Goal: Task Accomplishment & Management: Manage account settings

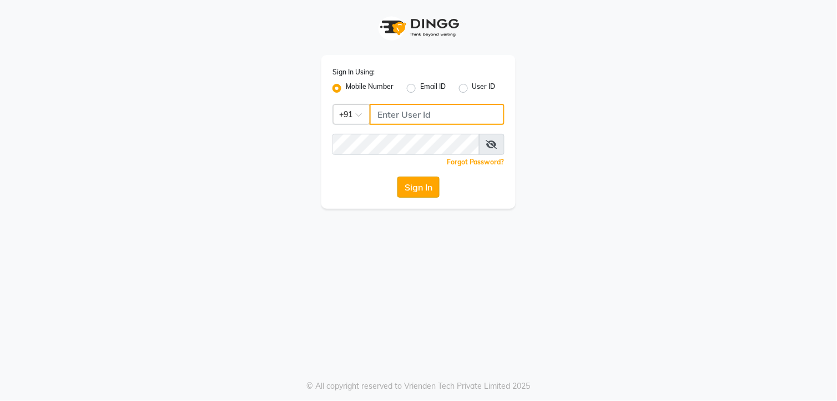
type input "9260000055"
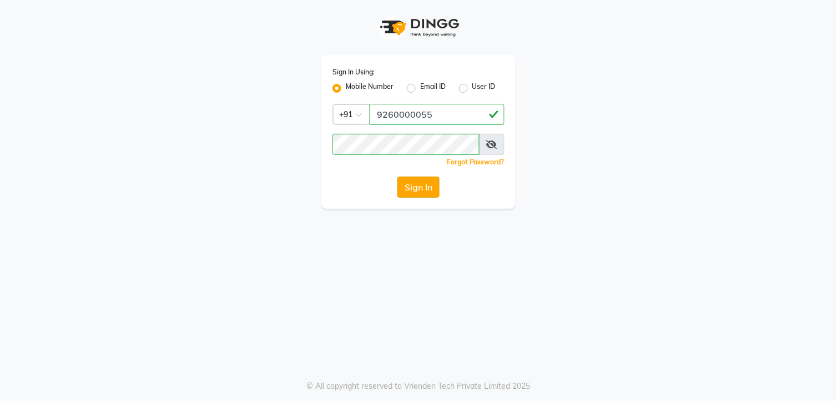
click at [418, 192] on button "Sign In" at bounding box center [418, 186] width 42 height 21
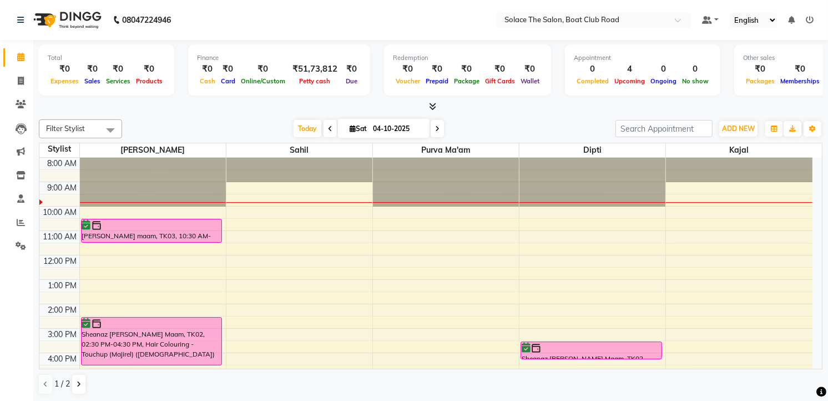
click at [39, 366] on table "Stylist Sarfaraz sahil Purva Ma'am Dipti Kajal 8:00 AM 9:00 AM 10:00 AM 11:00 A…" at bounding box center [430, 256] width 783 height 226
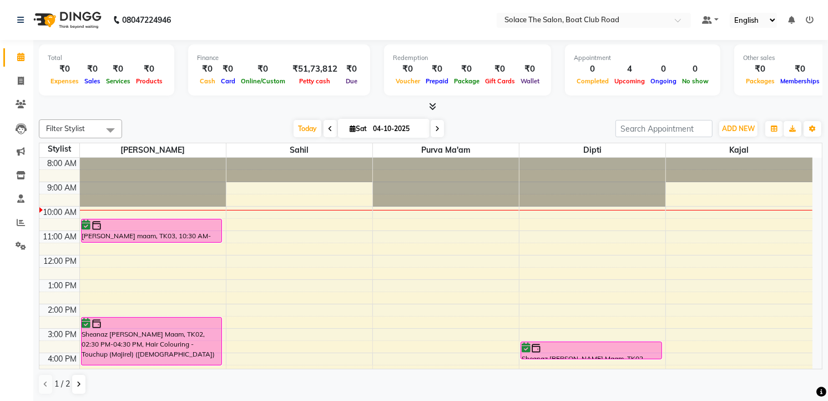
click at [113, 257] on div "8:00 AM 9:00 AM 10:00 AM 11:00 AM 12:00 PM 1:00 PM 2:00 PM 3:00 PM 4:00 PM 5:00…" at bounding box center [425, 328] width 773 height 341
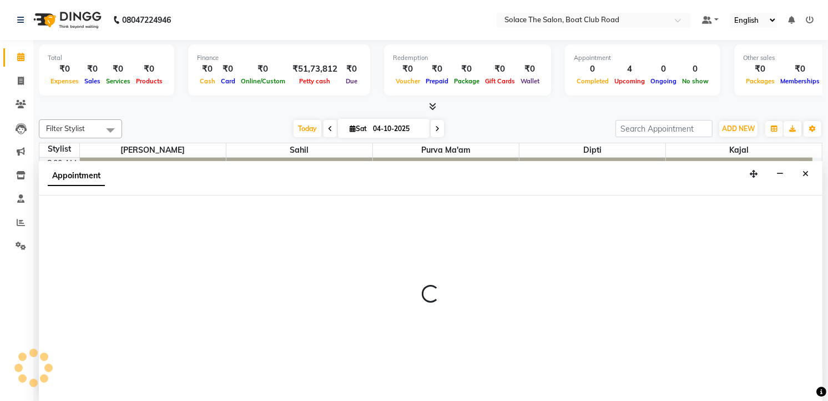
select select "9746"
select select "tentative"
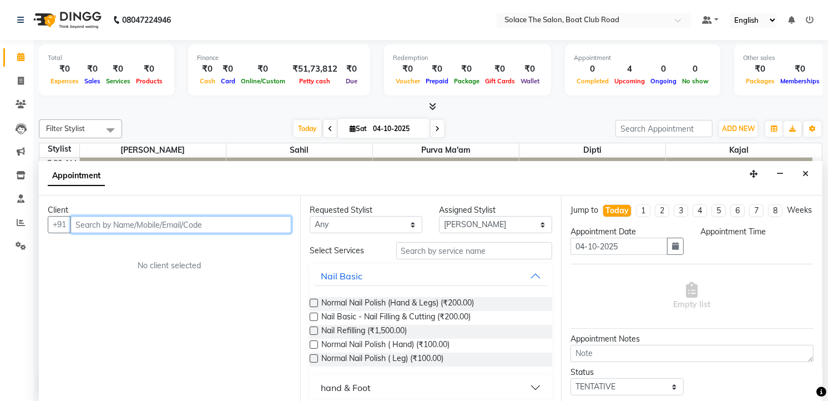
select select "720"
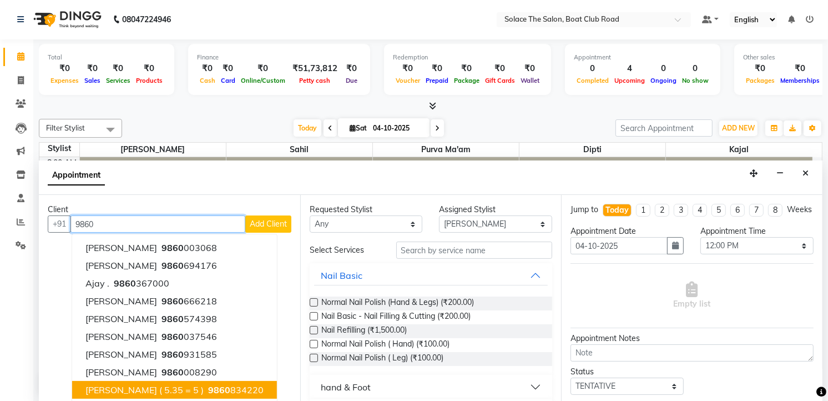
click at [121, 387] on span "[PERSON_NAME] ( 5.35 = 5 )" at bounding box center [144, 389] width 118 height 11
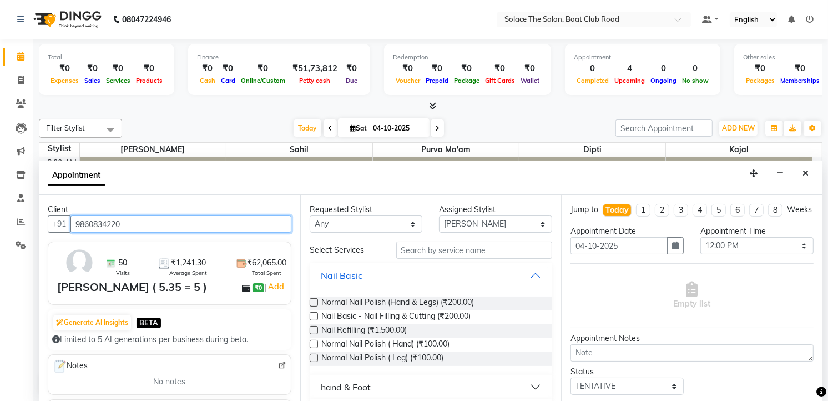
type input "9860834220"
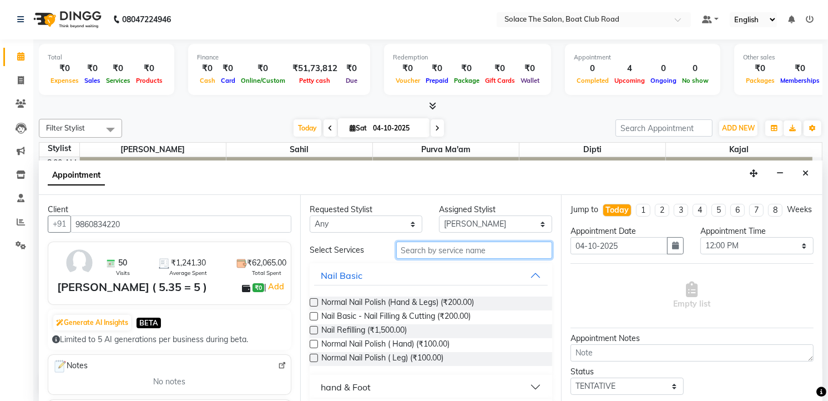
click at [409, 250] on input "text" at bounding box center [474, 249] width 156 height 17
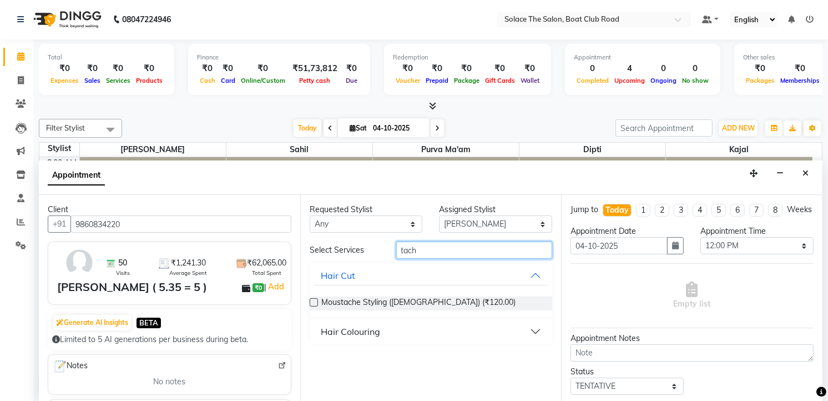
click at [408, 250] on input "tach" at bounding box center [474, 249] width 156 height 17
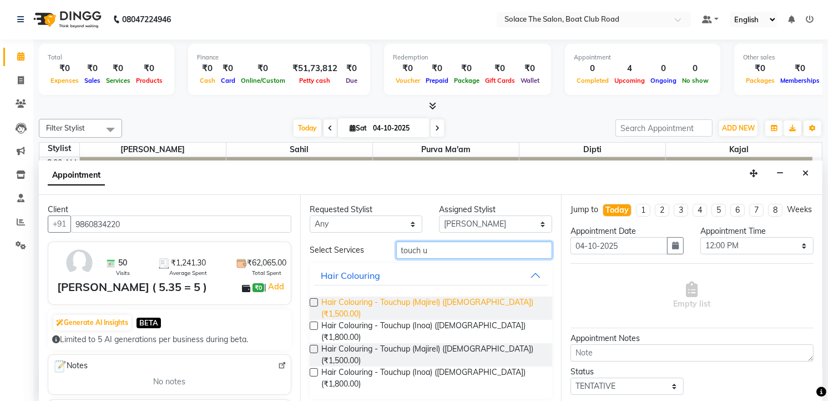
type input "touch u"
click at [387, 302] on span "Hair Colouring - Touchup (Majirel) (Female) (₹1,500.00)" at bounding box center [432, 307] width 222 height 23
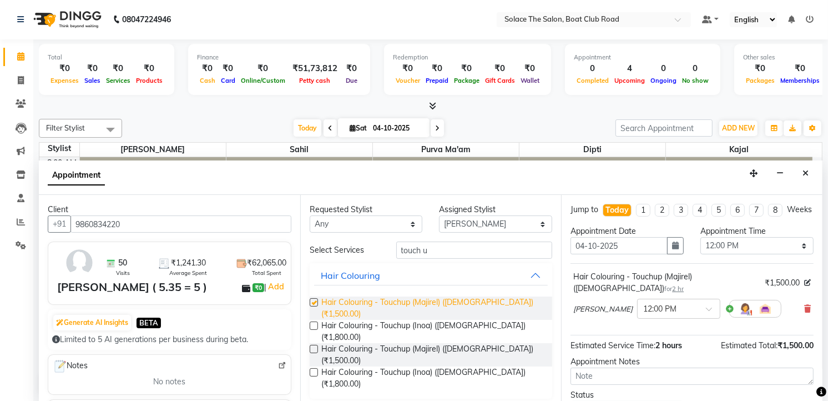
checkbox input "false"
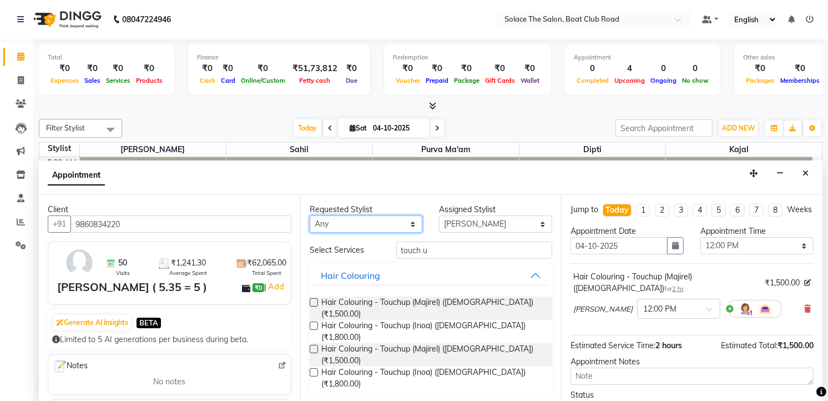
click at [413, 224] on select "Any Atul Dipti Kajal Purva Ma'am rishi sahil Sarfaraz suraj" at bounding box center [366, 223] width 113 height 17
select select "9749"
click at [310, 215] on select "Any Atul Dipti Kajal Purva Ma'am rishi sahil Sarfaraz suraj" at bounding box center [366, 223] width 113 height 17
select select "9749"
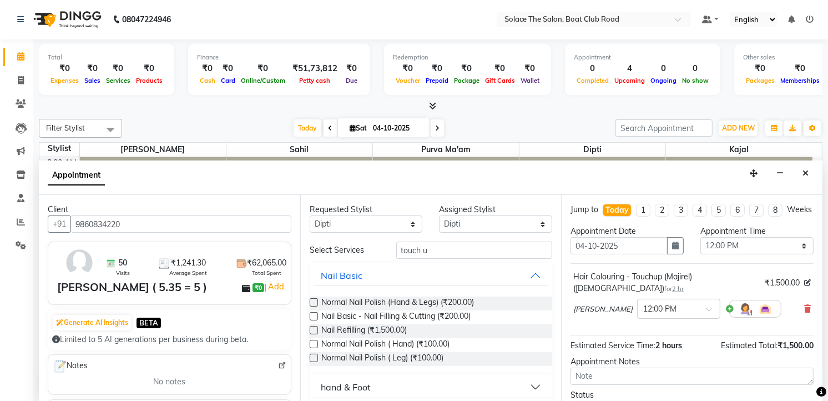
click at [313, 303] on label at bounding box center [314, 302] width 8 height 8
click at [313, 303] on input "checkbox" at bounding box center [313, 303] width 7 height 7
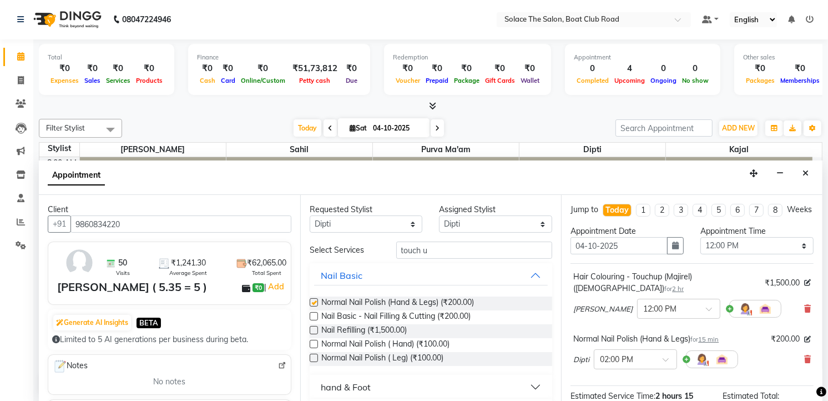
checkbox input "false"
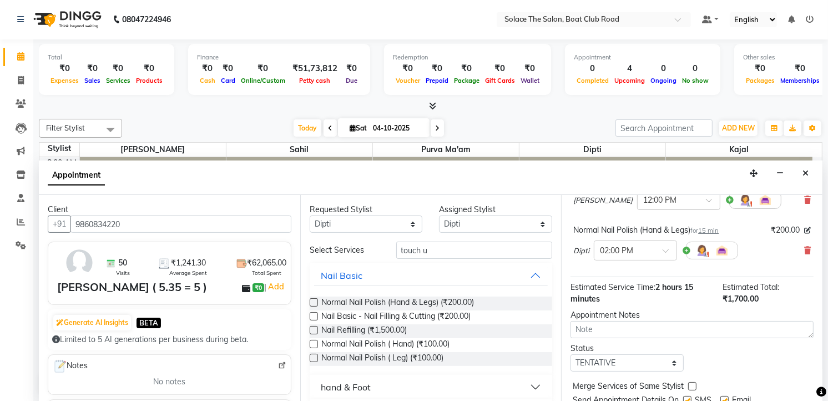
scroll to position [123, 0]
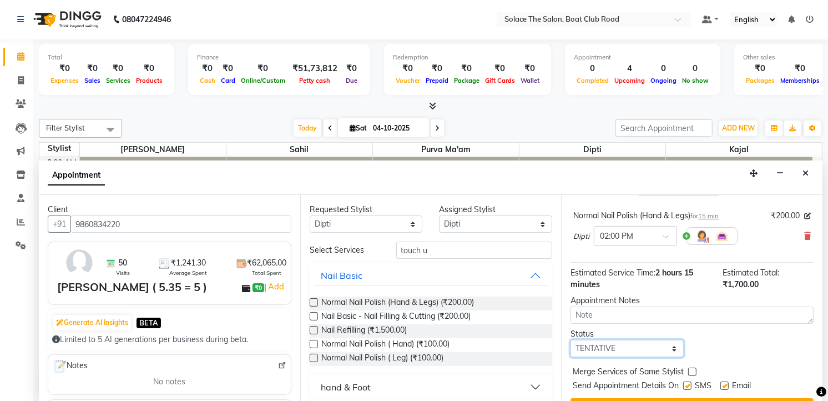
click at [670, 344] on select "Select TENTATIVE CONFIRM CHECK-IN UPCOMING" at bounding box center [626, 348] width 113 height 17
select select "confirm booking"
click at [570, 340] on select "Select TENTATIVE CONFIRM CHECK-IN UPCOMING" at bounding box center [626, 348] width 113 height 17
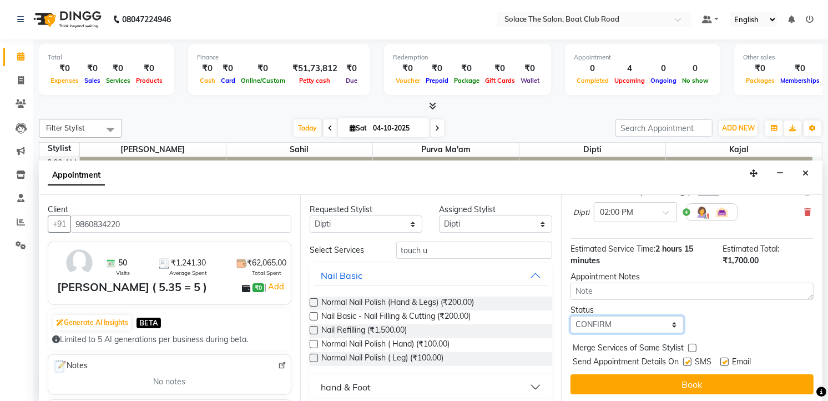
scroll to position [148, 0]
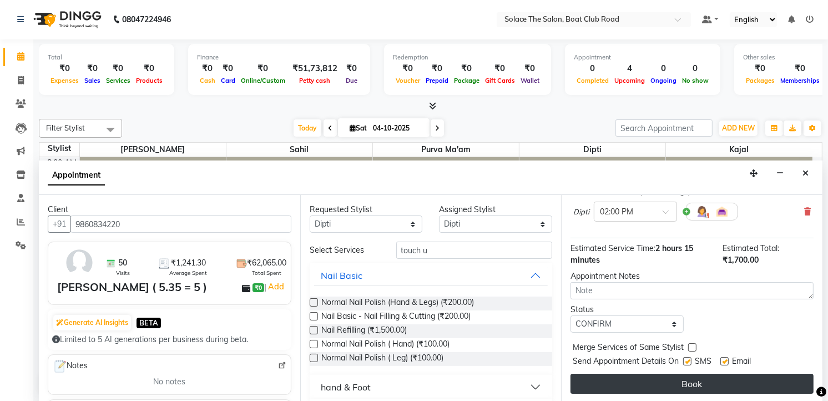
click at [692, 381] on button "Book" at bounding box center [691, 383] width 243 height 20
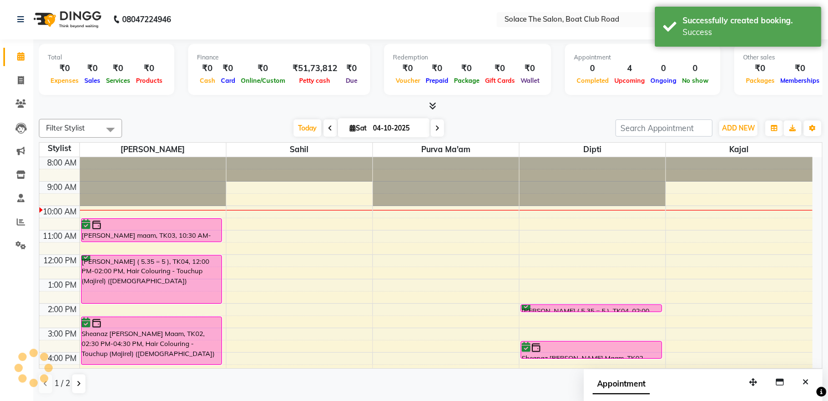
scroll to position [0, 0]
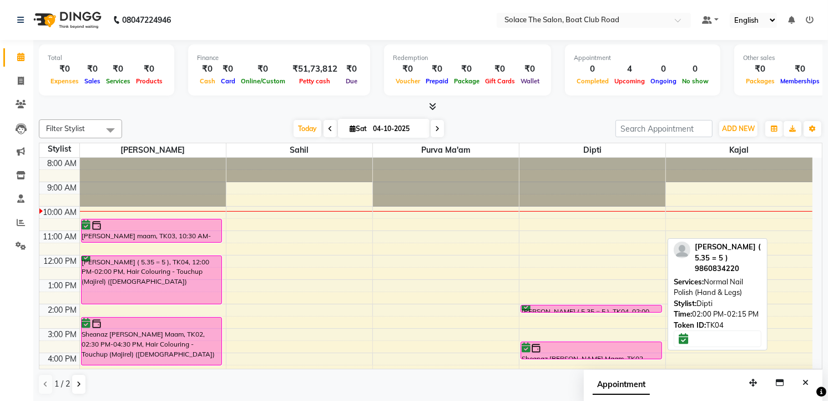
click at [586, 306] on div "Anita Kotwal ( 5.35 = 5 ), TK04, 02:00 PM-02:15 PM, Normal Nail Polish (Hand & …" at bounding box center [591, 308] width 140 height 7
select select "6"
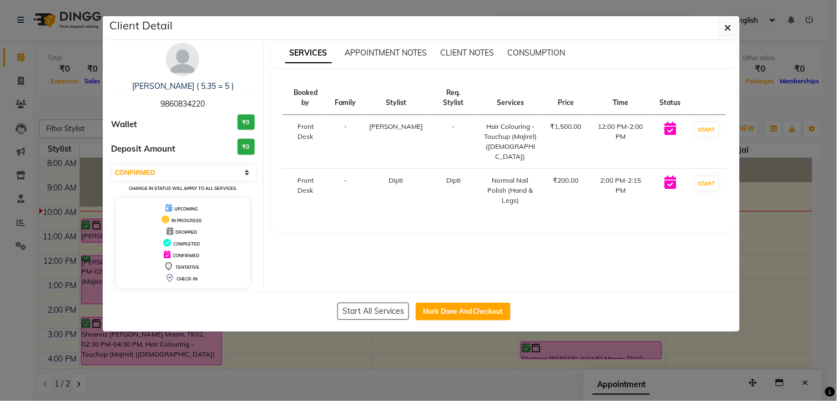
click at [592, 169] on td "2:00 PM-2:15 PM" at bounding box center [620, 191] width 65 height 44
click at [727, 24] on icon "button" at bounding box center [728, 27] width 7 height 9
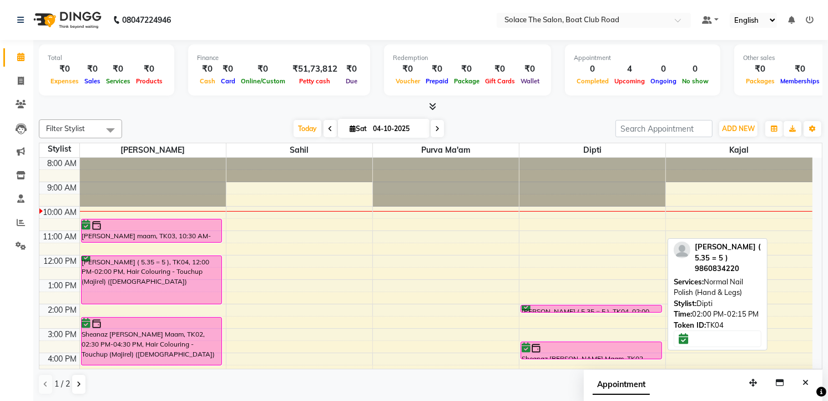
click at [521, 306] on div "Anita Kotwal ( 5.35 = 5 ), TK04, 02:00 PM-02:15 PM, Normal Nail Polish (Hand & …" at bounding box center [591, 308] width 140 height 7
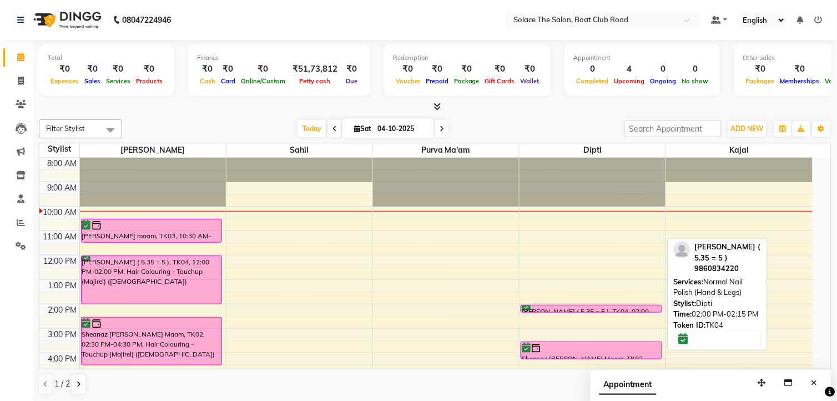
select select "6"
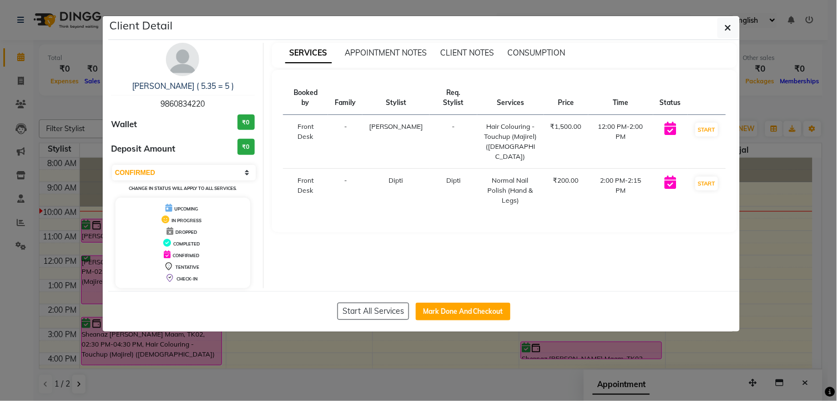
click at [191, 276] on span "CHECK-IN" at bounding box center [186, 279] width 21 height 6
click at [325, 254] on div "SERVICES APPOINTMENT NOTES CLIENT NOTES CONSUMPTION Booked by Family Stylist Re…" at bounding box center [505, 165] width 482 height 245
click at [612, 94] on th "Time" at bounding box center [620, 98] width 65 height 34
click at [394, 53] on span "APPOINTMENT NOTES" at bounding box center [386, 53] width 82 height 10
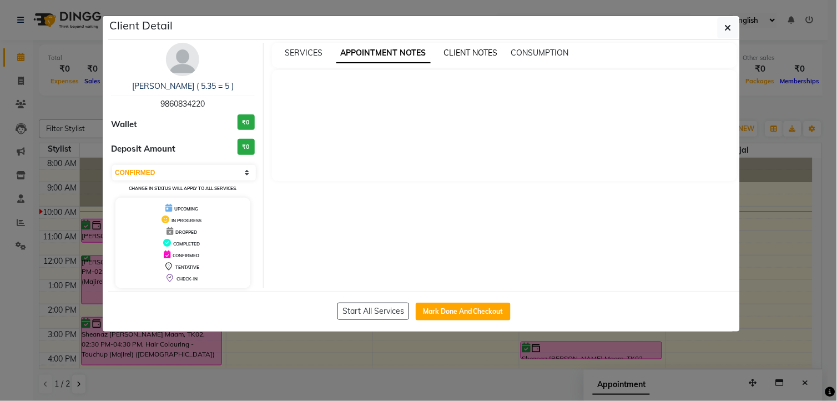
click at [462, 55] on span "CLIENT NOTES" at bounding box center [471, 53] width 54 height 10
click at [547, 48] on span "CONSUMPTION" at bounding box center [539, 53] width 58 height 10
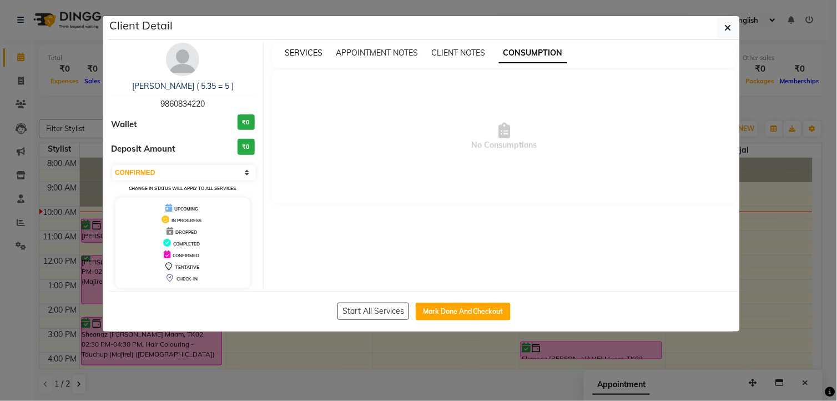
click at [301, 50] on span "SERVICES" at bounding box center [304, 53] width 38 height 10
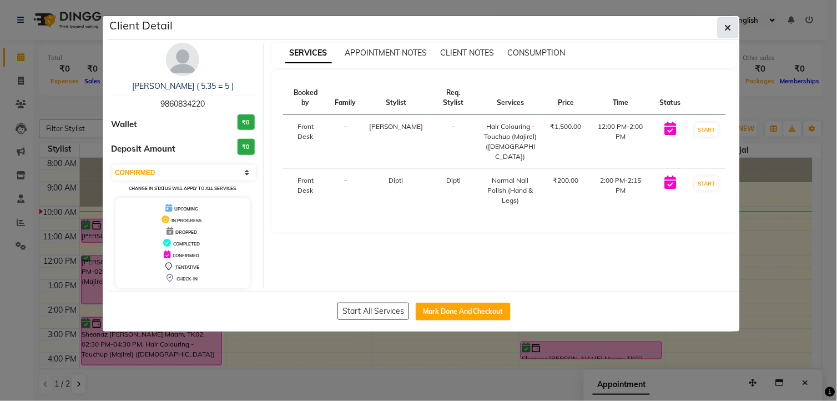
click at [726, 28] on icon "button" at bounding box center [728, 27] width 7 height 9
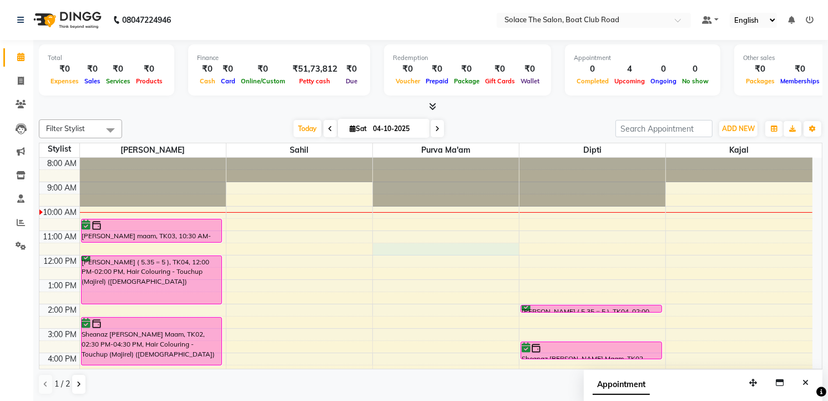
click at [418, 251] on div "8:00 AM 9:00 AM 10:00 AM 11:00 AM 12:00 PM 1:00 PM 2:00 PM 3:00 PM 4:00 PM 5:00…" at bounding box center [425, 328] width 773 height 341
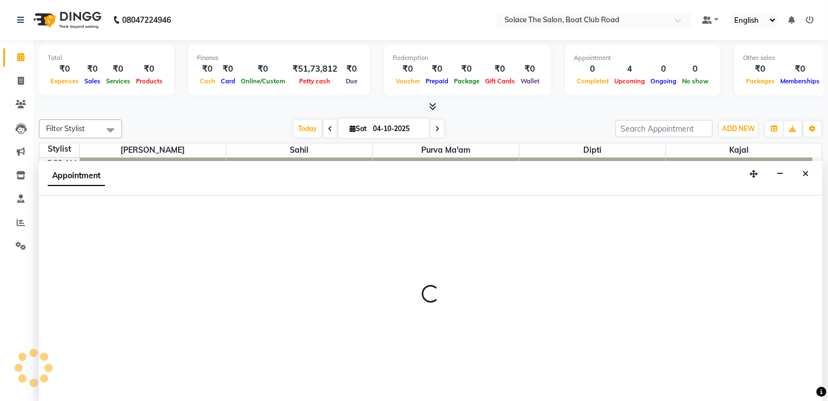
scroll to position [1, 0]
select select "9748"
select select "tentative"
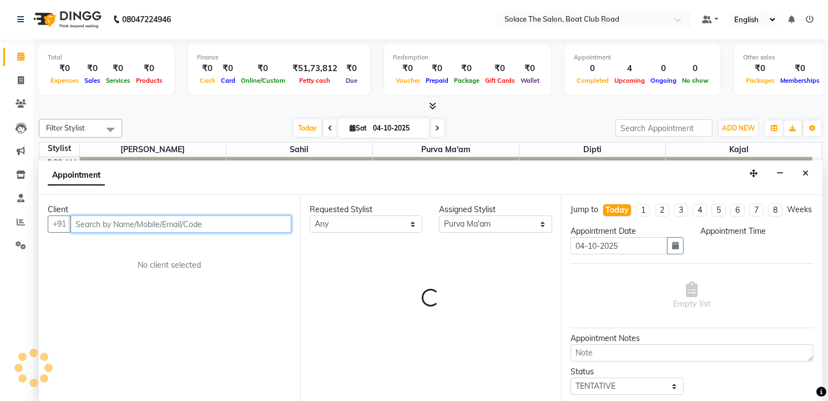
select select "690"
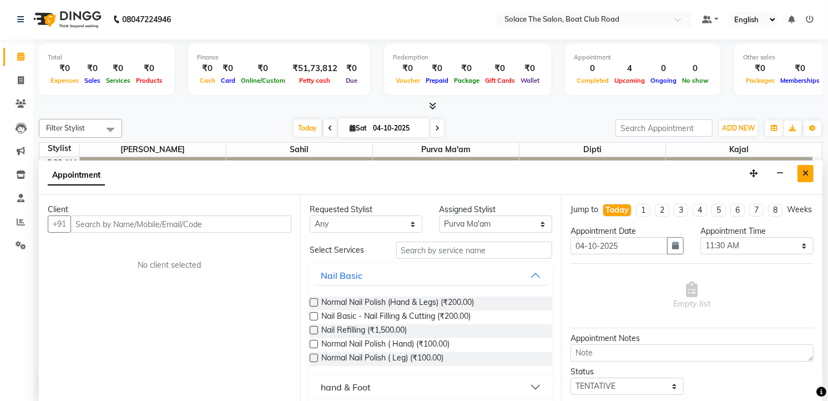
click at [802, 173] on icon "Close" at bounding box center [805, 173] width 6 height 8
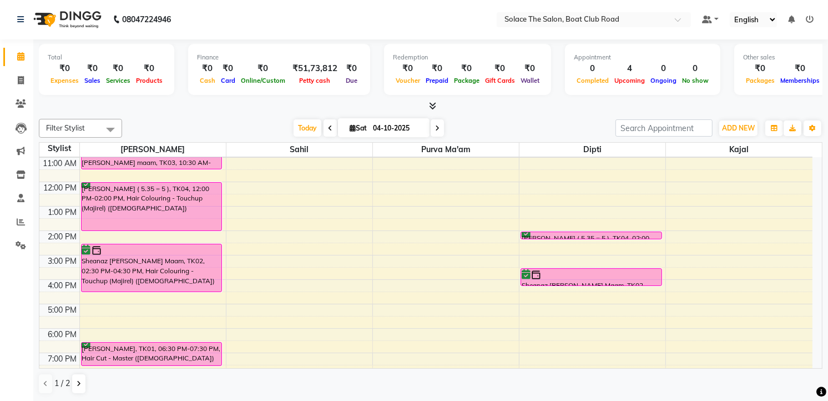
scroll to position [0, 0]
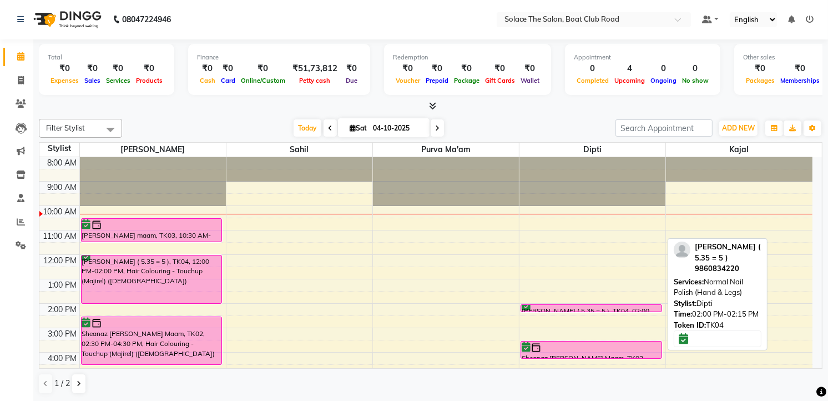
drag, startPoint x: 594, startPoint y: 308, endPoint x: 595, endPoint y: 274, distance: 33.9
click at [595, 274] on div "8:00 AM 9:00 AM 10:00 AM 11:00 AM 12:00 PM 1:00 PM 2:00 PM 3:00 PM 4:00 PM 5:00…" at bounding box center [425, 327] width 773 height 341
drag, startPoint x: 583, startPoint y: 303, endPoint x: 583, endPoint y: 275, distance: 28.8
click at [583, 275] on div "8:00 AM 9:00 AM 10:00 AM 11:00 AM 12:00 PM 1:00 PM 2:00 PM 3:00 PM 4:00 PM 5:00…" at bounding box center [425, 327] width 773 height 341
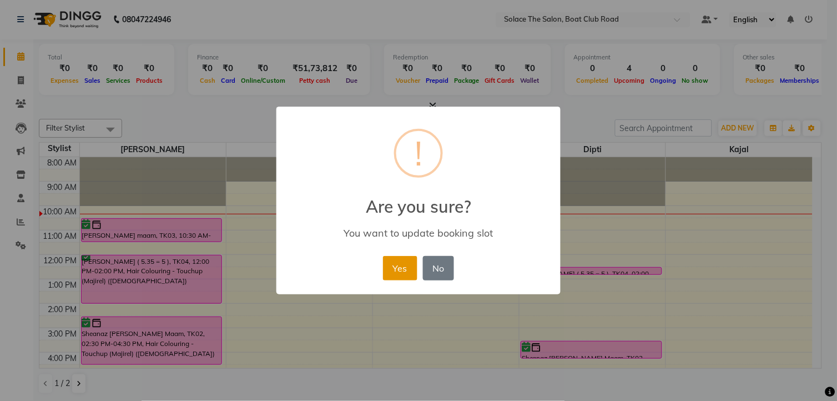
click at [402, 261] on button "Yes" at bounding box center [400, 268] width 34 height 24
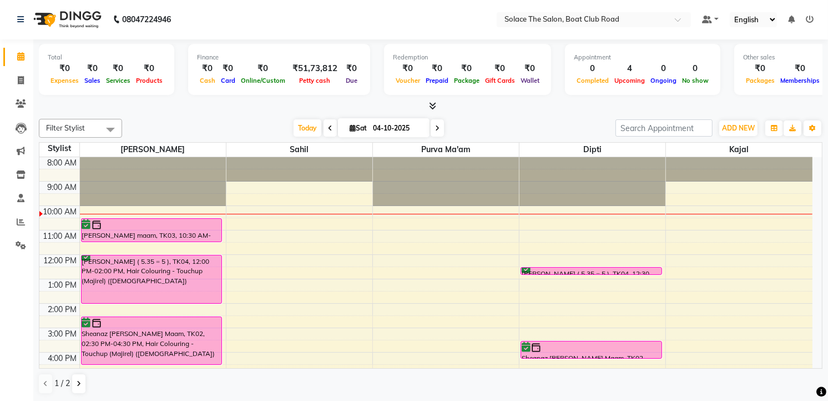
click at [435, 126] on icon at bounding box center [437, 128] width 4 height 7
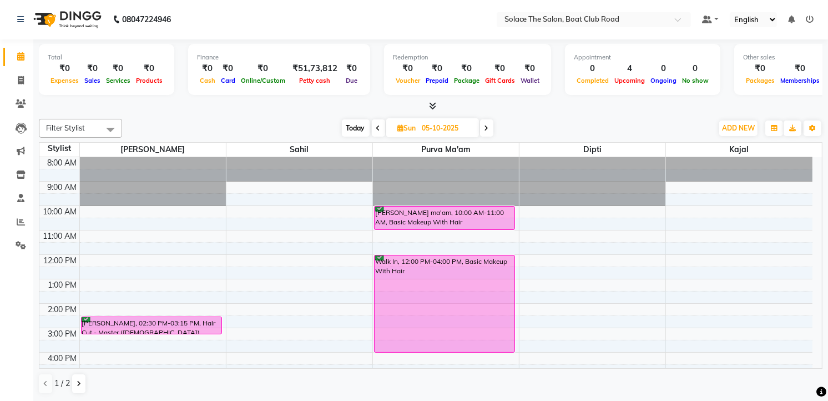
click at [487, 128] on icon at bounding box center [486, 128] width 4 height 7
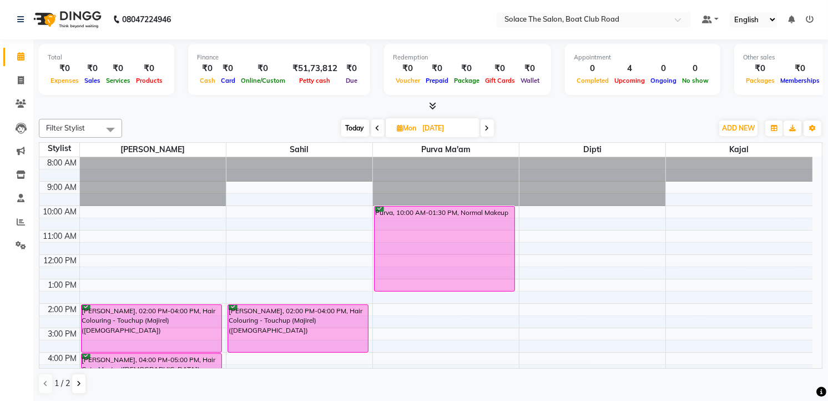
click at [358, 130] on span "Today" at bounding box center [355, 127] width 28 height 17
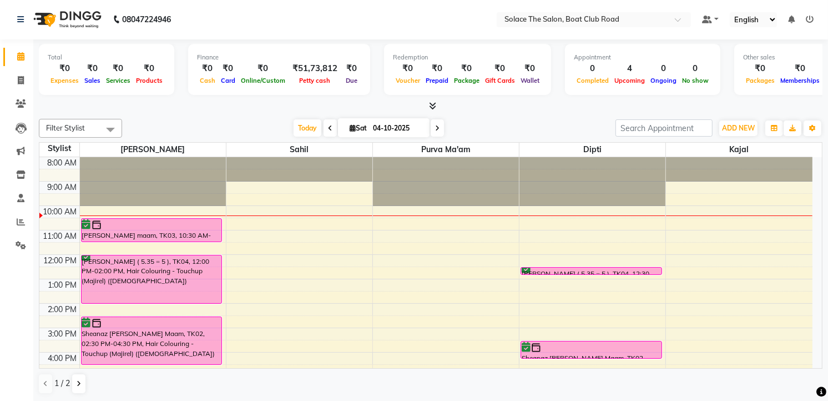
click at [435, 130] on icon at bounding box center [437, 128] width 4 height 7
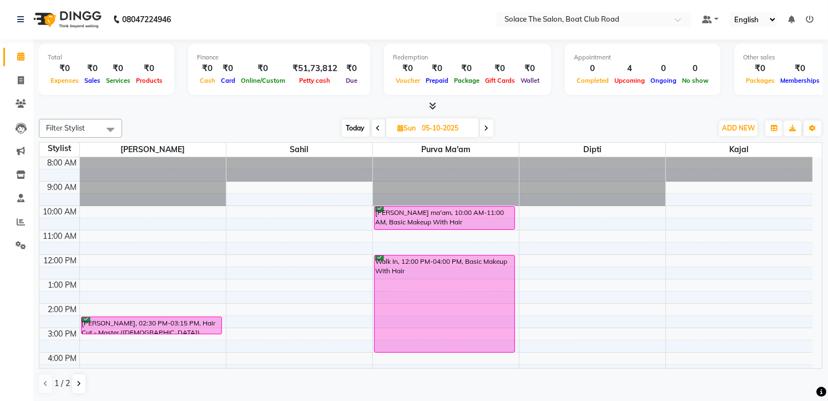
click at [353, 128] on span "Today" at bounding box center [356, 127] width 28 height 17
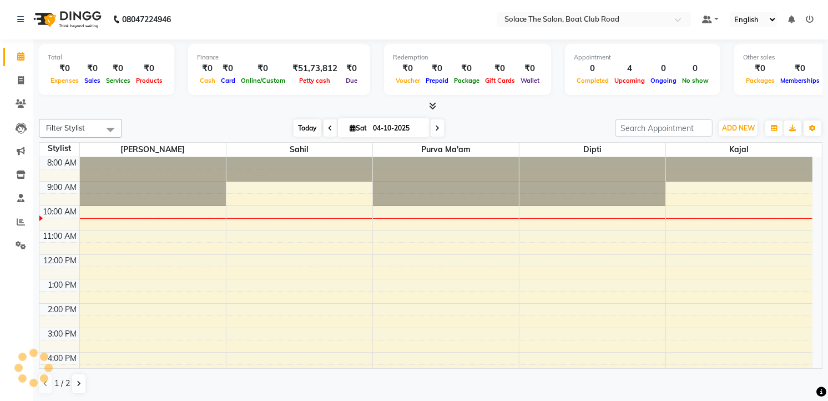
scroll to position [49, 0]
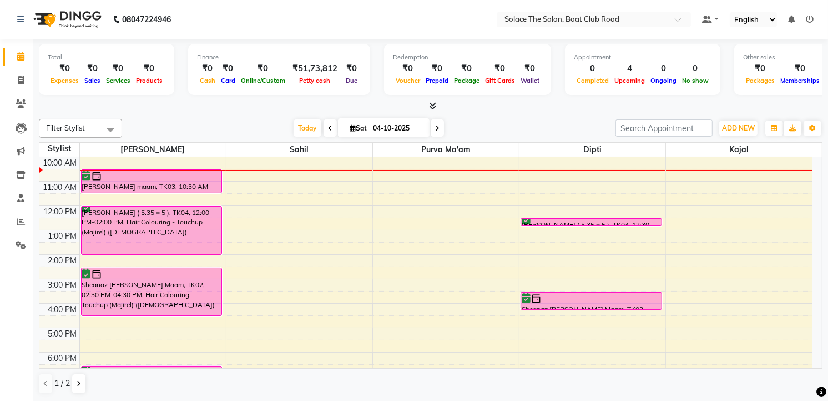
click at [435, 130] on icon at bounding box center [437, 128] width 4 height 7
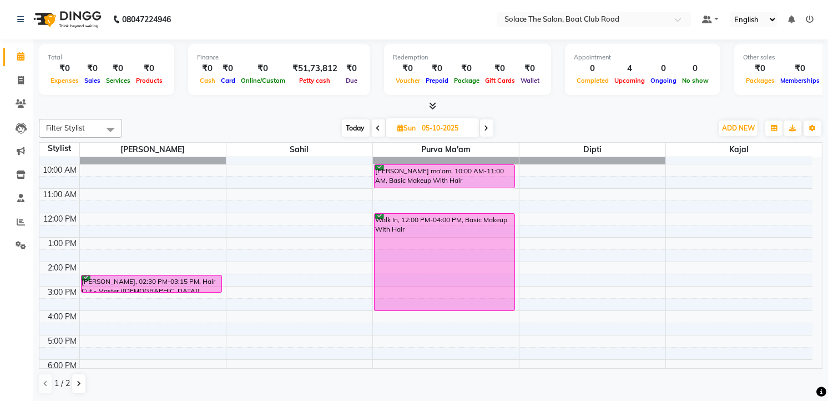
scroll to position [0, 0]
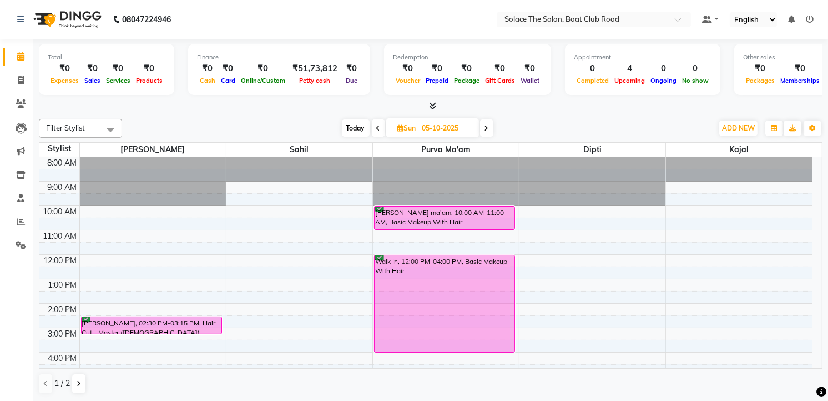
click at [485, 123] on span at bounding box center [486, 127] width 13 height 17
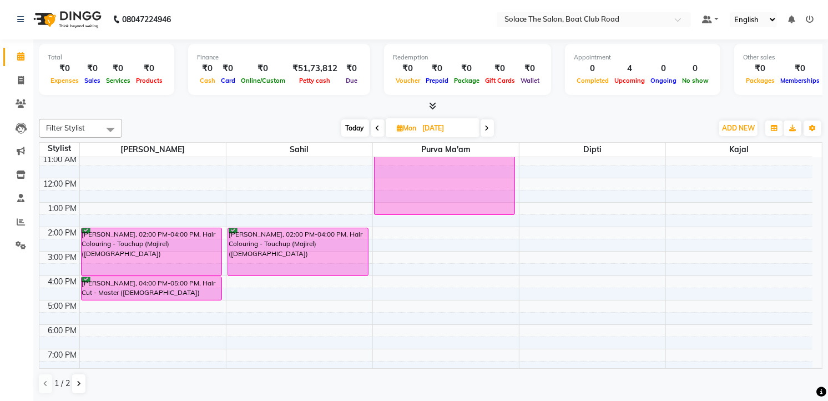
scroll to position [123, 0]
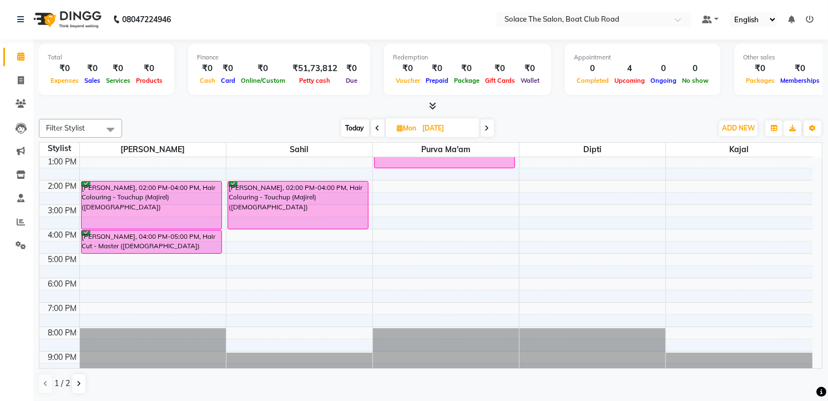
click at [487, 128] on icon at bounding box center [487, 128] width 4 height 7
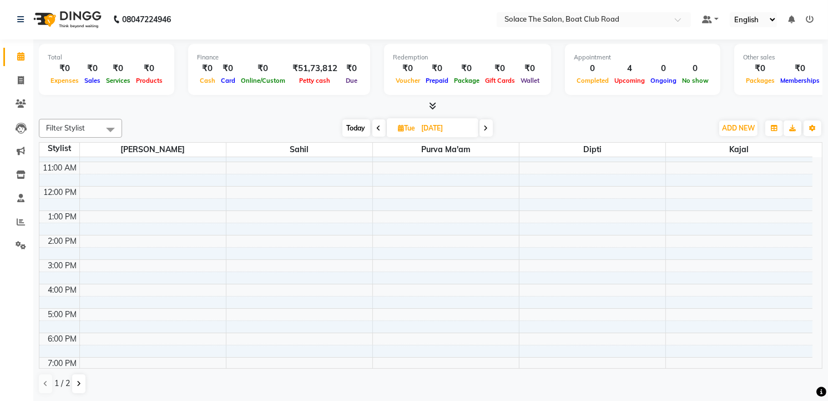
scroll to position [0, 0]
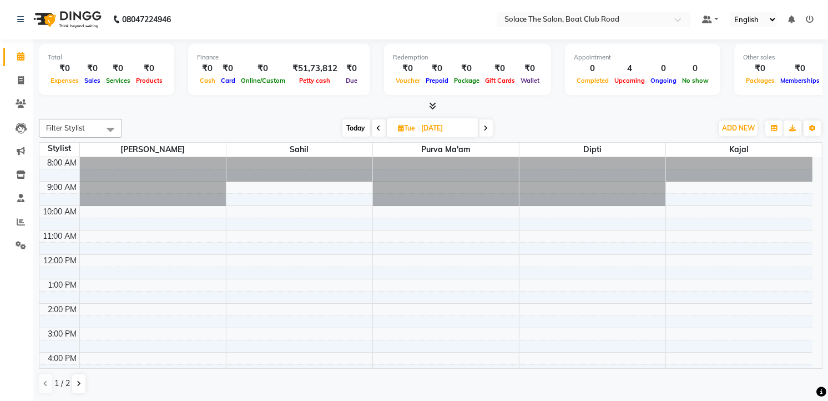
click at [361, 125] on span "Today" at bounding box center [356, 127] width 28 height 17
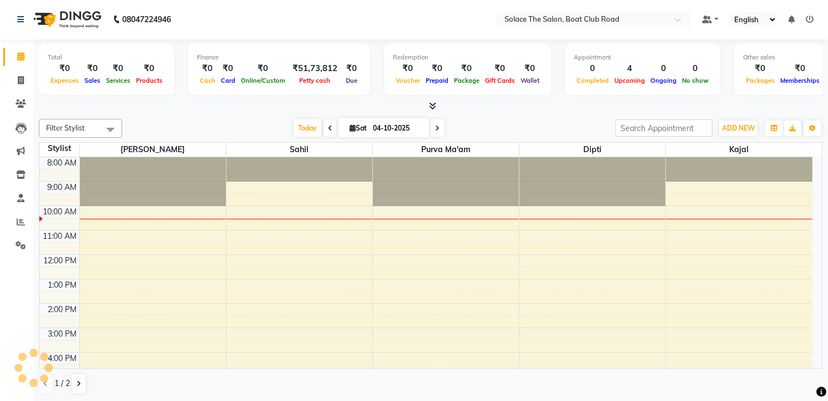
scroll to position [49, 0]
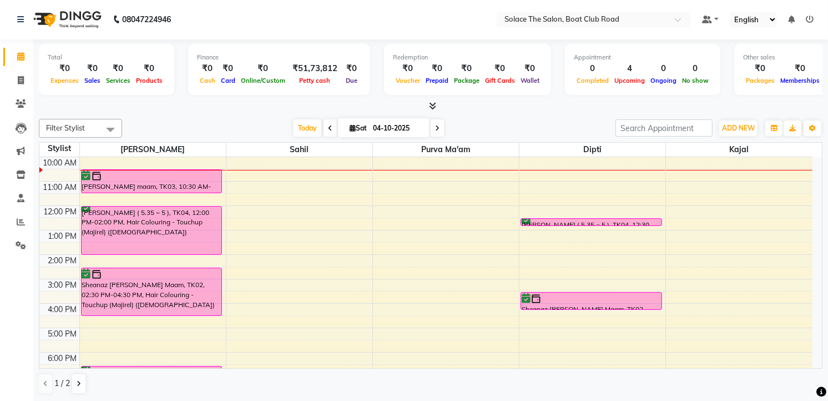
click at [328, 125] on icon at bounding box center [330, 128] width 4 height 7
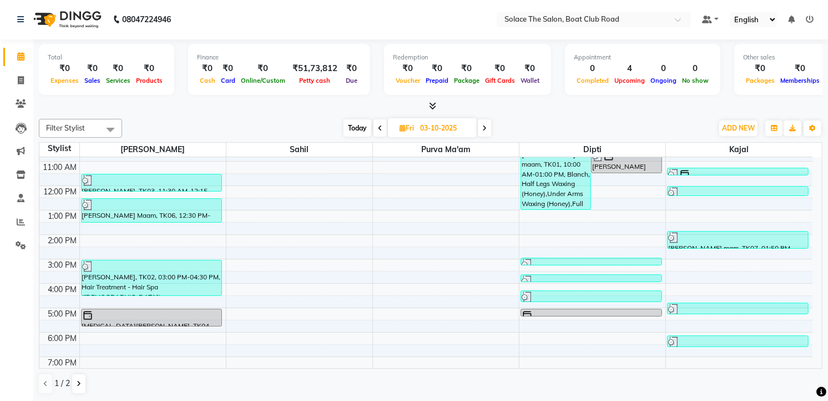
scroll to position [62, 0]
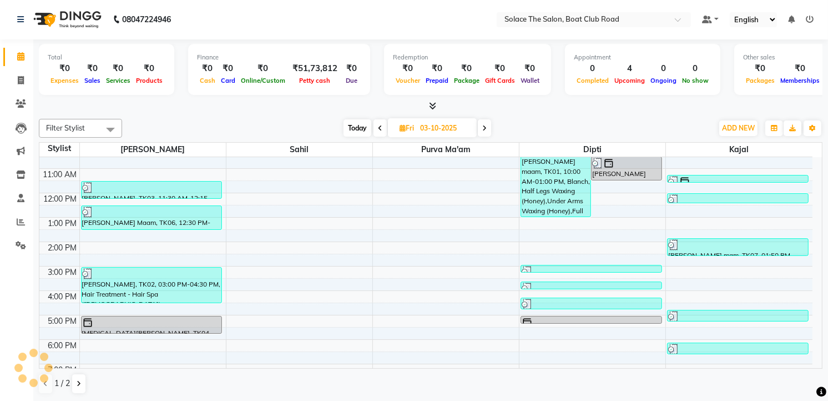
click at [382, 124] on span at bounding box center [379, 127] width 13 height 17
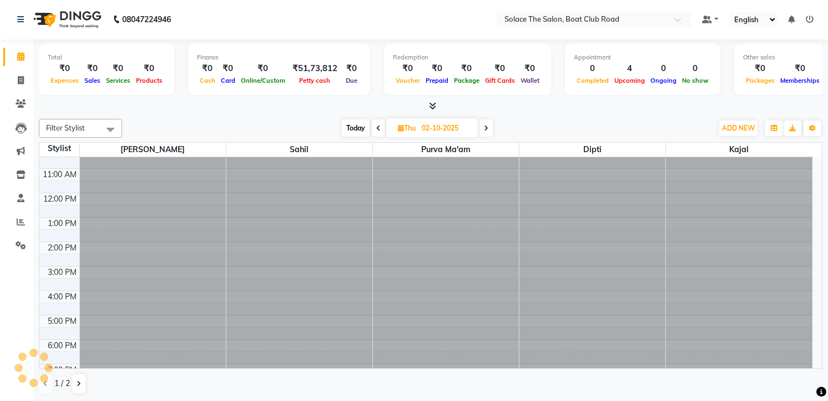
scroll to position [49, 0]
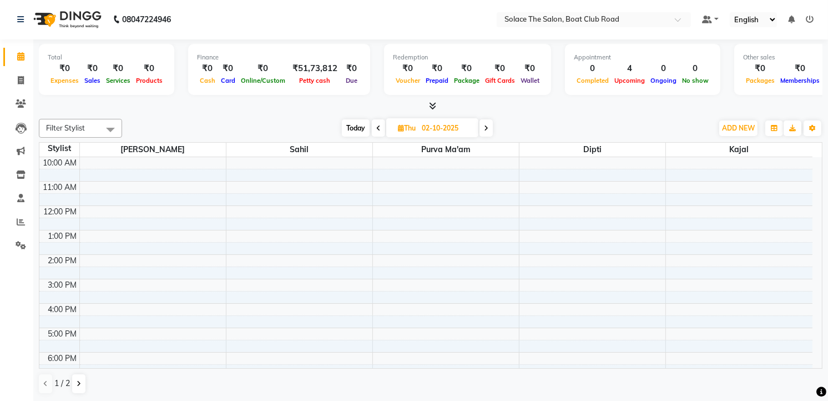
click at [377, 125] on icon at bounding box center [378, 128] width 4 height 7
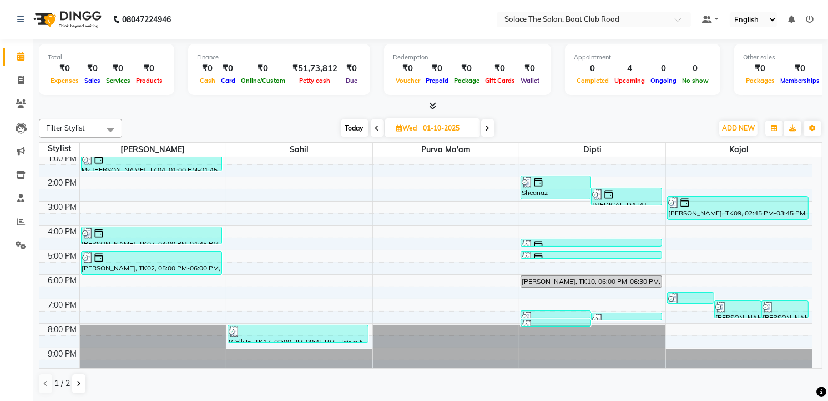
scroll to position [131, 0]
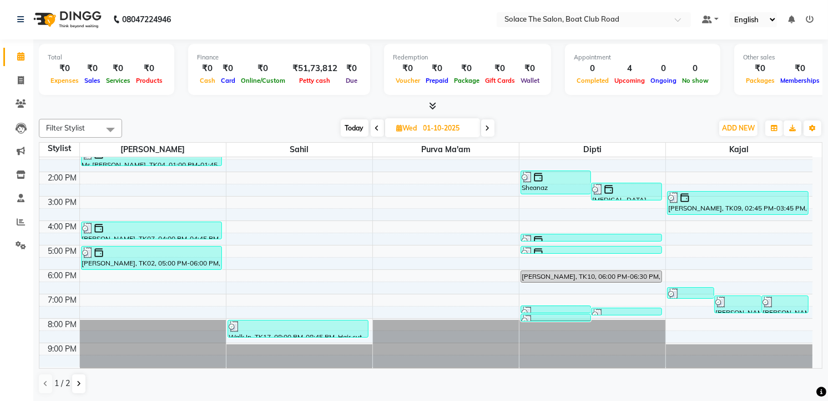
click at [377, 128] on icon at bounding box center [377, 128] width 4 height 7
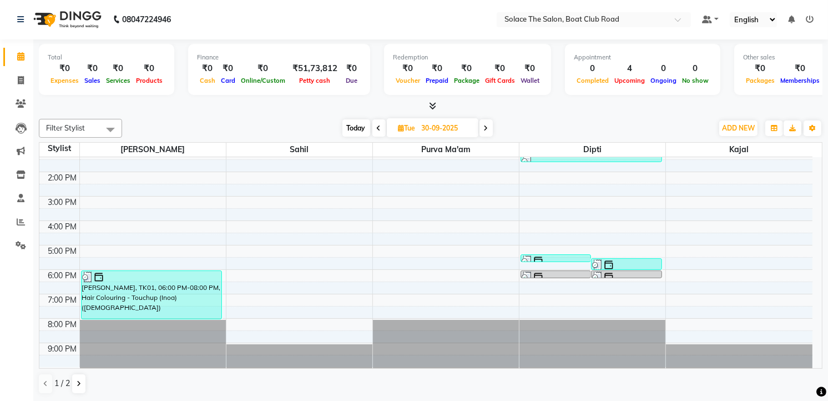
click at [380, 129] on span at bounding box center [378, 127] width 13 height 17
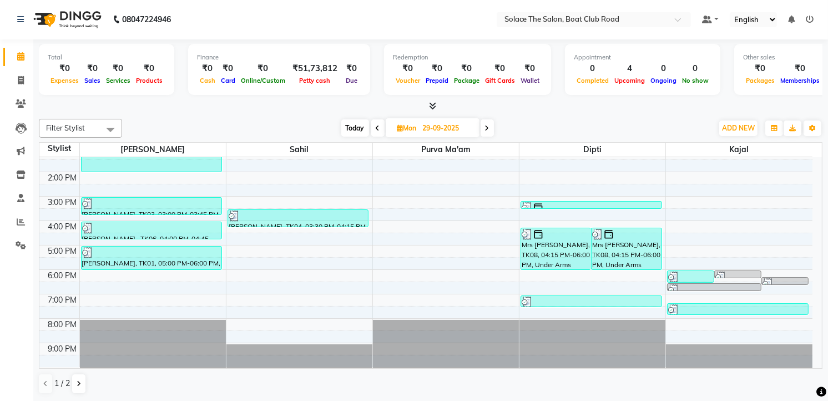
click at [378, 130] on icon at bounding box center [378, 128] width 4 height 7
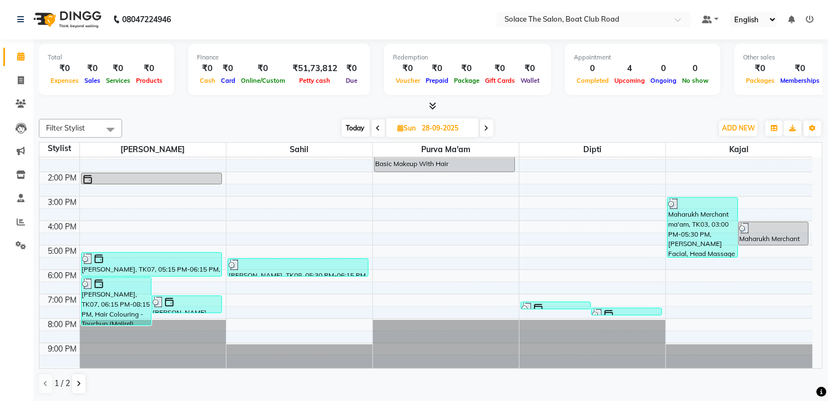
click at [359, 126] on span "Today" at bounding box center [356, 127] width 28 height 17
type input "04-10-2025"
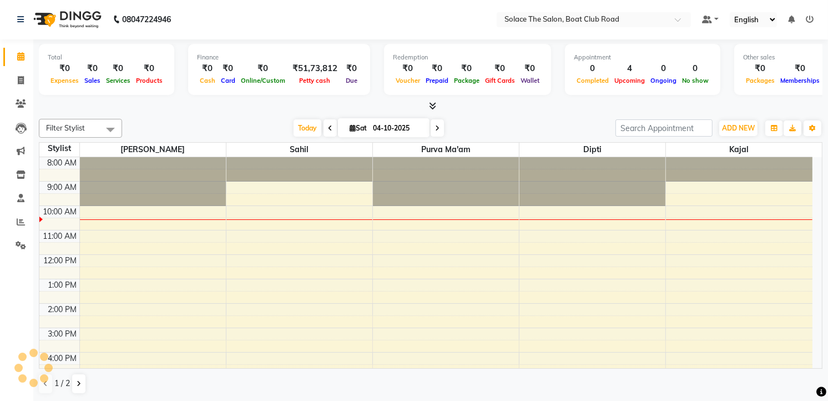
scroll to position [49, 0]
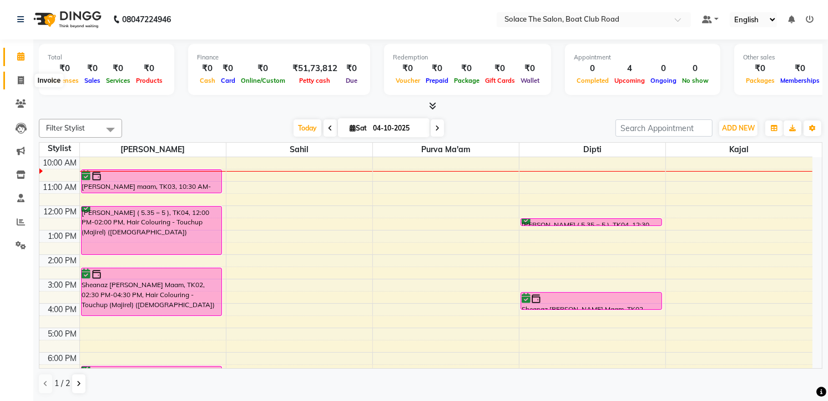
click at [18, 78] on icon at bounding box center [21, 80] width 6 height 8
select select "service"
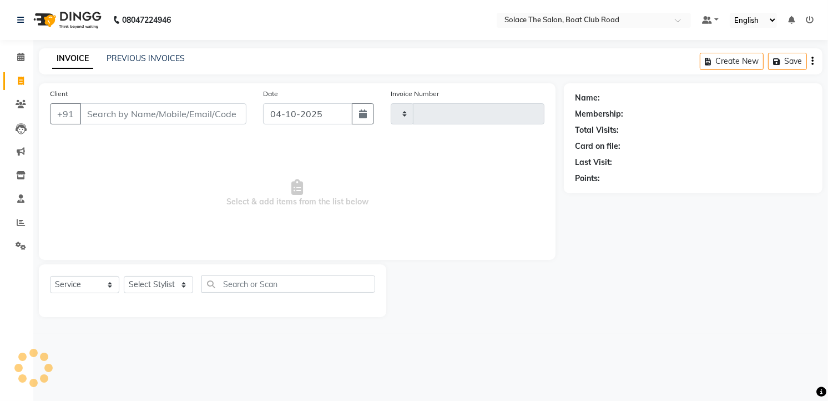
type input "1559"
select select "585"
click at [117, 117] on input "Client" at bounding box center [164, 113] width 169 height 21
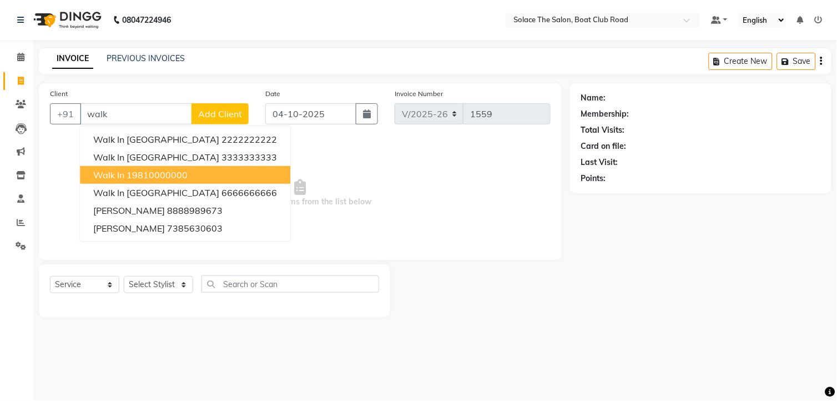
click at [123, 174] on span "Walk In" at bounding box center [108, 174] width 31 height 11
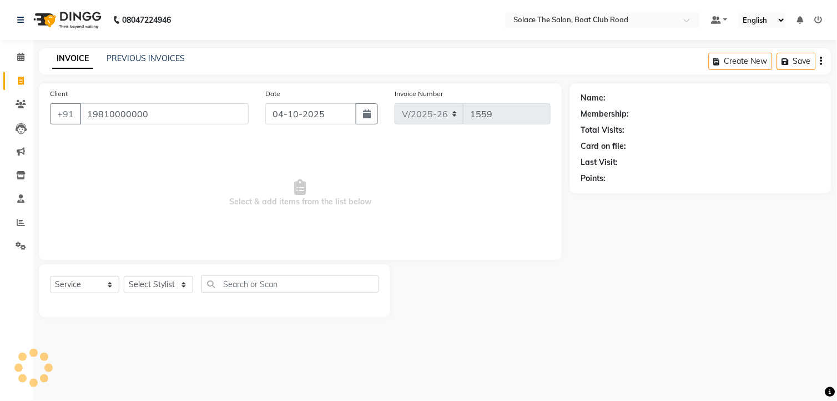
type input "19810000000"
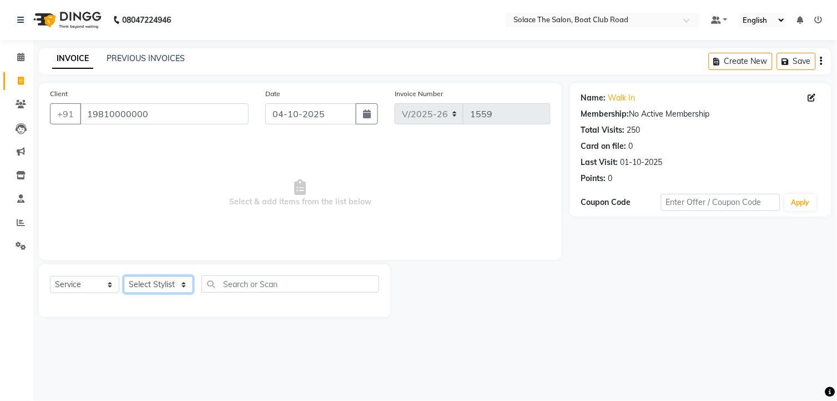
click at [151, 280] on select "Select Stylist [PERSON_NAME] [PERSON_NAME] [PERSON_NAME] Front Desk Kajal [PERS…" at bounding box center [158, 284] width 69 height 17
select select "23757"
click at [124, 276] on select "Select Stylist [PERSON_NAME] [PERSON_NAME] [PERSON_NAME] Front Desk Kajal [PERS…" at bounding box center [158, 284] width 69 height 17
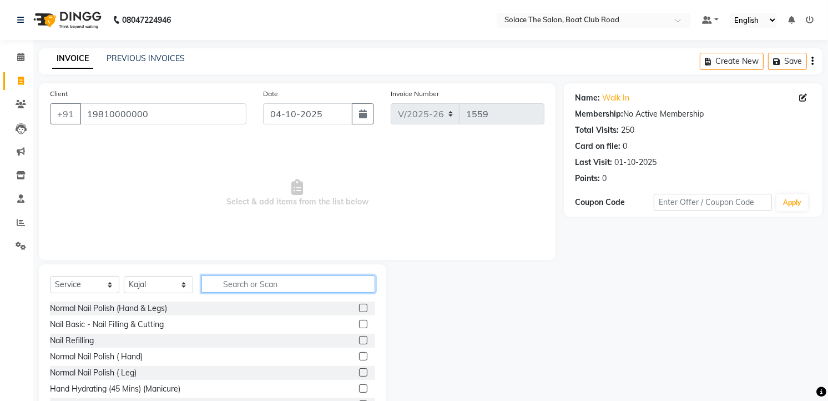
click at [247, 291] on input "text" at bounding box center [288, 283] width 174 height 17
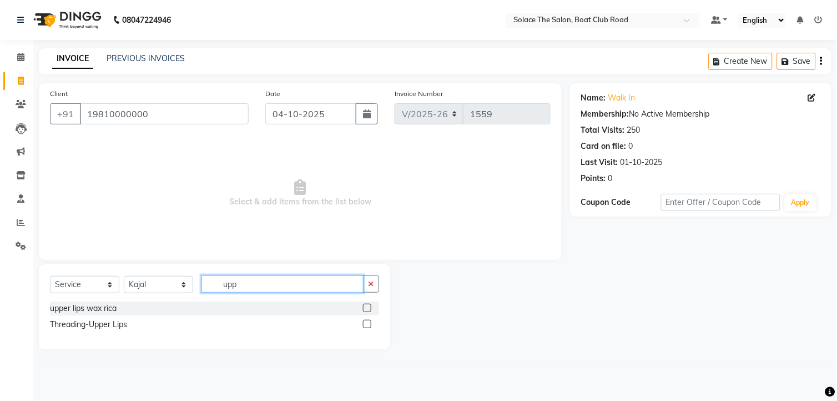
type input "upp"
click at [367, 324] on label at bounding box center [367, 324] width 8 height 8
click at [367, 324] on input "checkbox" at bounding box center [366, 324] width 7 height 7
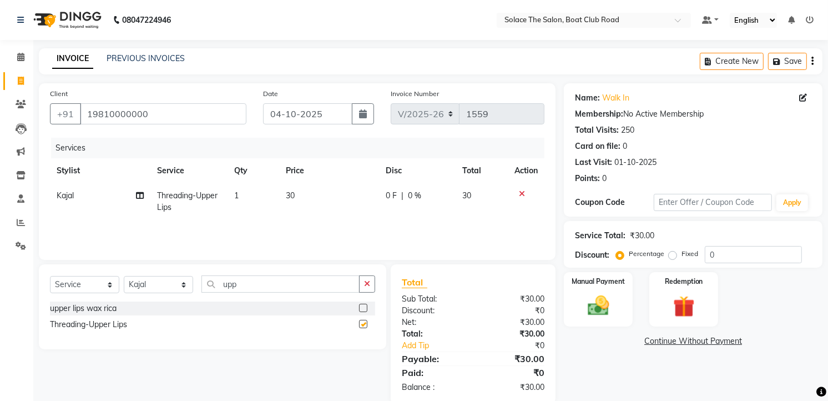
checkbox input "false"
click at [583, 302] on img at bounding box center [598, 306] width 36 height 26
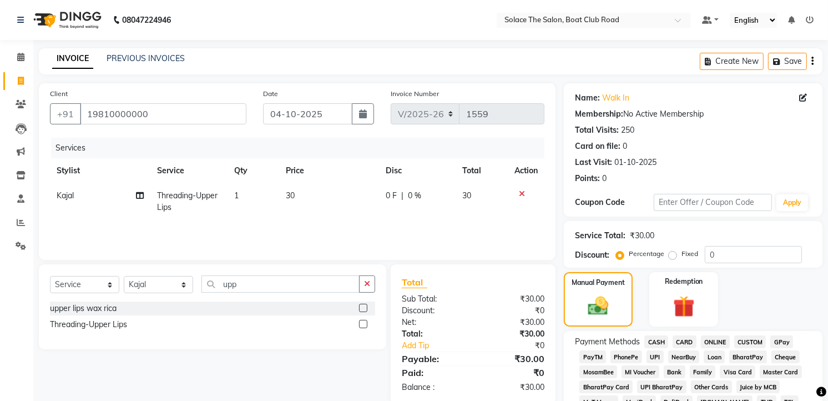
click at [658, 342] on span "CASH" at bounding box center [656, 341] width 24 height 13
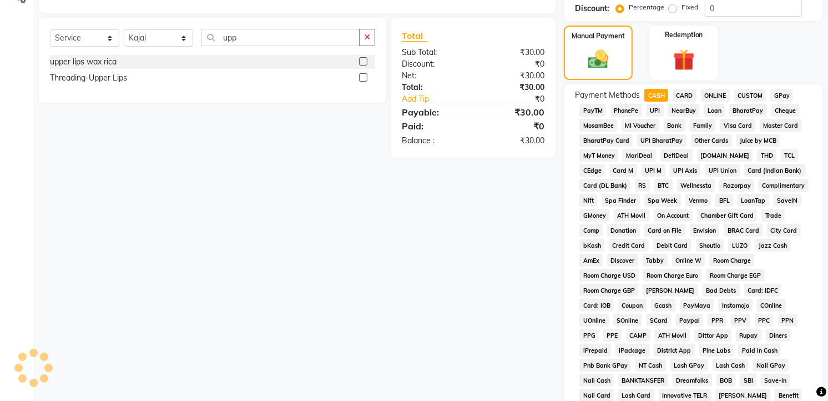
scroll to position [397, 0]
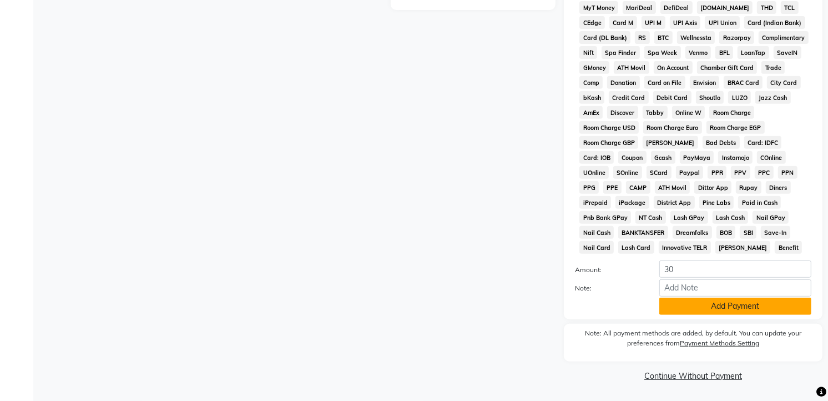
click at [675, 311] on button "Add Payment" at bounding box center [735, 305] width 152 height 17
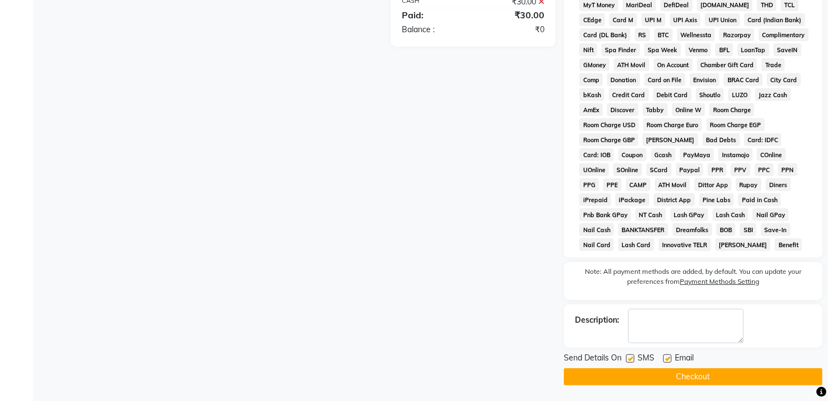
click at [699, 370] on button "Checkout" at bounding box center [693, 376] width 259 height 17
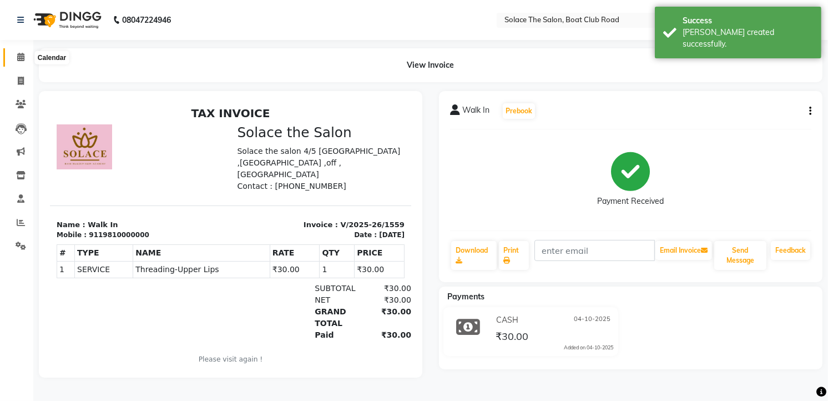
click at [19, 59] on icon at bounding box center [20, 57] width 7 height 8
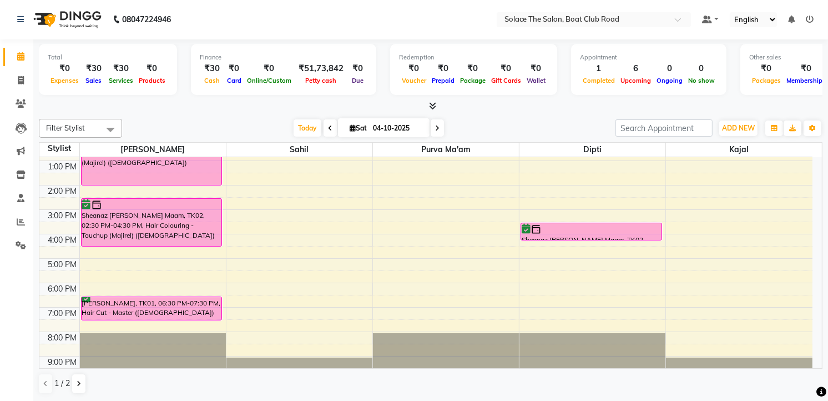
scroll to position [131, 0]
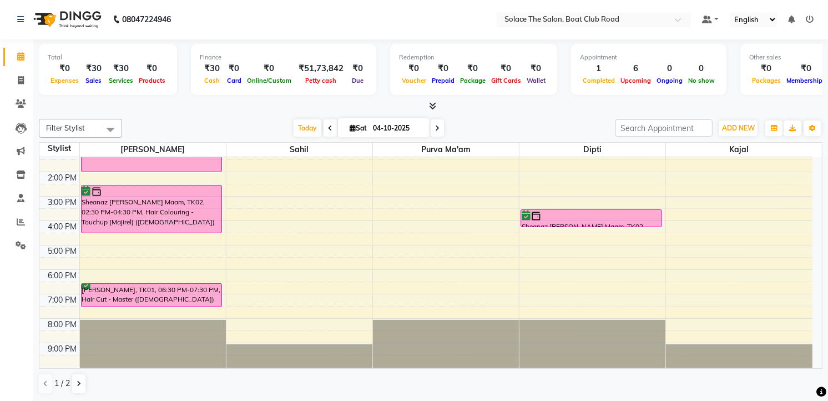
click at [82, 260] on div "8:00 AM 9:00 AM 10:00 AM 11:00 AM 12:00 PM 1:00 PM 2:00 PM 3:00 PM 4:00 PM 5:00…" at bounding box center [425, 196] width 773 height 341
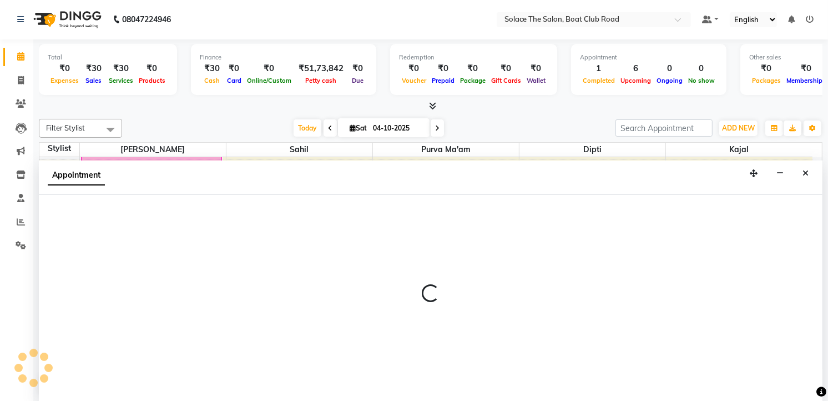
select select "9746"
select select "tentative"
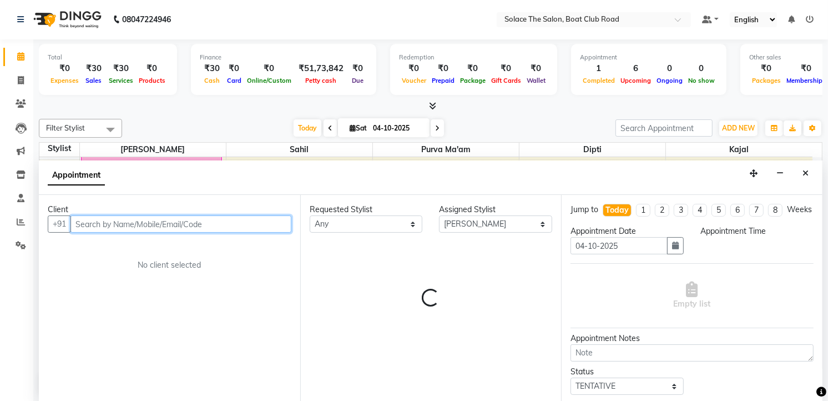
select select "1050"
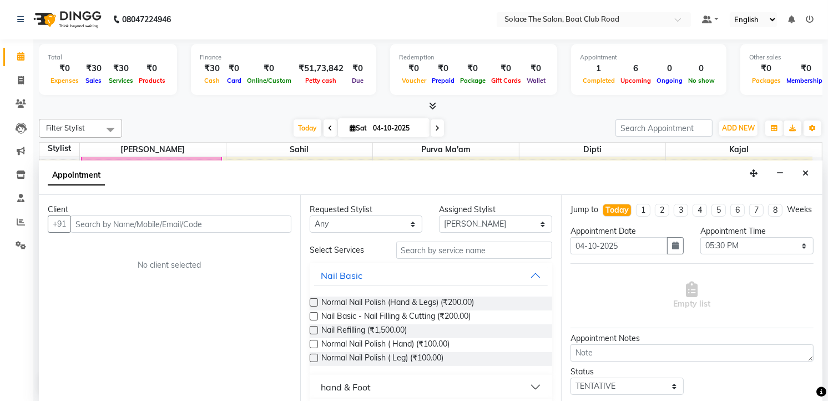
click at [192, 247] on div "Client +91 No client selected" at bounding box center [169, 298] width 261 height 206
click at [194, 224] on input "text" at bounding box center [180, 223] width 221 height 17
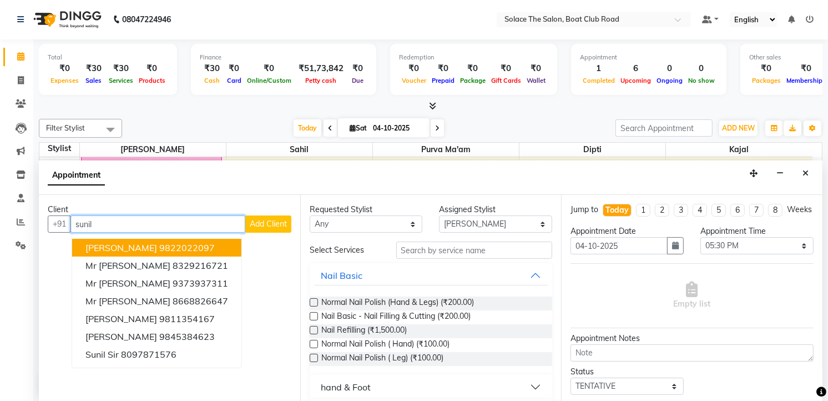
click at [174, 242] on ngb-highlight "9822022097" at bounding box center [186, 247] width 55 height 11
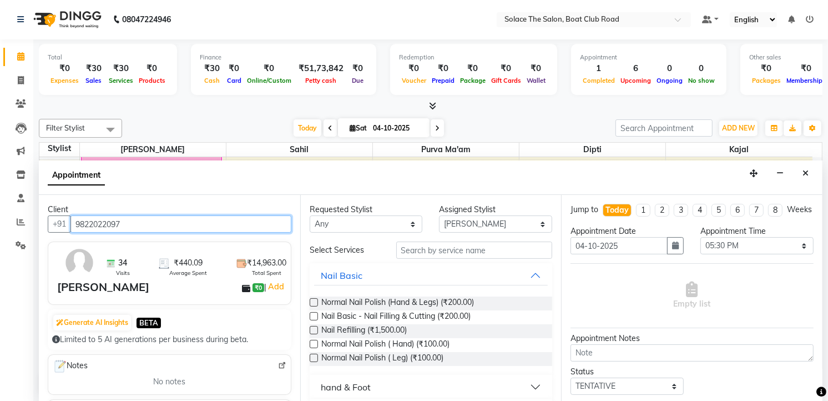
type input "9822022097"
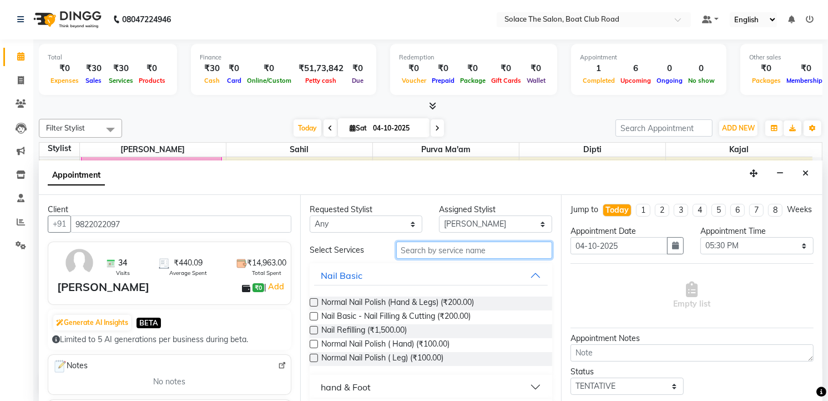
click at [489, 254] on input "text" at bounding box center [474, 249] width 156 height 17
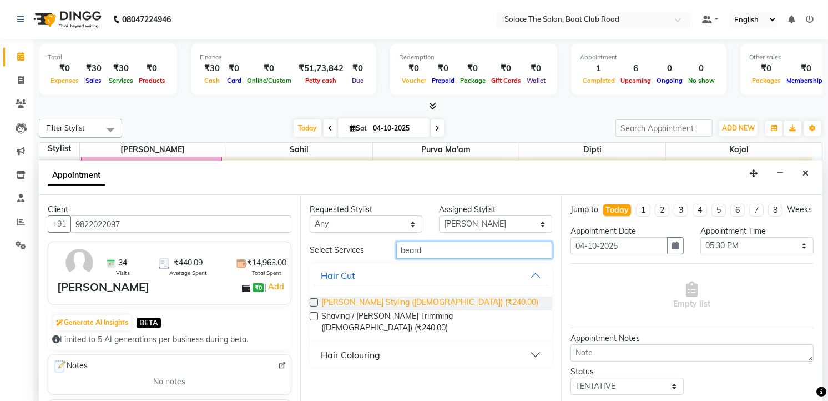
type input "beard"
click at [369, 298] on span "Beard Styling (Male) (₹240.00)" at bounding box center [429, 303] width 217 height 14
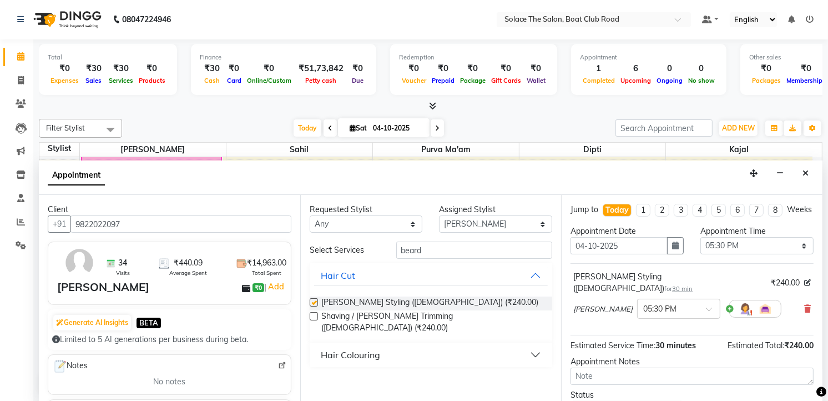
checkbox input "false"
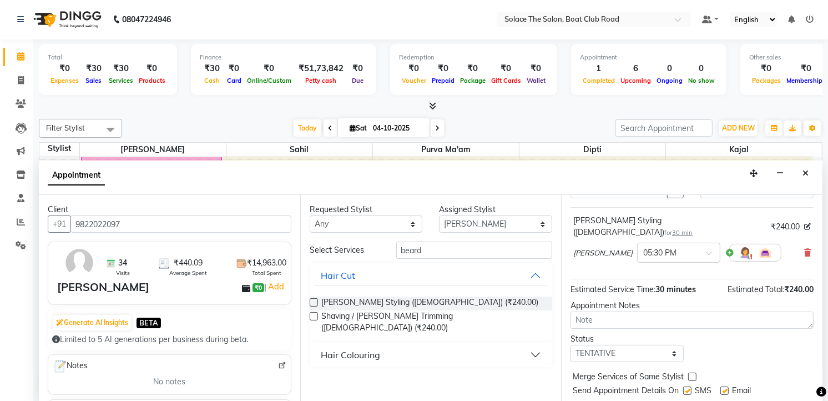
scroll to position [85, 0]
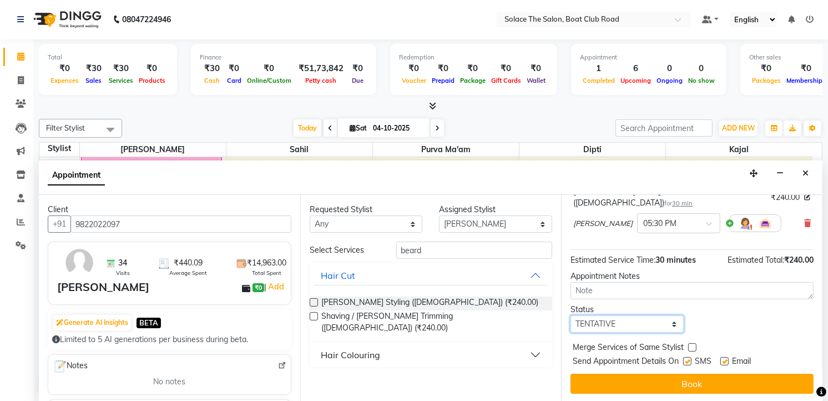
click at [661, 316] on select "Select TENTATIVE CONFIRM CHECK-IN UPCOMING" at bounding box center [626, 323] width 113 height 17
select select "confirm booking"
click at [570, 315] on select "Select TENTATIVE CONFIRM CHECK-IN UPCOMING" at bounding box center [626, 323] width 113 height 17
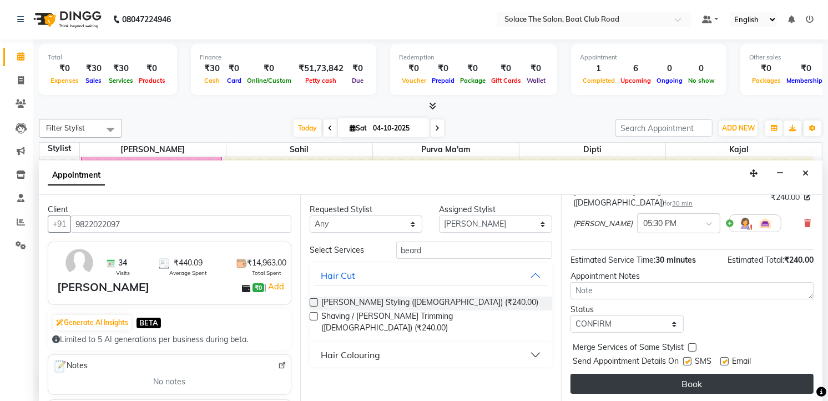
click at [678, 373] on button "Book" at bounding box center [691, 383] width 243 height 20
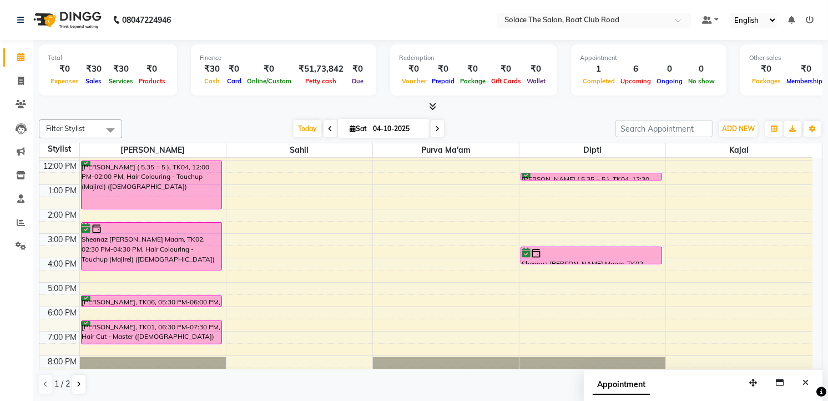
scroll to position [0, 0]
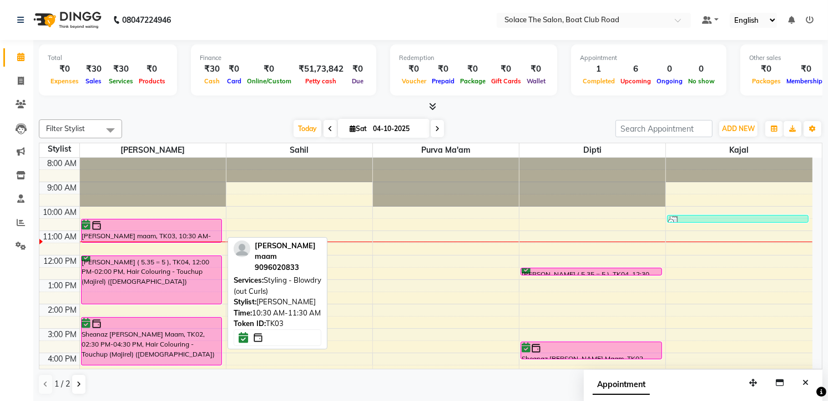
click at [180, 232] on div "[PERSON_NAME] maam, TK03, 10:30 AM-11:30 AM, Styling - Blowdry (out Curls)" at bounding box center [152, 230] width 140 height 23
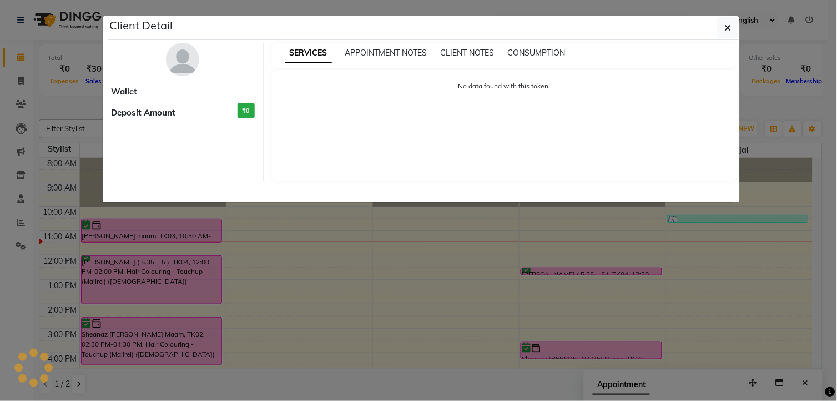
select select "6"
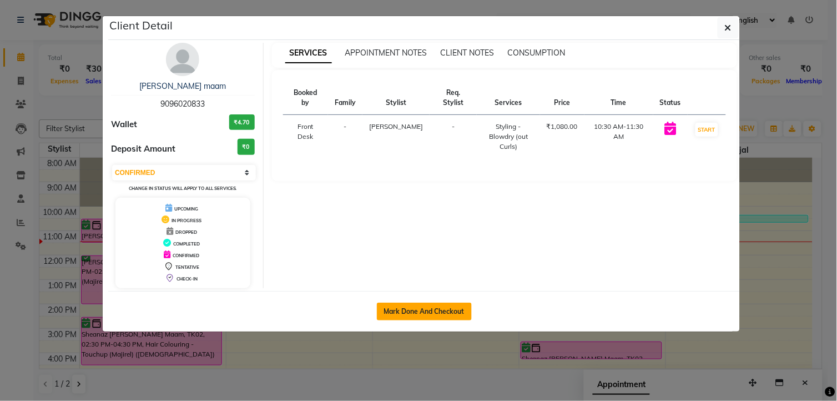
click at [446, 304] on button "Mark Done And Checkout" at bounding box center [424, 311] width 95 height 18
select select "service"
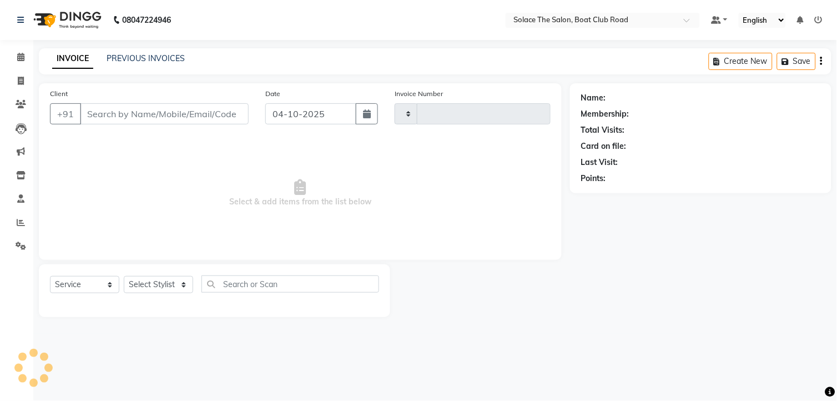
type input "1560"
select select "585"
type input "9096020833"
select select "9746"
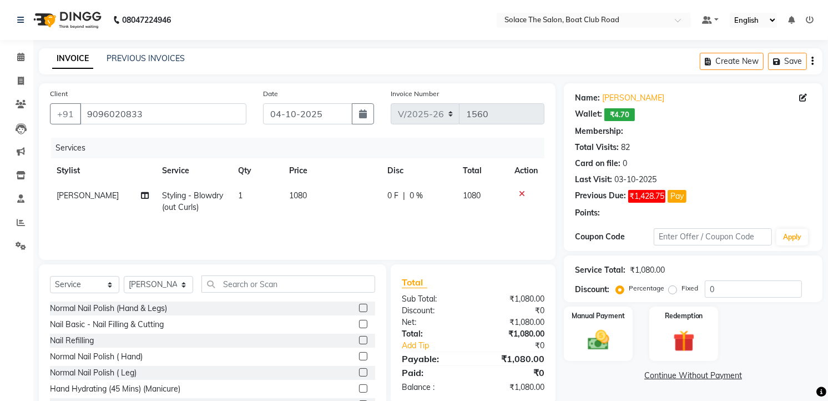
select select "1: Object"
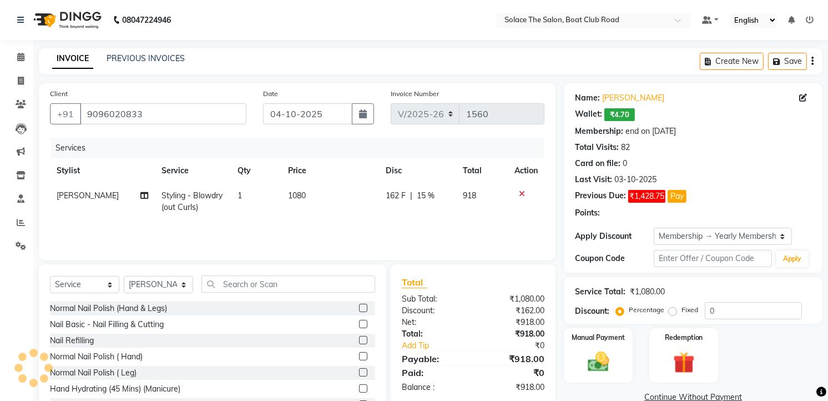
type input "15"
click at [173, 283] on select "Select Stylist [PERSON_NAME] [PERSON_NAME] [PERSON_NAME] Front Desk Kajal [PERS…" at bounding box center [158, 284] width 69 height 17
select select "9749"
click at [124, 276] on select "Select Stylist [PERSON_NAME] [PERSON_NAME] [PERSON_NAME] Front Desk Kajal [PERS…" at bounding box center [158, 284] width 69 height 17
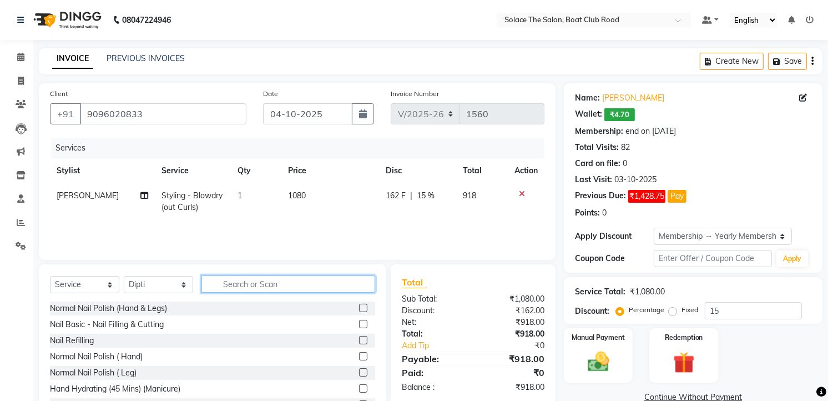
click at [297, 289] on input "text" at bounding box center [288, 283] width 174 height 17
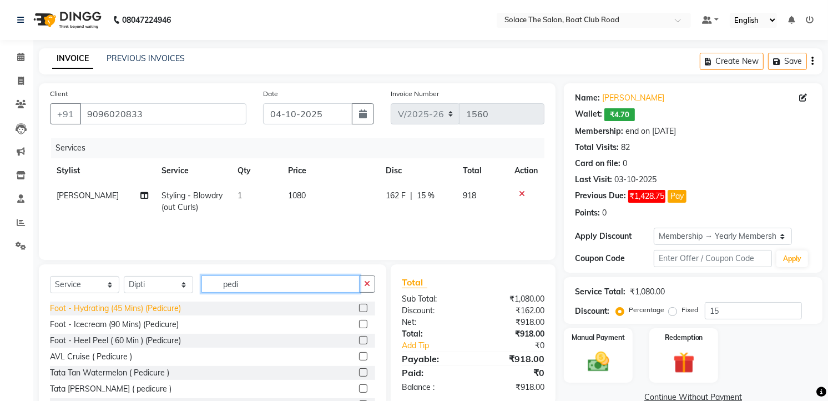
type input "pedi"
click at [178, 302] on div "Foot - Hydrating (45 Mins) (Pedicure)" at bounding box center [115, 308] width 131 height 12
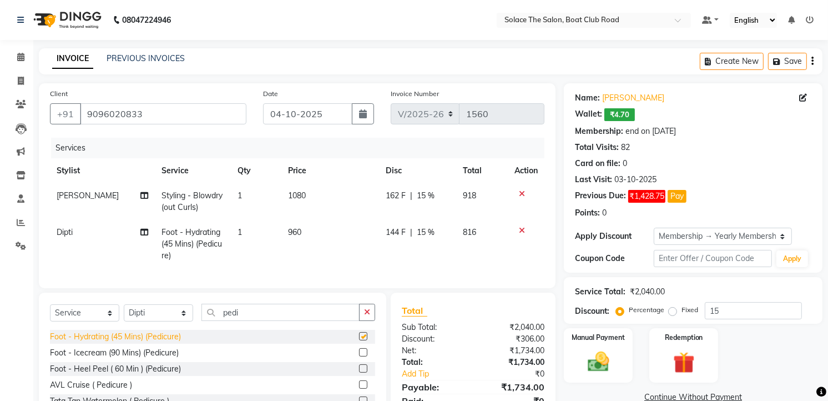
checkbox input "false"
click at [213, 248] on span "Foot - Hydrating (45 Mins) (Pedicure)" at bounding box center [191, 243] width 60 height 33
select select "9749"
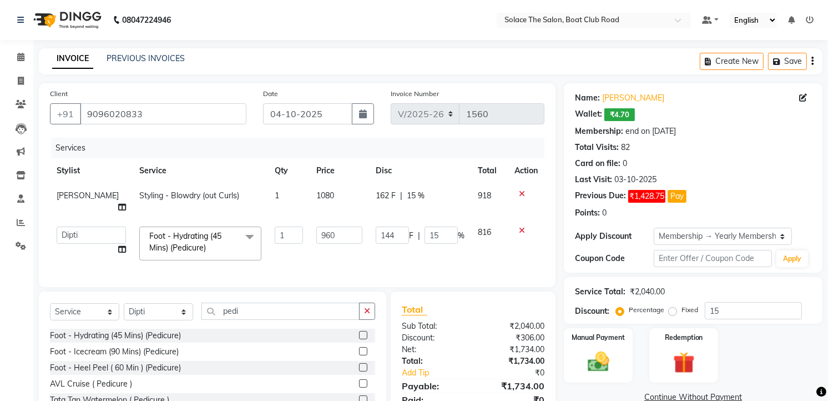
click at [202, 230] on span "Foot - Hydrating (45 Mins) (Pedicure) x" at bounding box center [195, 242] width 98 height 24
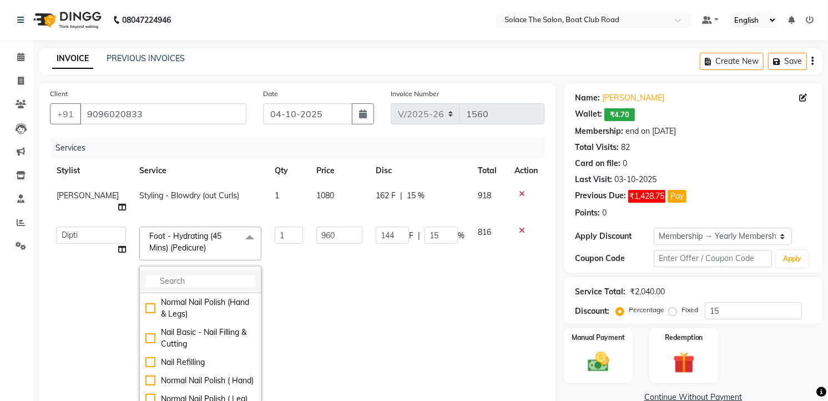
click at [152, 275] on input "multiselect-search" at bounding box center [200, 281] width 110 height 12
type input "m"
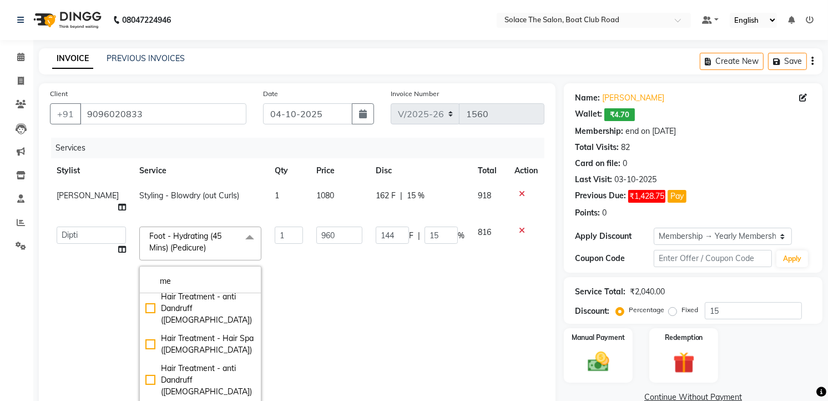
scroll to position [103, 0]
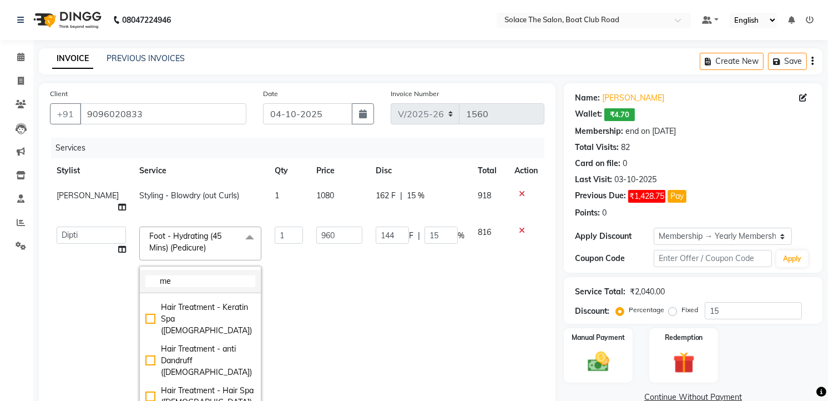
click at [179, 275] on input "me" at bounding box center [200, 281] width 110 height 12
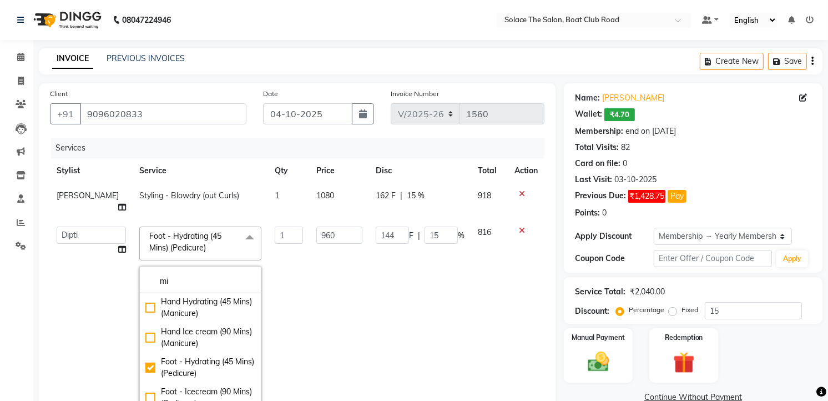
scroll to position [0, 0]
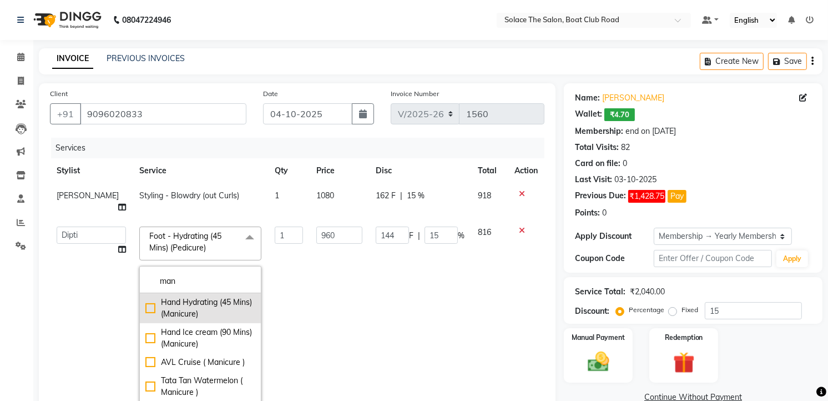
type input "man"
click at [194, 297] on div "Hand Hydrating (45 Mins) (Manicure)" at bounding box center [200, 307] width 110 height 23
type input "840"
type input "126"
checkbox input "true"
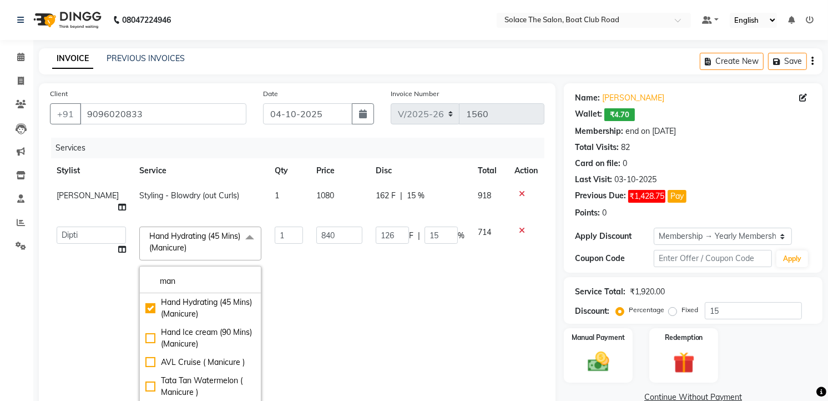
click at [283, 304] on td "1" at bounding box center [289, 315] width 42 height 190
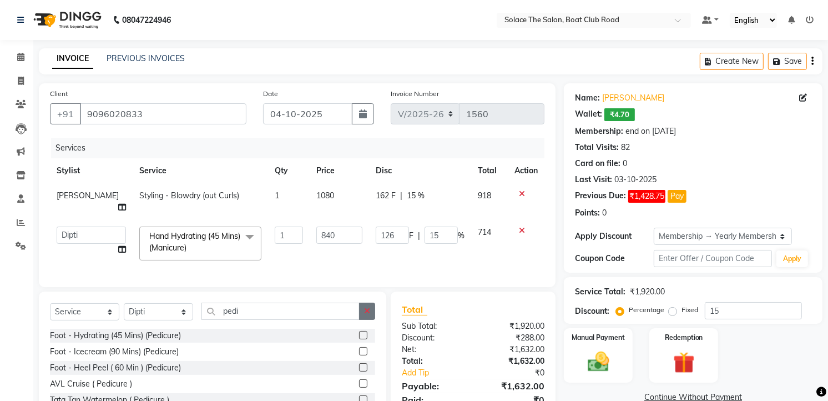
click at [372, 305] on button "button" at bounding box center [367, 310] width 16 height 17
click at [149, 331] on div "Normal Nail Polish (Hand & Legs)" at bounding box center [108, 336] width 117 height 12
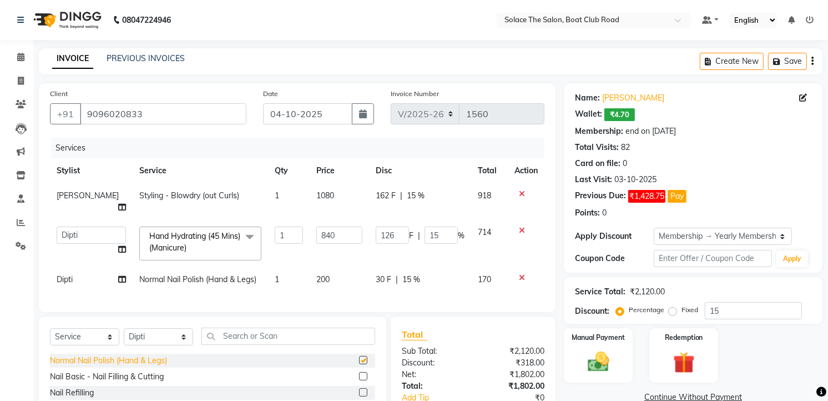
checkbox input "false"
click at [316, 274] on span "200" at bounding box center [322, 279] width 13 height 10
select select "9749"
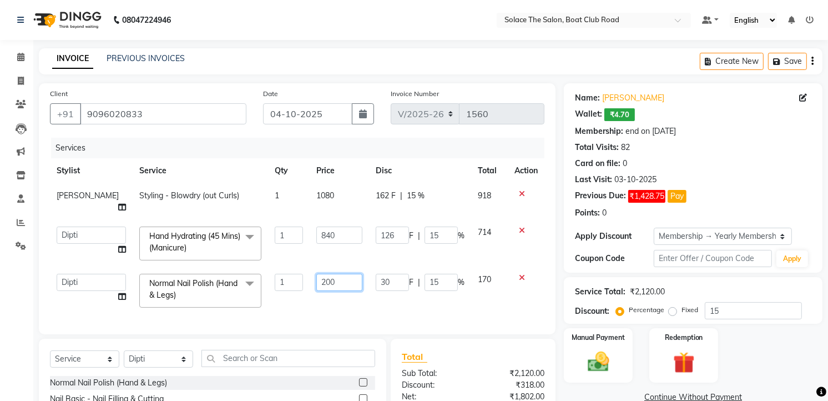
click at [320, 273] on input "200" at bounding box center [339, 281] width 46 height 17
type input "2"
type input "100"
click at [325, 287] on div "Services Stylist Service Qty Price Disc Total Action Sarfaraz Styling - Blowdry…" at bounding box center [297, 230] width 494 height 185
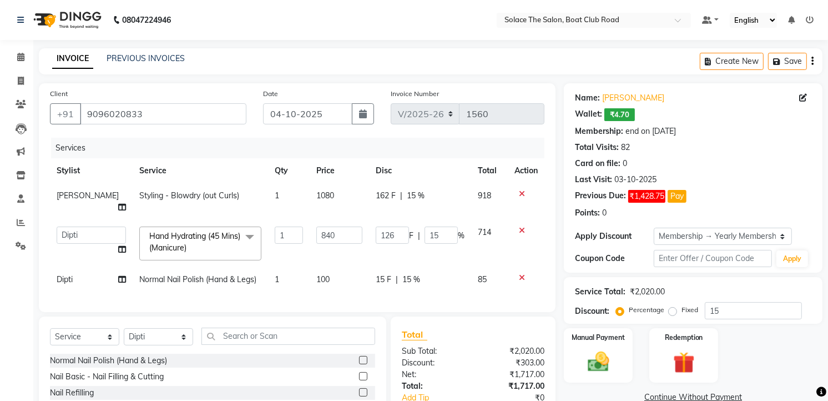
scroll to position [93, 0]
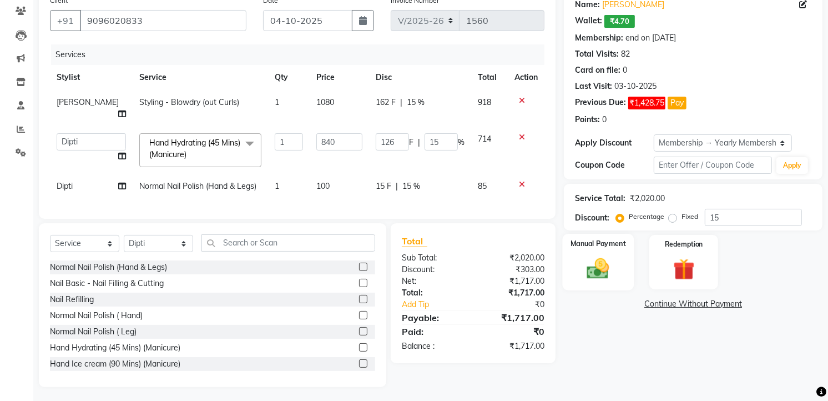
click at [612, 266] on img at bounding box center [598, 269] width 36 height 26
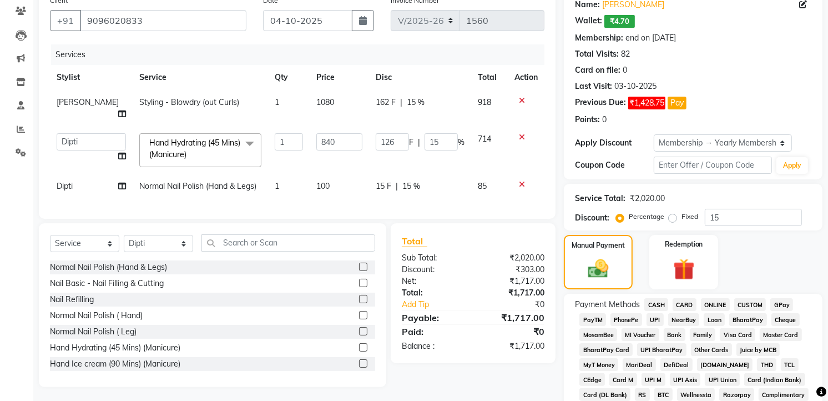
click at [201, 181] on span "Normal Nail Polish (Hand & Legs)" at bounding box center [197, 186] width 117 height 10
select select "9749"
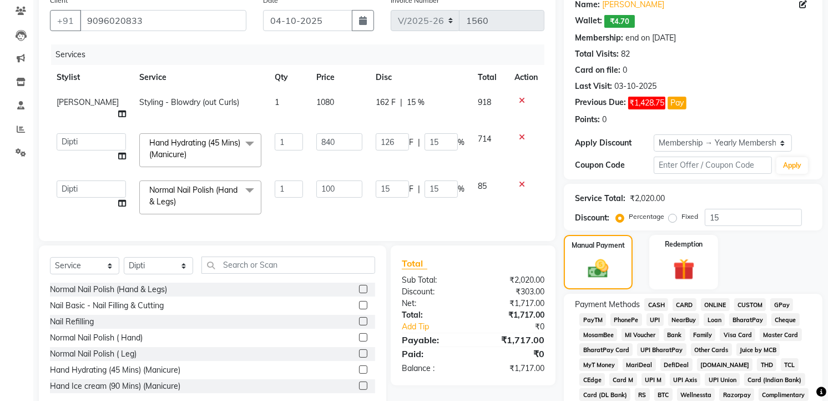
click at [239, 180] on span at bounding box center [250, 190] width 22 height 21
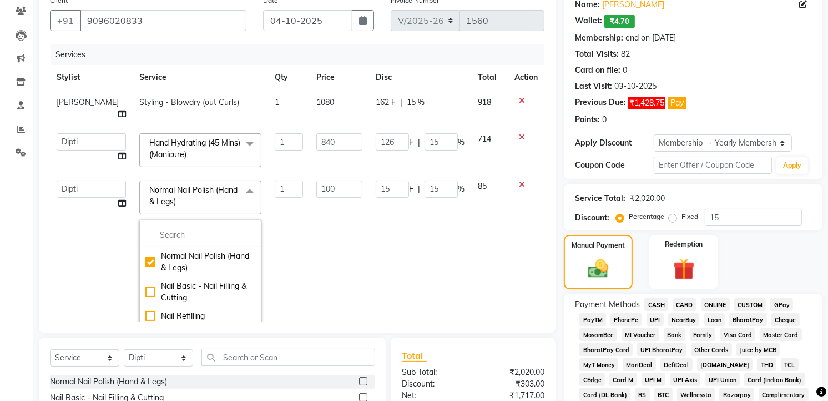
click at [286, 272] on td "1" at bounding box center [289, 269] width 42 height 190
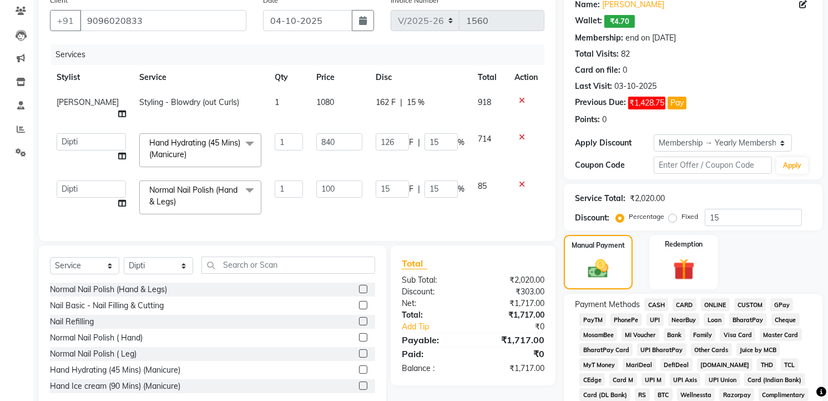
click at [657, 306] on span "CASH" at bounding box center [656, 304] width 24 height 13
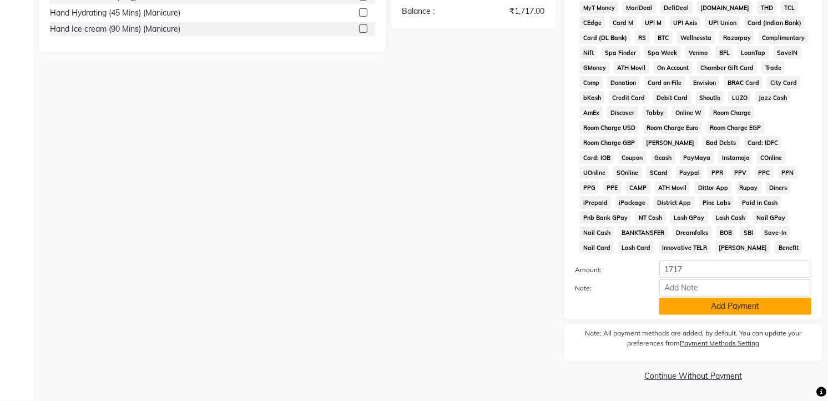
click at [728, 306] on button "Add Payment" at bounding box center [735, 305] width 152 height 17
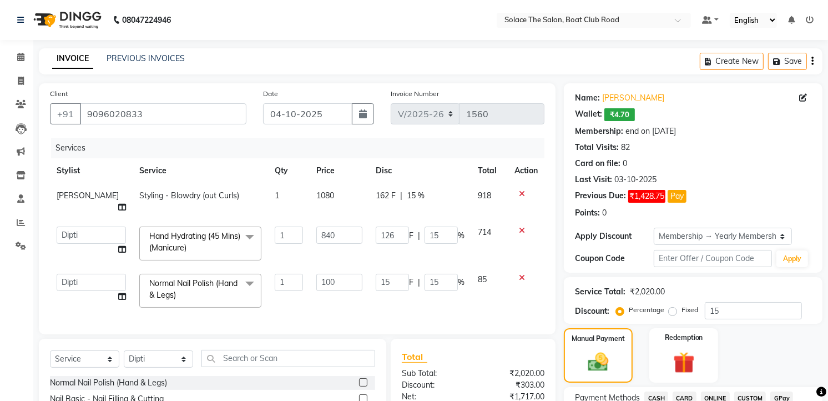
scroll to position [457, 0]
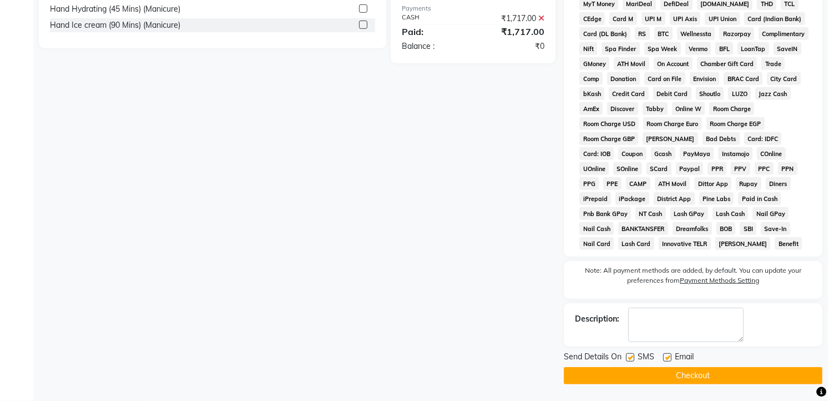
click at [703, 374] on button "Checkout" at bounding box center [693, 375] width 259 height 17
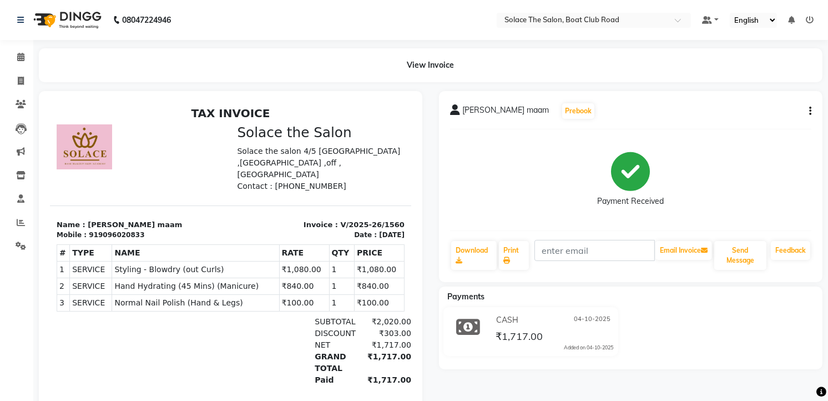
scroll to position [47, 0]
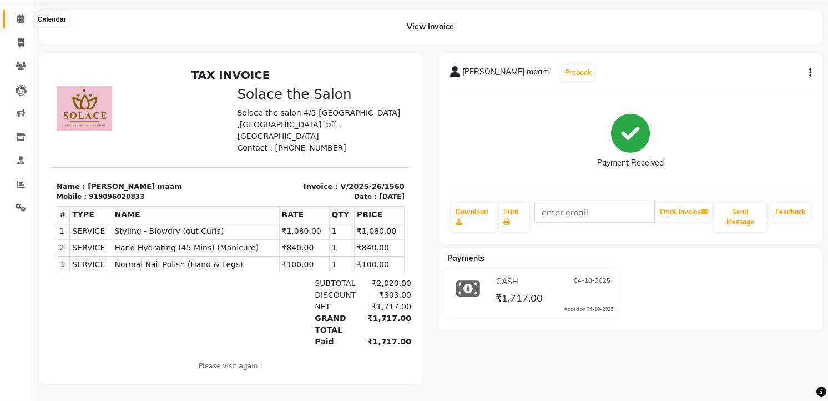
click at [15, 13] on span at bounding box center [20, 19] width 19 height 13
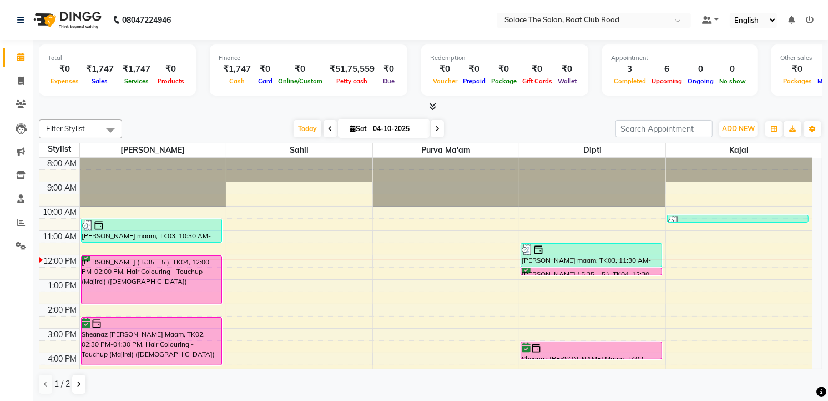
click at [435, 130] on icon at bounding box center [437, 128] width 4 height 7
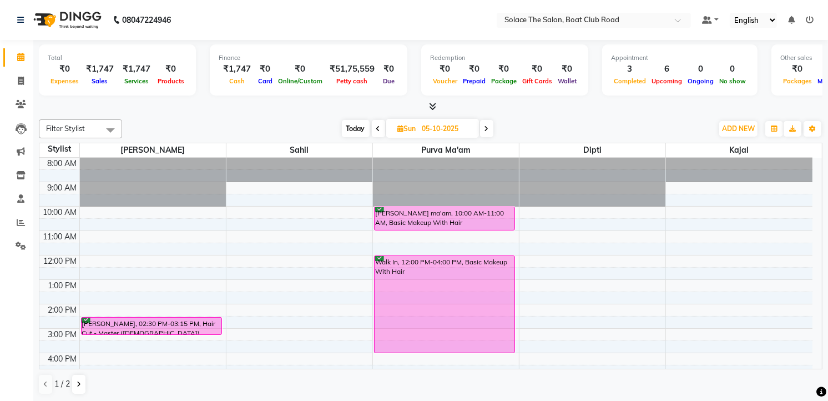
click at [355, 128] on span "Today" at bounding box center [356, 128] width 28 height 17
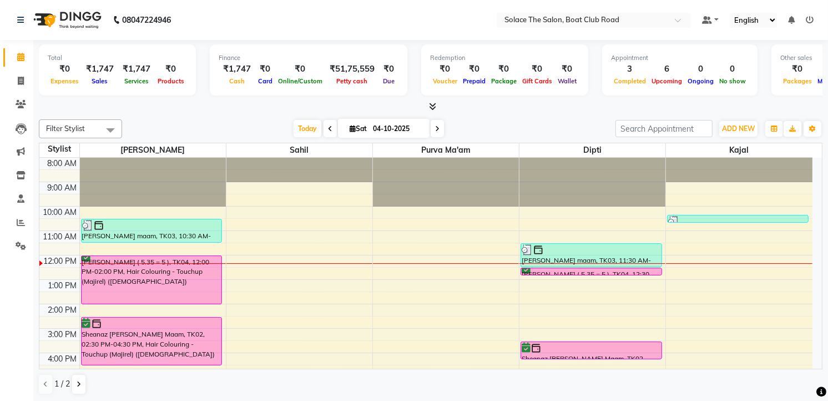
scroll to position [62, 0]
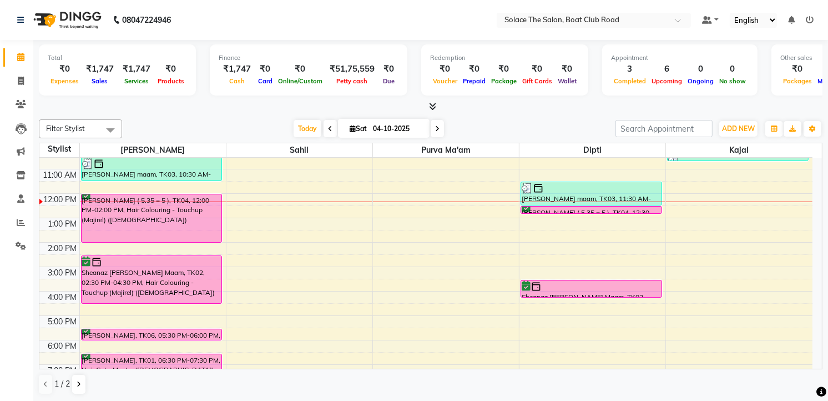
click at [435, 126] on icon at bounding box center [437, 128] width 4 height 7
type input "05-10-2025"
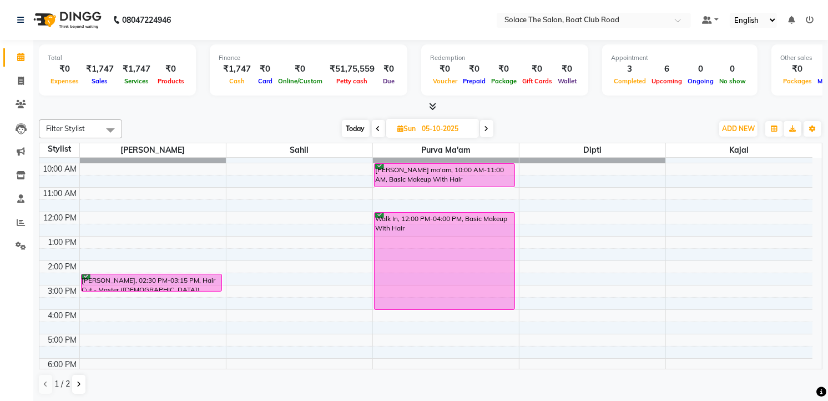
scroll to position [0, 0]
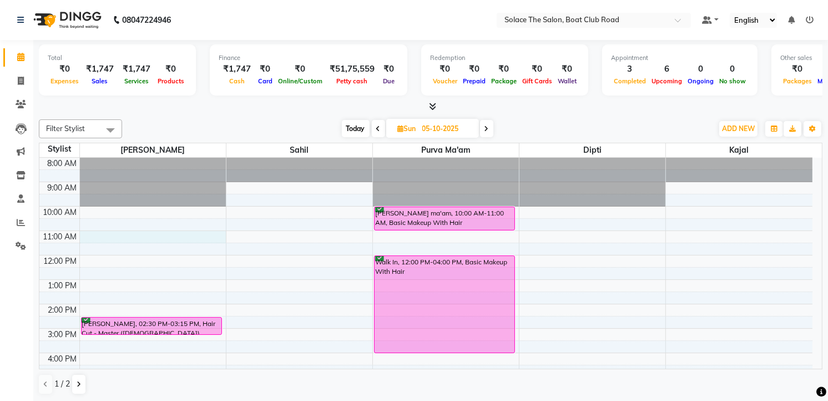
click at [88, 235] on div "8:00 AM 9:00 AM 10:00 AM 11:00 AM 12:00 PM 1:00 PM 2:00 PM 3:00 PM 4:00 PM 5:00…" at bounding box center [425, 328] width 773 height 341
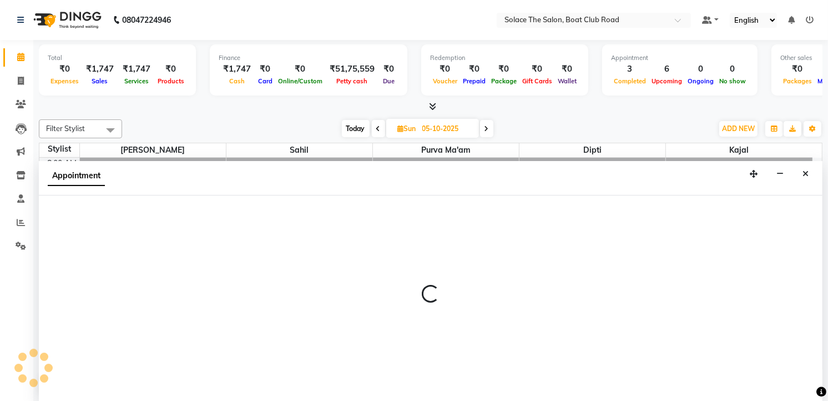
select select "9746"
select select "tentative"
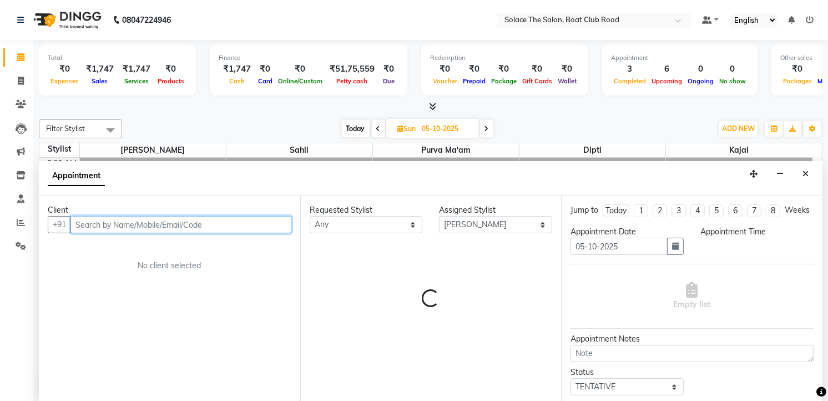
select select "660"
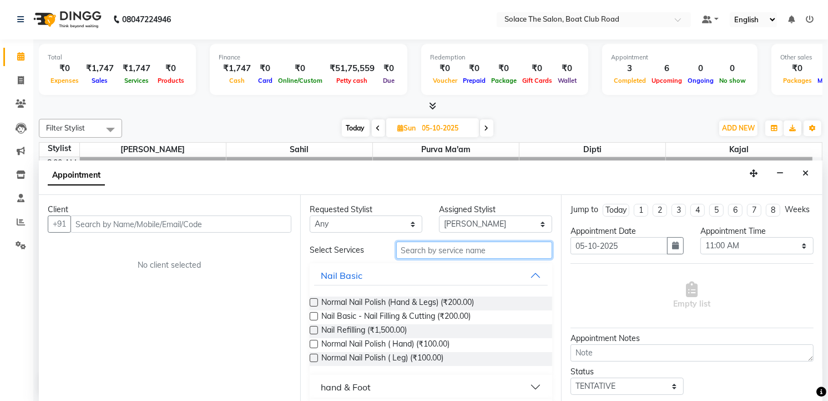
click at [418, 252] on input "text" at bounding box center [474, 249] width 156 height 17
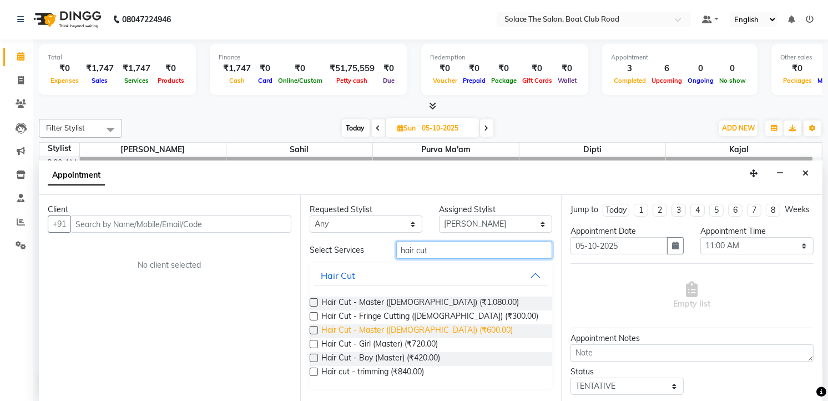
type input "hair cut"
click at [413, 324] on span "Hair Cut - Master (Male) (₹600.00)" at bounding box center [416, 331] width 191 height 14
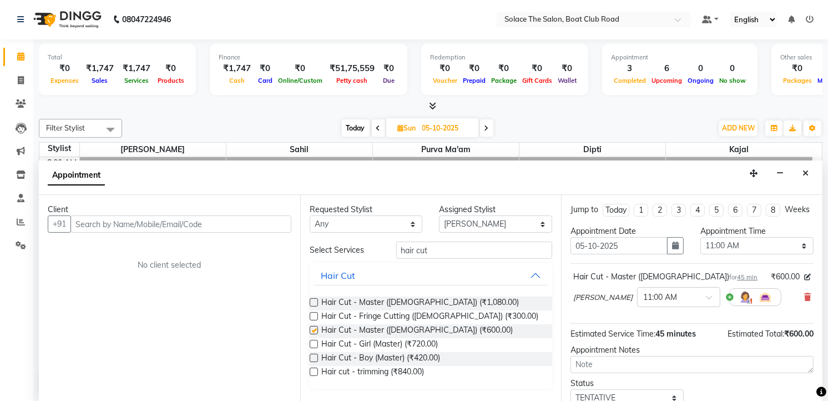
checkbox input "false"
click at [164, 223] on input "text" at bounding box center [180, 223] width 221 height 17
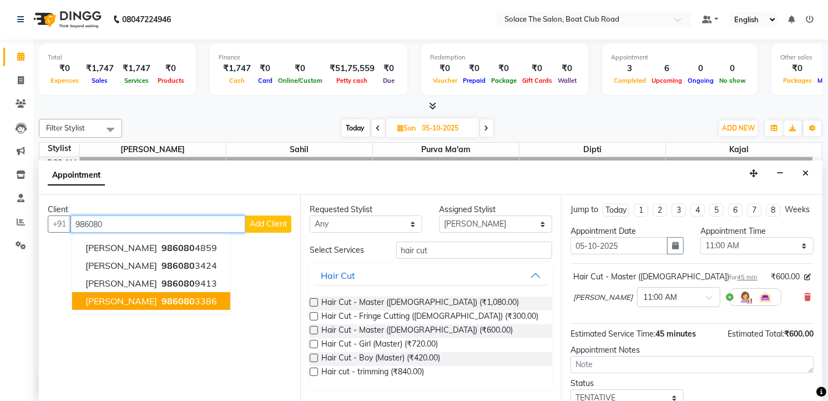
click at [161, 297] on span "986080" at bounding box center [177, 300] width 33 height 11
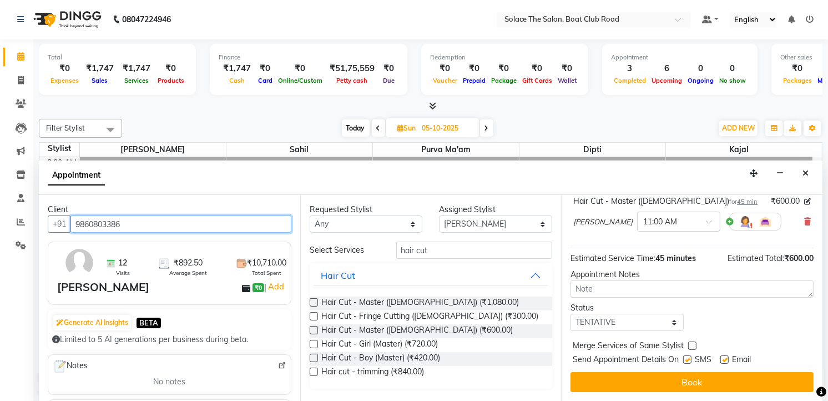
scroll to position [85, 0]
type input "9860803386"
click at [645, 325] on select "Select TENTATIVE CONFIRM UPCOMING" at bounding box center [626, 321] width 113 height 17
select select "confirm booking"
click at [570, 313] on select "Select TENTATIVE CONFIRM UPCOMING" at bounding box center [626, 321] width 113 height 17
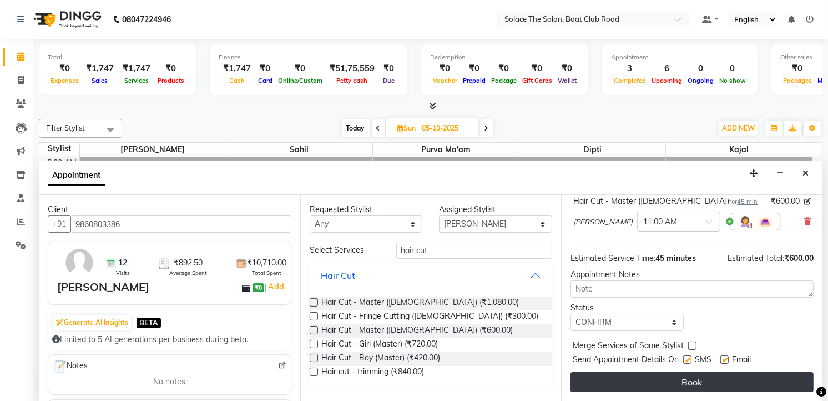
click at [691, 386] on button "Book" at bounding box center [691, 382] width 243 height 20
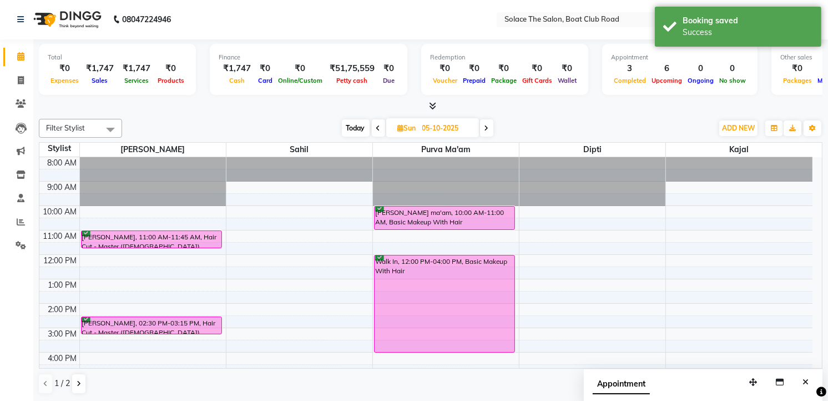
scroll to position [0, 0]
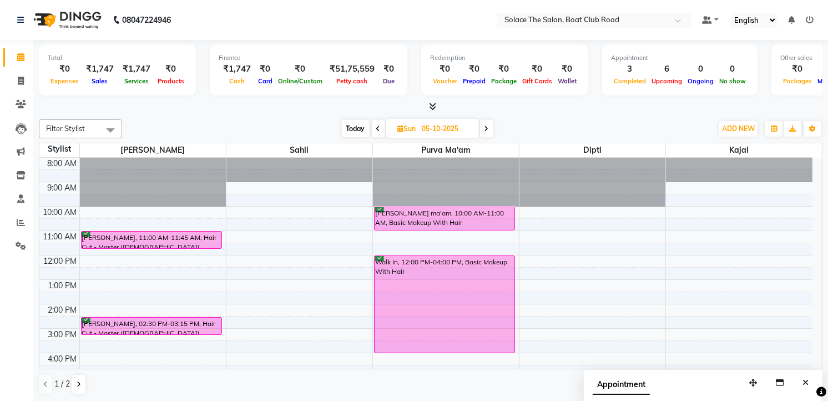
click at [362, 129] on span "Today" at bounding box center [356, 128] width 28 height 17
type input "04-10-2025"
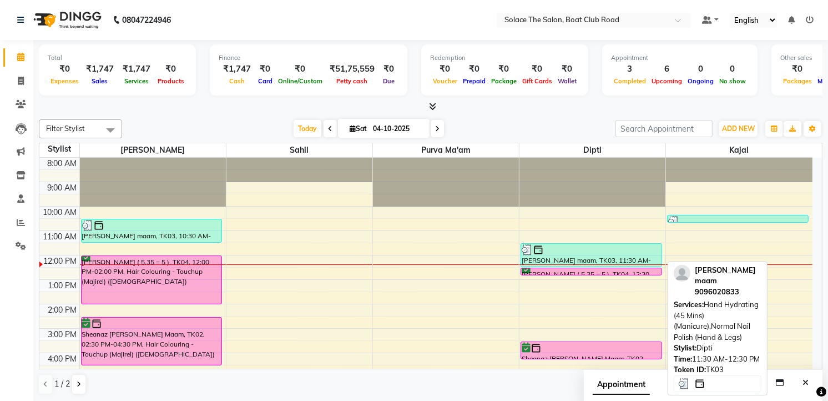
click at [551, 250] on div at bounding box center [590, 249] width 139 height 11
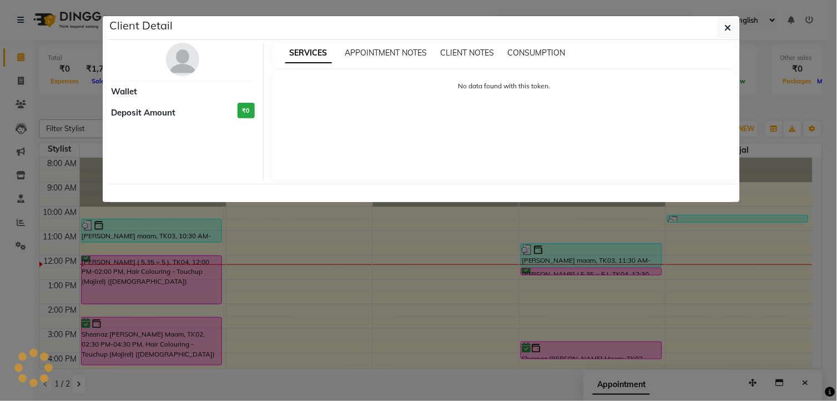
select select "3"
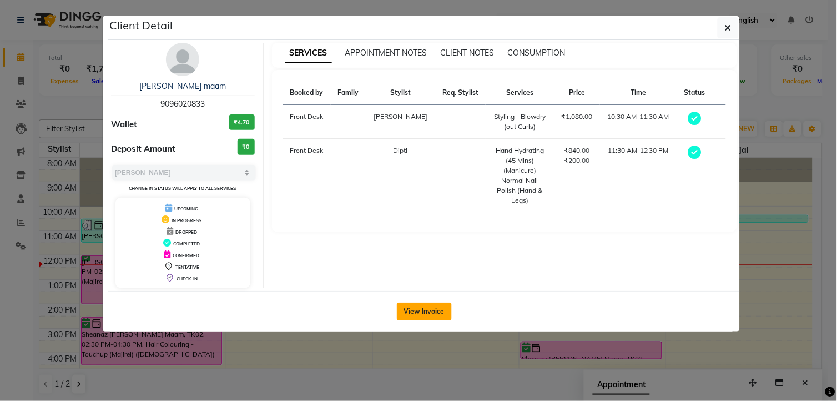
click at [414, 305] on button "View Invoice" at bounding box center [424, 311] width 55 height 18
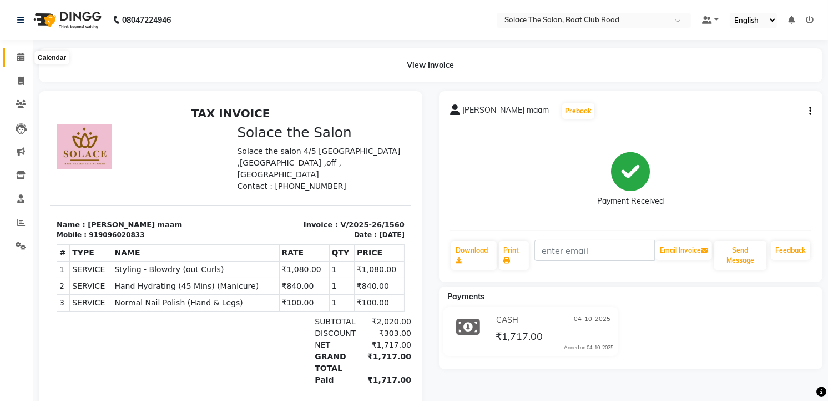
click at [21, 54] on icon at bounding box center [20, 57] width 7 height 8
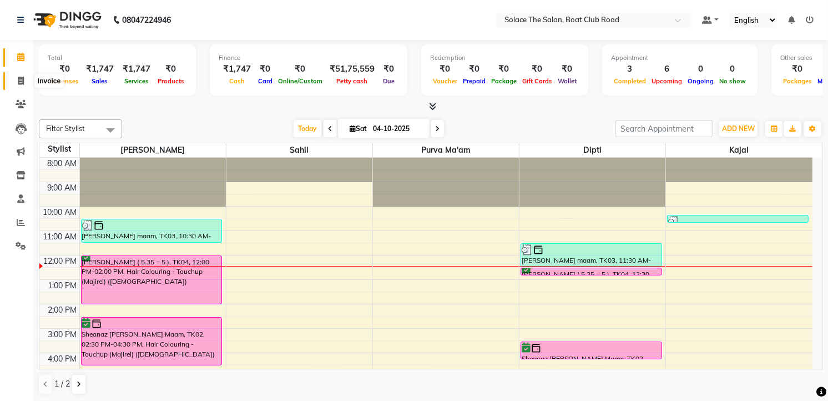
click at [19, 79] on icon at bounding box center [21, 81] width 6 height 8
select select "service"
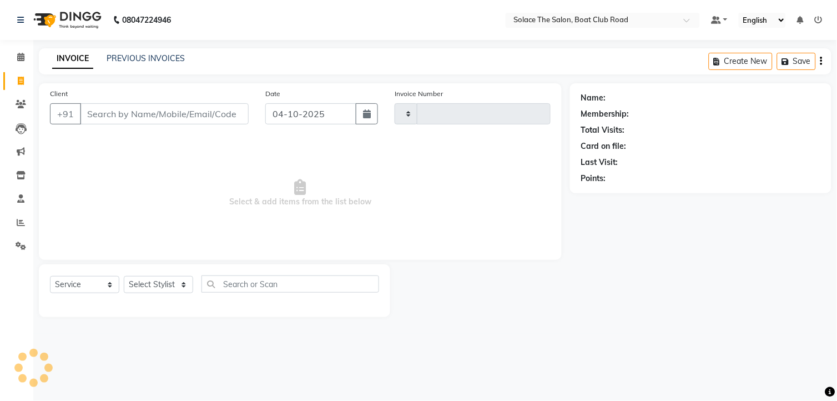
type input "1561"
select select "585"
click at [92, 110] on input "Client" at bounding box center [164, 113] width 169 height 21
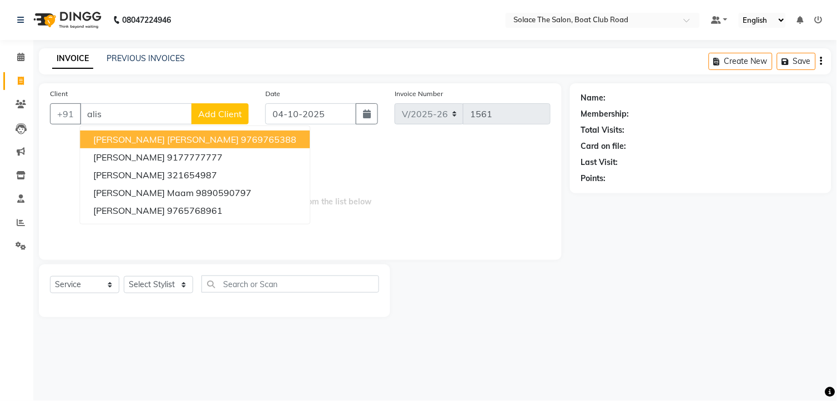
click at [119, 139] on span "Alisha Razia" at bounding box center [165, 139] width 145 height 11
type input "9769765388"
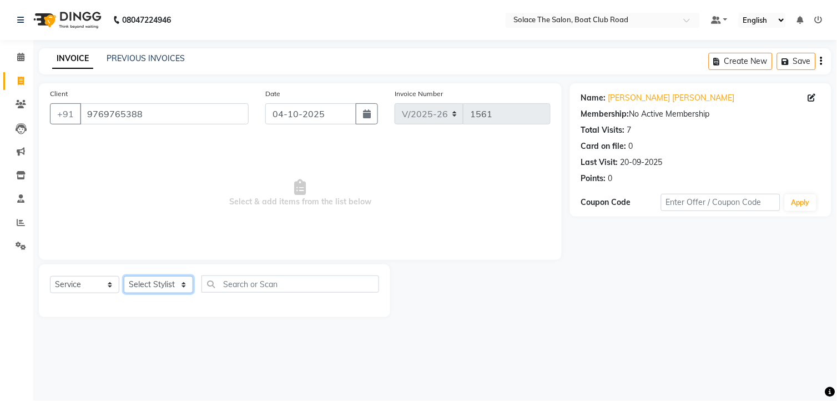
click at [159, 277] on select "Select Stylist [PERSON_NAME] [PERSON_NAME] [PERSON_NAME] Front Desk Kajal [PERS…" at bounding box center [158, 284] width 69 height 17
select select "23757"
click at [124, 276] on select "Select Stylist [PERSON_NAME] [PERSON_NAME] [PERSON_NAME] Front Desk Kajal [PERS…" at bounding box center [158, 284] width 69 height 17
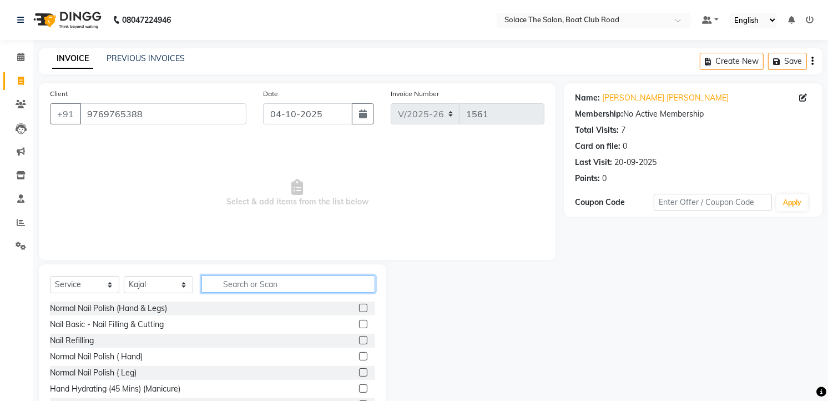
click at [247, 287] on input "text" at bounding box center [288, 283] width 174 height 17
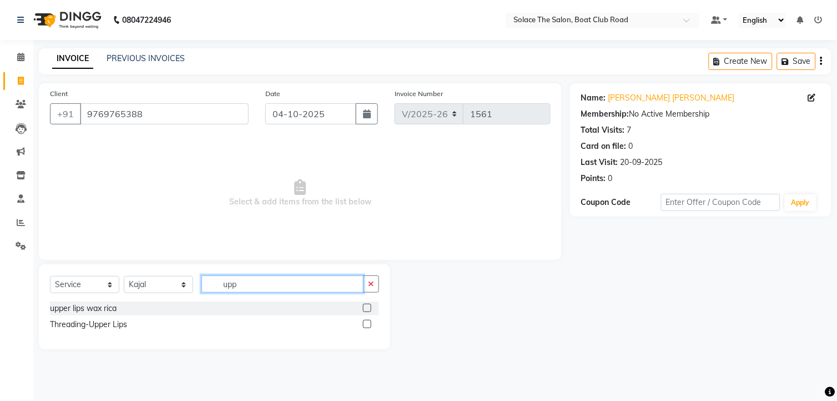
type input "upp"
click at [364, 323] on label at bounding box center [367, 324] width 8 height 8
click at [364, 323] on input "checkbox" at bounding box center [366, 324] width 7 height 7
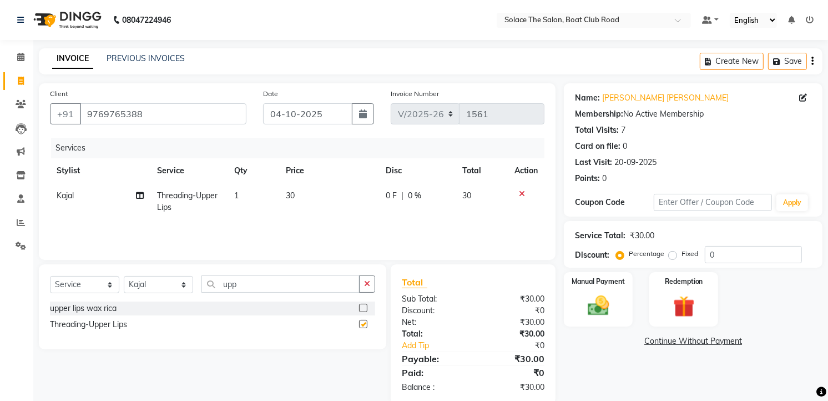
checkbox input "false"
click at [600, 287] on div "Manual Payment" at bounding box center [599, 299] width 72 height 57
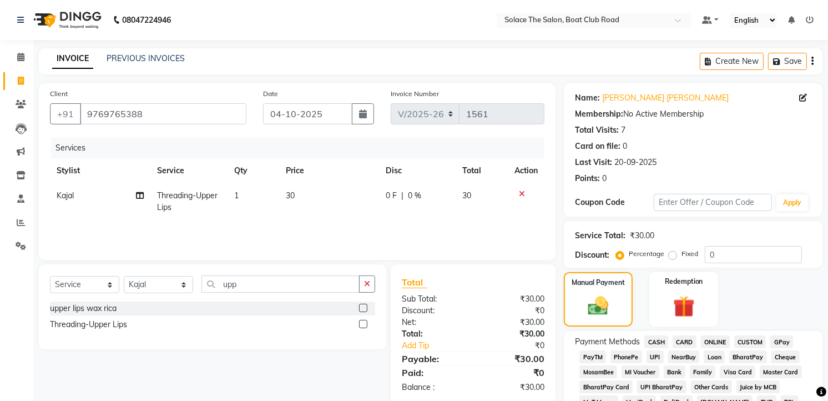
click at [784, 341] on span "GPay" at bounding box center [781, 341] width 23 height 13
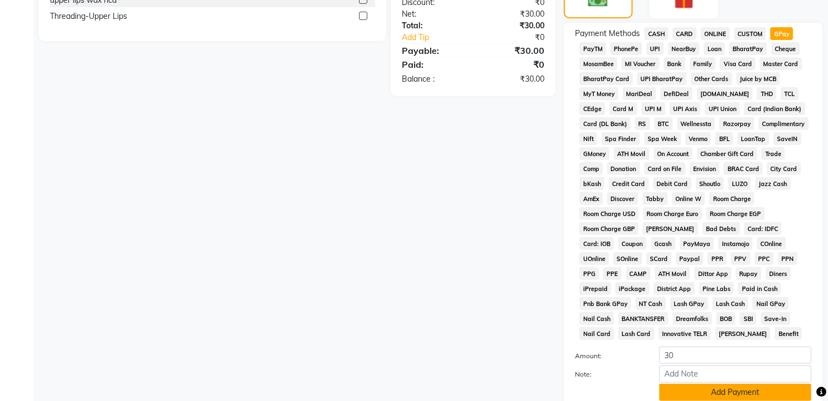
click at [732, 394] on button "Add Payment" at bounding box center [735, 391] width 152 height 17
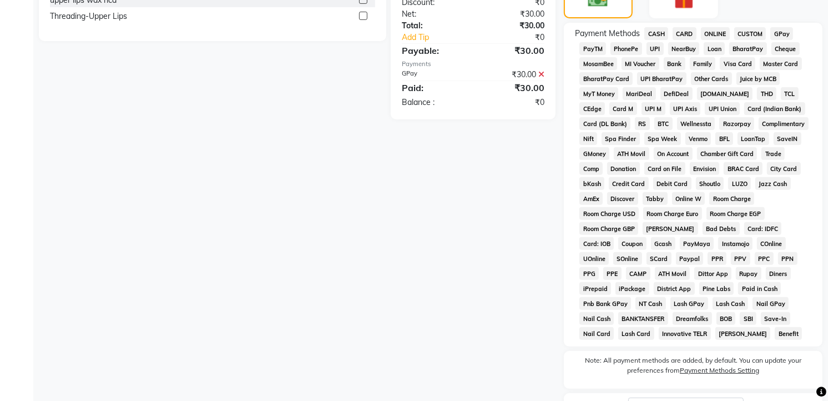
scroll to position [401, 0]
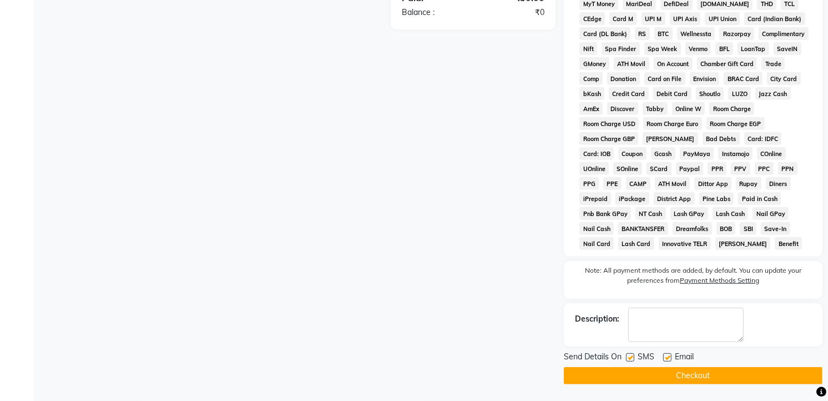
click at [679, 375] on button "Checkout" at bounding box center [693, 375] width 259 height 17
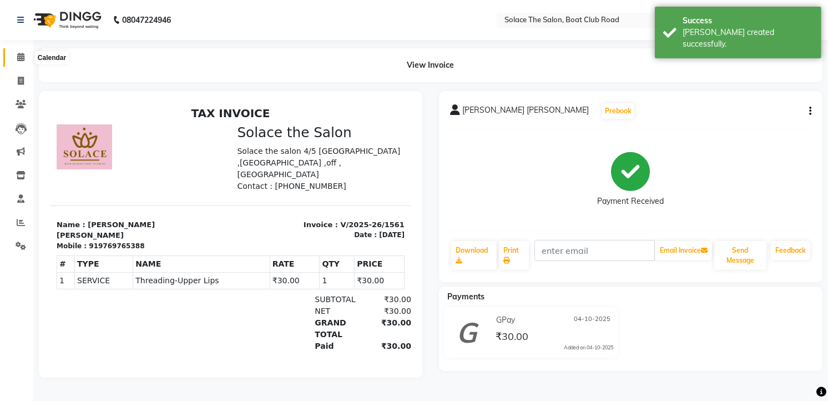
click at [23, 57] on icon at bounding box center [20, 57] width 7 height 8
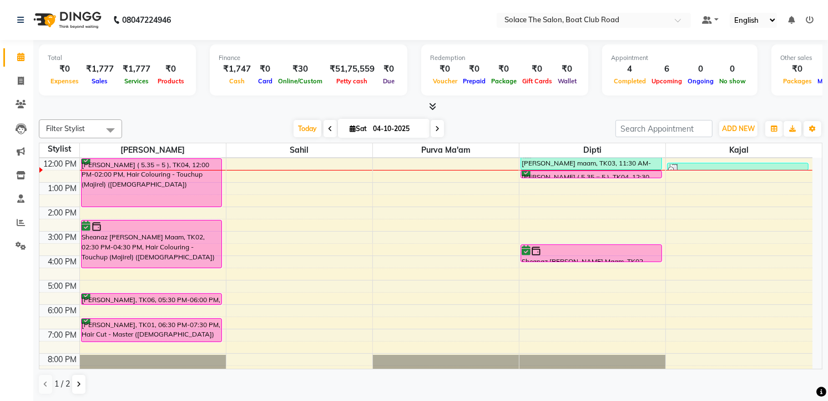
scroll to position [131, 0]
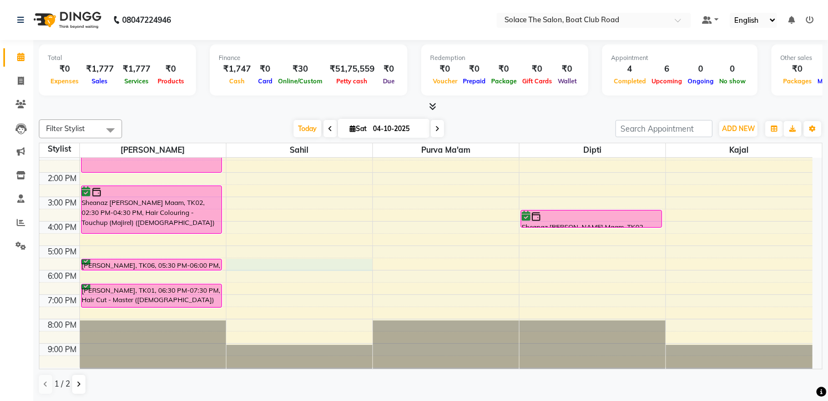
click at [237, 261] on div "8:00 AM 9:00 AM 10:00 AM 11:00 AM 12:00 PM 1:00 PM 2:00 PM 3:00 PM 4:00 PM 5:00…" at bounding box center [425, 196] width 773 height 341
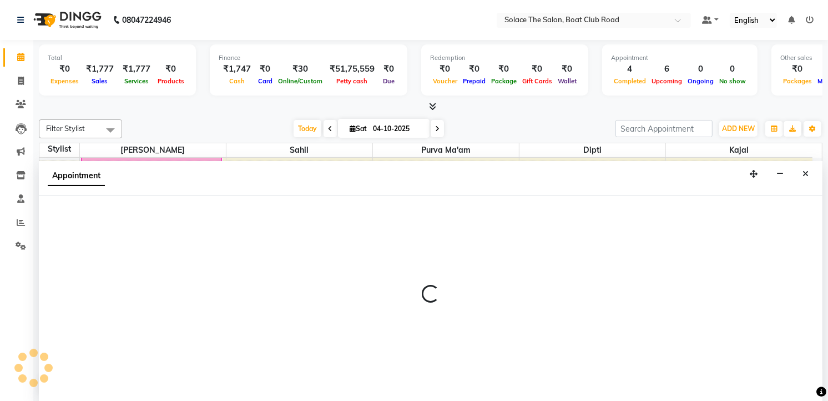
select select "74276"
select select "1050"
select select "tentative"
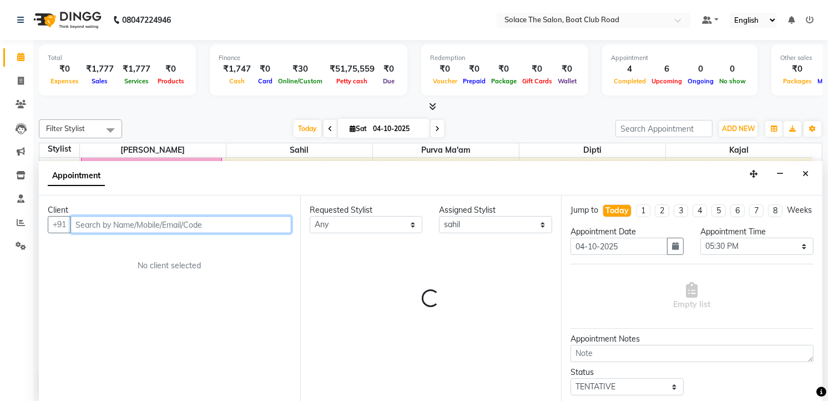
scroll to position [1, 0]
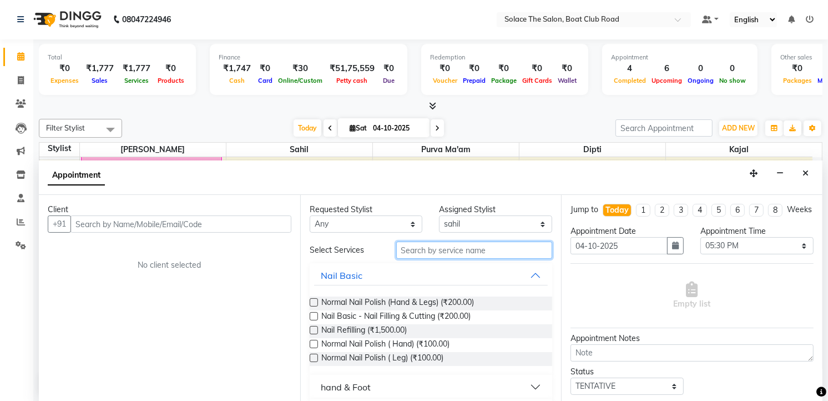
click at [425, 251] on input "text" at bounding box center [474, 249] width 156 height 17
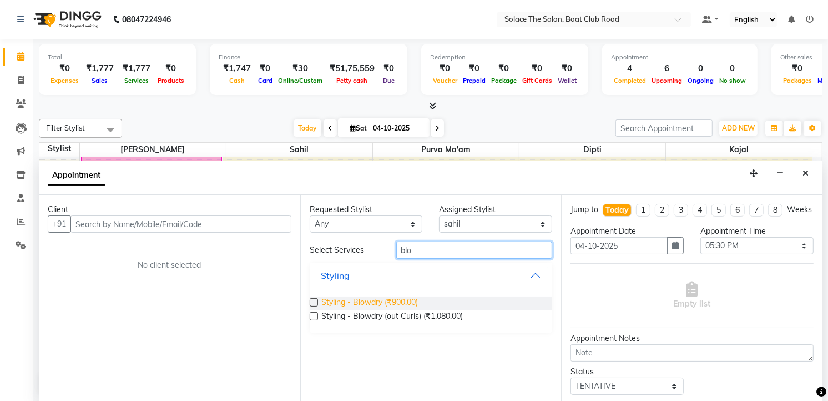
type input "blo"
click at [399, 300] on span "Styling - Blowdry (₹900.00)" at bounding box center [369, 303] width 97 height 14
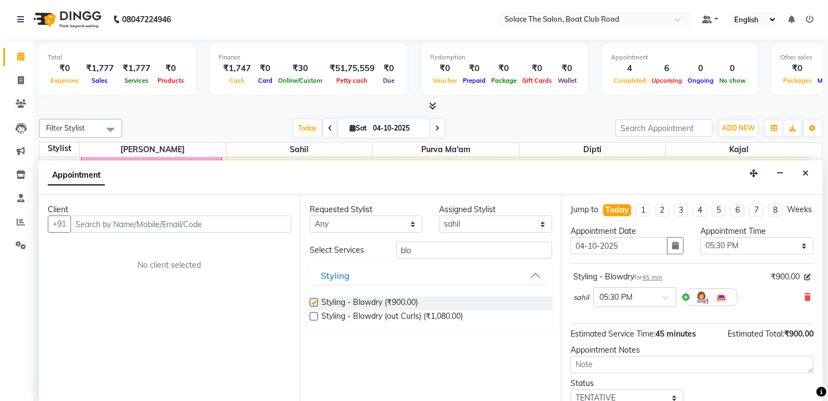
checkbox input "false"
click at [234, 225] on input "text" at bounding box center [180, 223] width 221 height 17
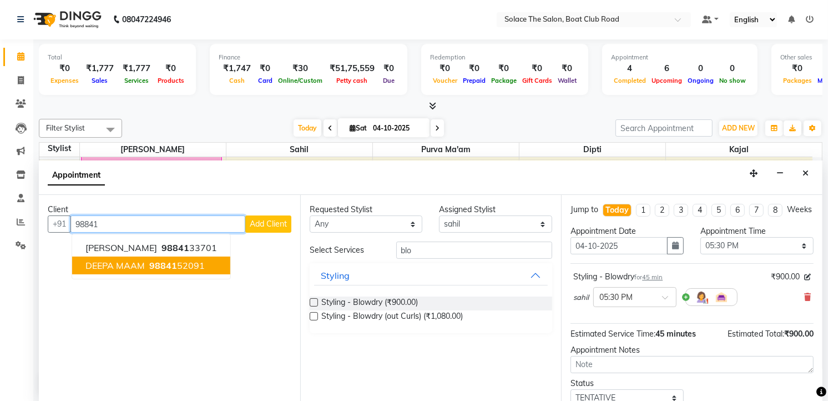
click at [209, 267] on button "DEEPA MAAM 98841 52091" at bounding box center [151, 265] width 158 height 18
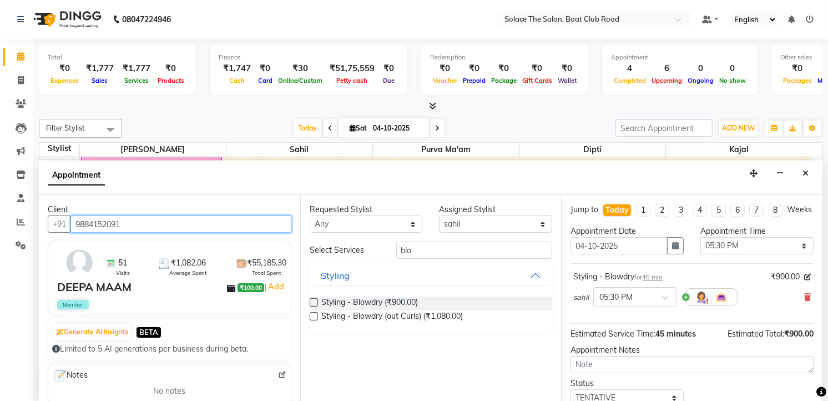
scroll to position [85, 0]
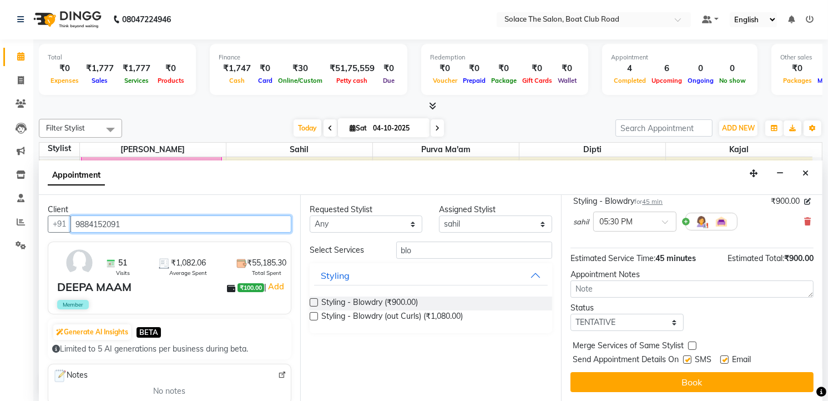
type input "9884152091"
click at [641, 318] on select "Select TENTATIVE CONFIRM CHECK-IN UPCOMING" at bounding box center [626, 321] width 113 height 17
select select "confirm booking"
click at [570, 313] on select "Select TENTATIVE CONFIRM CHECK-IN UPCOMING" at bounding box center [626, 321] width 113 height 17
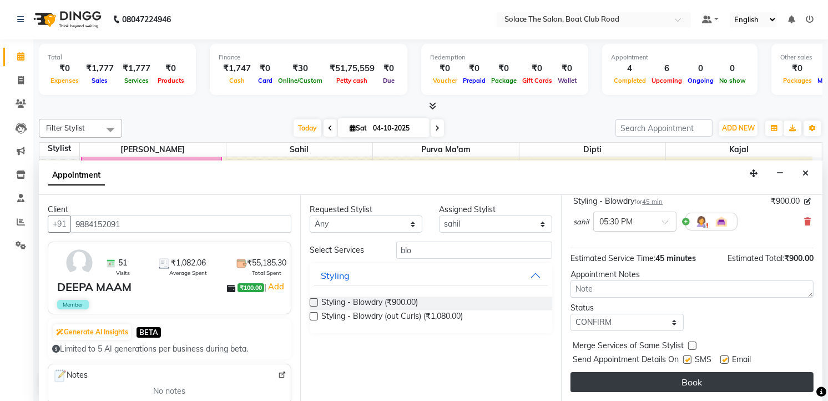
click at [665, 382] on button "Book" at bounding box center [691, 382] width 243 height 20
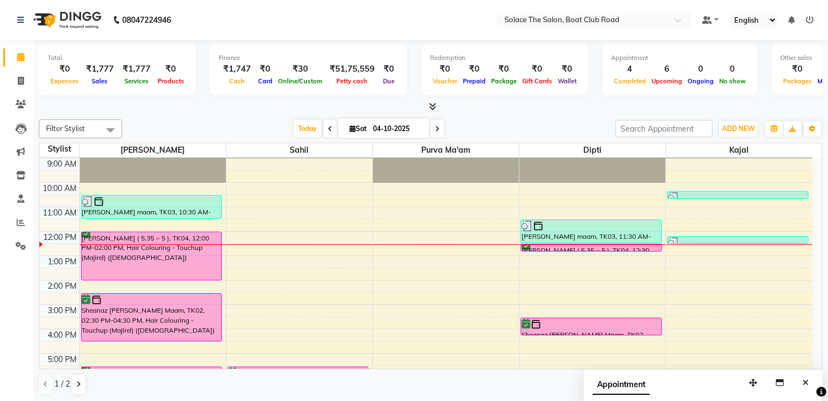
scroll to position [0, 0]
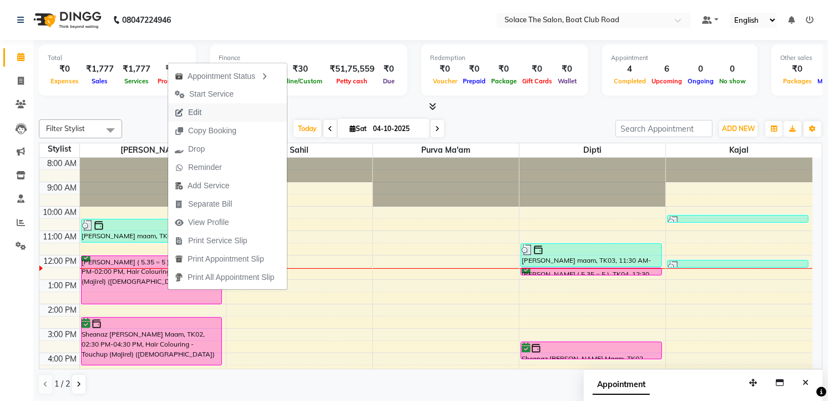
click at [193, 110] on span "Edit" at bounding box center [194, 113] width 13 height 12
select select "tentative"
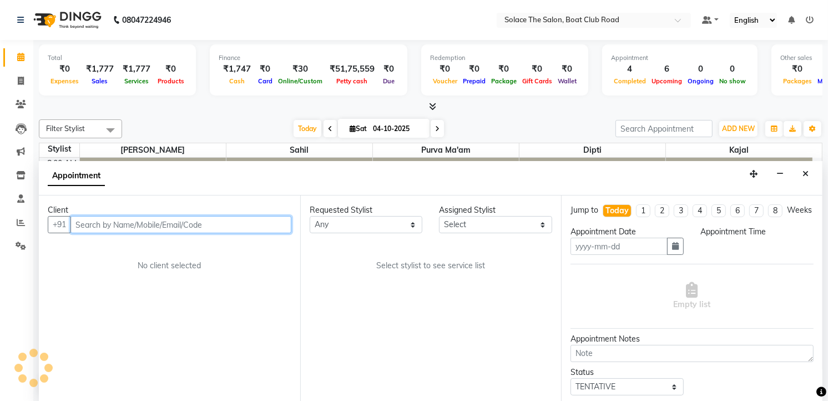
type input "04-10-2025"
select select "confirm booking"
select select "720"
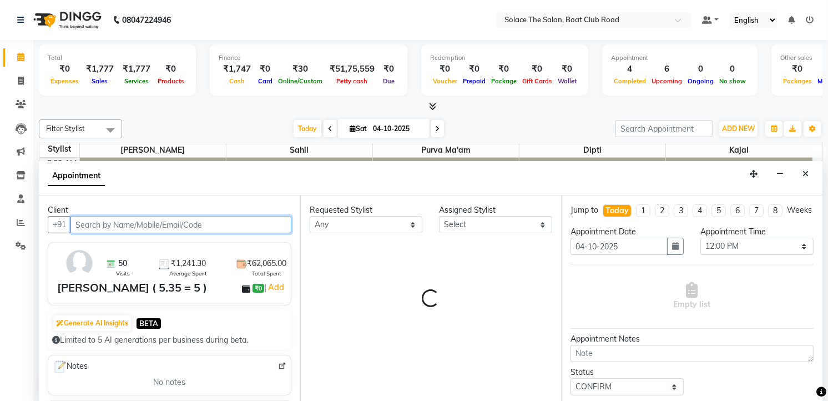
select select "9749"
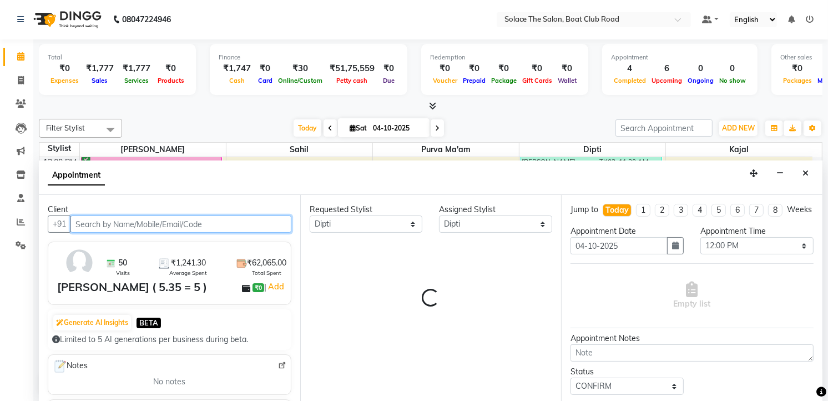
select select "720"
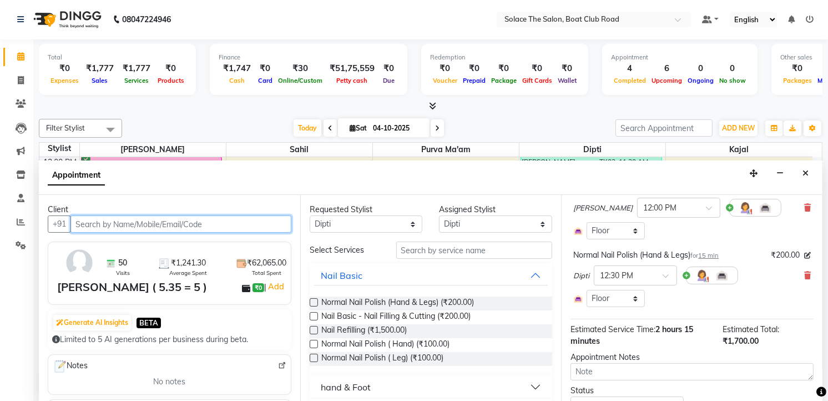
scroll to position [123, 0]
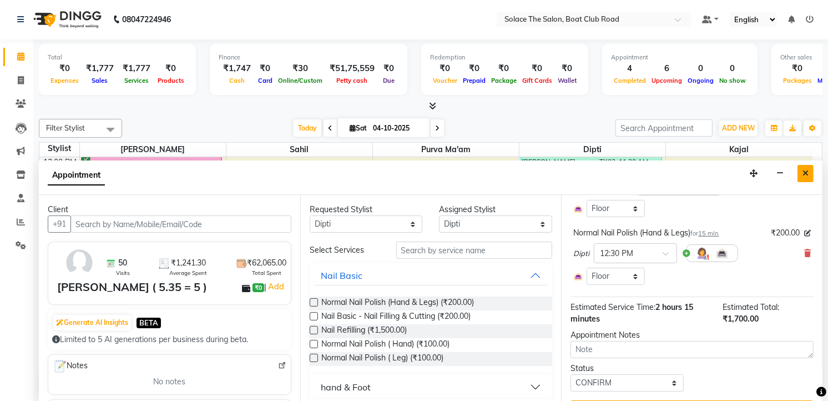
click at [802, 174] on icon "Close" at bounding box center [805, 173] width 6 height 8
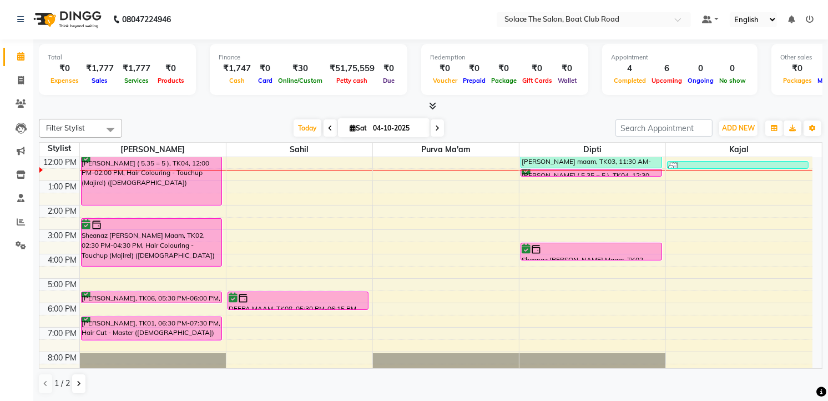
click at [430, 124] on span at bounding box center [436, 127] width 13 height 17
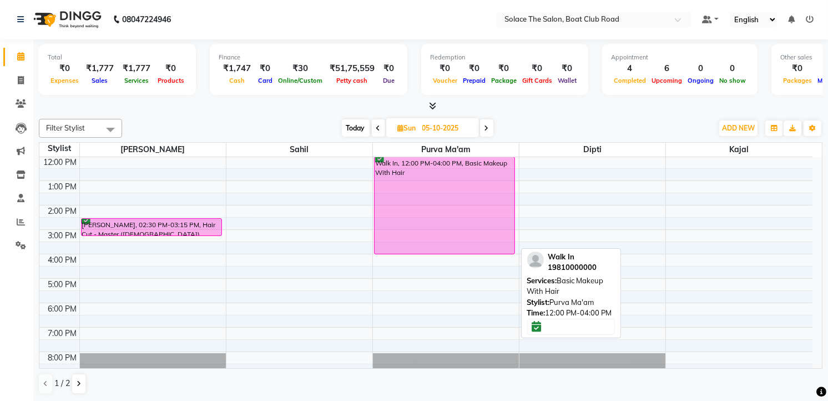
scroll to position [0, 0]
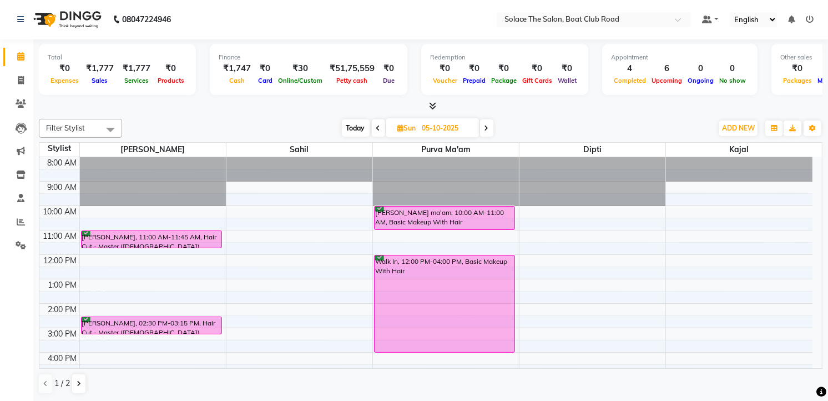
click at [354, 130] on span "Today" at bounding box center [356, 127] width 28 height 17
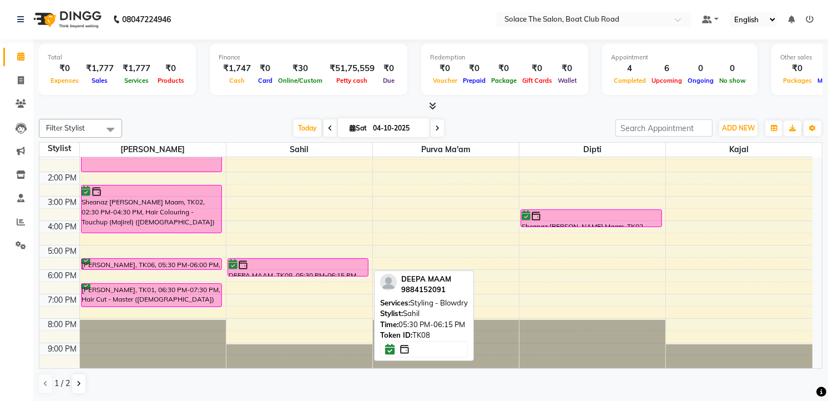
scroll to position [70, 0]
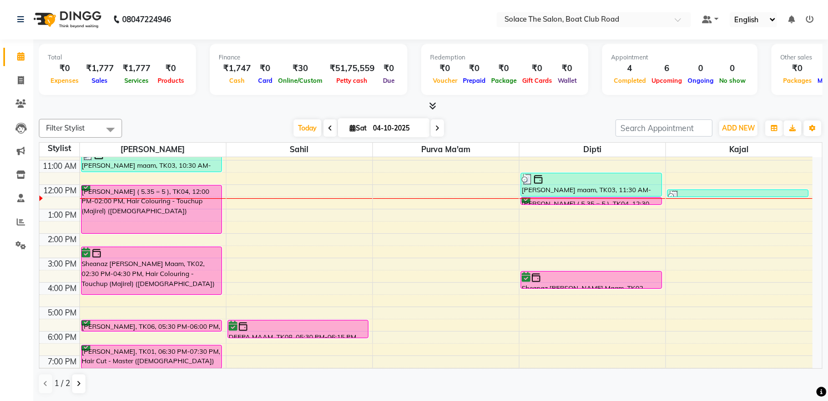
click at [435, 125] on icon at bounding box center [437, 128] width 4 height 7
type input "05-10-2025"
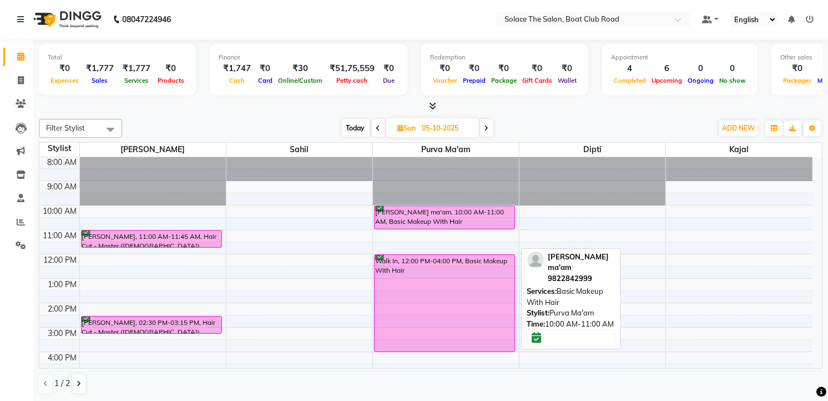
scroll to position [0, 0]
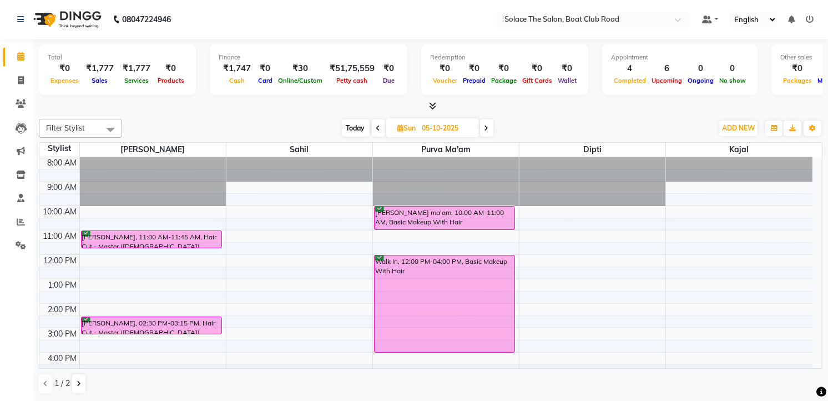
click at [404, 129] on span "Sun" at bounding box center [407, 128] width 24 height 8
select select "10"
select select "2025"
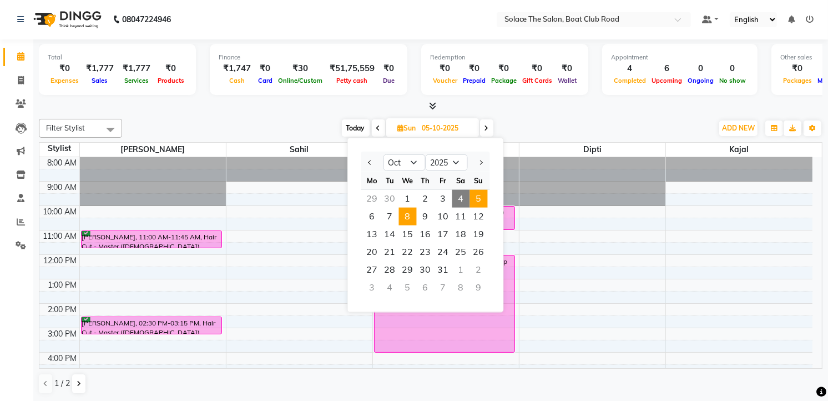
click at [412, 207] on span "8" at bounding box center [408, 216] width 18 height 18
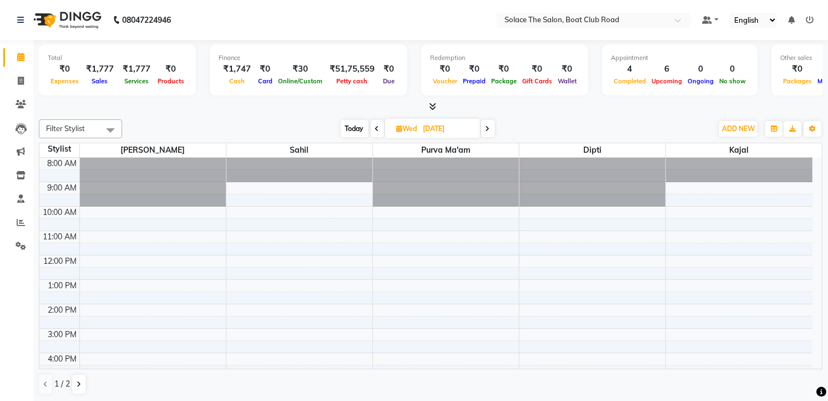
scroll to position [131, 0]
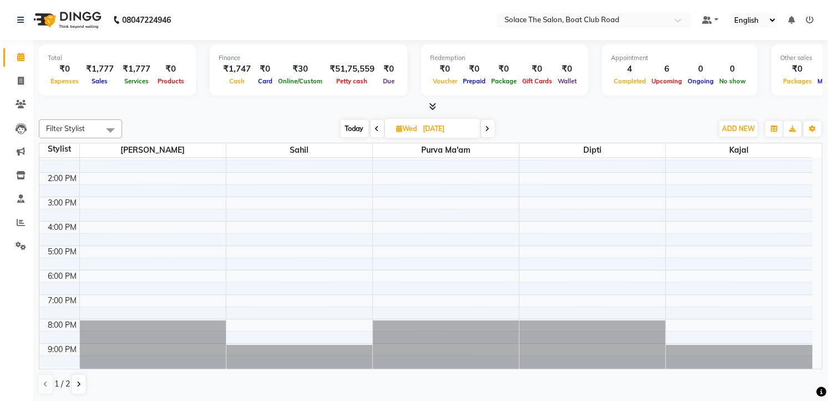
click at [375, 128] on icon at bounding box center [377, 128] width 4 height 7
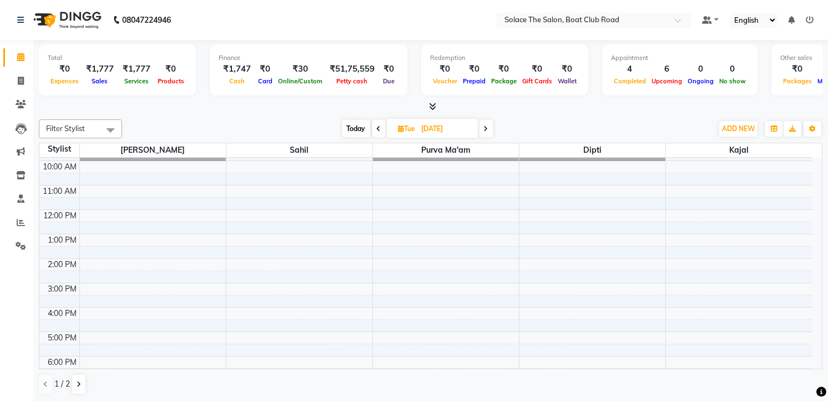
scroll to position [0, 0]
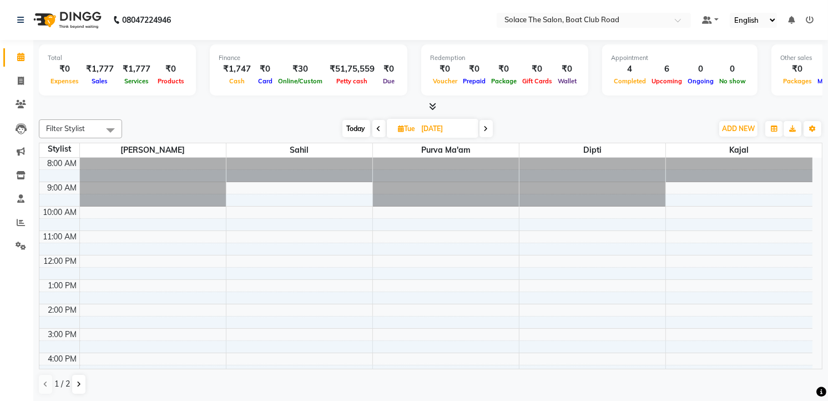
click at [359, 131] on span "Today" at bounding box center [356, 128] width 28 height 17
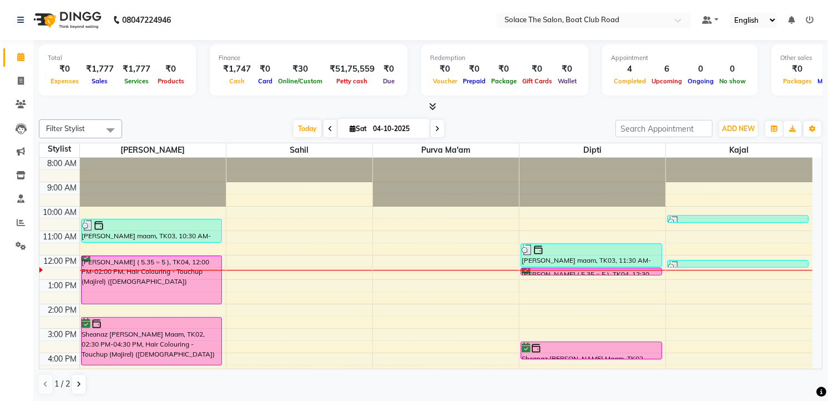
click at [430, 125] on span at bounding box center [436, 128] width 13 height 17
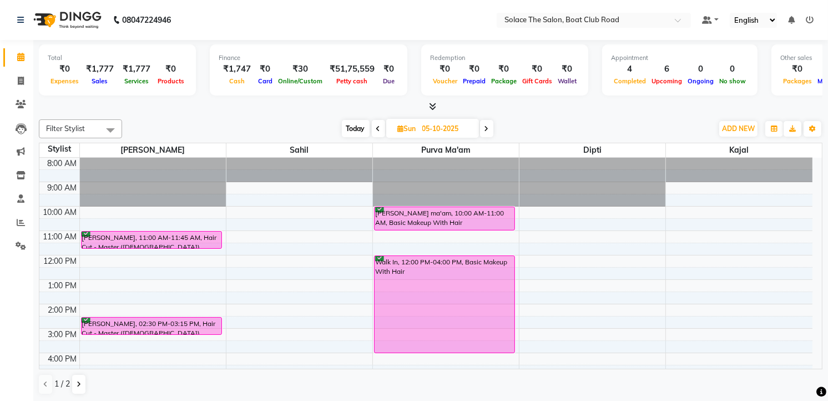
click at [487, 125] on icon at bounding box center [486, 128] width 4 height 7
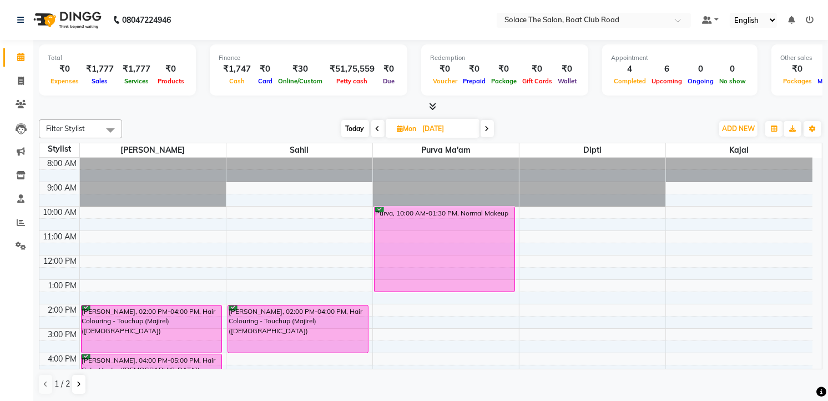
click at [351, 129] on span "Today" at bounding box center [355, 128] width 28 height 17
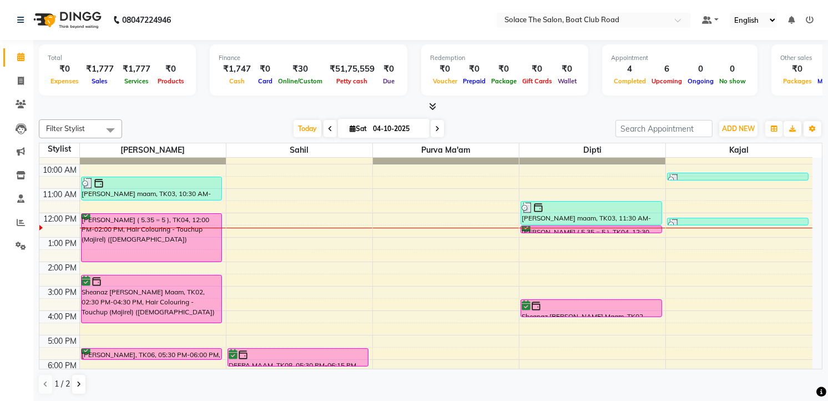
scroll to position [37, 0]
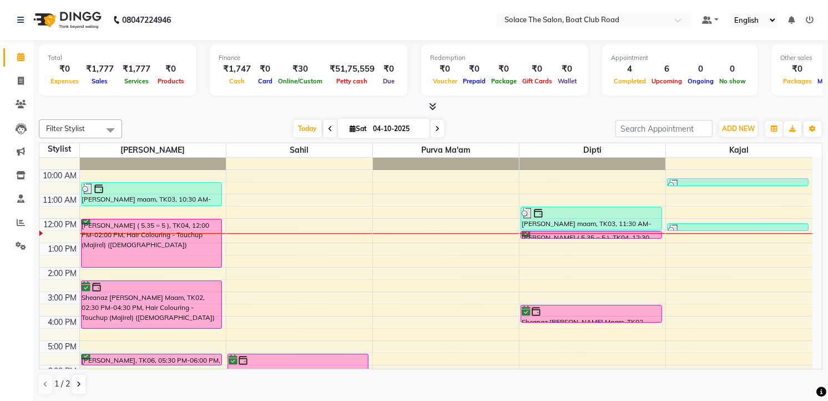
click at [435, 129] on icon at bounding box center [437, 128] width 4 height 7
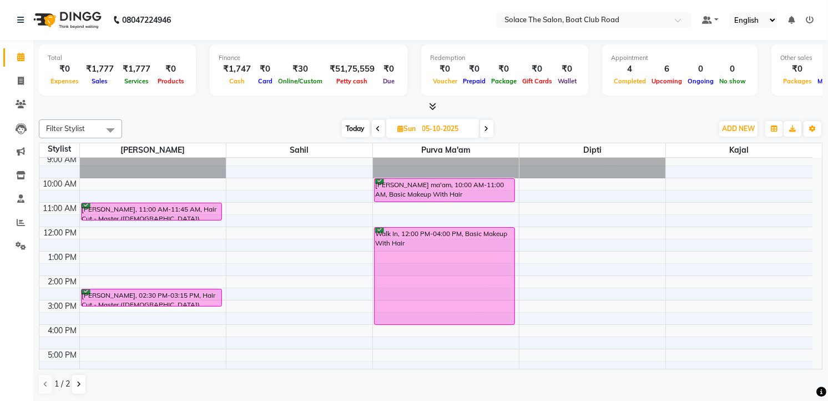
scroll to position [0, 0]
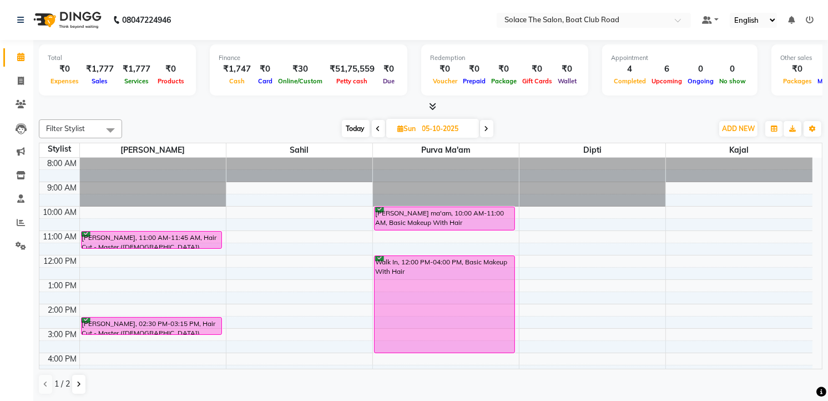
click at [483, 128] on span at bounding box center [486, 128] width 13 height 17
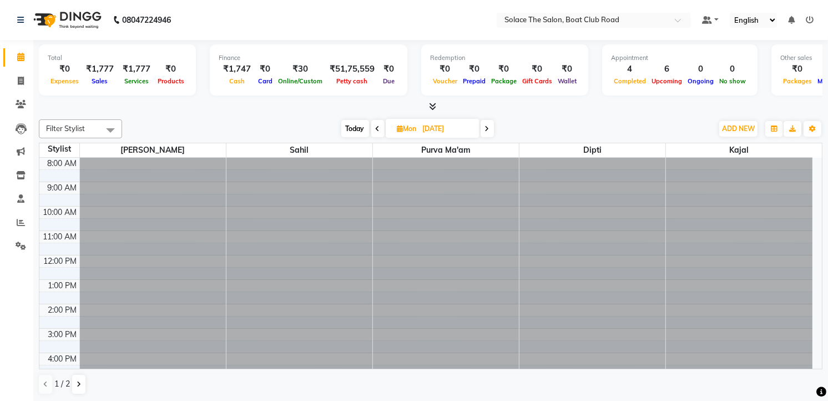
scroll to position [98, 0]
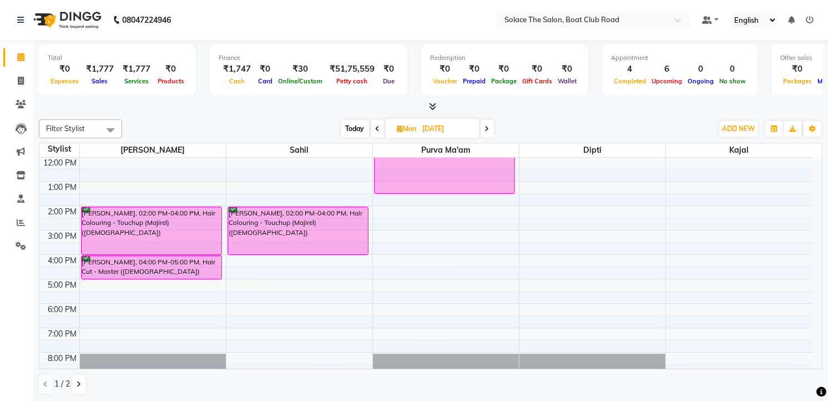
click at [372, 126] on span at bounding box center [377, 128] width 13 height 17
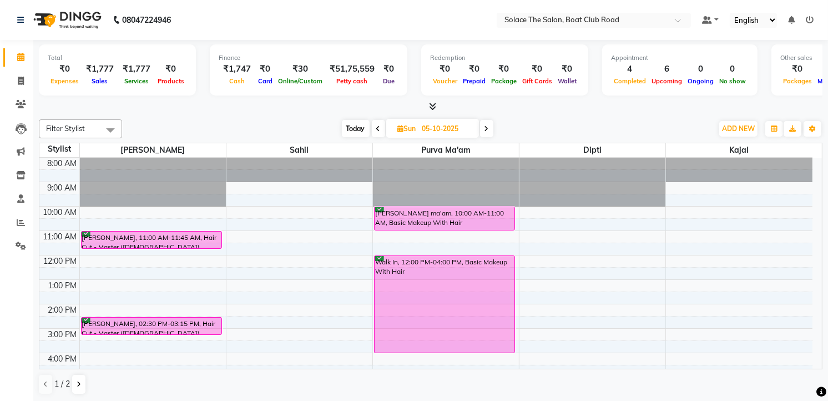
scroll to position [1, 0]
click at [353, 129] on span "Today" at bounding box center [356, 127] width 28 height 17
type input "04-10-2025"
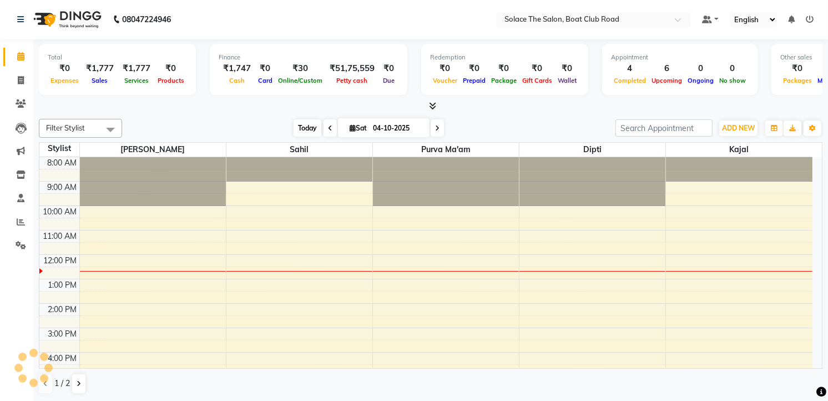
scroll to position [98, 0]
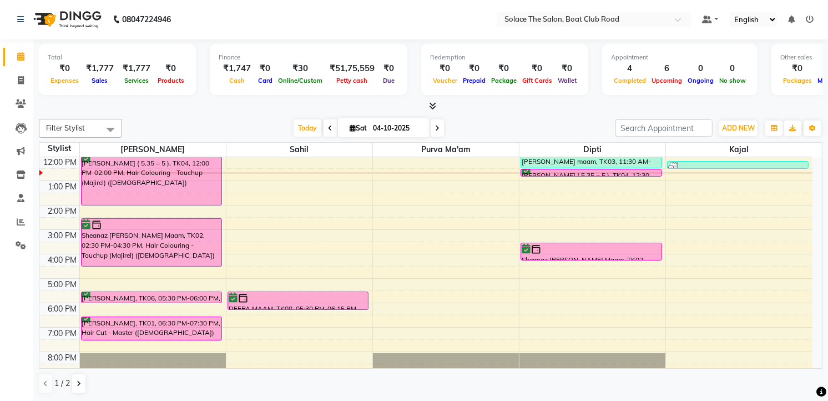
click at [522, 182] on div "8:00 AM 9:00 AM 10:00 AM 11:00 AM 12:00 PM 1:00 PM 2:00 PM 3:00 PM 4:00 PM 5:00…" at bounding box center [425, 229] width 773 height 341
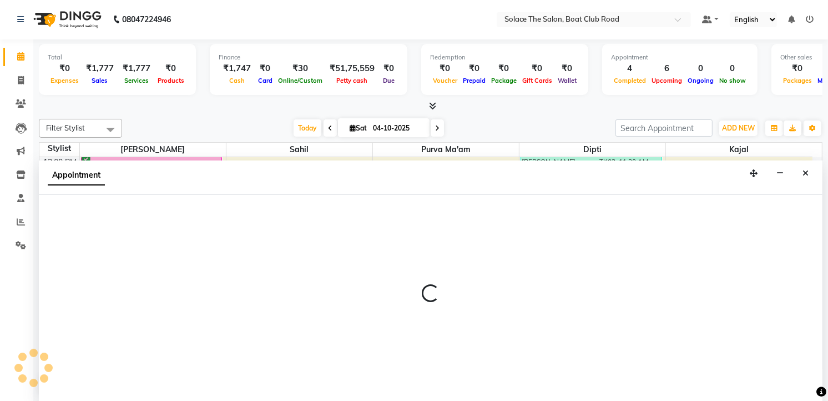
select select "9749"
select select "780"
select select "tentative"
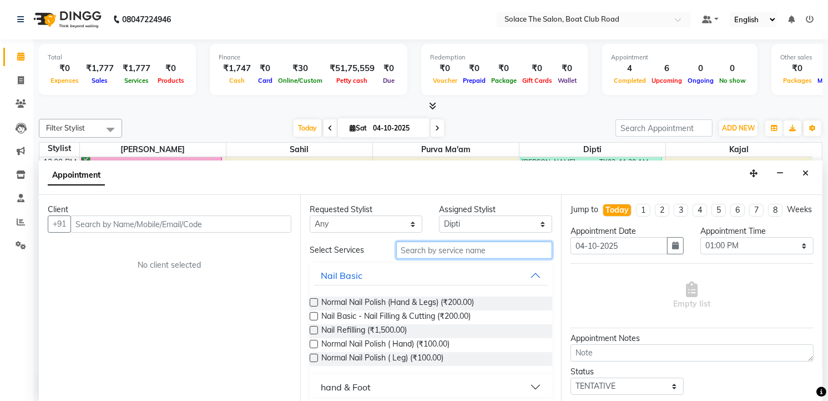
click at [425, 247] on input "text" at bounding box center [474, 249] width 156 height 17
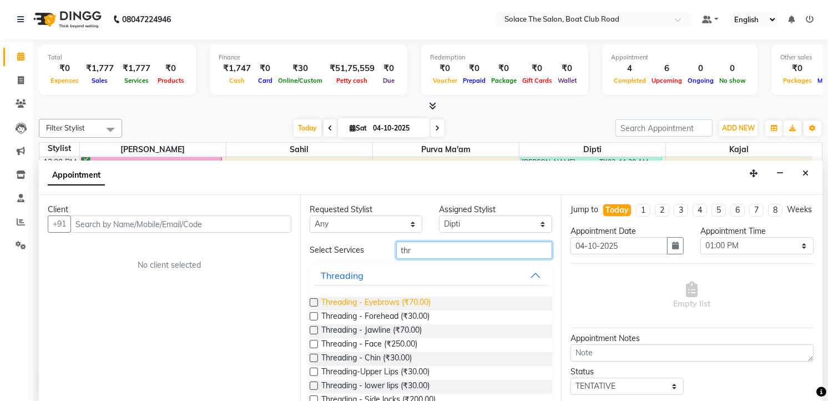
type input "thr"
click at [397, 298] on span "Threading - Eyebrows (₹70.00)" at bounding box center [375, 303] width 109 height 14
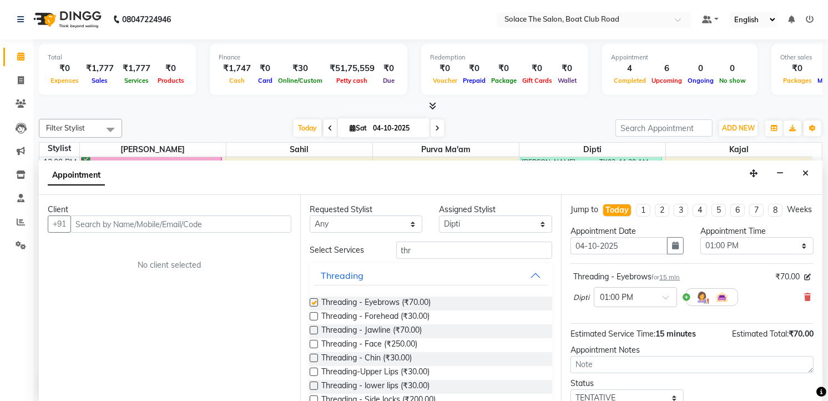
checkbox input "false"
click at [262, 225] on input "text" at bounding box center [180, 223] width 221 height 17
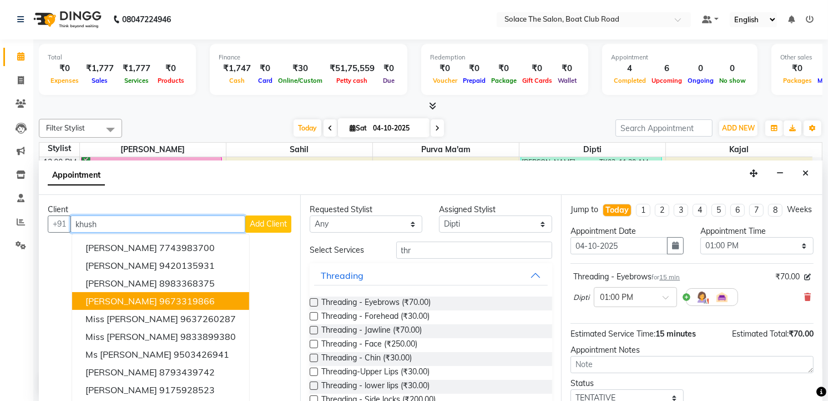
click at [172, 304] on ngb-highlight "9673319866" at bounding box center [186, 300] width 55 height 11
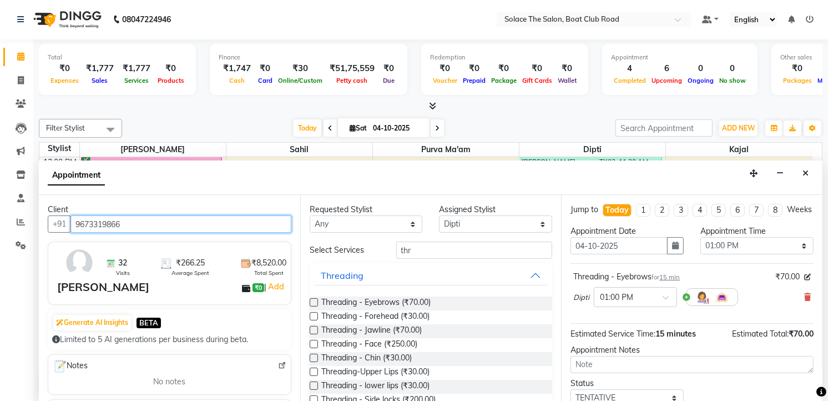
scroll to position [85, 0]
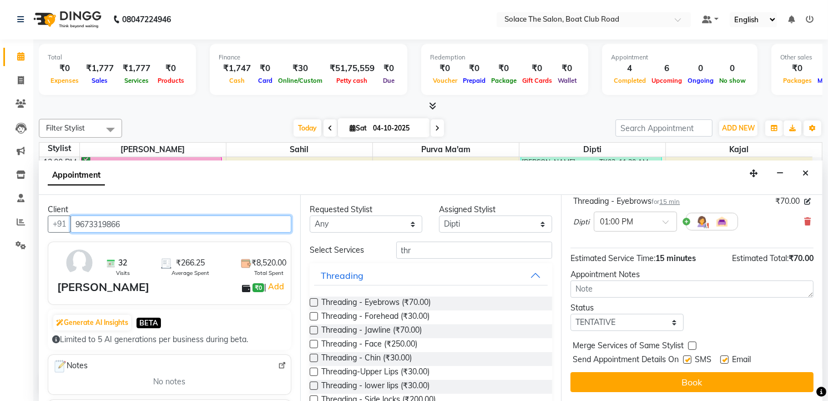
type input "9673319866"
click at [640, 324] on select "Select TENTATIVE CONFIRM CHECK-IN UPCOMING" at bounding box center [626, 321] width 113 height 17
select select "confirm booking"
click at [570, 313] on select "Select TENTATIVE CONFIRM CHECK-IN UPCOMING" at bounding box center [626, 321] width 113 height 17
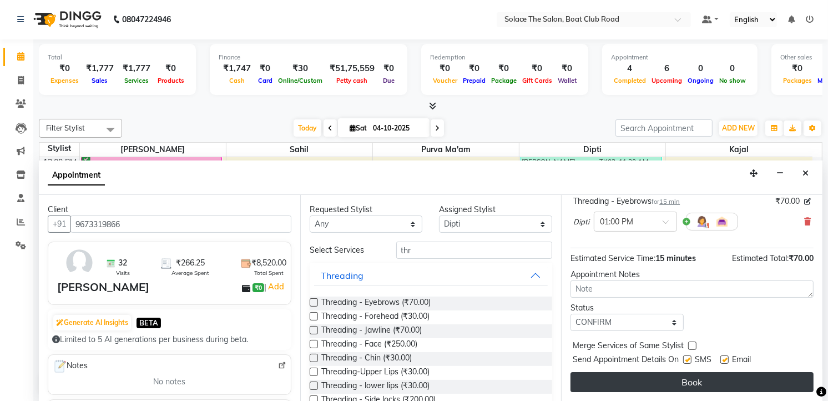
click at [682, 386] on button "Book" at bounding box center [691, 382] width 243 height 20
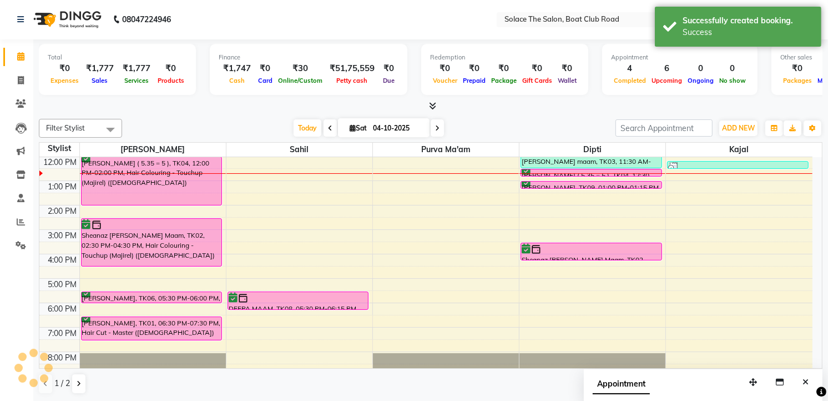
scroll to position [0, 0]
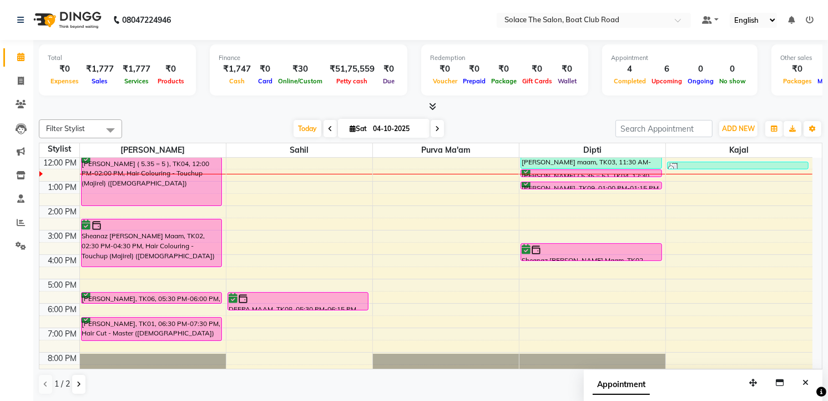
click at [351, 129] on span "Sat" at bounding box center [358, 128] width 23 height 8
select select "10"
select select "2025"
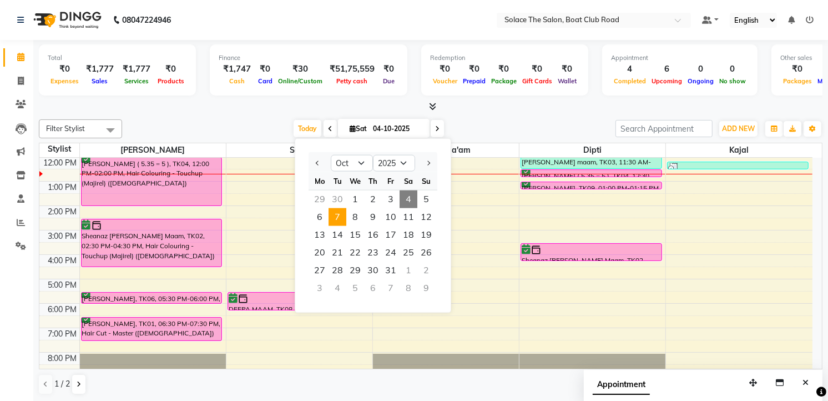
click at [342, 217] on span "7" at bounding box center [337, 217] width 18 height 18
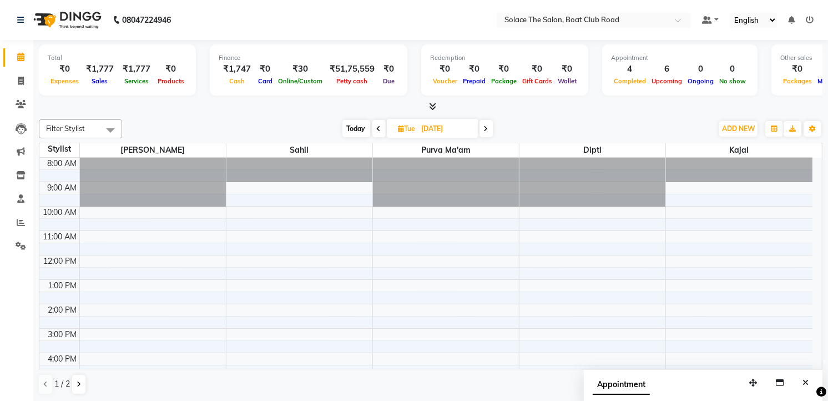
click at [354, 124] on span "Today" at bounding box center [356, 128] width 28 height 17
type input "04-10-2025"
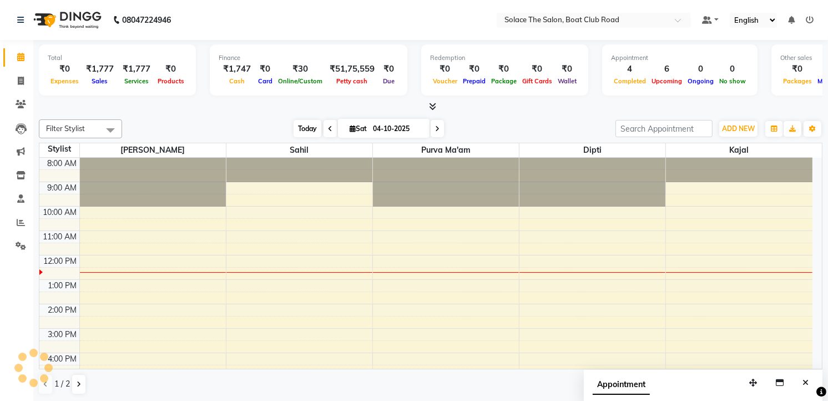
scroll to position [98, 0]
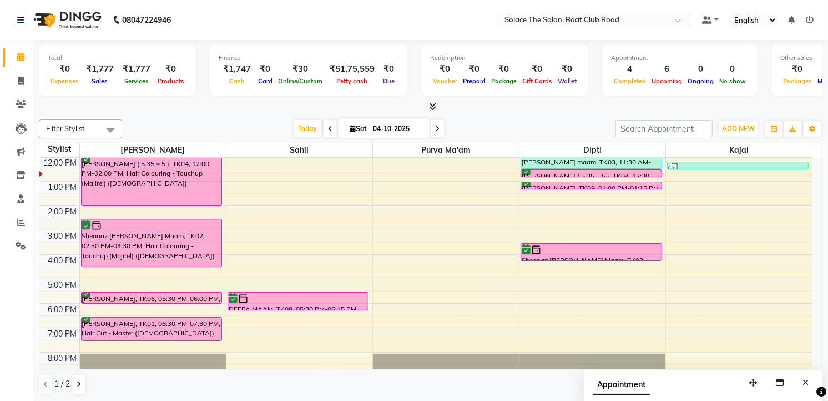
click at [350, 131] on icon at bounding box center [353, 128] width 6 height 7
select select "10"
select select "2025"
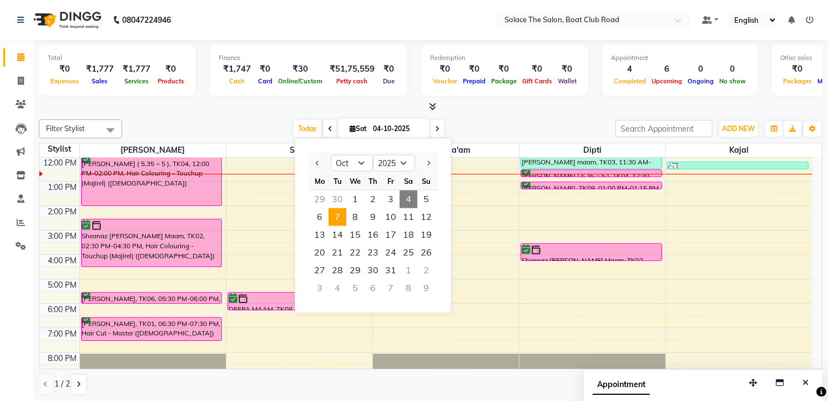
click at [341, 222] on span "7" at bounding box center [337, 217] width 18 height 18
type input "07-10-2025"
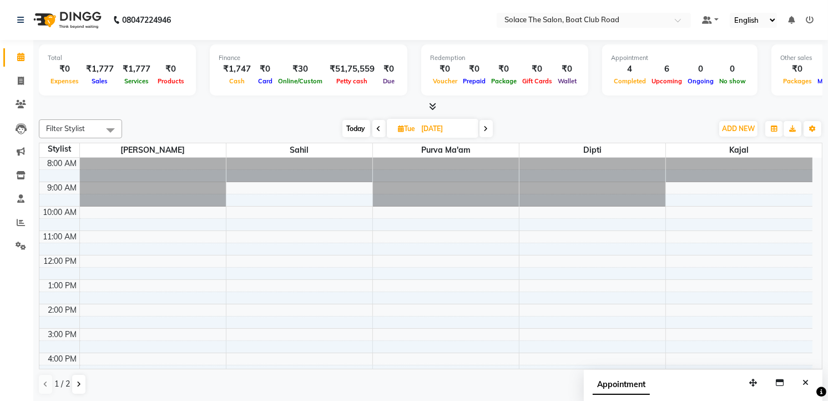
scroll to position [62, 0]
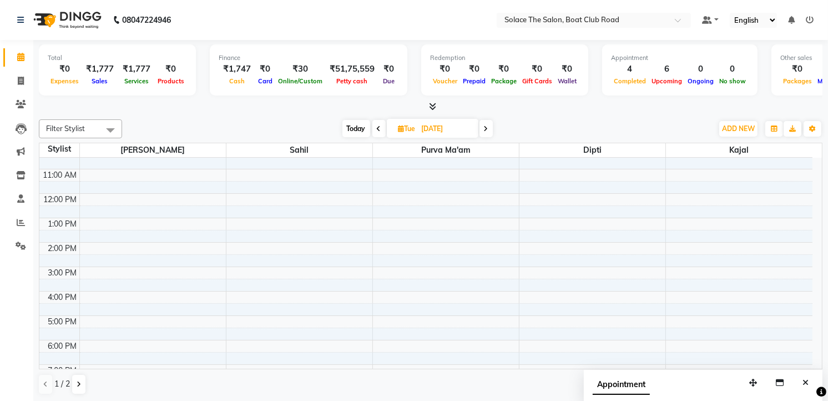
click at [529, 256] on div "8:00 AM 9:00 AM 10:00 AM 11:00 AM 12:00 PM 1:00 PM 2:00 PM 3:00 PM 4:00 PM 5:00…" at bounding box center [425, 266] width 773 height 341
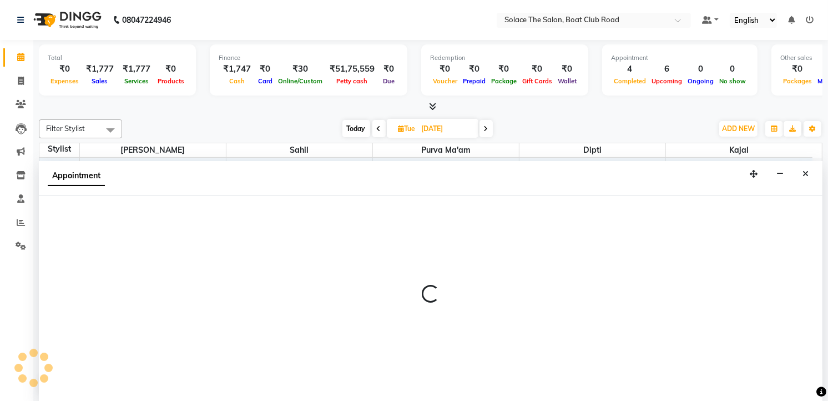
select select "9749"
select select "tentative"
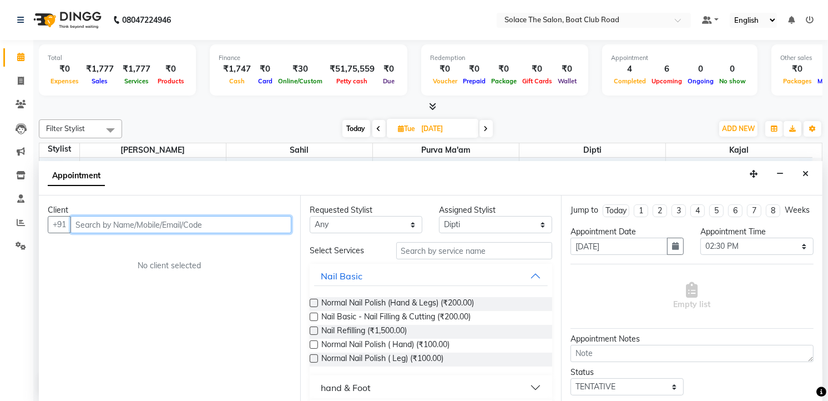
scroll to position [1, 0]
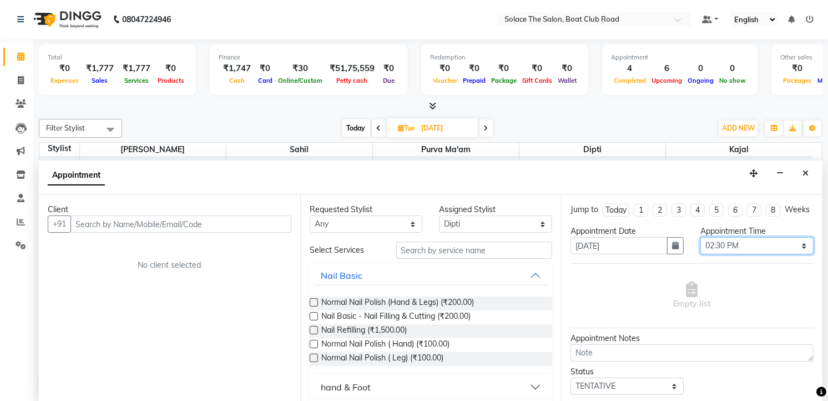
click at [717, 254] on select "Select 09:00 AM 09:15 AM 09:30 AM 09:45 AM 10:00 AM 10:15 AM 10:30 AM 10:45 AM …" at bounding box center [756, 245] width 113 height 17
select select "885"
click at [700, 247] on select "Select 09:00 AM 09:15 AM 09:30 AM 09:45 AM 10:00 AM 10:15 AM 10:30 AM 10:45 AM …" at bounding box center [756, 245] width 113 height 17
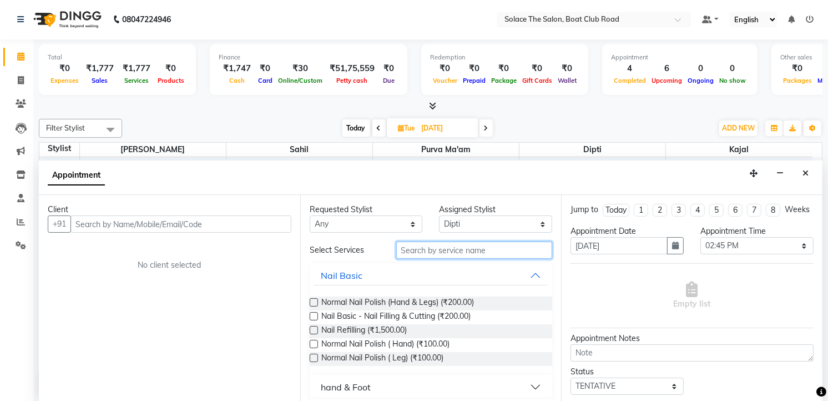
click at [473, 247] on input "text" at bounding box center [474, 249] width 156 height 17
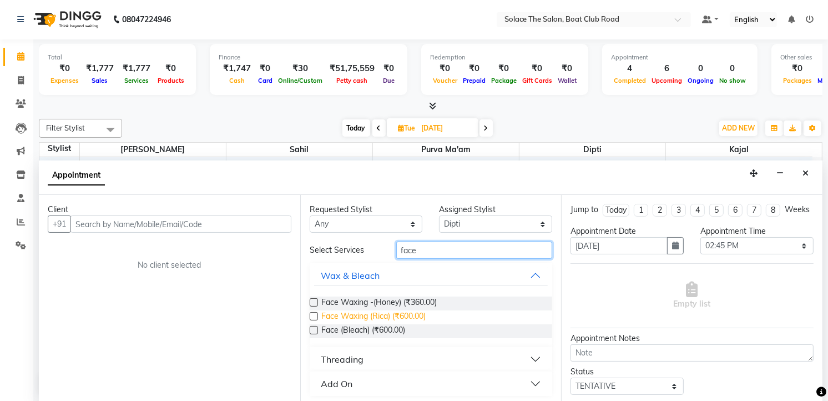
type input "face"
click at [411, 314] on span "Face Waxing (Rica) (₹600.00)" at bounding box center [373, 317] width 104 height 14
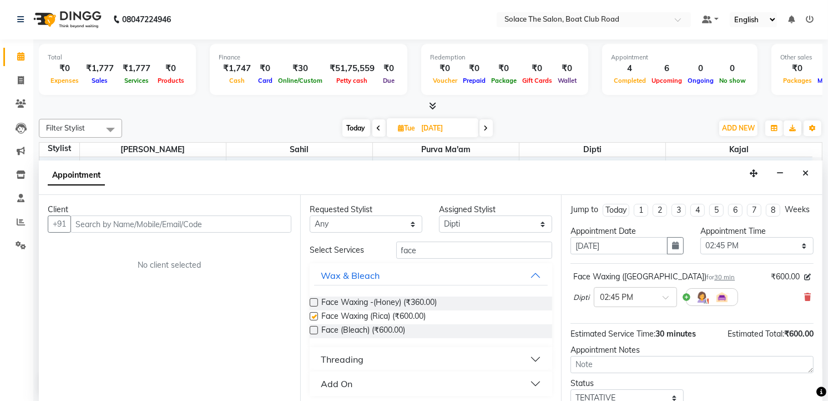
checkbox input "false"
click at [426, 248] on input "face" at bounding box center [474, 249] width 156 height 17
type input "f"
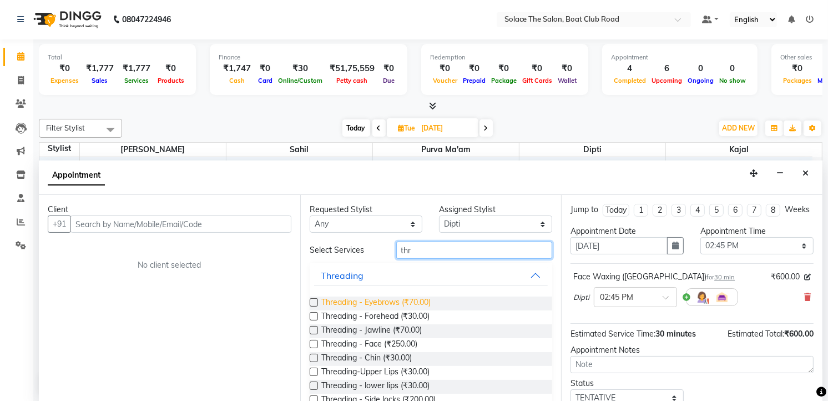
type input "thr"
click at [418, 300] on span "Threading - Eyebrows (₹70.00)" at bounding box center [375, 303] width 109 height 14
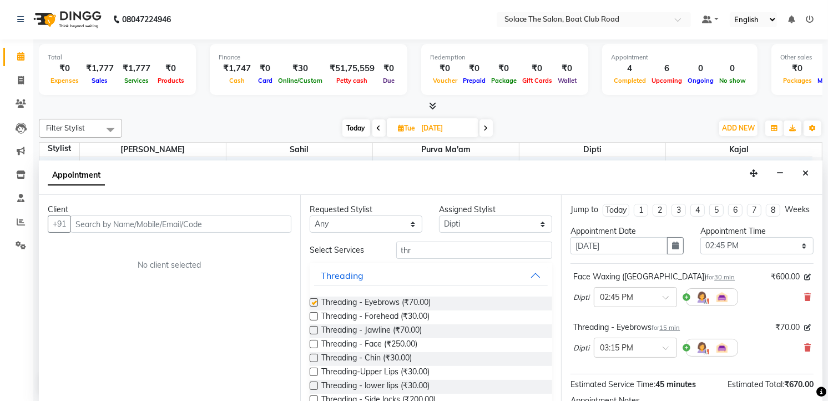
checkbox input "false"
click at [455, 262] on div "Select Services thr Threading Threading - Eyebrows (₹70.00) Threading - Forehea…" at bounding box center [431, 328] width 243 height 175
click at [455, 253] on input "thr" at bounding box center [474, 249] width 156 height 17
type input "t"
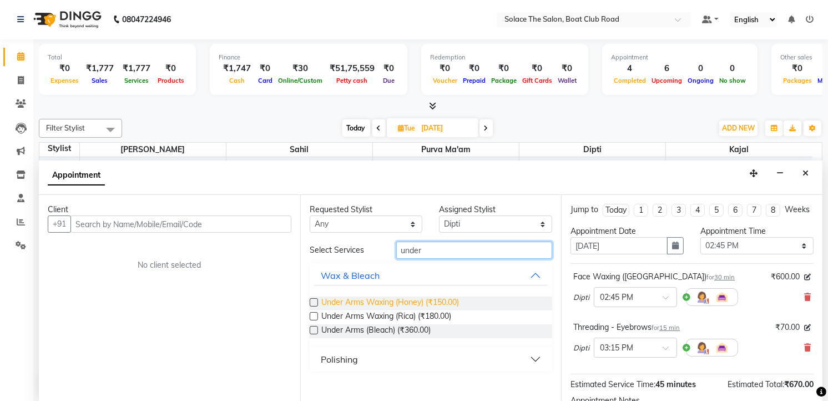
type input "under"
click at [438, 300] on span "Under Arms Waxing (Honey) (₹150.00)" at bounding box center [390, 303] width 138 height 14
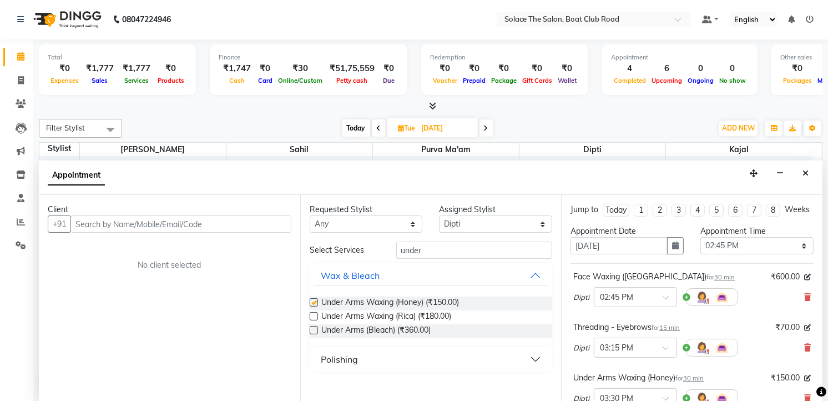
checkbox input "false"
click at [458, 247] on input "under" at bounding box center [474, 249] width 156 height 17
type input "u"
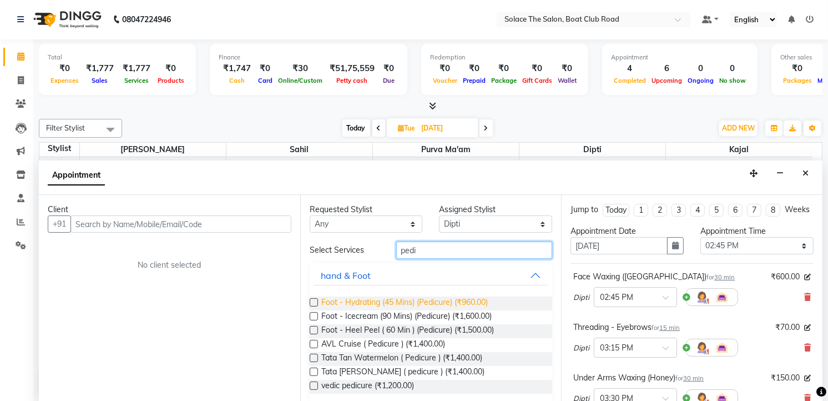
type input "pedi"
click at [442, 297] on span "Foot - Hydrating (45 Mins) (Pedicure) (₹960.00)" at bounding box center [404, 303] width 166 height 14
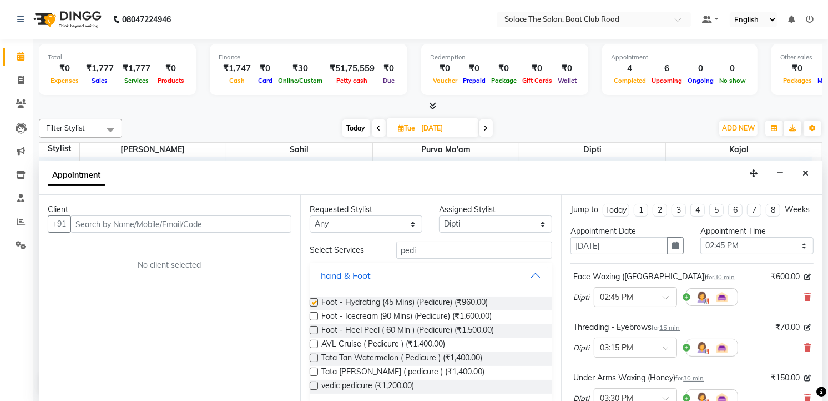
checkbox input "false"
click at [247, 224] on input "text" at bounding box center [180, 223] width 221 height 17
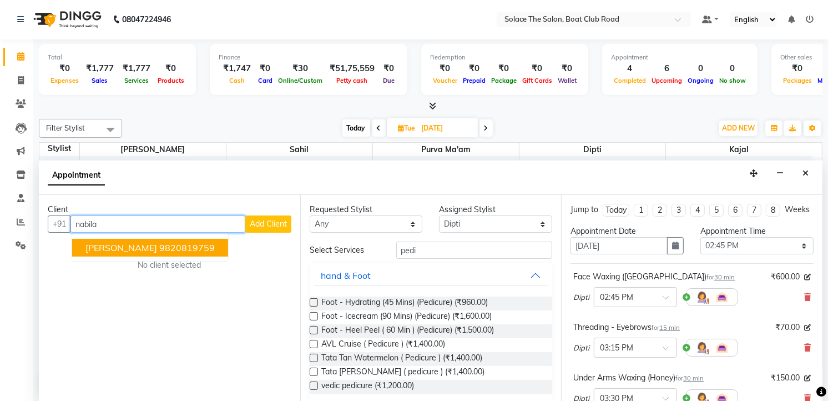
click at [98, 248] on span "Nabila Khoja" at bounding box center [121, 247] width 72 height 11
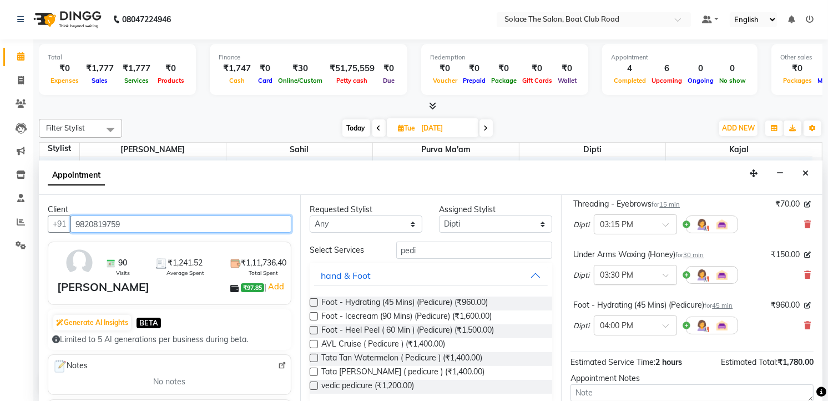
scroll to position [237, 0]
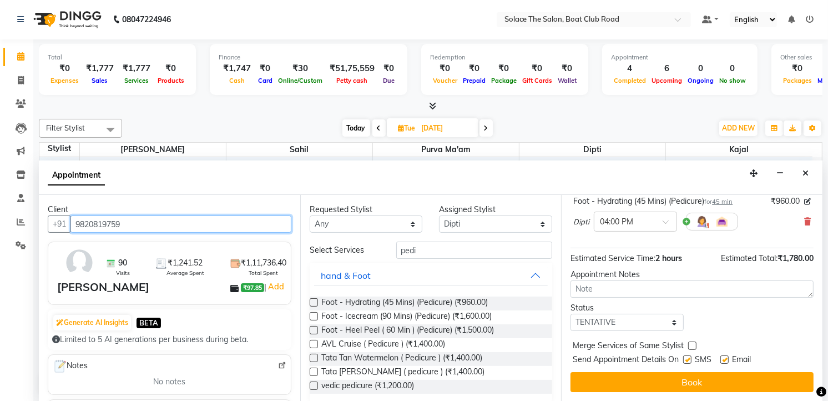
type input "9820819759"
click at [646, 322] on select "Select TENTATIVE CONFIRM UPCOMING" at bounding box center [626, 321] width 113 height 17
select select "confirm booking"
click at [570, 313] on select "Select TENTATIVE CONFIRM UPCOMING" at bounding box center [626, 321] width 113 height 17
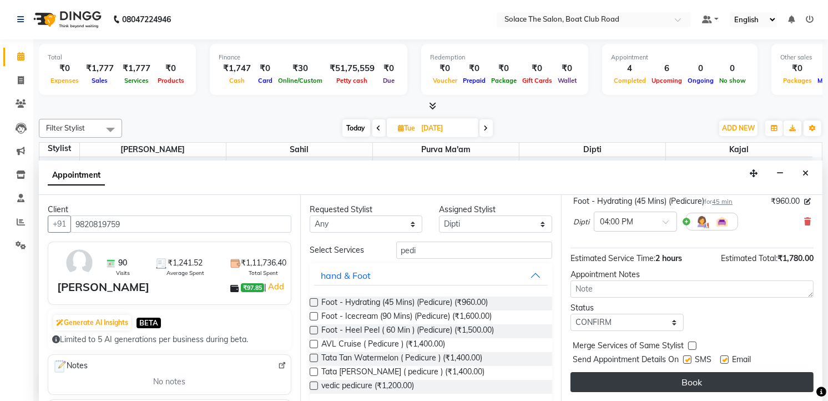
click at [668, 379] on button "Book" at bounding box center [691, 382] width 243 height 20
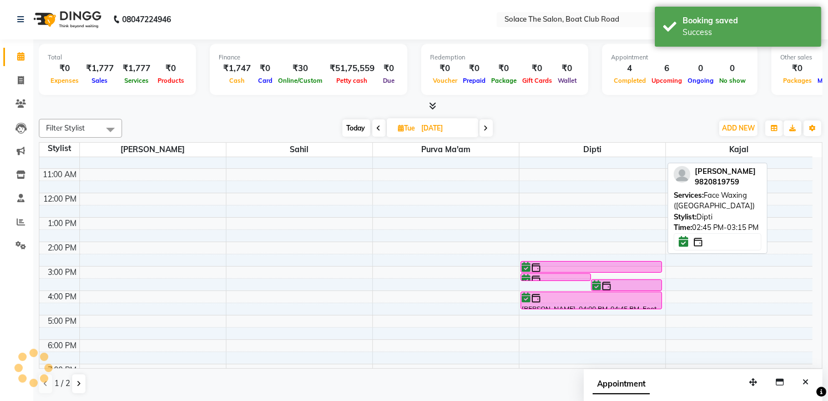
scroll to position [0, 0]
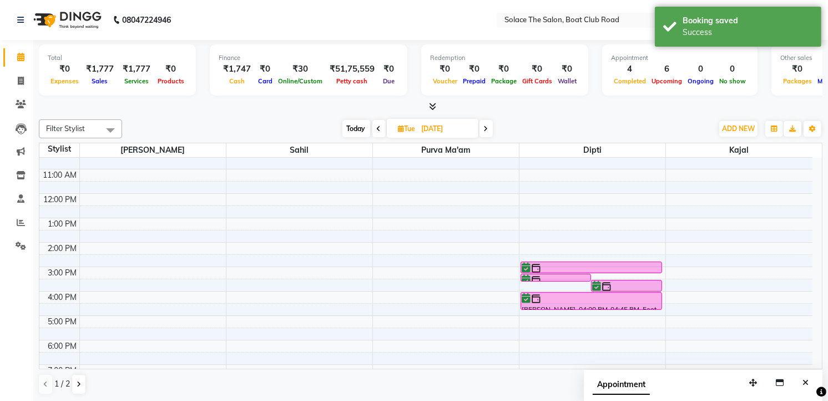
click at [359, 125] on span "Today" at bounding box center [356, 128] width 28 height 17
type input "04-10-2025"
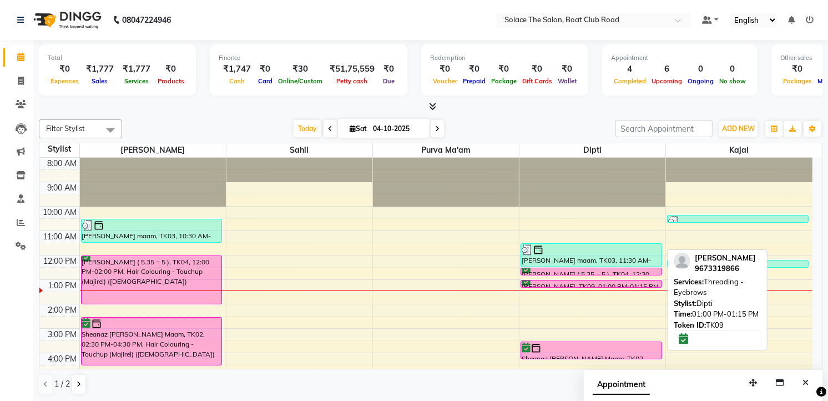
click at [597, 283] on div "Khushnuma Virani, TK09, 01:00 PM-01:15 PM, Threading - Eyebrows" at bounding box center [591, 283] width 140 height 7
select select "6"
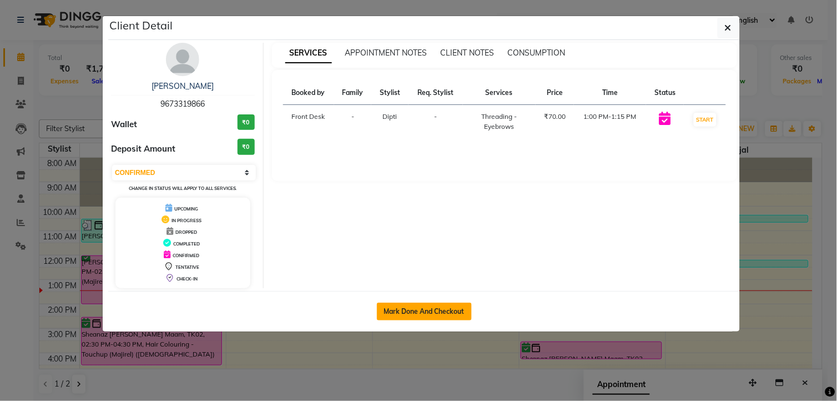
click at [450, 311] on button "Mark Done And Checkout" at bounding box center [424, 311] width 95 height 18
select select "service"
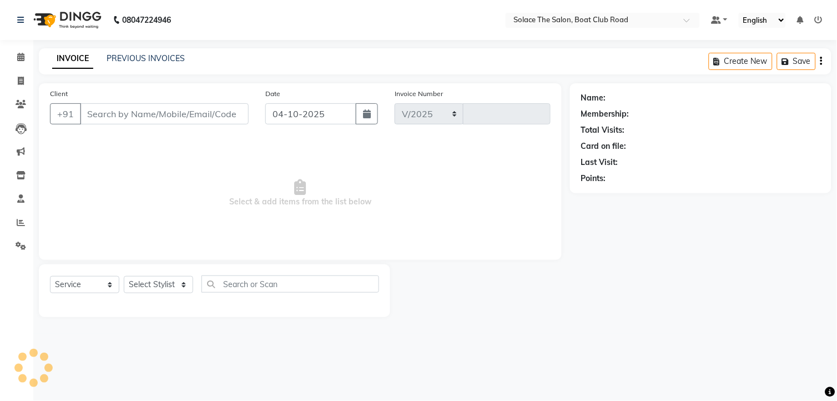
select select "585"
type input "1562"
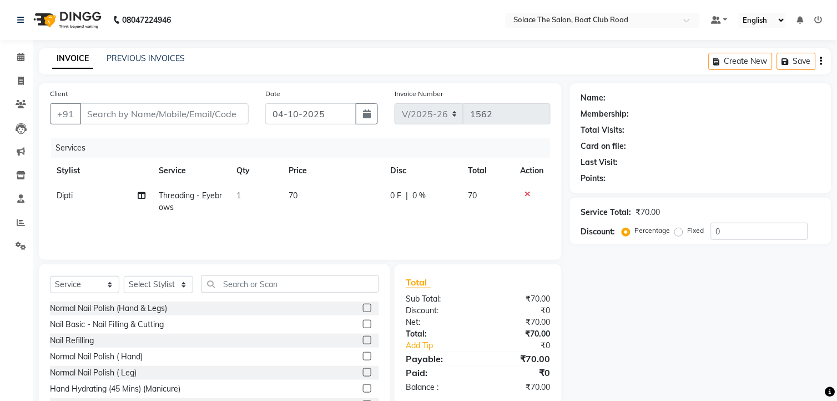
type input "9673319866"
select select "9749"
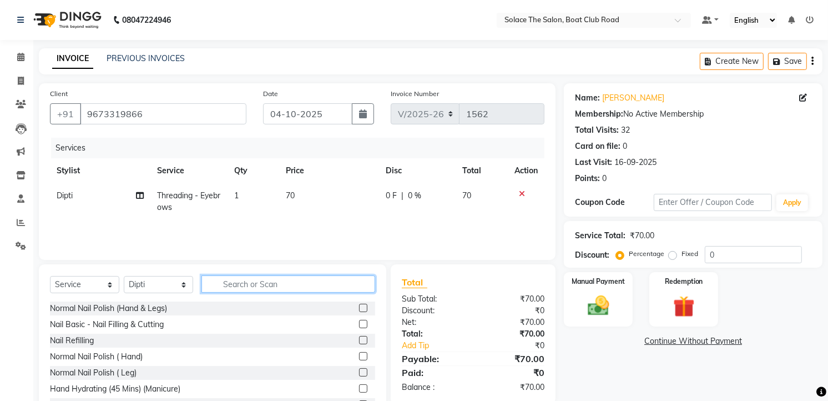
click at [291, 288] on input "text" at bounding box center [288, 283] width 174 height 17
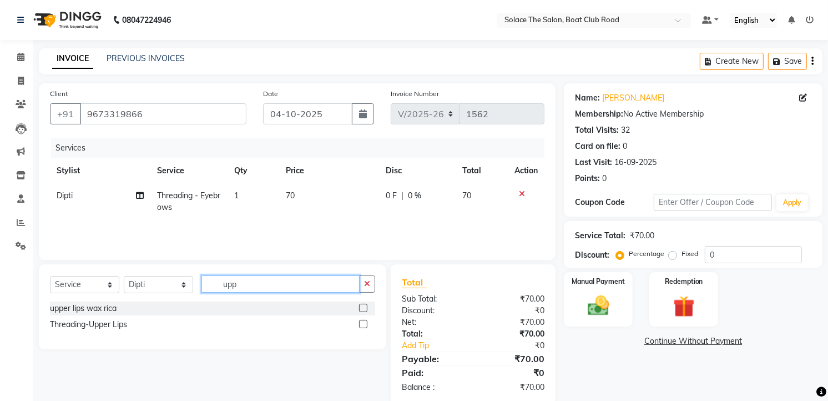
type input "upp"
click at [364, 325] on label at bounding box center [363, 324] width 8 height 8
click at [364, 325] on input "checkbox" at bounding box center [362, 324] width 7 height 7
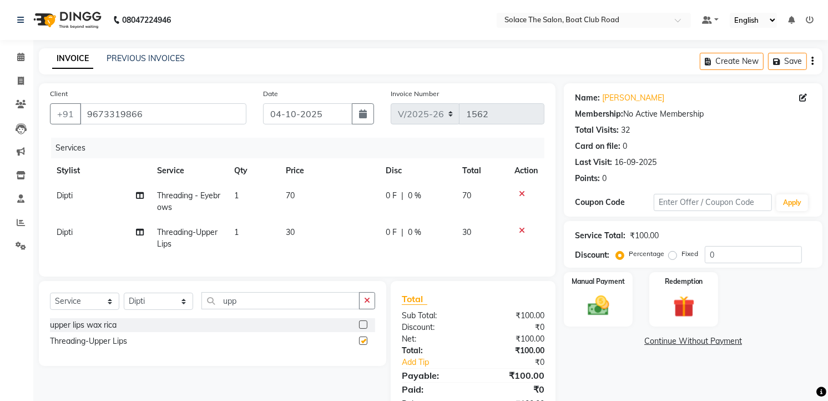
checkbox input "false"
click at [318, 308] on input "upp" at bounding box center [280, 300] width 158 height 17
type input "u"
type input "lowe"
click at [365, 345] on label at bounding box center [363, 340] width 8 height 8
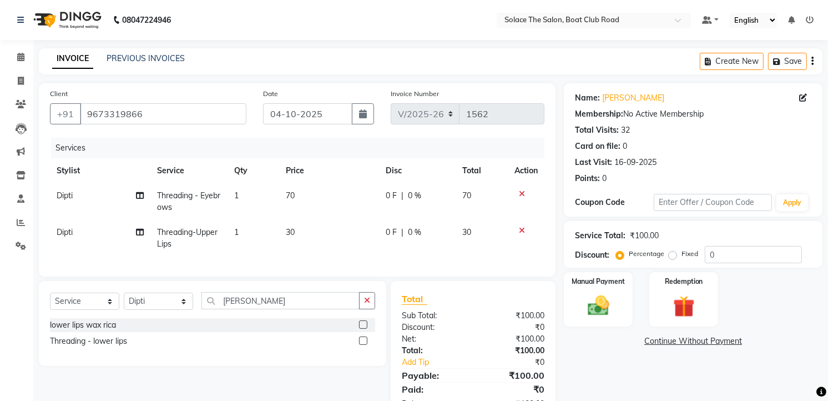
click at [365, 345] on input "checkbox" at bounding box center [362, 340] width 7 height 7
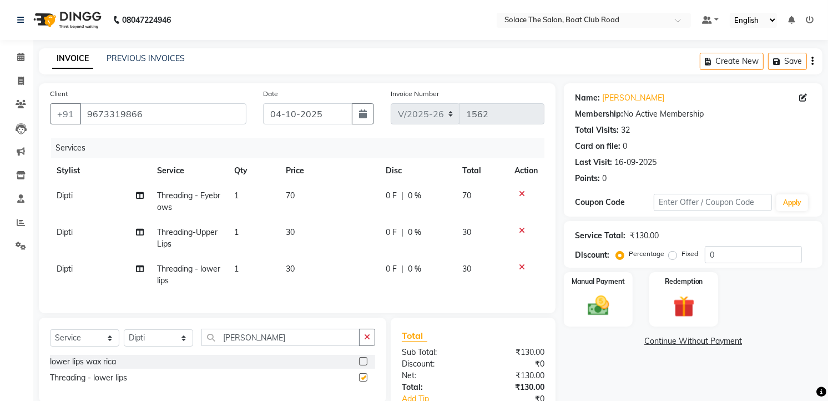
checkbox input "false"
click at [313, 335] on div "Select Service Product Membership Package Voucher Prepaid Gift Card Select Styl…" at bounding box center [212, 359] width 347 height 85
click at [293, 346] on input "lowe" at bounding box center [280, 336] width 158 height 17
type input "l"
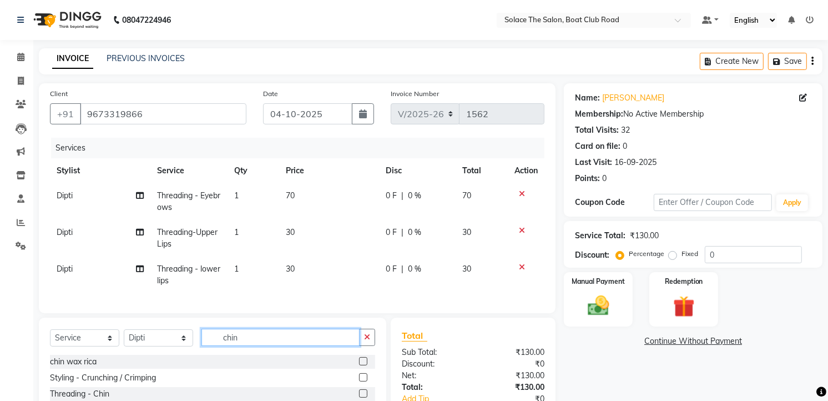
scroll to position [82, 0]
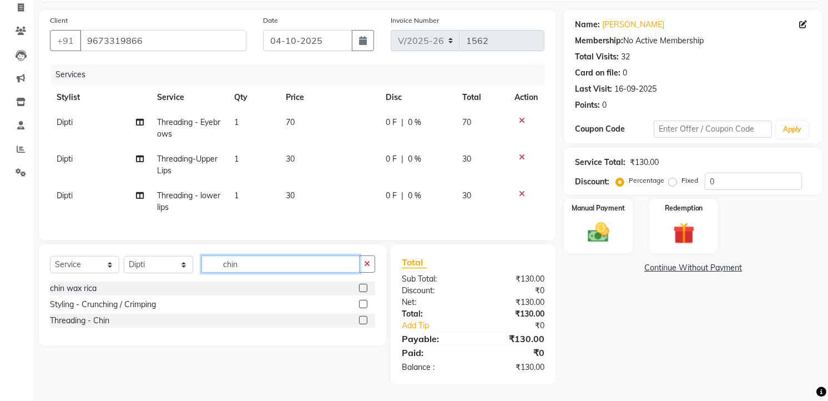
type input "chin"
click at [361, 316] on label at bounding box center [363, 320] width 8 height 8
click at [361, 317] on input "checkbox" at bounding box center [362, 320] width 7 height 7
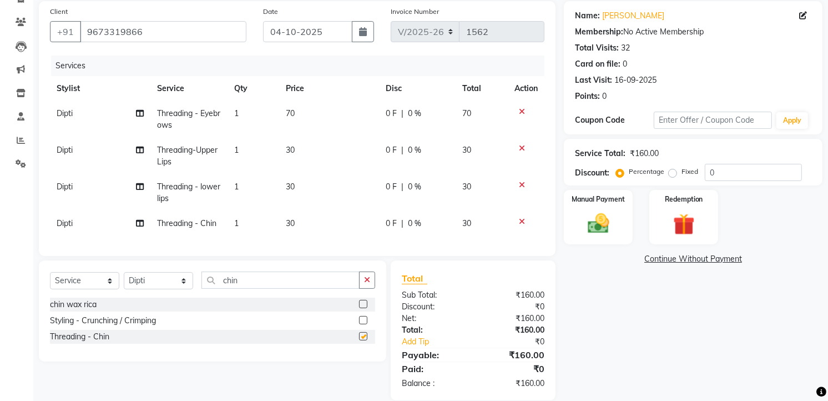
checkbox input "false"
click at [579, 219] on div "Manual Payment" at bounding box center [599, 217] width 72 height 57
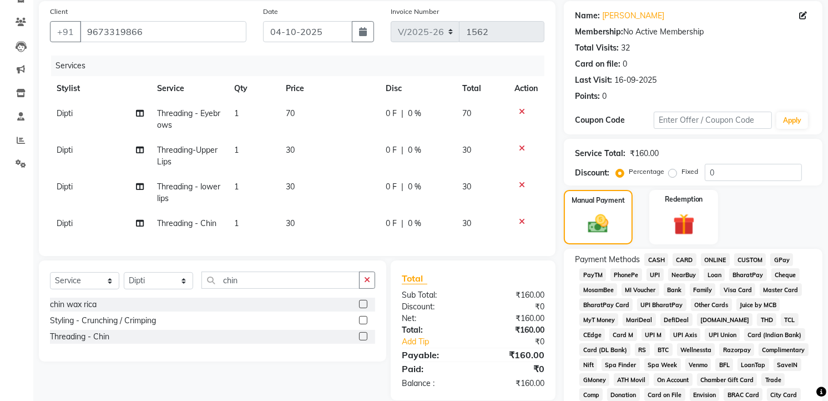
click at [784, 256] on span "GPay" at bounding box center [781, 259] width 23 height 13
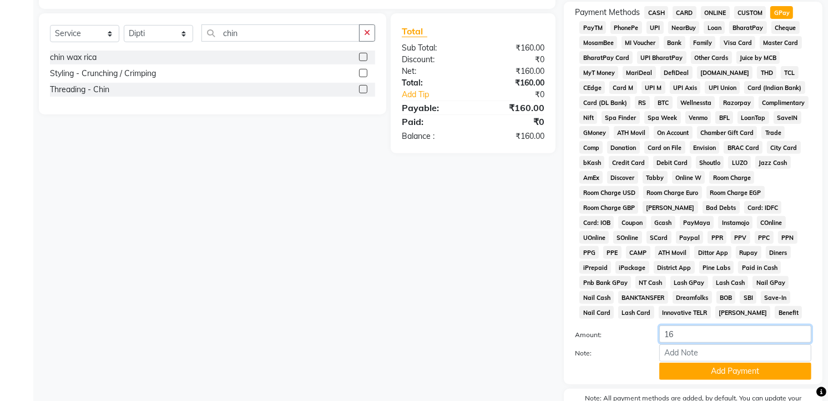
type input "1"
type input "200"
click at [708, 376] on button "Add Payment" at bounding box center [735, 370] width 152 height 17
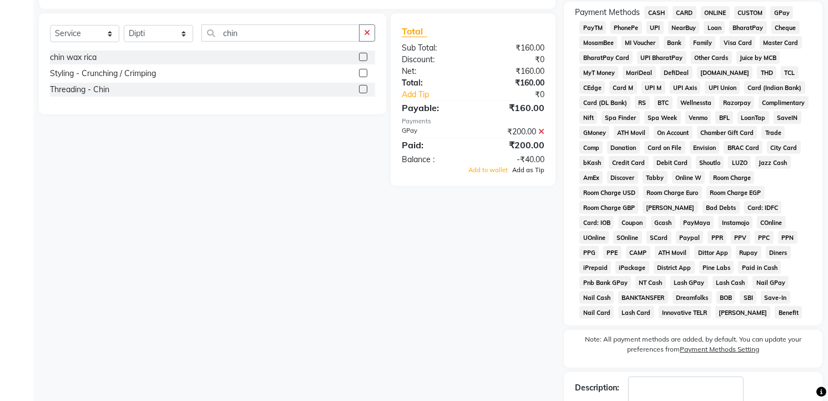
click at [518, 174] on span "Add as Tip" at bounding box center [528, 170] width 32 height 8
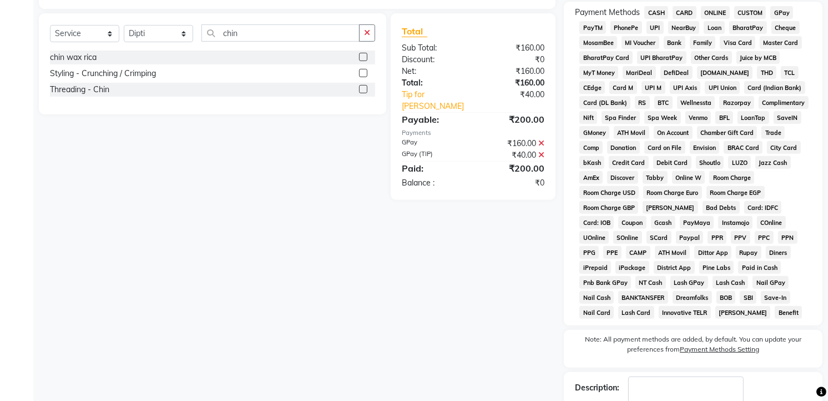
scroll to position [401, 0]
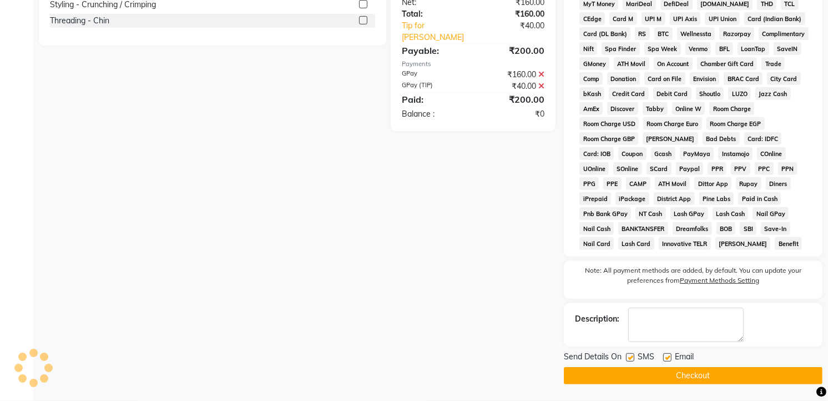
click at [693, 368] on button "Checkout" at bounding box center [693, 375] width 259 height 17
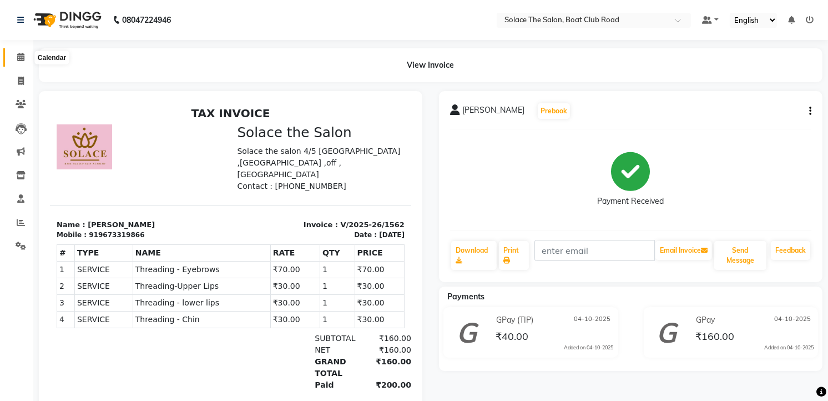
click at [21, 54] on icon at bounding box center [20, 57] width 7 height 8
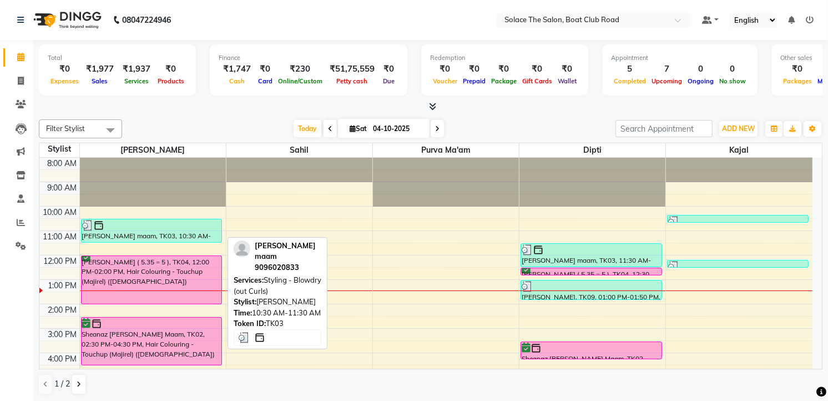
click at [148, 227] on div at bounding box center [151, 225] width 139 height 11
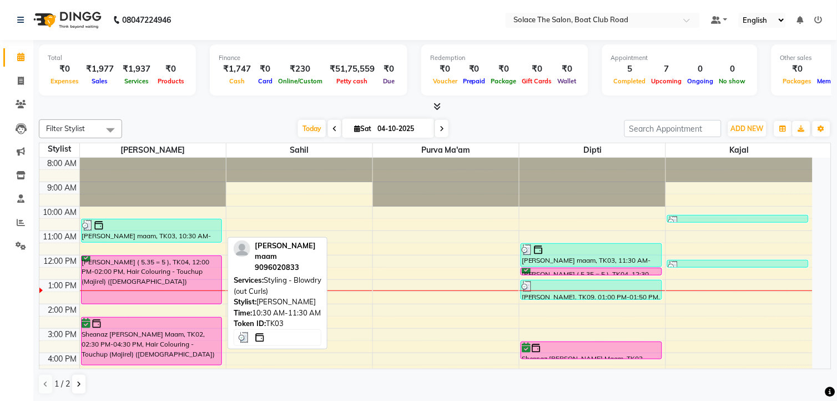
select select "3"
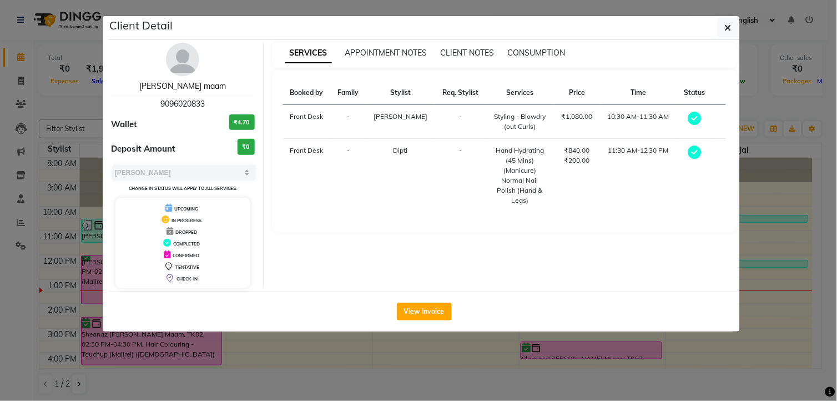
click at [186, 82] on link "[PERSON_NAME] maam" at bounding box center [182, 86] width 87 height 10
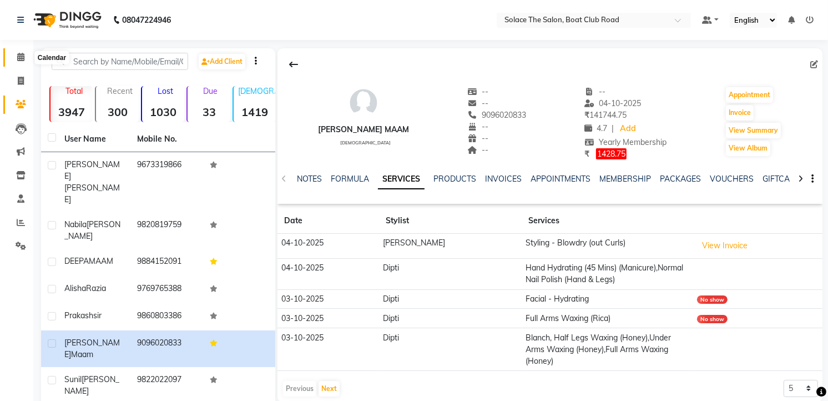
click at [19, 55] on icon at bounding box center [20, 57] width 7 height 8
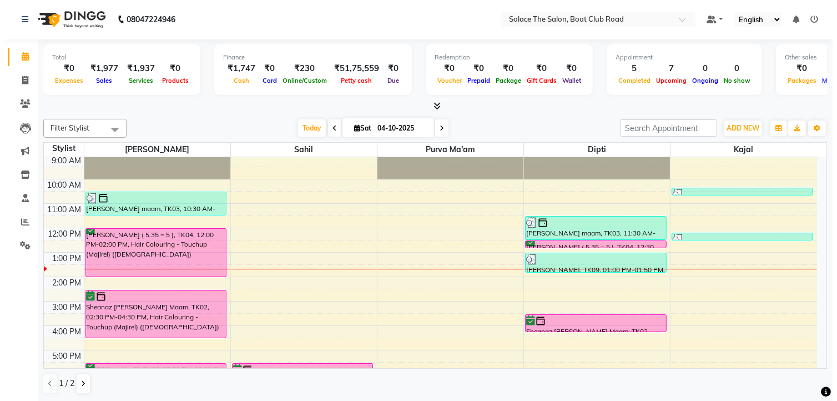
scroll to position [8, 0]
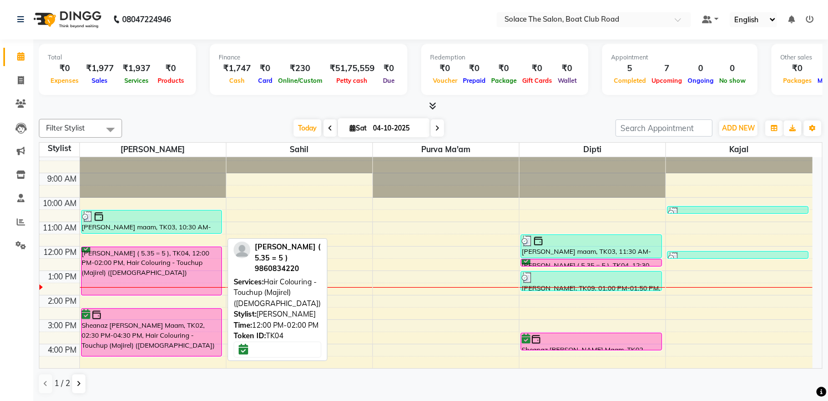
click at [184, 267] on div "[PERSON_NAME] ( 5.35 = 5 ), TK04, 12:00 PM-02:00 PM, Hair Colouring - Touchup (…" at bounding box center [152, 271] width 140 height 48
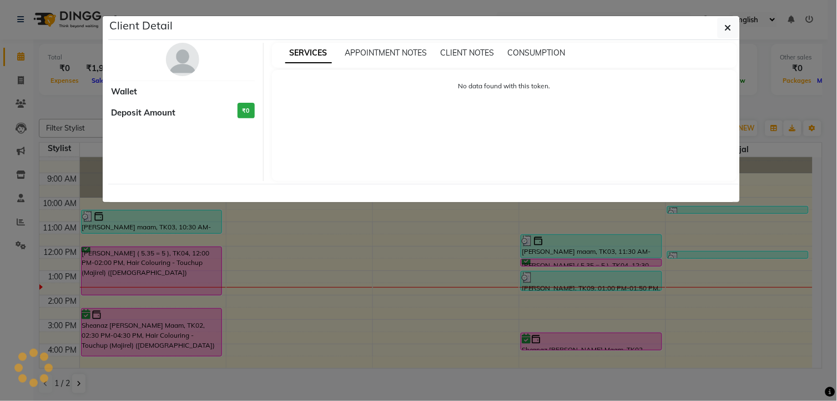
select select "6"
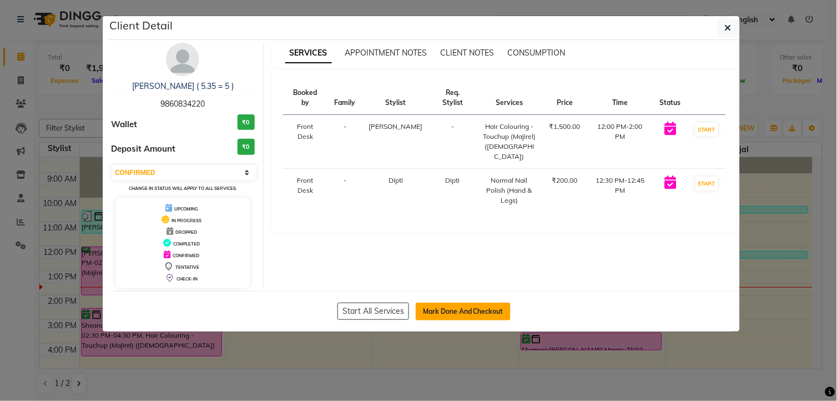
click at [483, 316] on button "Mark Done And Checkout" at bounding box center [463, 311] width 95 height 18
select select "585"
select select "service"
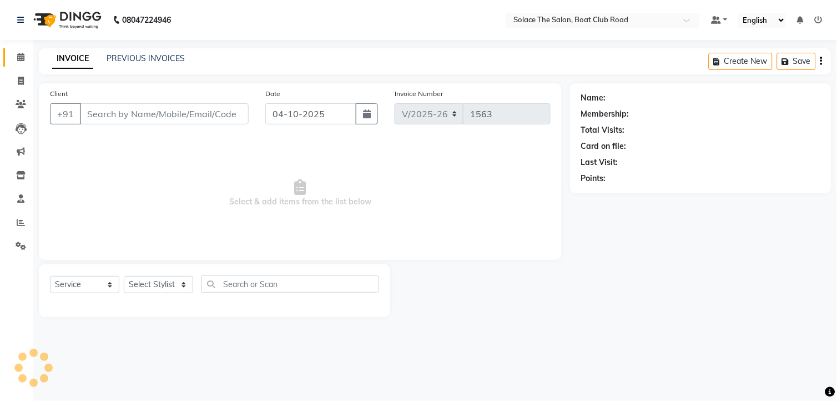
type input "9860834220"
select select "9749"
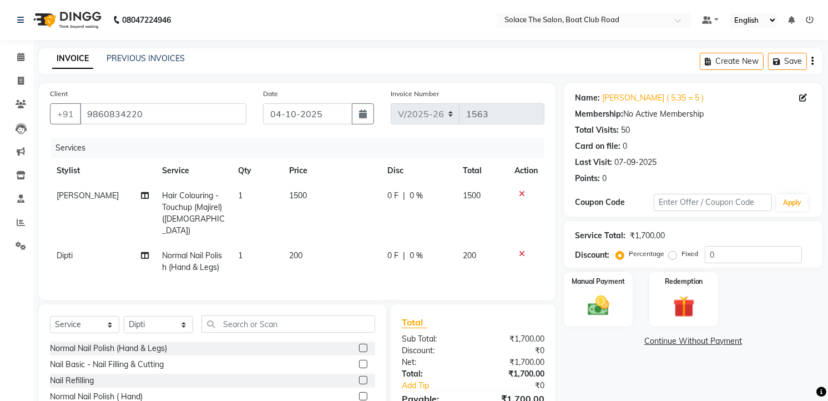
click at [213, 200] on span "Hair Colouring - Touchup (Majirel) ([DEMOGRAPHIC_DATA])" at bounding box center [193, 212] width 63 height 45
select select "9746"
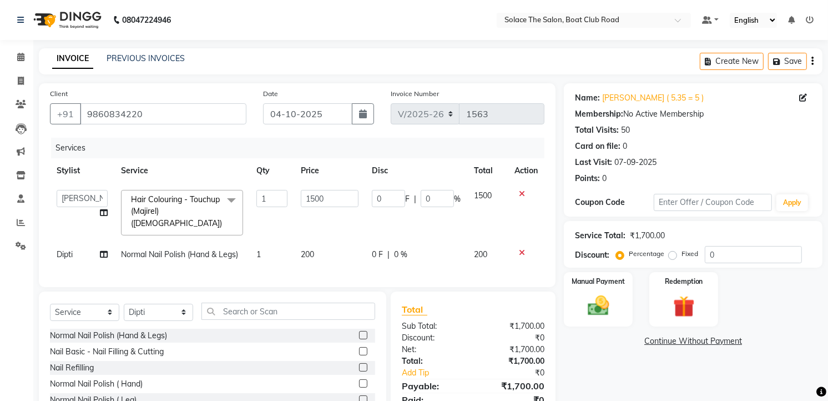
click at [213, 200] on span "Hair Colouring - Touchup (Majirel) ([DEMOGRAPHIC_DATA])" at bounding box center [176, 211] width 91 height 34
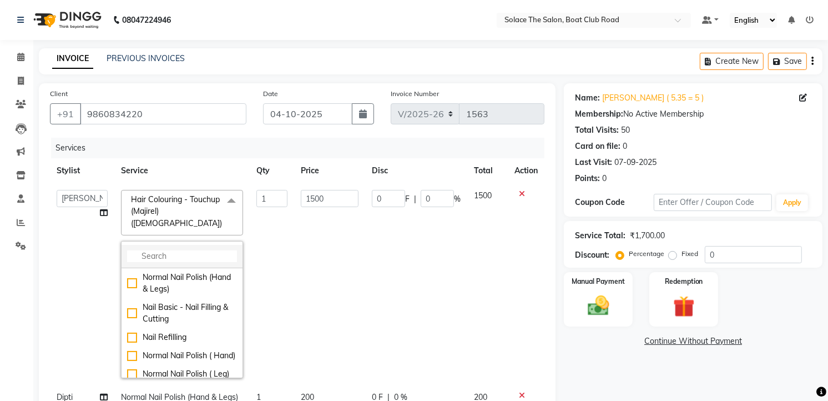
click at [195, 250] on input "multiselect-search" at bounding box center [182, 256] width 110 height 12
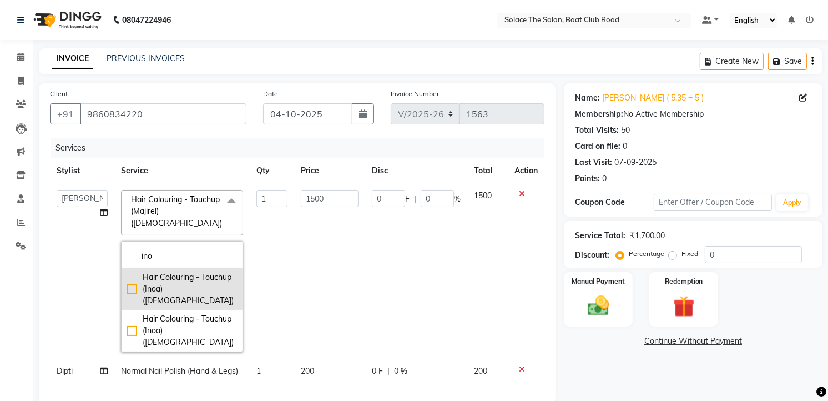
type input "ino"
click at [193, 271] on div "Hair Colouring - Touchup (Inoa) ([DEMOGRAPHIC_DATA])" at bounding box center [182, 288] width 110 height 35
checkbox input "true"
type input "1800"
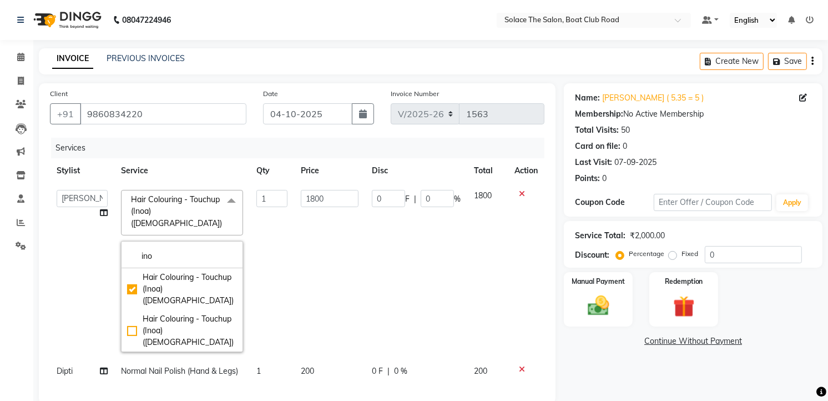
click at [434, 272] on td "0 F | 0 %" at bounding box center [416, 270] width 102 height 175
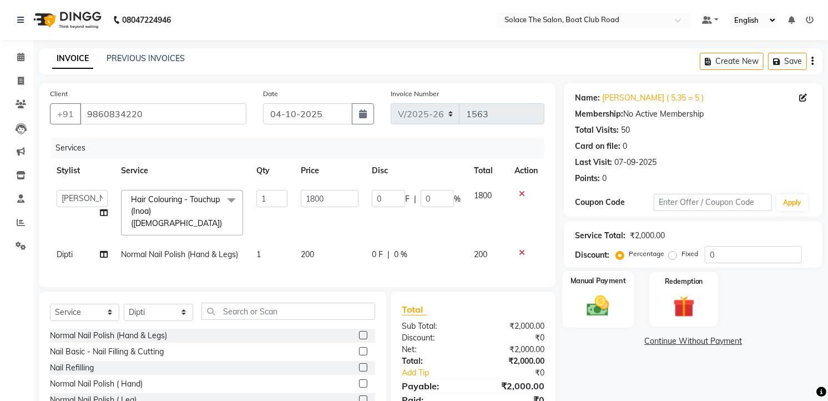
click at [606, 300] on img at bounding box center [598, 306] width 36 height 26
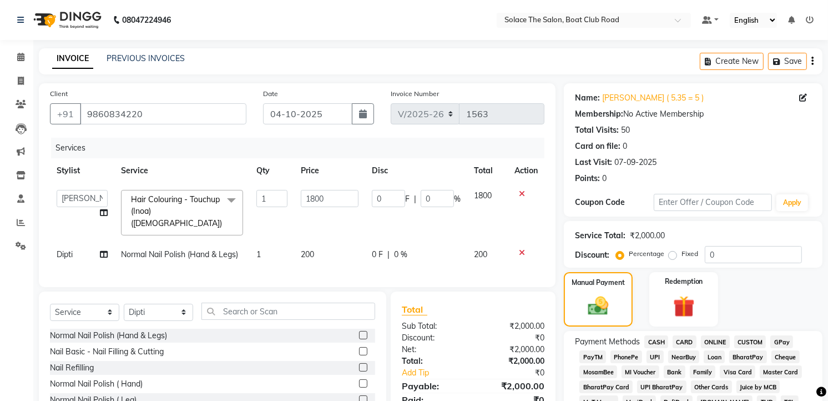
click at [785, 338] on span "GPay" at bounding box center [781, 341] width 23 height 13
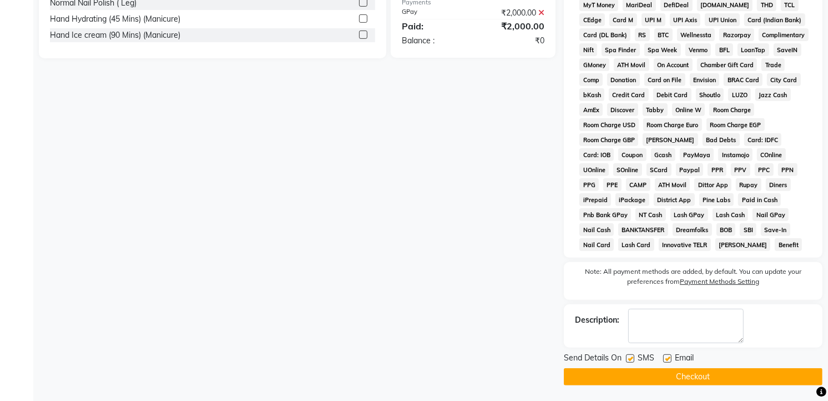
click at [705, 374] on button "Checkout" at bounding box center [693, 376] width 259 height 17
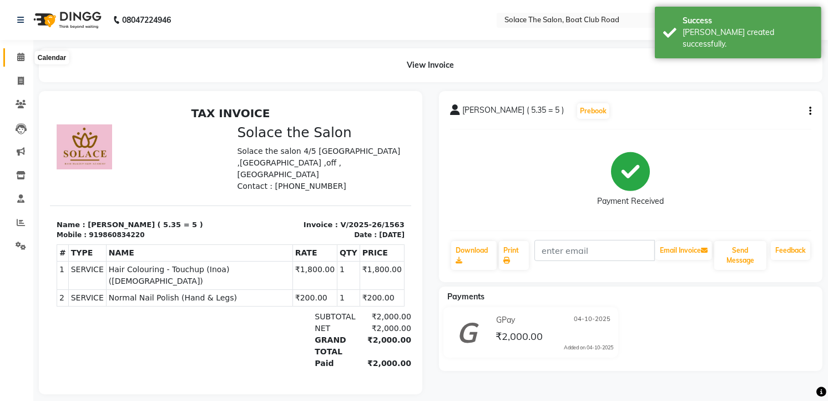
click at [21, 59] on icon at bounding box center [20, 57] width 7 height 8
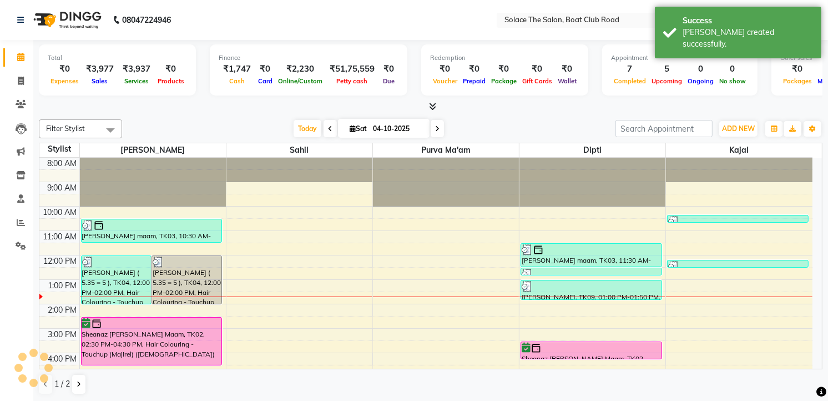
scroll to position [111, 0]
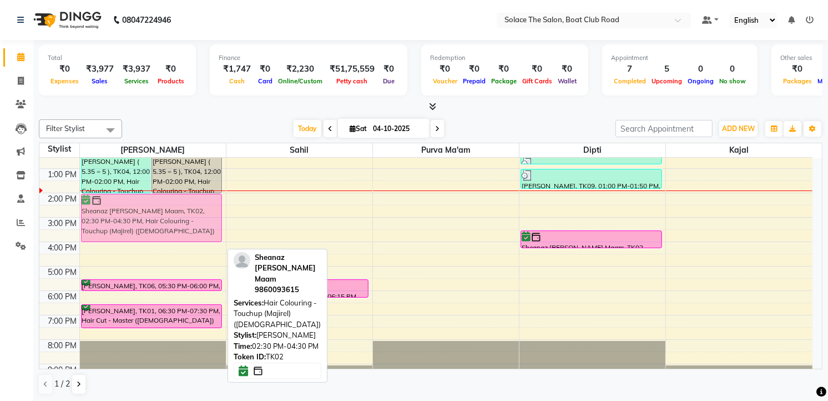
drag, startPoint x: 120, startPoint y: 223, endPoint x: 122, endPoint y: 206, distance: 17.3
click at [122, 206] on div "Anita Kotwal ( 5.35 = 5 ), TK04, 12:00 PM-02:00 PM, Hair Colouring - Touchup (I…" at bounding box center [153, 217] width 146 height 341
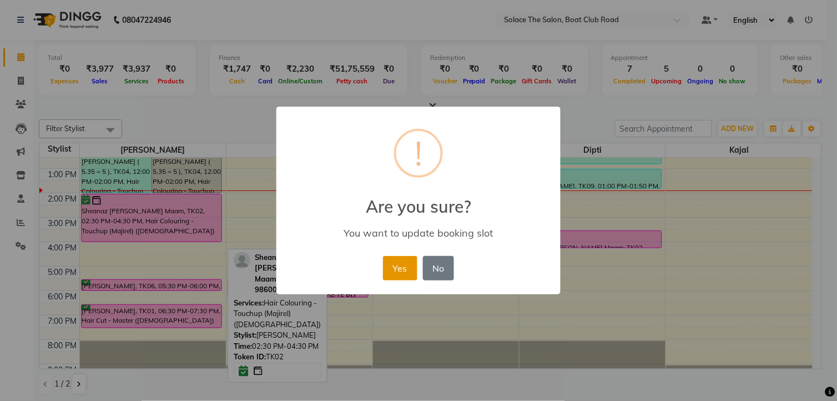
click at [402, 265] on button "Yes" at bounding box center [400, 268] width 34 height 24
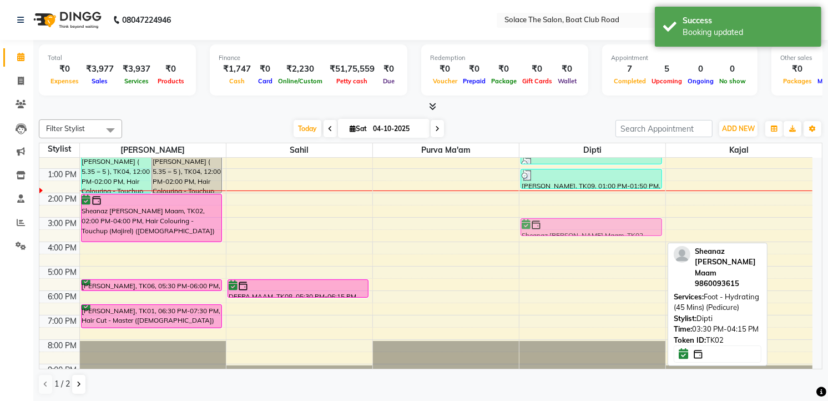
click at [569, 227] on div "Shehnaz vastani maam, TK03, 11:30 AM-12:30 PM, Hand Hydrating (45 Mins) (Manicu…" at bounding box center [592, 217] width 146 height 341
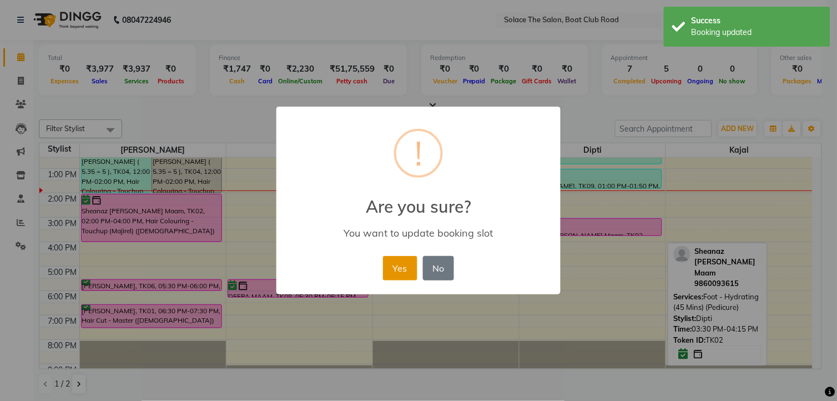
click at [398, 258] on button "Yes" at bounding box center [400, 268] width 34 height 24
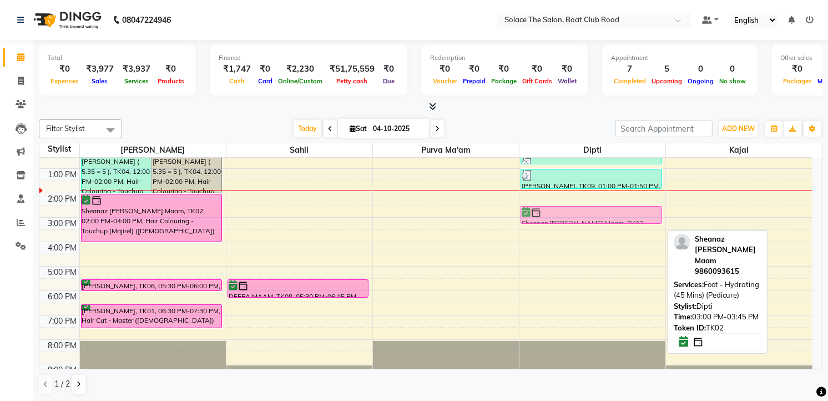
drag, startPoint x: 567, startPoint y: 229, endPoint x: 567, endPoint y: 217, distance: 11.7
click at [567, 217] on div "Shehnaz vastani maam, TK03, 11:30 AM-12:30 PM, Hand Hydrating (45 Mins) (Manicu…" at bounding box center [592, 217] width 146 height 341
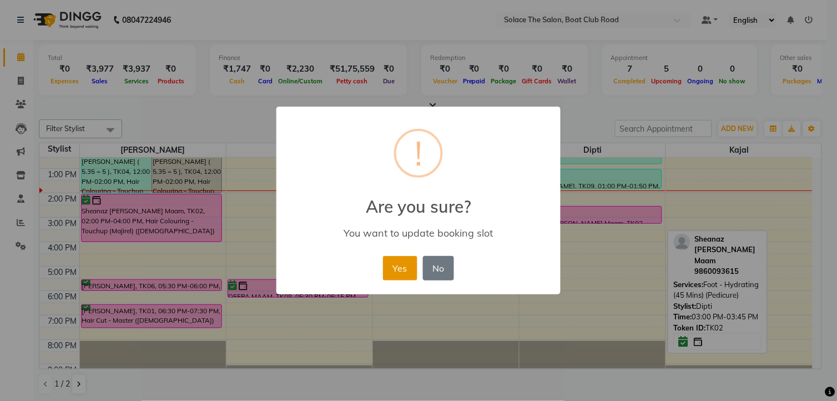
click at [405, 259] on button "Yes" at bounding box center [400, 268] width 34 height 24
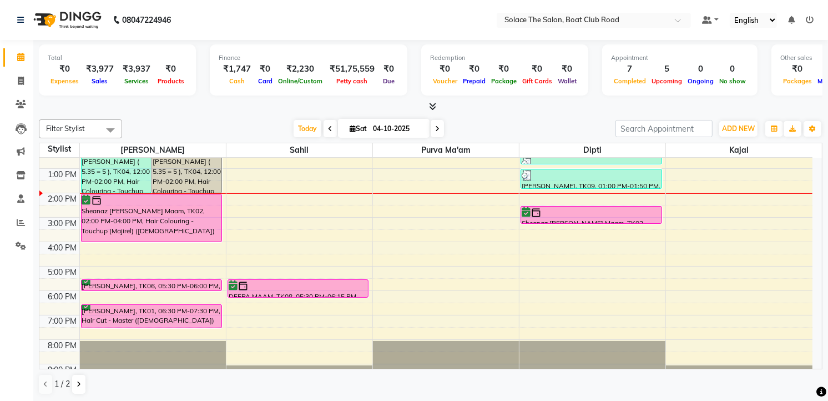
click at [445, 134] on div "Today Sat 04-10-2025" at bounding box center [369, 128] width 482 height 17
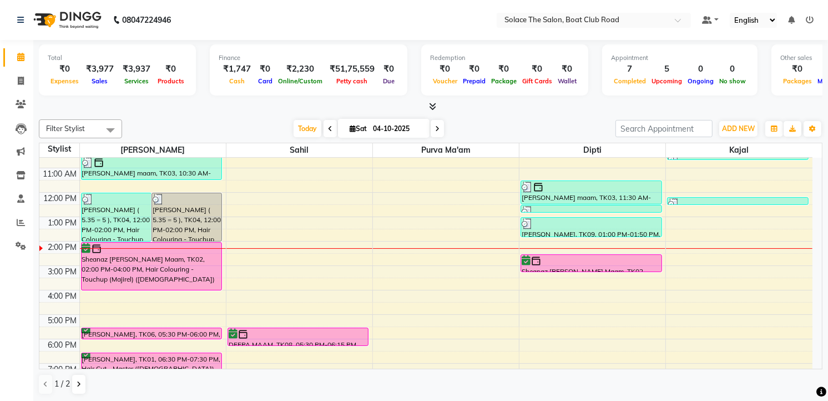
scroll to position [123, 0]
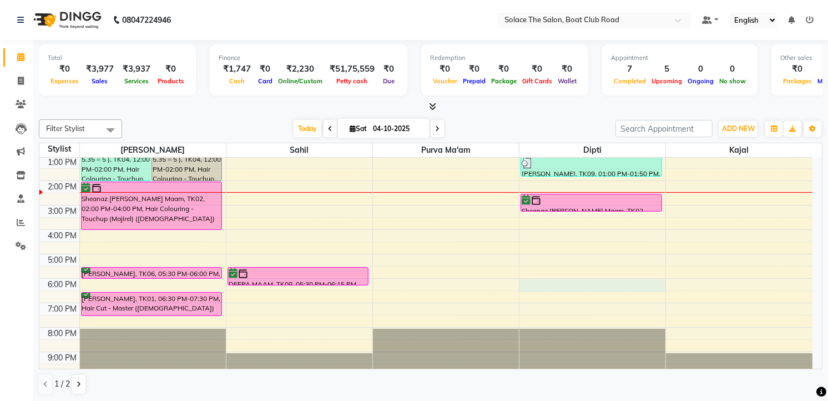
click at [523, 281] on div "8:00 AM 9:00 AM 10:00 AM 11:00 AM 12:00 PM 1:00 PM 2:00 PM 3:00 PM 4:00 PM 5:00…" at bounding box center [425, 204] width 773 height 341
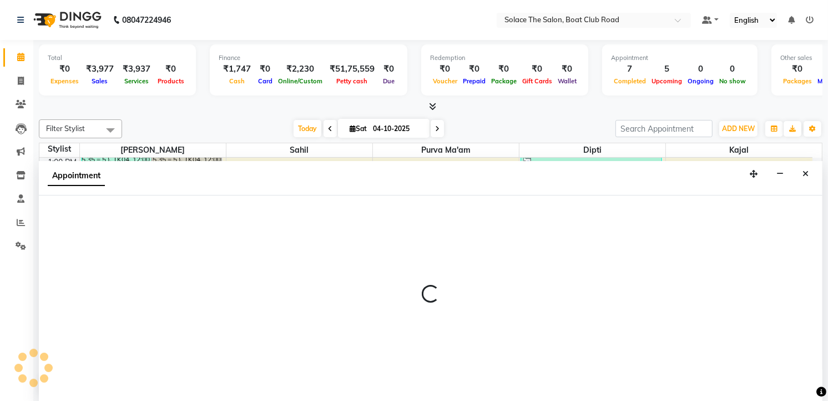
select select "9749"
select select "tentative"
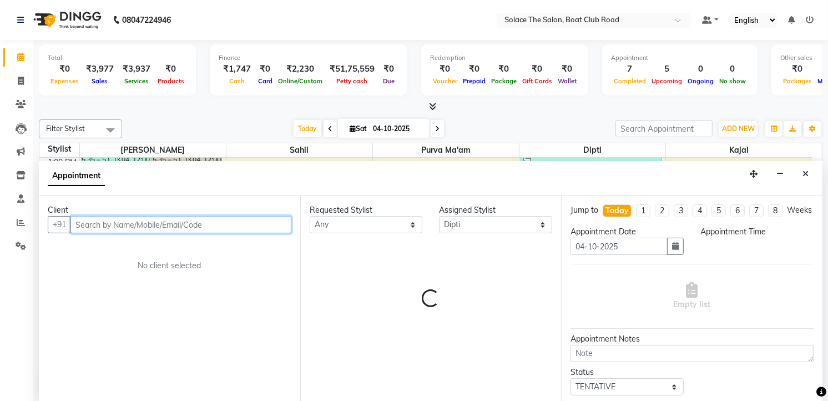
select select "1080"
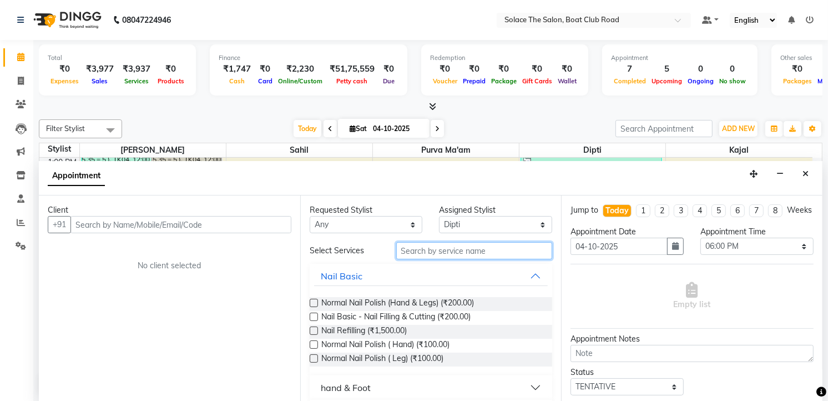
click at [413, 248] on input "text" at bounding box center [474, 250] width 156 height 17
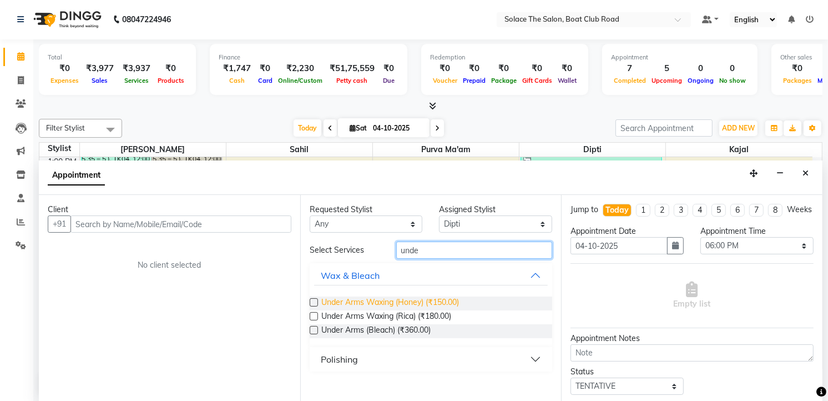
type input "unde"
click at [433, 305] on span "Under Arms Waxing (Honey) (₹150.00)" at bounding box center [390, 303] width 138 height 14
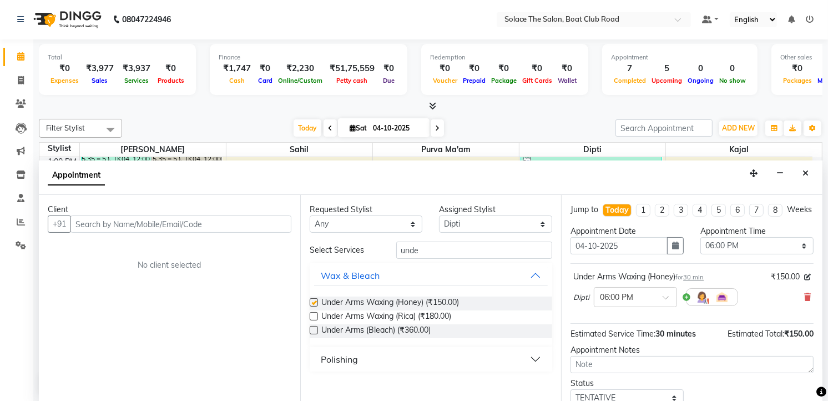
checkbox input "false"
click at [439, 237] on div "Requested Stylist Any Atul Dipti Kajal Purva Ma'am rishi sahil Sarfaraz suraj A…" at bounding box center [430, 298] width 261 height 206
click at [437, 246] on input "unde" at bounding box center [474, 249] width 156 height 17
type input "u"
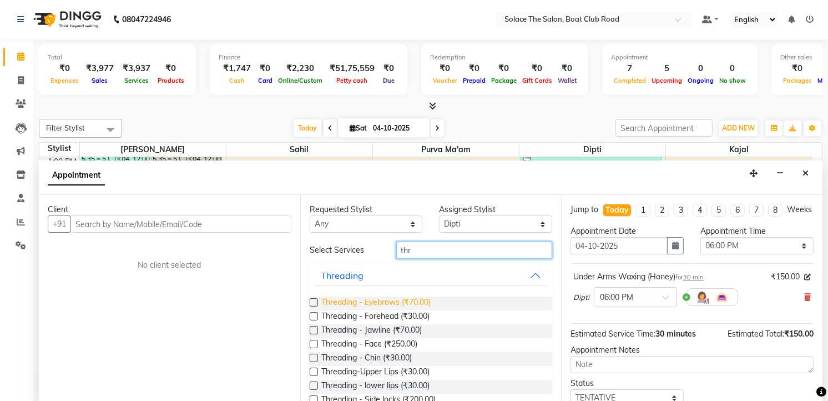
type input "thr"
click at [370, 297] on span "Threading - Eyebrows (₹70.00)" at bounding box center [375, 303] width 109 height 14
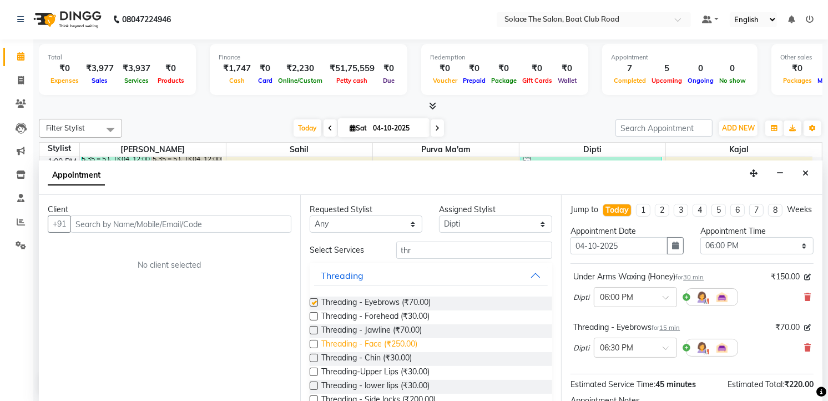
checkbox input "false"
click at [373, 376] on span "Threading-Upper Lips (₹30.00)" at bounding box center [375, 373] width 108 height 14
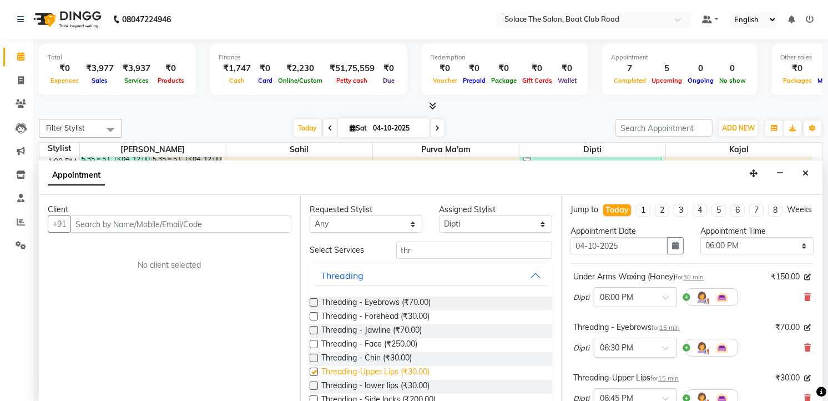
checkbox input "false"
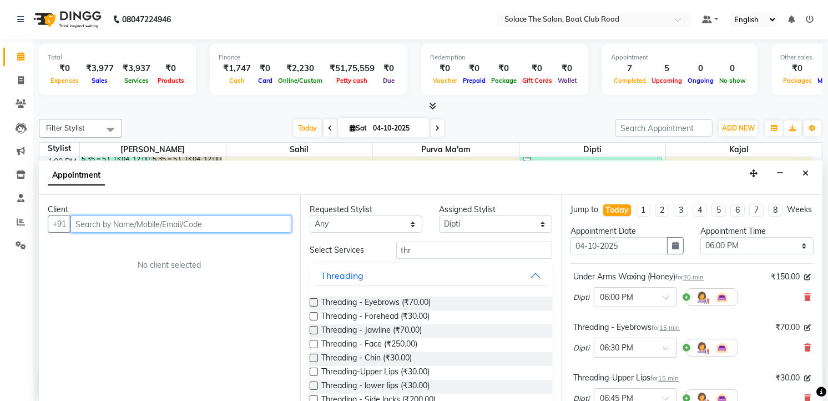
click at [179, 220] on input "text" at bounding box center [180, 223] width 221 height 17
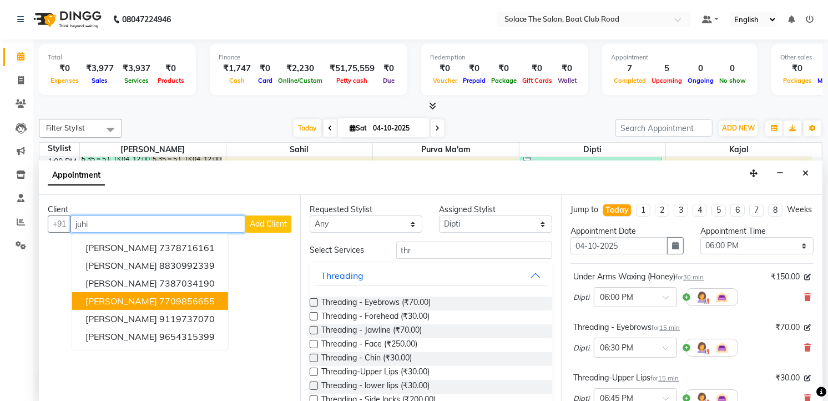
click at [162, 302] on ngb-highlight "7709856655" at bounding box center [186, 300] width 55 height 11
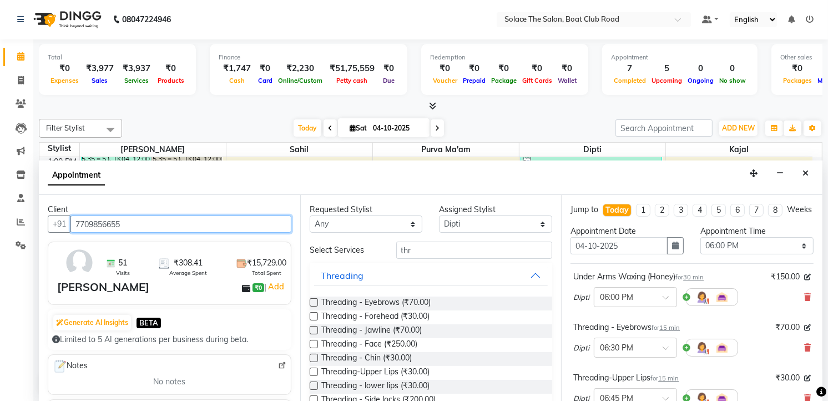
scroll to position [186, 0]
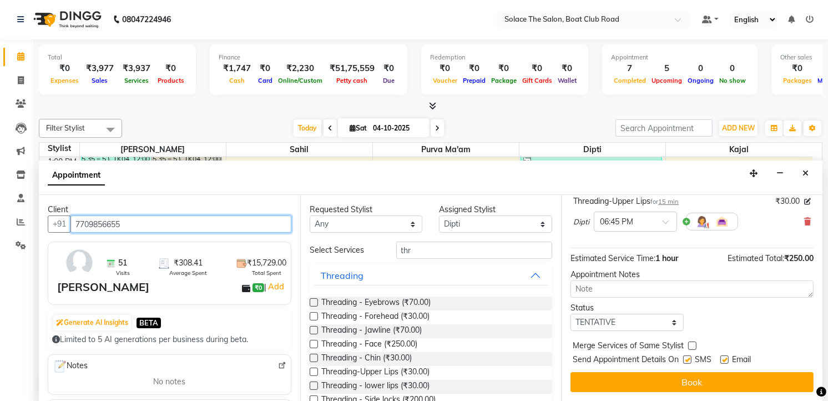
type input "7709856655"
click at [611, 326] on select "Select TENTATIVE CONFIRM CHECK-IN UPCOMING" at bounding box center [626, 321] width 113 height 17
select select "confirm booking"
click at [570, 313] on select "Select TENTATIVE CONFIRM CHECK-IN UPCOMING" at bounding box center [626, 321] width 113 height 17
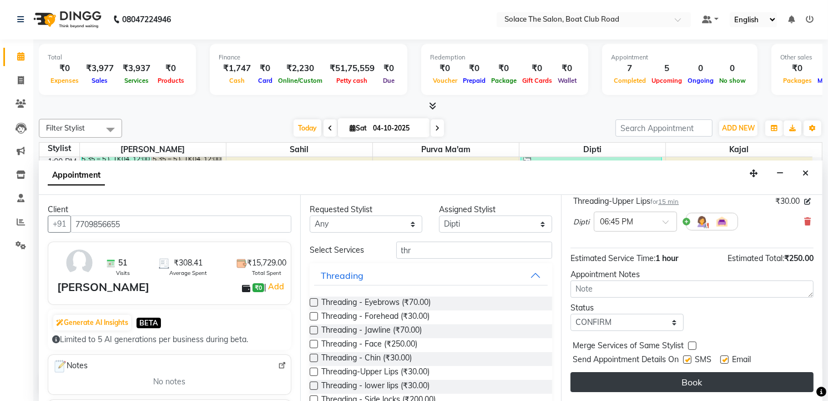
click at [652, 386] on button "Book" at bounding box center [691, 382] width 243 height 20
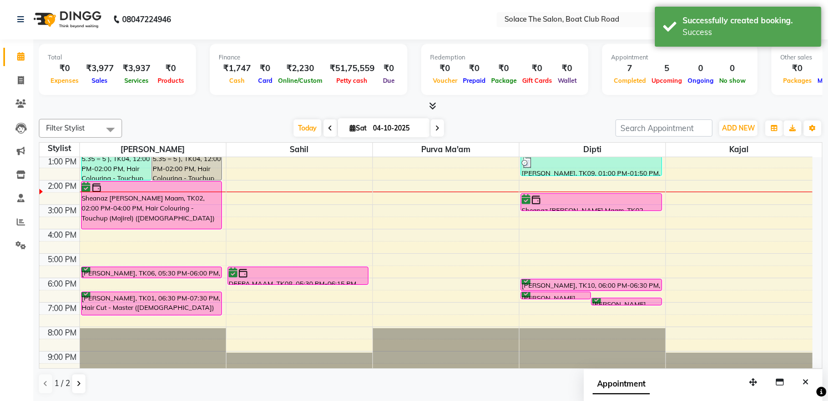
scroll to position [0, 0]
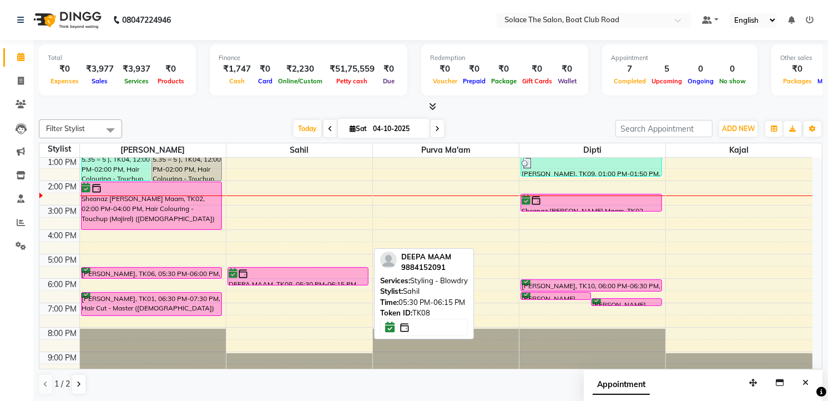
click at [331, 275] on div at bounding box center [298, 273] width 139 height 11
click at [294, 278] on div at bounding box center [298, 273] width 139 height 11
select select "6"
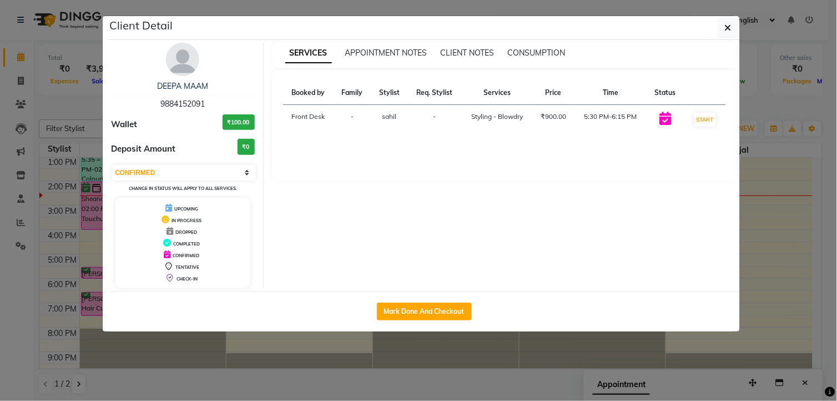
click at [194, 61] on img at bounding box center [182, 59] width 33 height 33
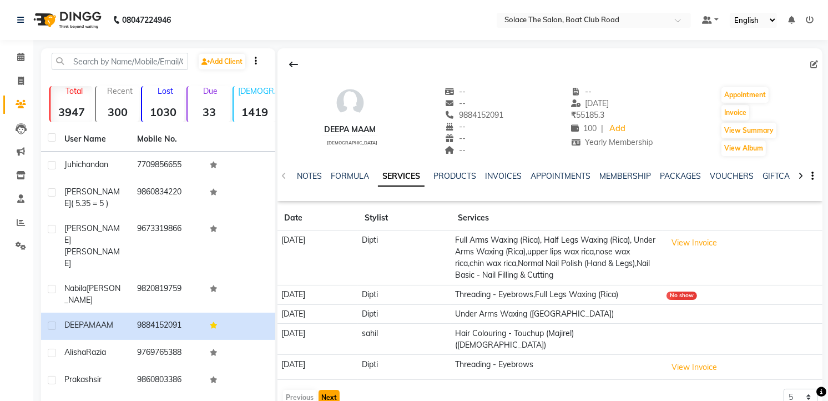
click at [331, 389] on button "Next" at bounding box center [328, 397] width 21 height 16
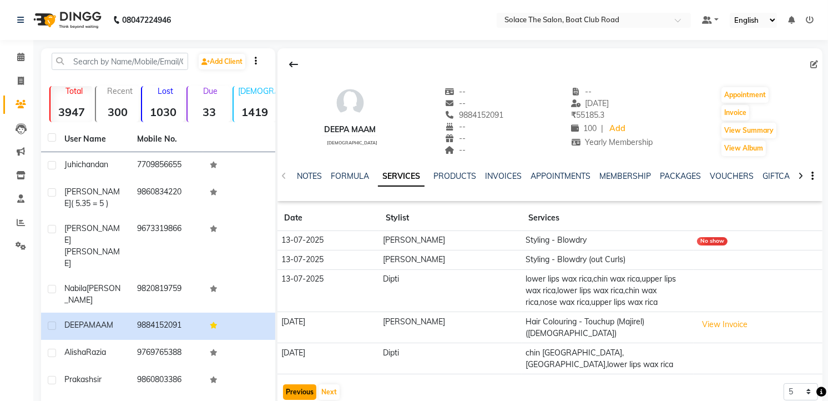
click at [303, 389] on button "Previous" at bounding box center [299, 392] width 33 height 16
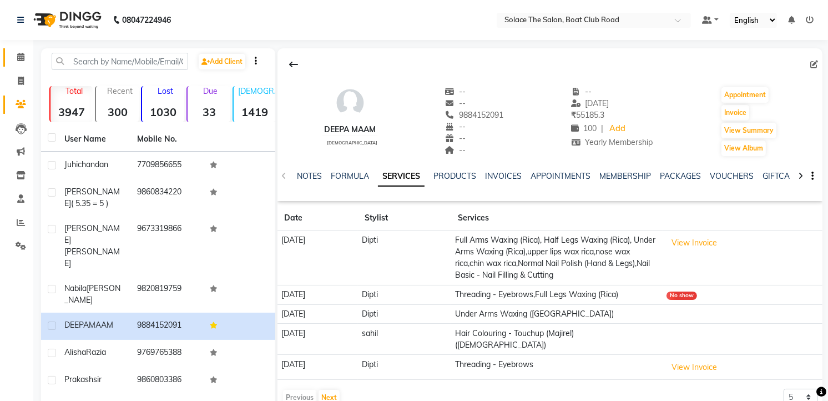
click at [20, 50] on link "Calendar" at bounding box center [16, 57] width 27 height 18
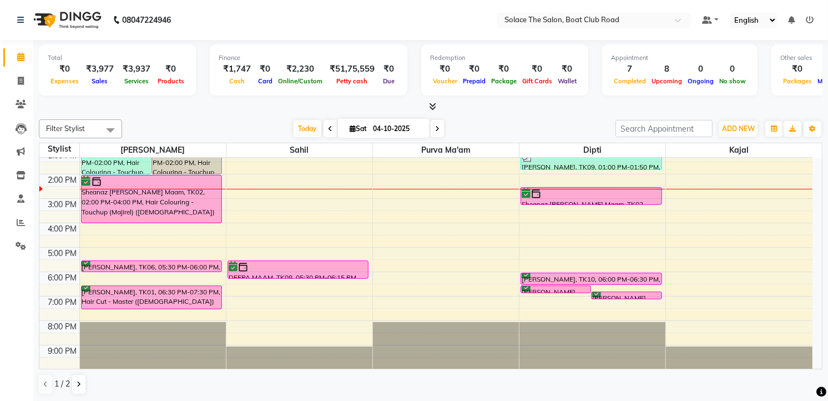
scroll to position [131, 0]
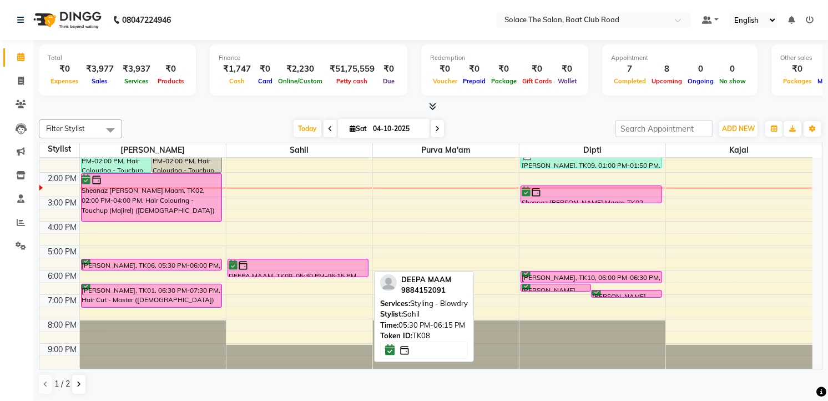
click at [286, 267] on div at bounding box center [298, 265] width 139 height 11
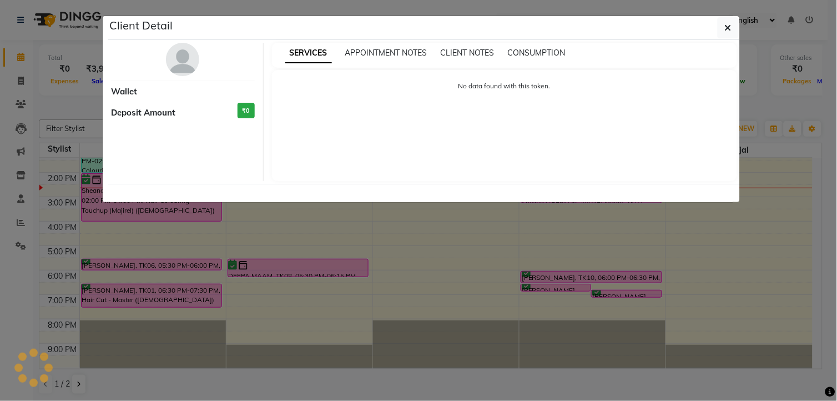
select select "6"
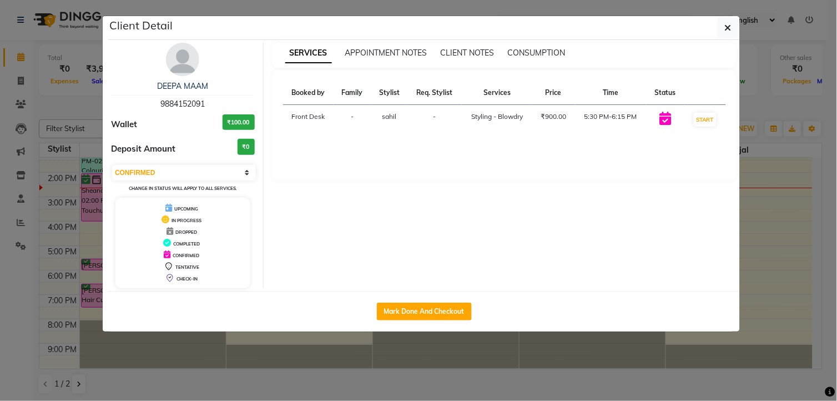
click at [179, 62] on img at bounding box center [182, 59] width 33 height 33
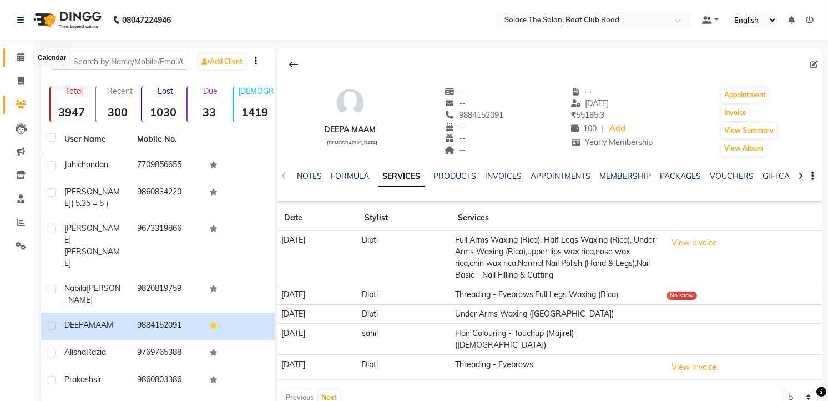
click at [21, 52] on span at bounding box center [20, 57] width 19 height 13
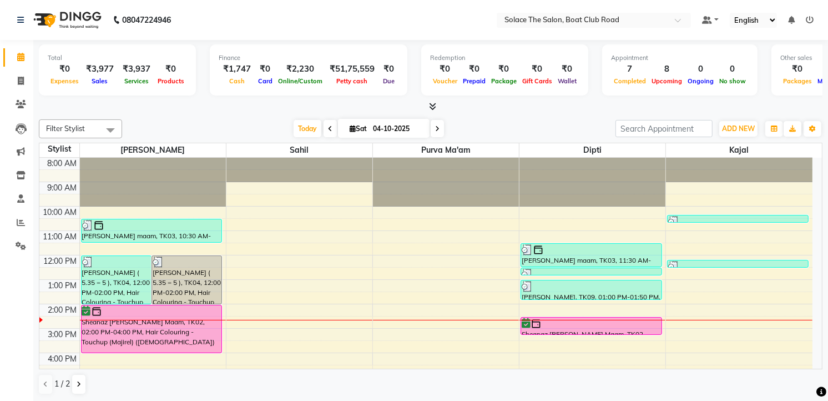
scroll to position [123, 0]
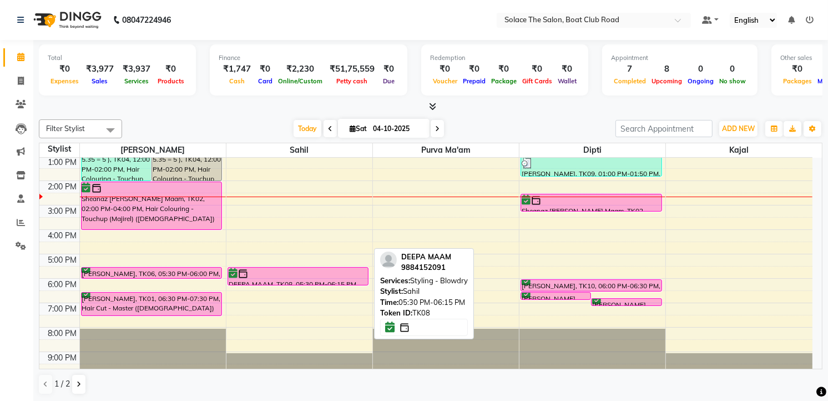
click at [324, 280] on div "DEEPA MAAM, TK08, 05:30 PM-06:15 PM, Styling - Blowdry" at bounding box center [298, 275] width 140 height 17
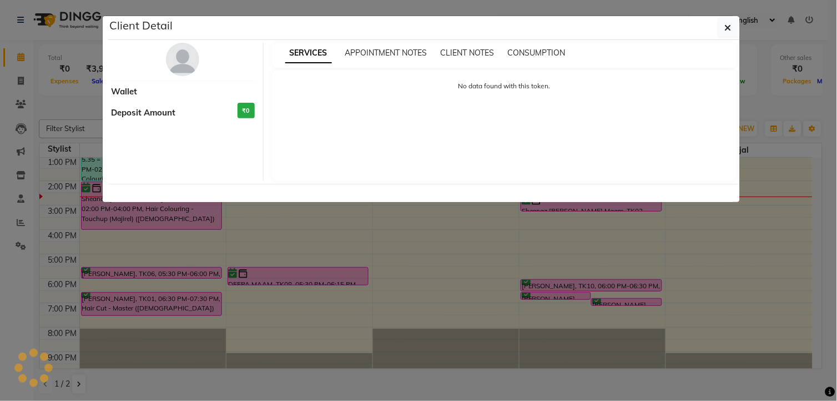
select select "6"
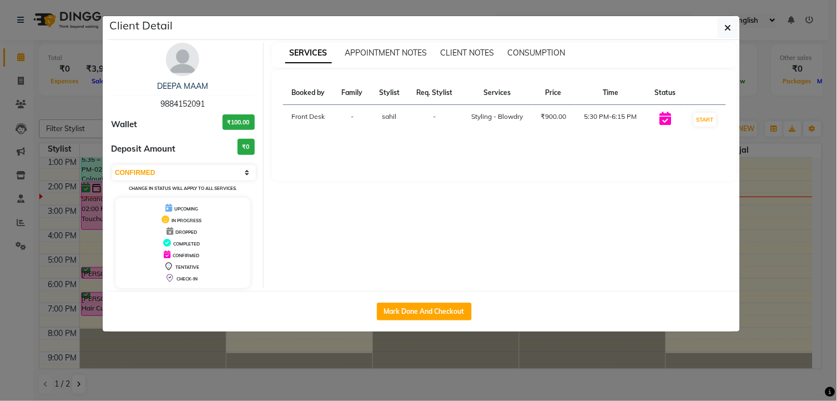
click at [184, 47] on img at bounding box center [182, 59] width 33 height 33
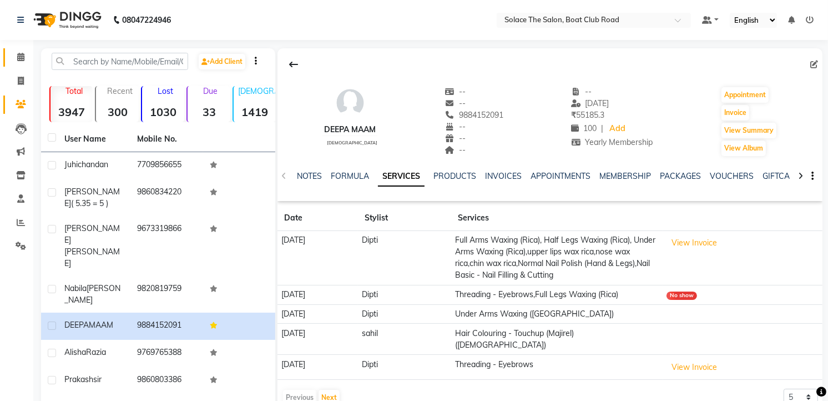
scroll to position [62, 0]
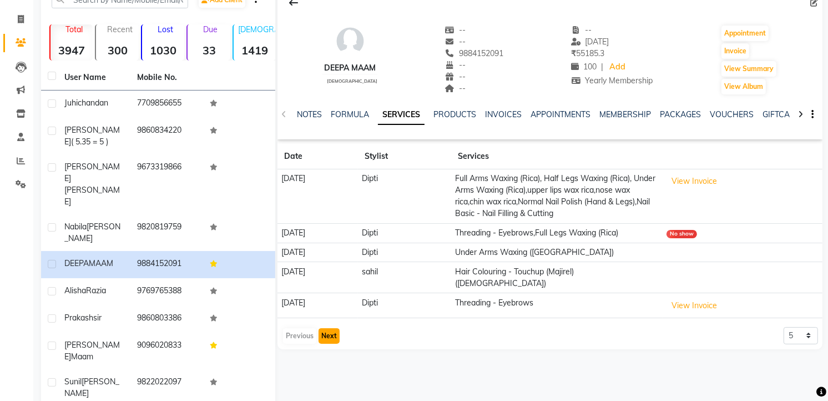
click at [334, 328] on button "Next" at bounding box center [328, 336] width 21 height 16
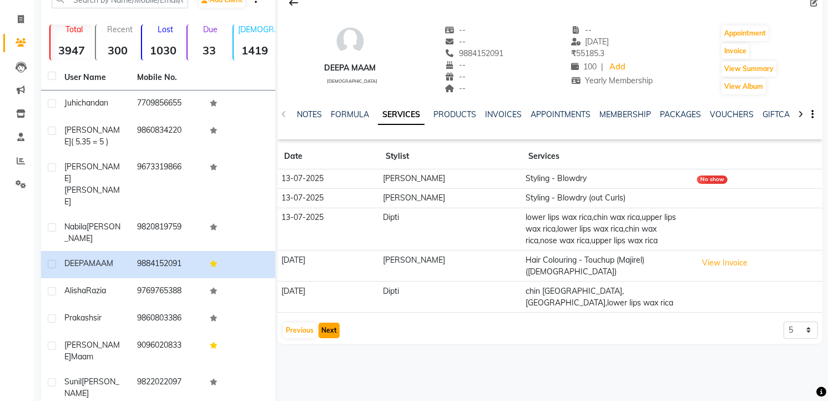
click at [330, 324] on button "Next" at bounding box center [328, 330] width 21 height 16
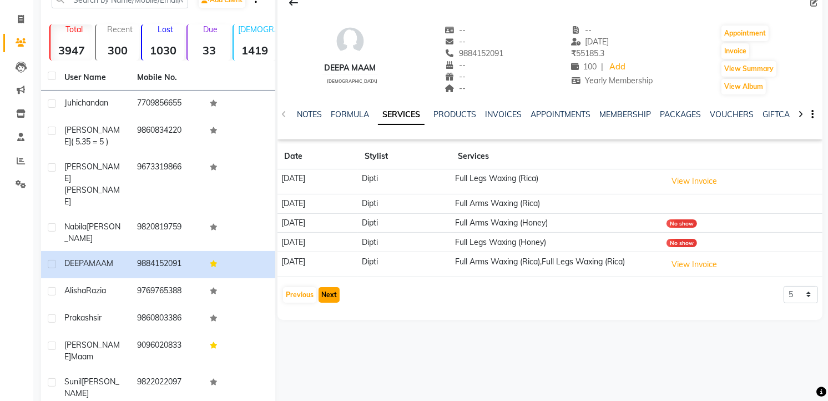
click at [330, 295] on button "Next" at bounding box center [328, 295] width 21 height 16
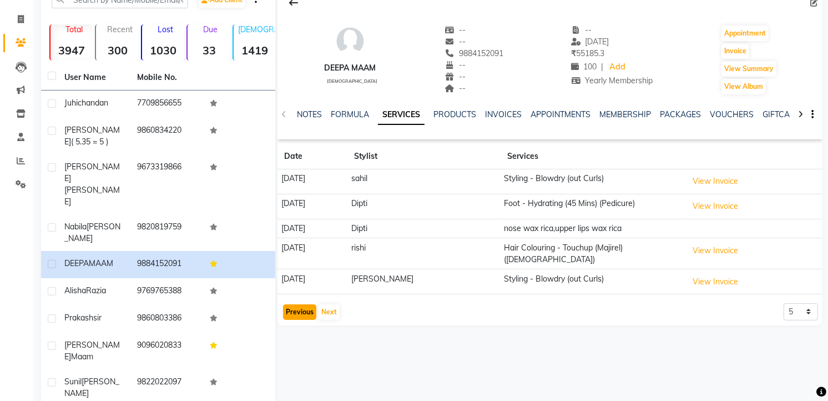
click at [298, 308] on button "Previous" at bounding box center [299, 312] width 33 height 16
click at [298, 308] on div "DEEPA MAAM female -- -- 9884152091 -- -- -- -- 30-07-2025 ₹ 55185.3 100 | Add Y…" at bounding box center [549, 156] width 545 height 338
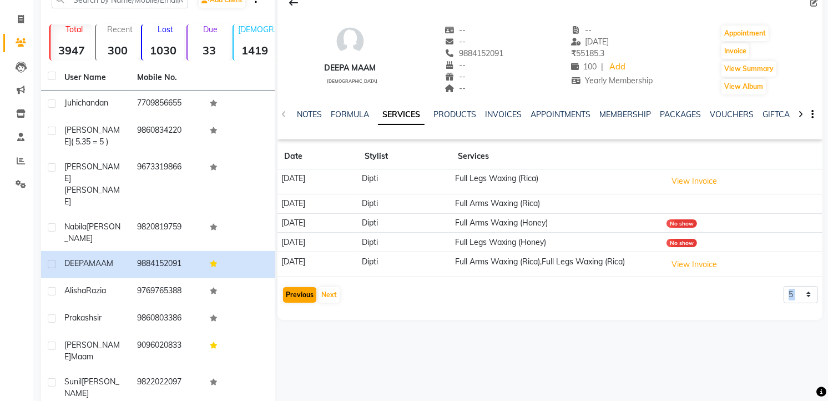
click at [298, 308] on div "DEEPA MAAM female -- -- 9884152091 -- -- -- -- 30-07-2025 ₹ 55185.3 100 | Add Y…" at bounding box center [549, 153] width 545 height 333
drag, startPoint x: 298, startPoint y: 308, endPoint x: 298, endPoint y: 295, distance: 13.3
click at [298, 295] on button "Previous" at bounding box center [299, 295] width 33 height 16
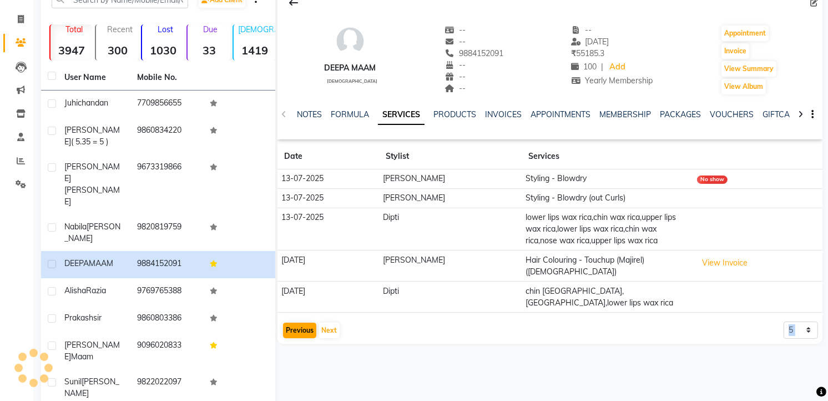
click at [298, 295] on td "10-06-2025" at bounding box center [328, 296] width 102 height 31
drag, startPoint x: 298, startPoint y: 295, endPoint x: 300, endPoint y: 322, distance: 27.2
click at [300, 322] on button "Previous" at bounding box center [299, 330] width 33 height 16
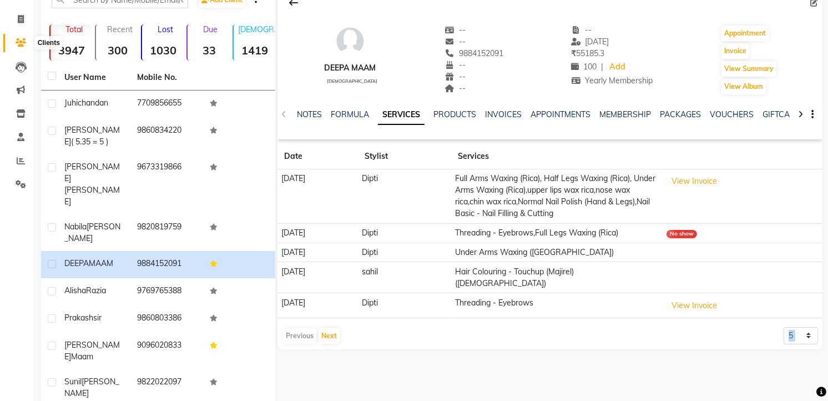
click at [24, 43] on icon at bounding box center [21, 42] width 11 height 8
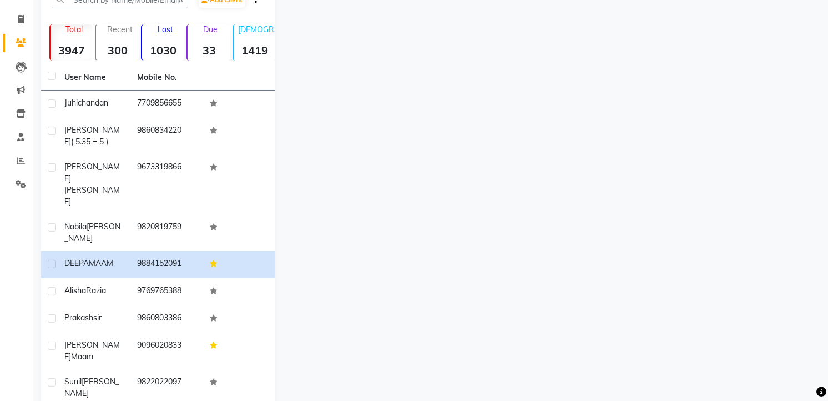
click at [24, 43] on icon at bounding box center [21, 42] width 11 height 8
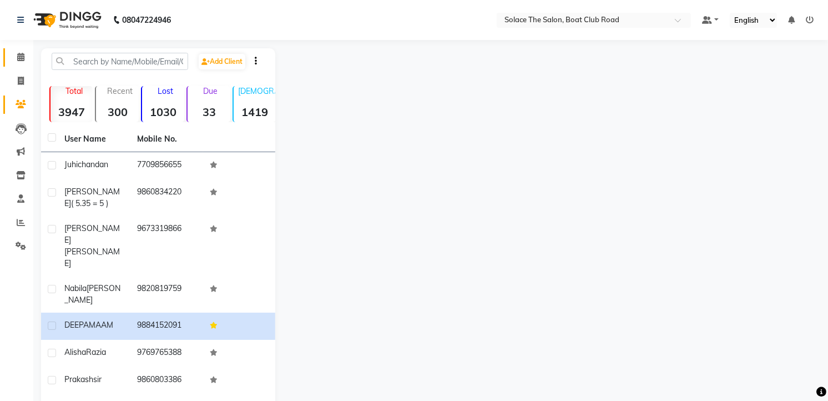
click at [15, 48] on link "Calendar" at bounding box center [16, 57] width 27 height 18
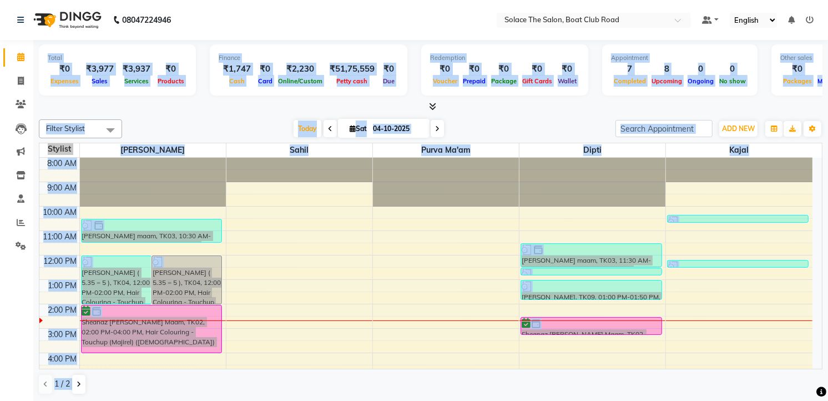
scroll to position [111, 0]
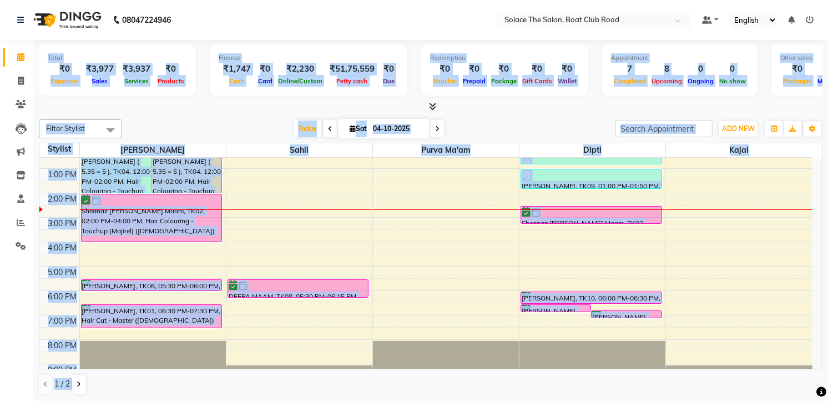
click at [362, 252] on div "8:00 AM 9:00 AM 10:00 AM 11:00 AM 12:00 PM 1:00 PM 2:00 PM 3:00 PM 4:00 PM 5:00…" at bounding box center [425, 217] width 773 height 341
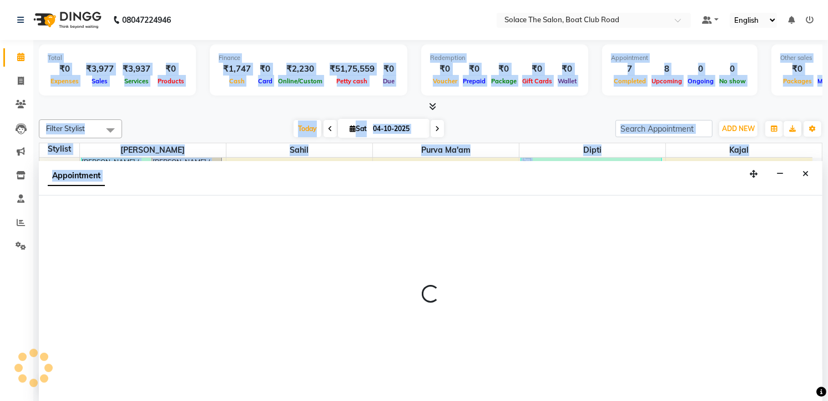
select select "74276"
select select "tentative"
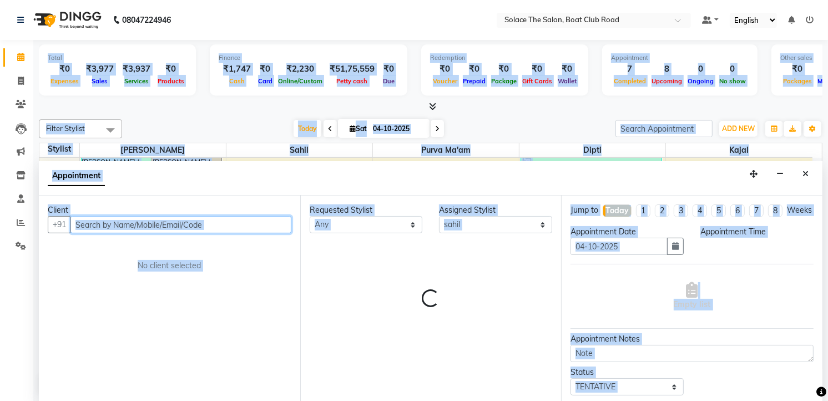
select select "960"
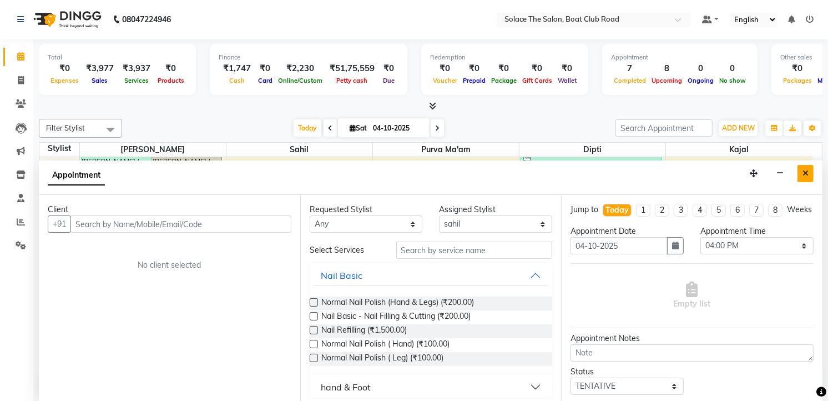
click at [808, 170] on button "Close" at bounding box center [805, 173] width 16 height 17
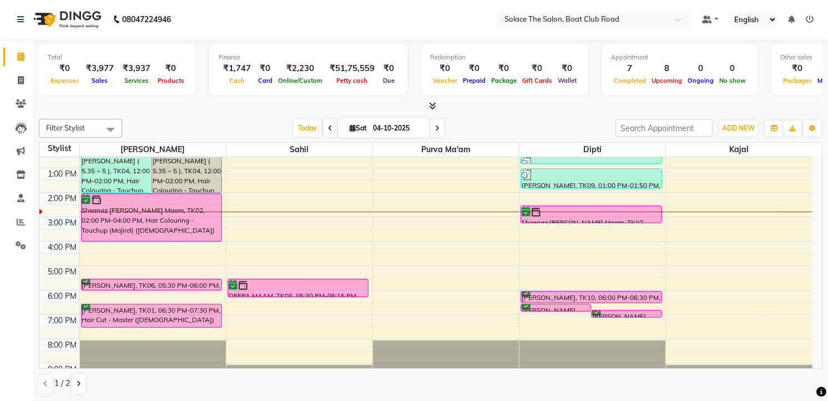
click at [533, 246] on div "8:00 AM 9:00 AM 10:00 AM 11:00 AM 12:00 PM 1:00 PM 2:00 PM 3:00 PM 4:00 PM 5:00…" at bounding box center [425, 216] width 773 height 341
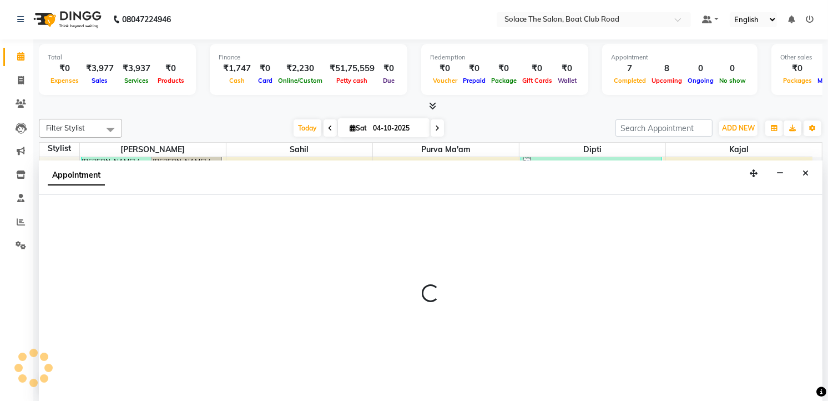
select select "9749"
select select "960"
select select "tentative"
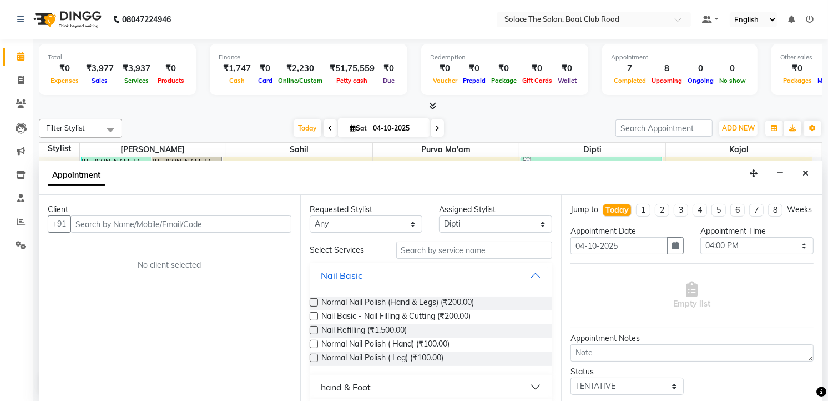
click at [190, 223] on input "text" at bounding box center [180, 223] width 221 height 17
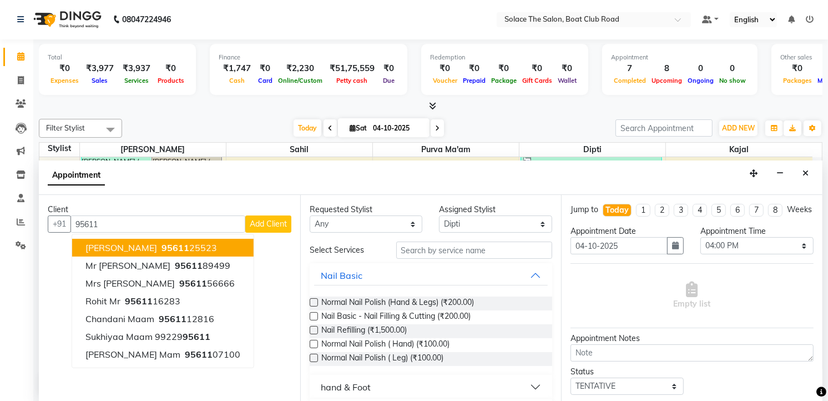
click at [161, 247] on span "95611" at bounding box center [175, 247] width 28 height 11
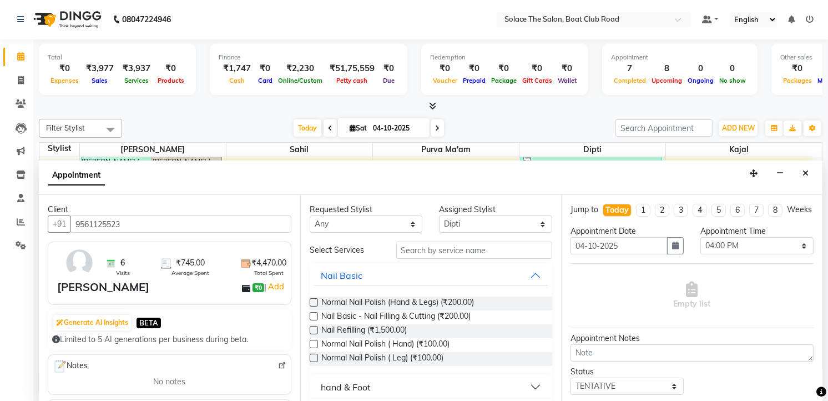
type input "9561125523"
click at [428, 245] on input "text" at bounding box center [474, 249] width 156 height 17
type input "p"
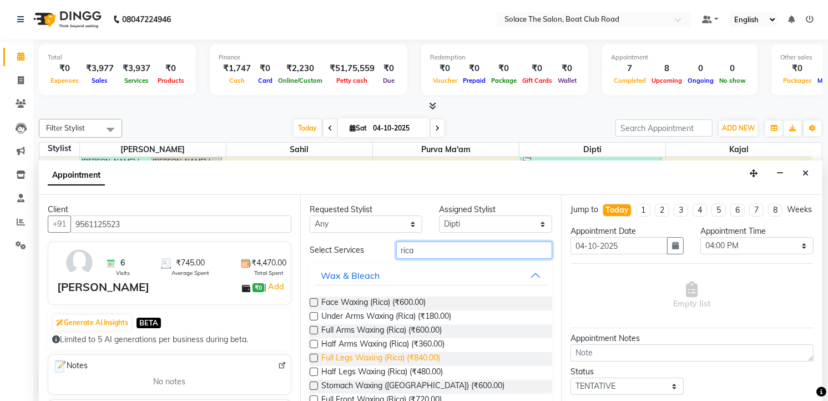
type input "rica"
click at [392, 358] on span "Full Legs Waxing (Rica) (₹840.00)" at bounding box center [380, 359] width 119 height 14
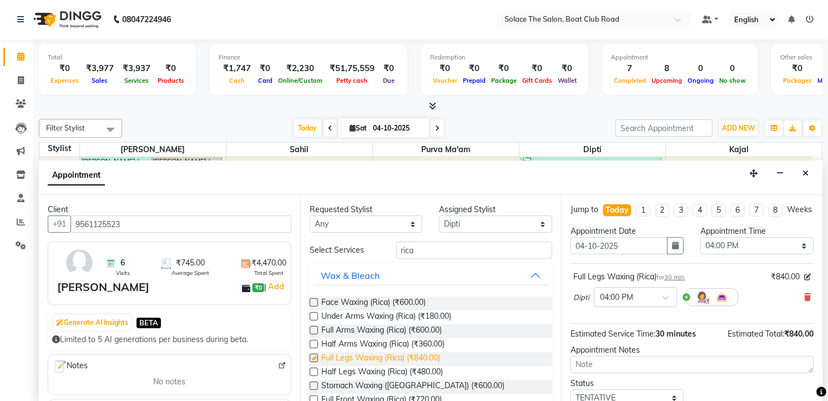
checkbox input "false"
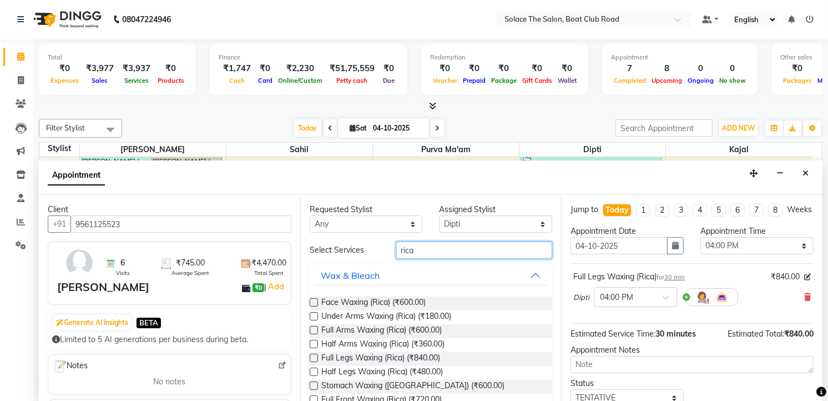
click at [450, 250] on input "rica" at bounding box center [474, 249] width 156 height 17
type input "r"
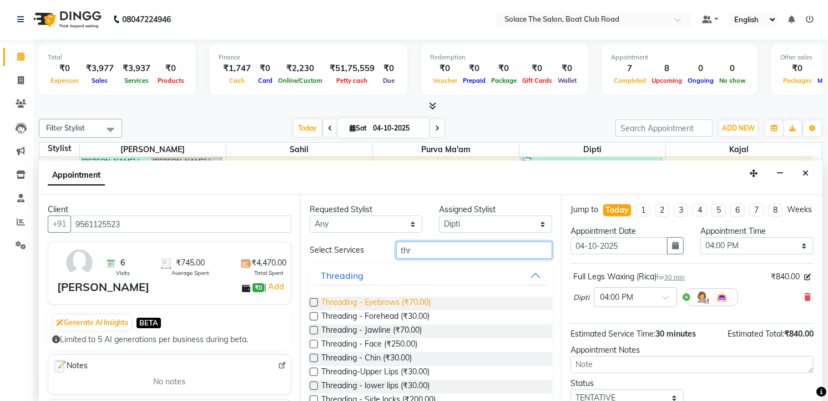
type input "thr"
click at [392, 301] on span "Threading - Eyebrows (₹70.00)" at bounding box center [375, 303] width 109 height 14
checkbox input "false"
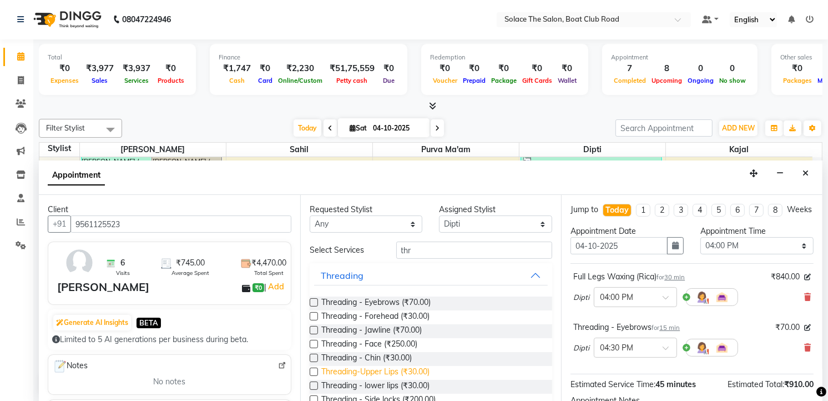
click at [396, 373] on span "Threading-Upper Lips (₹30.00)" at bounding box center [375, 373] width 108 height 14
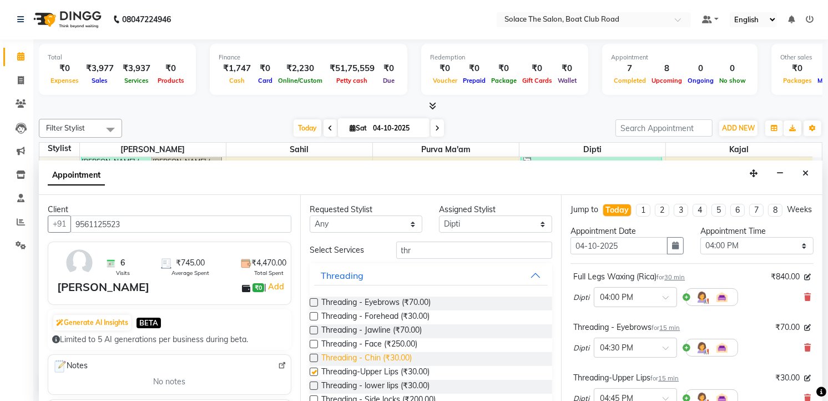
checkbox input "false"
click at [440, 255] on input "thr" at bounding box center [474, 249] width 156 height 17
type input "t"
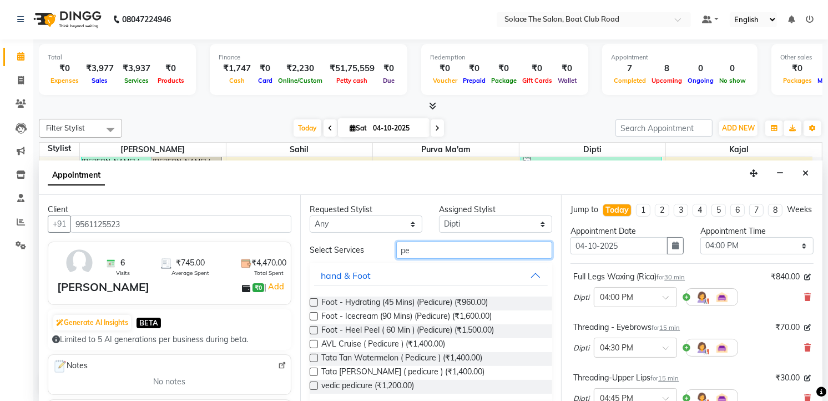
type input "p"
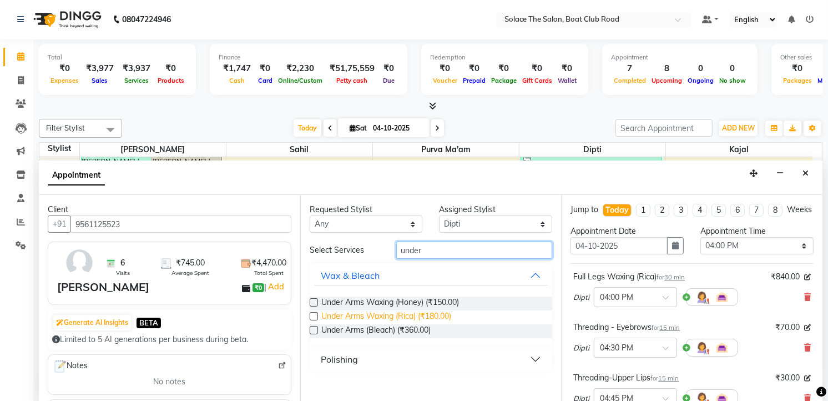
type input "under"
click at [417, 314] on span "Under Arms Waxing (Rica) (₹180.00)" at bounding box center [386, 317] width 130 height 14
checkbox input "false"
click at [432, 251] on input "under" at bounding box center [474, 249] width 156 height 17
type input "u"
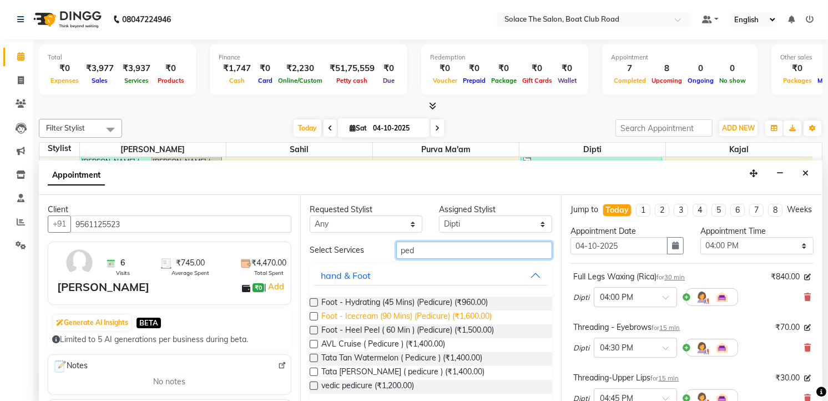
type input "ped"
click at [413, 313] on span "Foot - Icecream (90 Mins) (Pedicure) (₹1,600.00)" at bounding box center [406, 317] width 170 height 14
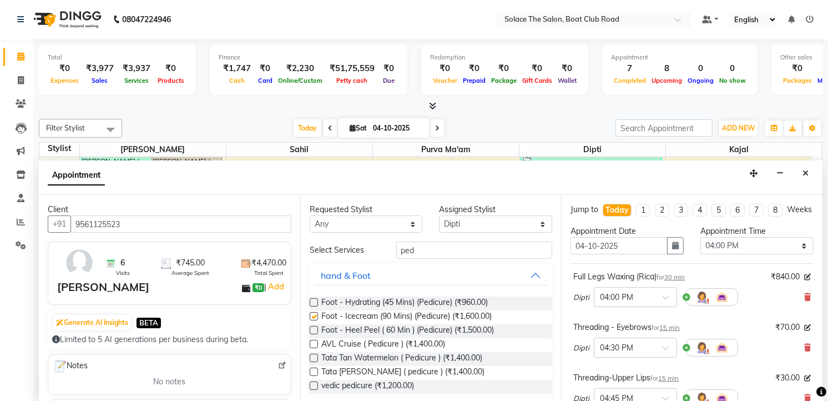
checkbox input "false"
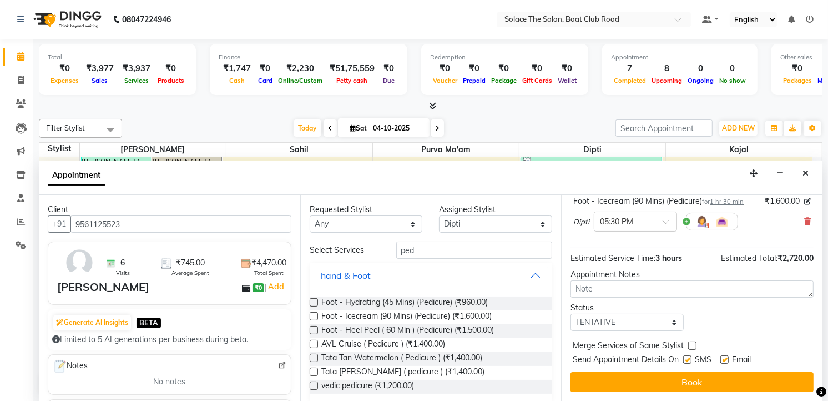
scroll to position [287, 0]
click at [663, 326] on select "Select TENTATIVE CONFIRM CHECK-IN UPCOMING" at bounding box center [626, 321] width 113 height 17
select select "confirm booking"
click at [570, 313] on select "Select TENTATIVE CONFIRM CHECK-IN UPCOMING" at bounding box center [626, 321] width 113 height 17
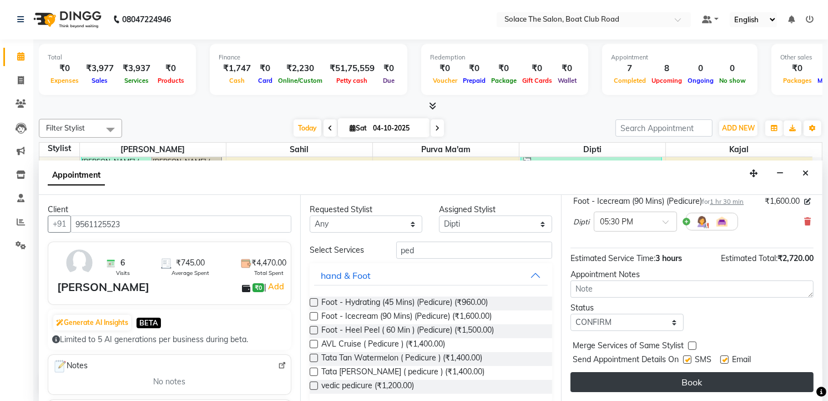
click at [674, 375] on button "Book" at bounding box center [691, 382] width 243 height 20
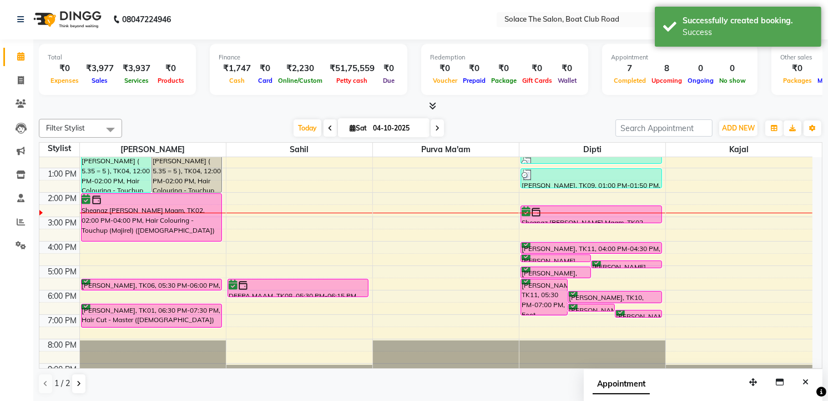
scroll to position [0, 0]
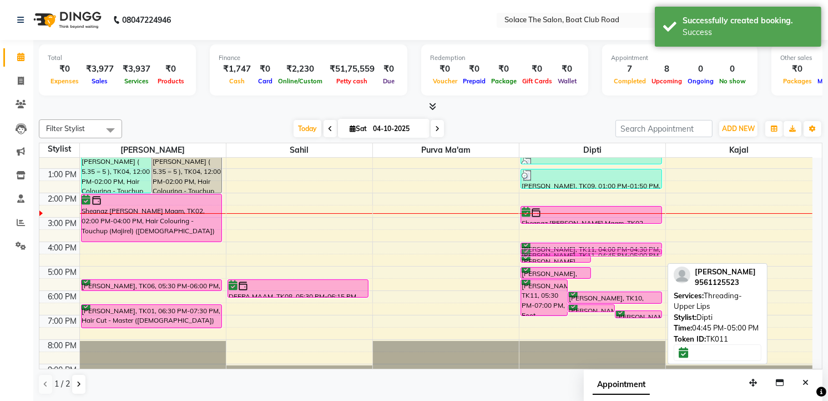
drag, startPoint x: 622, startPoint y: 264, endPoint x: 625, endPoint y: 242, distance: 21.3
click at [625, 47] on div "ira Rao, TK11, 05:30 PM-07:00 PM, Foot - Icecream (90 Mins) (Pedicure) Juhi cha…" at bounding box center [590, 47] width 141 height 0
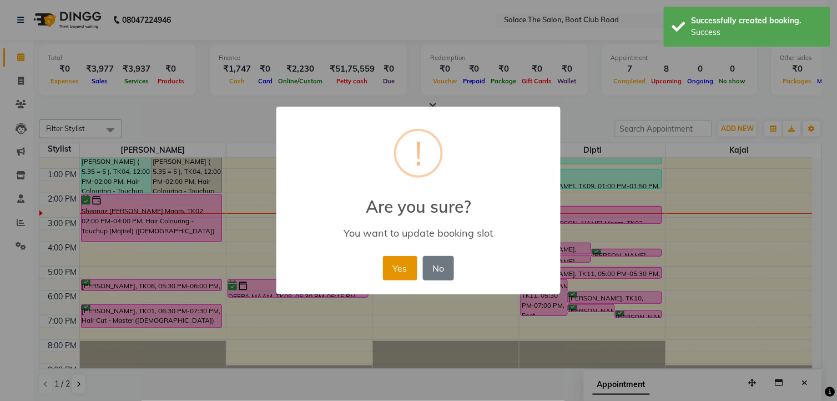
click at [411, 272] on button "Yes" at bounding box center [400, 268] width 34 height 24
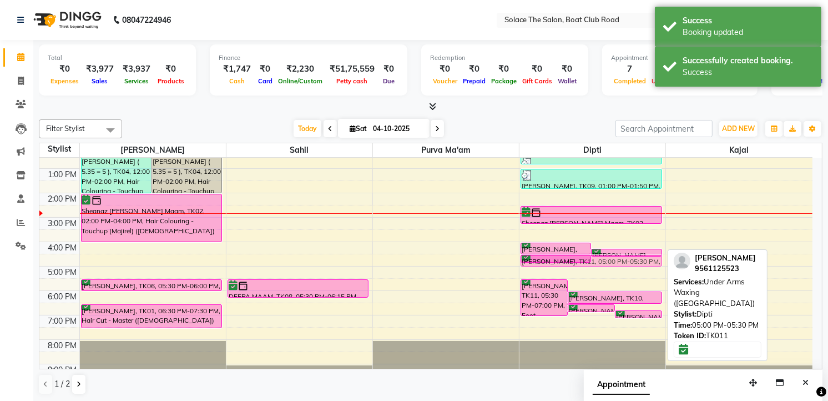
drag, startPoint x: 619, startPoint y: 270, endPoint x: 624, endPoint y: 261, distance: 10.4
click at [624, 261] on div "ira Rao, TK11, 05:30 PM-07:00 PM, Foot - Icecream (90 Mins) (Pedicure) Juhi cha…" at bounding box center [592, 217] width 146 height 341
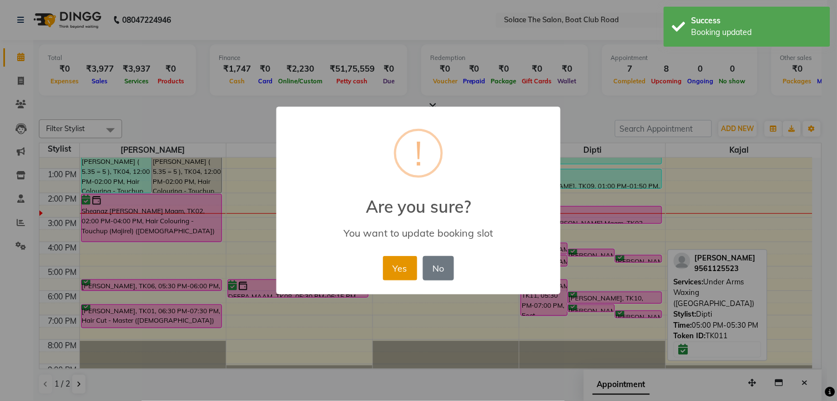
click at [408, 278] on button "Yes" at bounding box center [400, 268] width 34 height 24
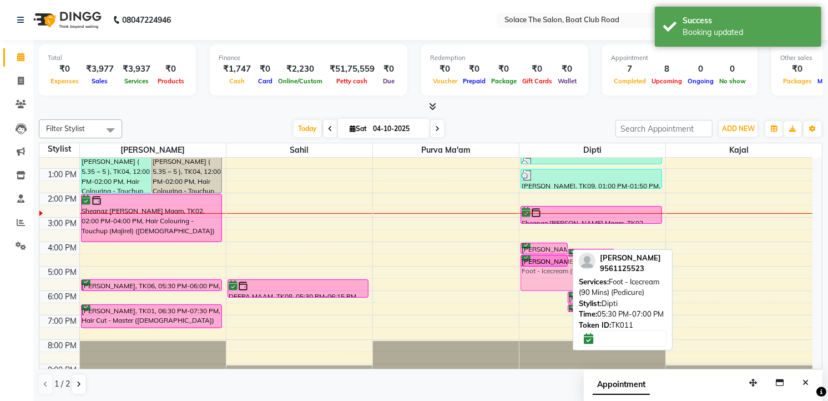
drag, startPoint x: 536, startPoint y: 307, endPoint x: 548, endPoint y: 285, distance: 25.1
click at [548, 285] on div "ira Rao, TK11, 04:00 PM-04:30 PM, Full Legs Waxing (Rica) ira Rao, TK11, 04:15 …" at bounding box center [592, 217] width 146 height 341
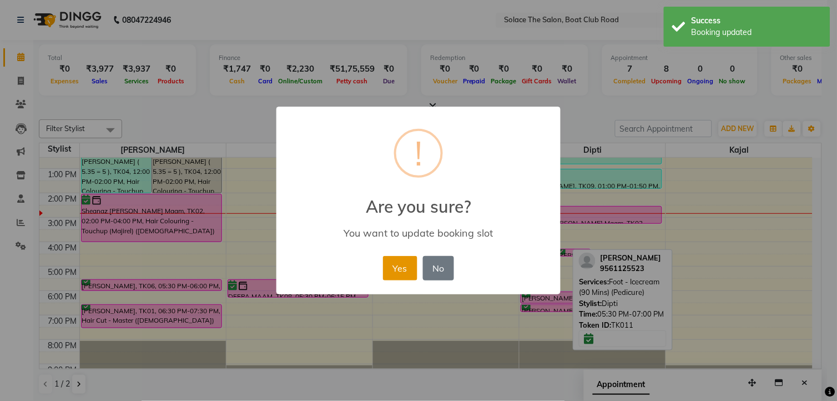
click at [411, 269] on button "Yes" at bounding box center [400, 268] width 34 height 24
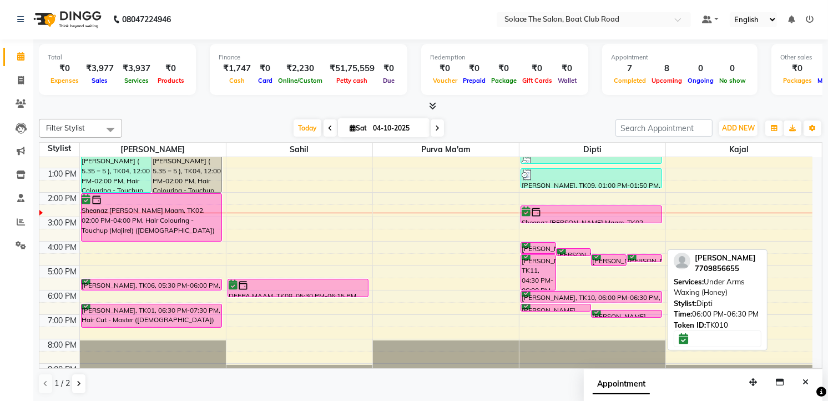
scroll to position [131, 0]
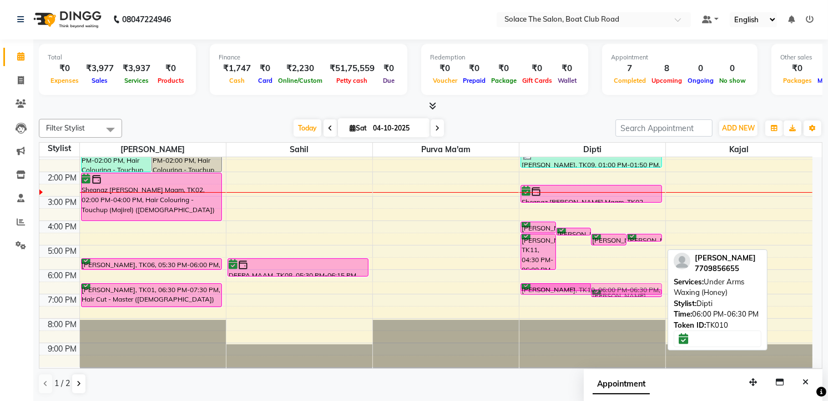
drag, startPoint x: 569, startPoint y: 275, endPoint x: 569, endPoint y: 282, distance: 6.7
click at [569, 282] on div "ira Rao, TK11, 04:00 PM-04:30 PM, Full Legs Waxing (Rica) ira Rao, TK11, 04:15 …" at bounding box center [592, 196] width 146 height 341
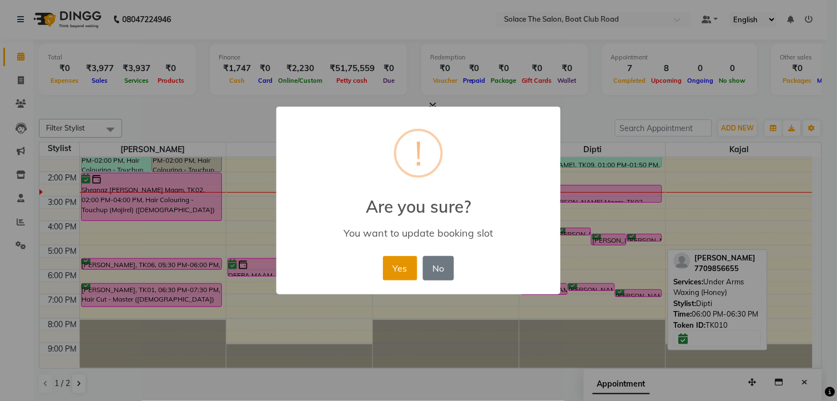
click at [388, 264] on button "Yes" at bounding box center [400, 268] width 34 height 24
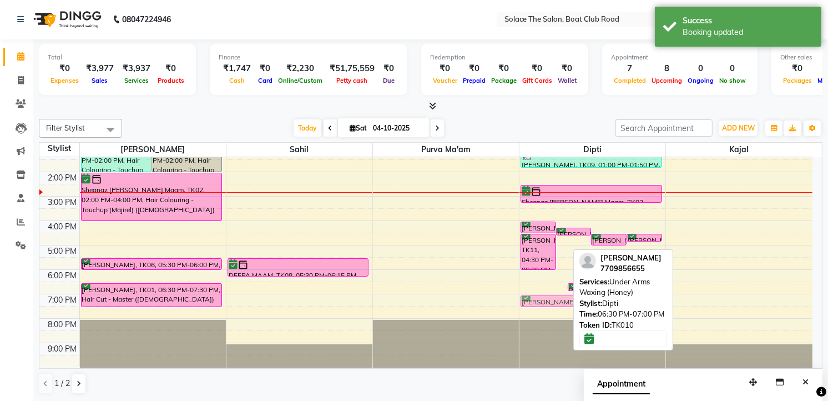
drag, startPoint x: 553, startPoint y: 285, endPoint x: 555, endPoint y: 297, distance: 12.4
click at [555, 297] on div "ira Rao, TK11, 04:00 PM-04:30 PM, Full Legs Waxing (Rica) ira Rao, TK11, 04:15 …" at bounding box center [592, 196] width 146 height 341
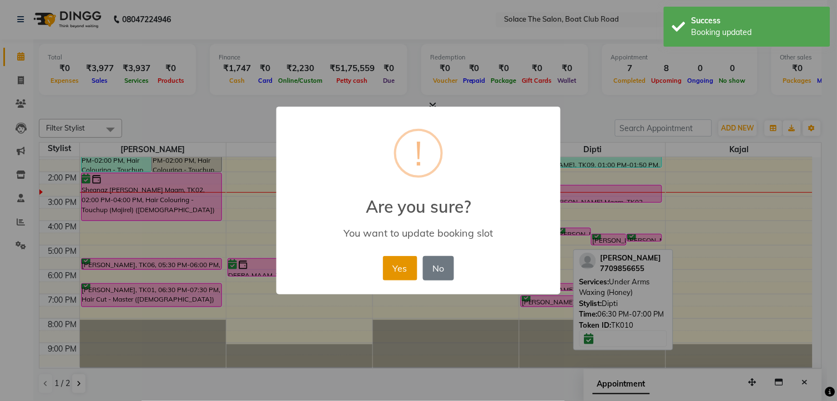
click at [411, 266] on button "Yes" at bounding box center [400, 268] width 34 height 24
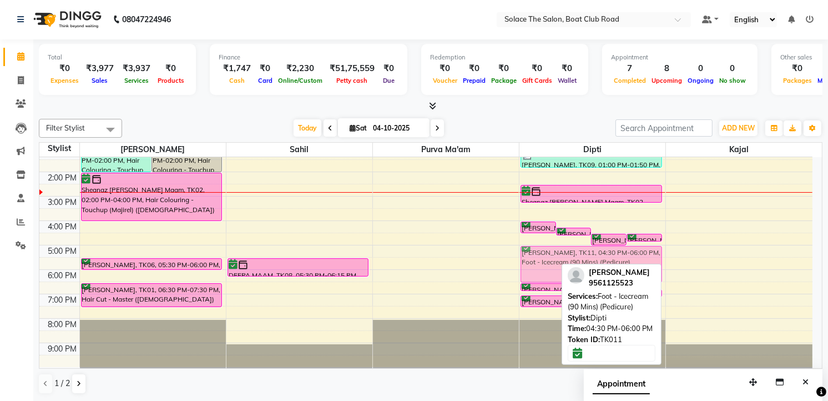
click at [543, 254] on div "ira Rao, TK11, 04:00 PM-04:30 PM, Full Legs Waxing (Rica) ira Rao, TK11, 04:15 …" at bounding box center [592, 196] width 146 height 341
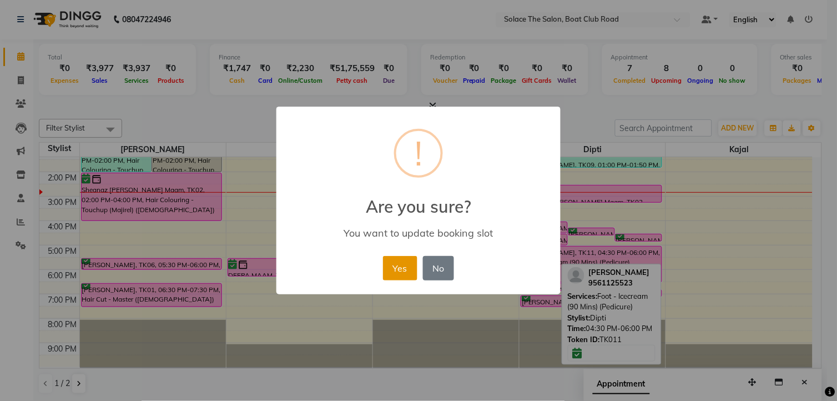
click at [401, 262] on button "Yes" at bounding box center [400, 268] width 34 height 24
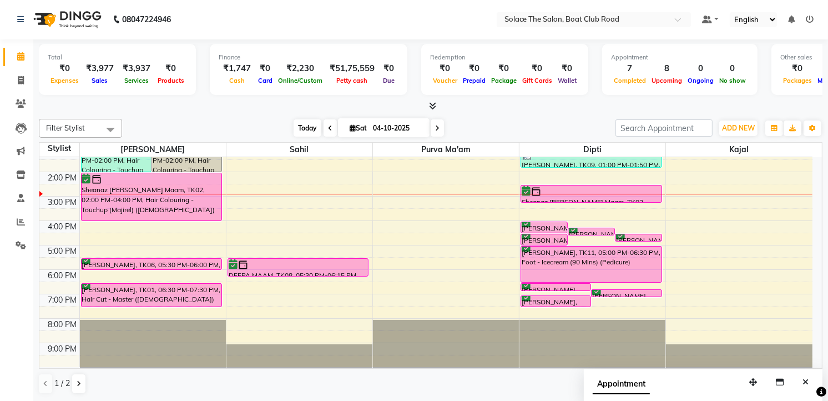
click at [307, 128] on span "Today" at bounding box center [307, 127] width 28 height 17
click at [435, 125] on icon at bounding box center [437, 128] width 4 height 7
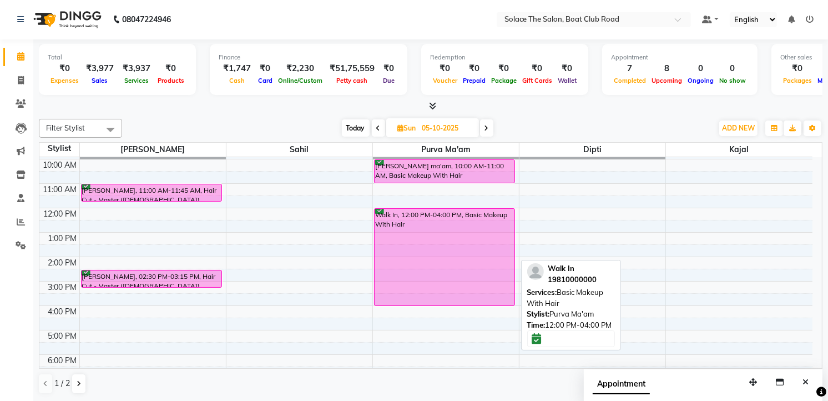
scroll to position [0, 0]
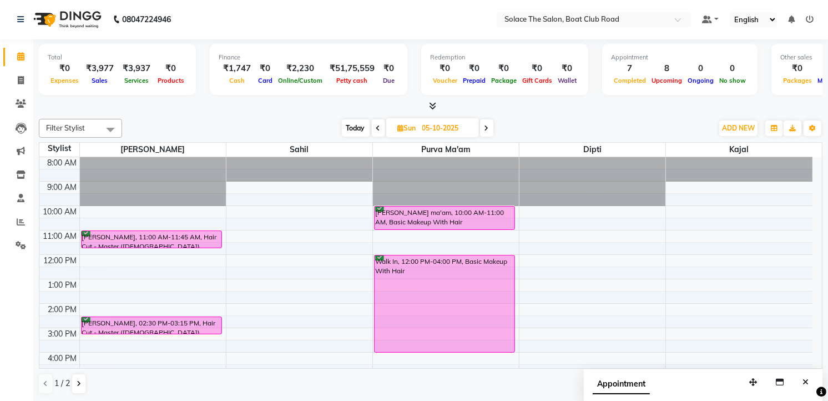
click at [358, 124] on span "Today" at bounding box center [356, 127] width 28 height 17
type input "04-10-2025"
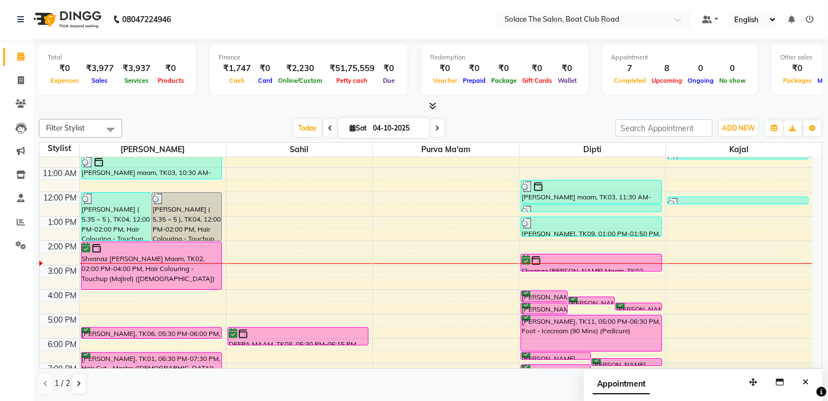
scroll to position [123, 0]
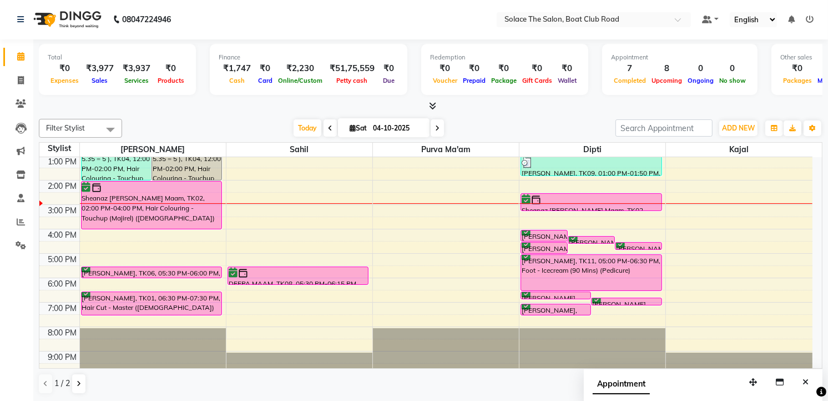
click at [297, 228] on div "8:00 AM 9:00 AM 10:00 AM 11:00 AM 12:00 PM 1:00 PM 2:00 PM 3:00 PM 4:00 PM 5:00…" at bounding box center [425, 204] width 773 height 341
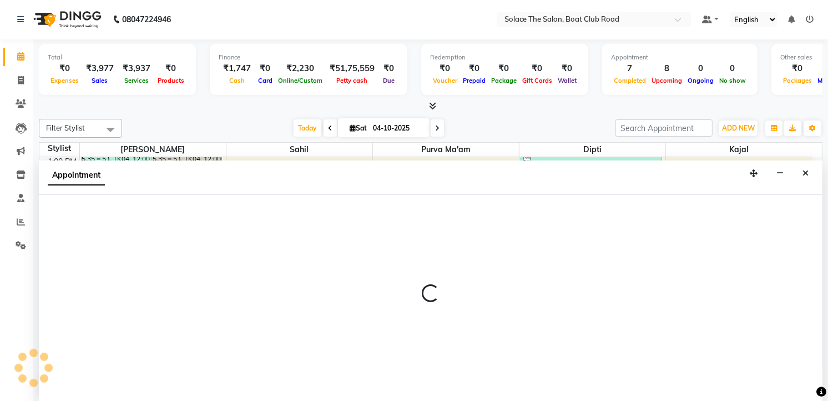
select select "74276"
select select "930"
select select "tentative"
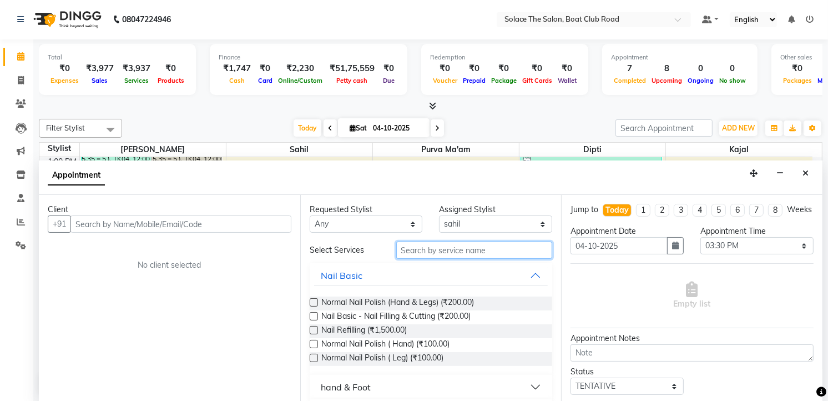
click at [424, 252] on input "text" at bounding box center [474, 249] width 156 height 17
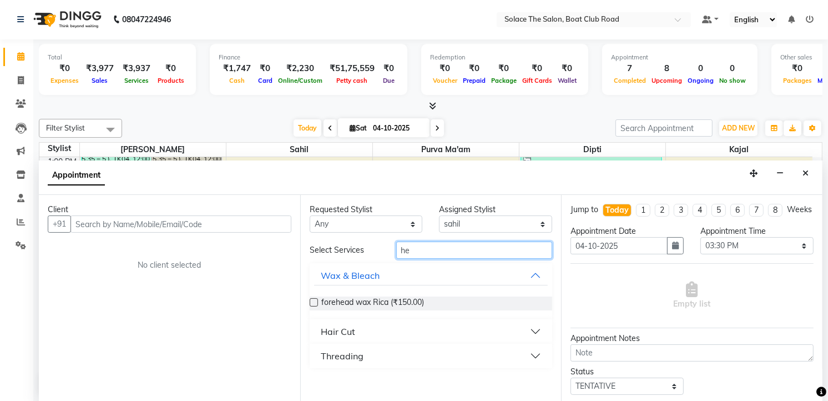
type input "h"
type input "mass"
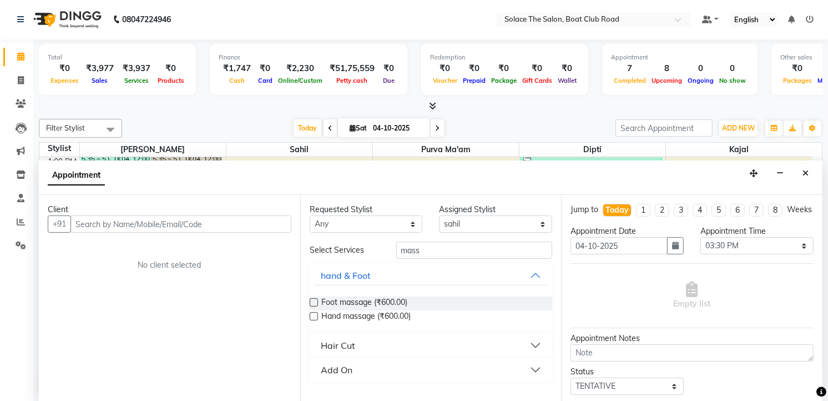
click at [533, 340] on button "Hair Cut" at bounding box center [431, 345] width 234 height 20
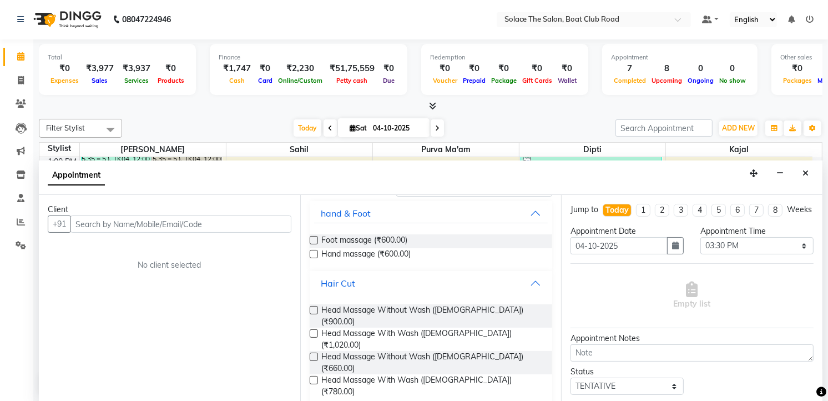
scroll to position [63, 0]
click at [803, 169] on icon "Close" at bounding box center [805, 173] width 6 height 8
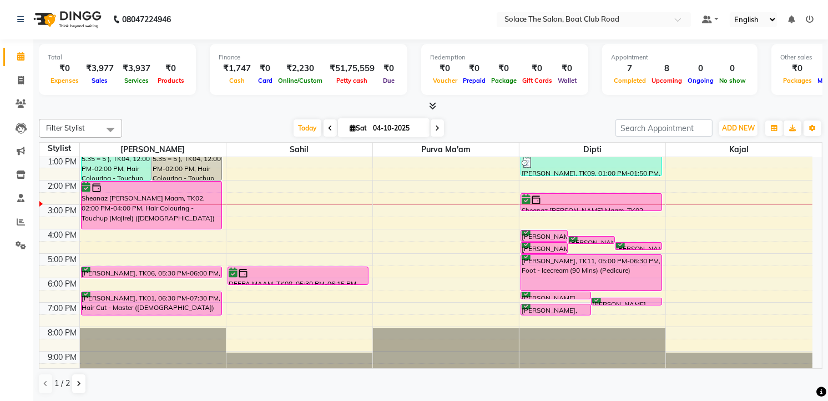
click at [292, 231] on div "8:00 AM 9:00 AM 10:00 AM 11:00 AM 12:00 PM 1:00 PM 2:00 PM 3:00 PM 4:00 PM 5:00…" at bounding box center [425, 204] width 773 height 341
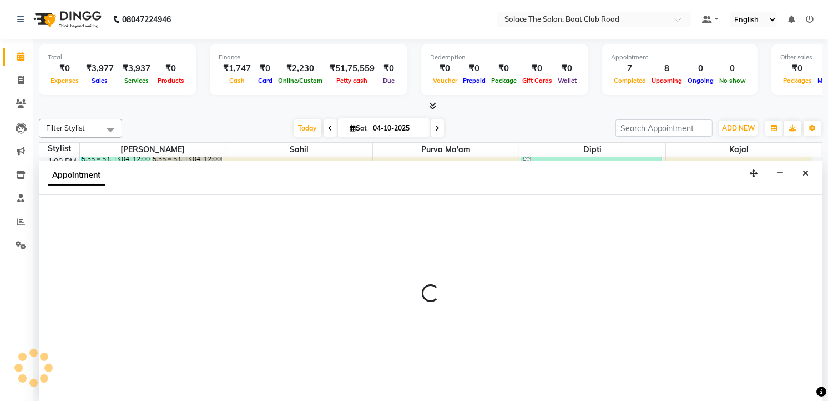
select select "74276"
select select "960"
select select "tentative"
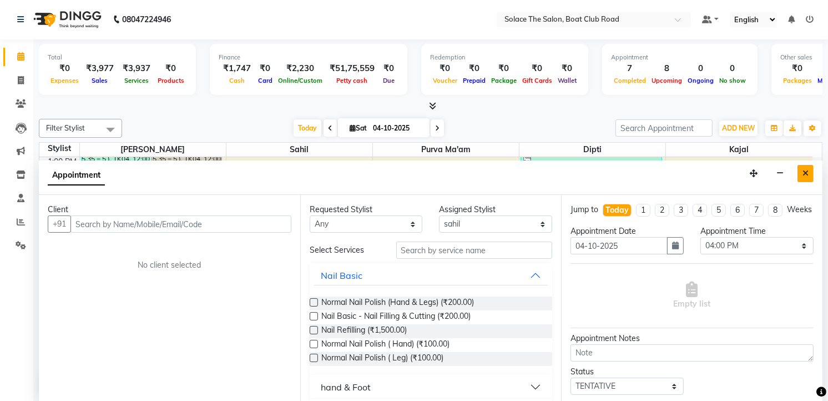
click at [801, 173] on button "Close" at bounding box center [805, 173] width 16 height 17
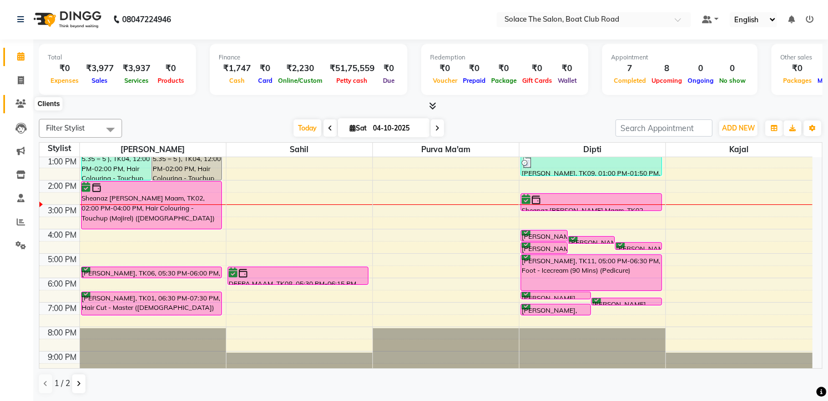
click at [19, 104] on icon at bounding box center [21, 103] width 11 height 8
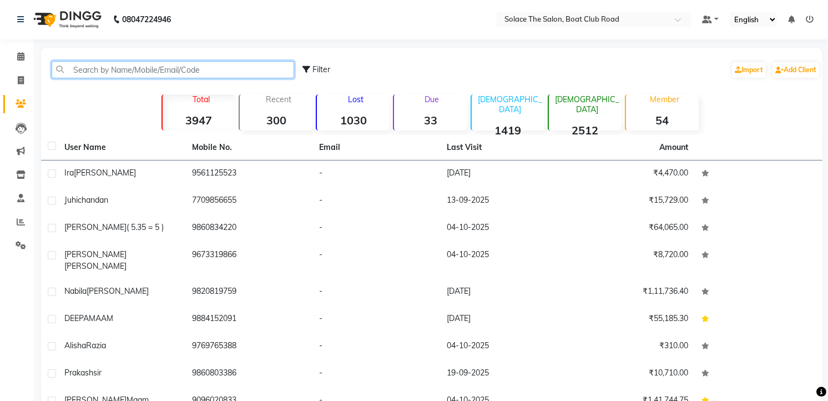
click at [204, 70] on input "text" at bounding box center [173, 69] width 242 height 17
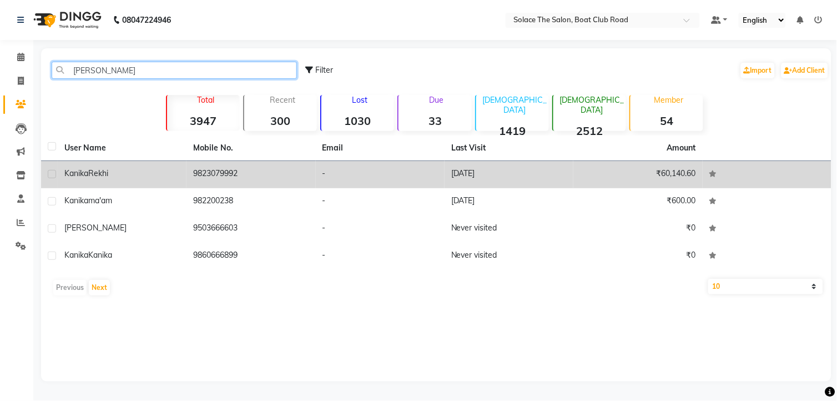
type input "kanika"
click at [142, 174] on div "Kanika Rekhi" at bounding box center [121, 174] width 115 height 12
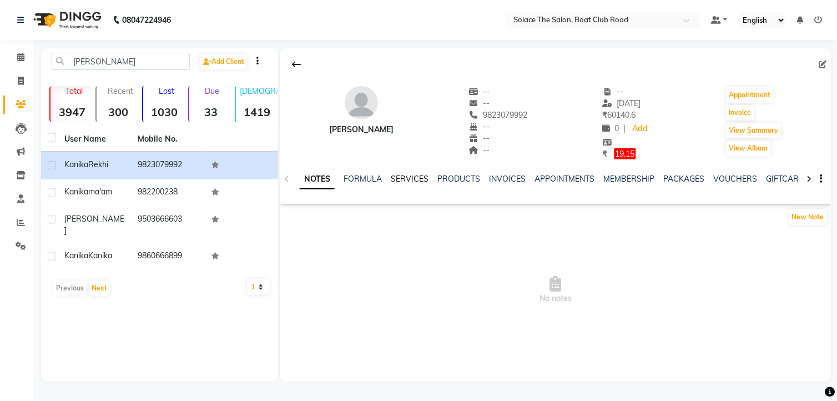
click at [407, 181] on link "SERVICES" at bounding box center [410, 179] width 38 height 10
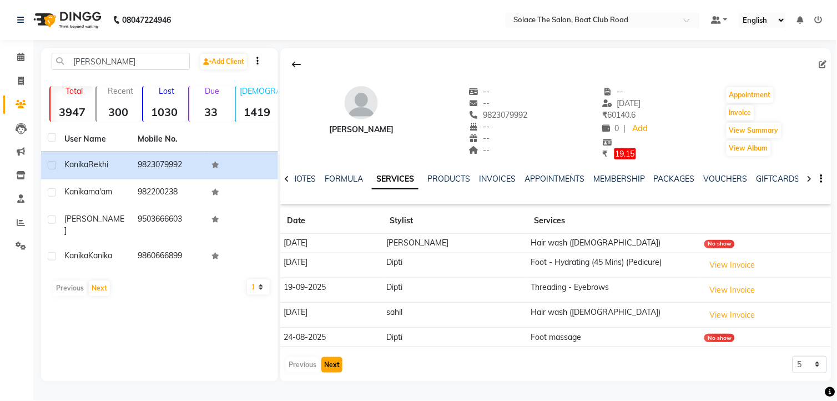
click at [339, 364] on button "Next" at bounding box center [331, 365] width 21 height 16
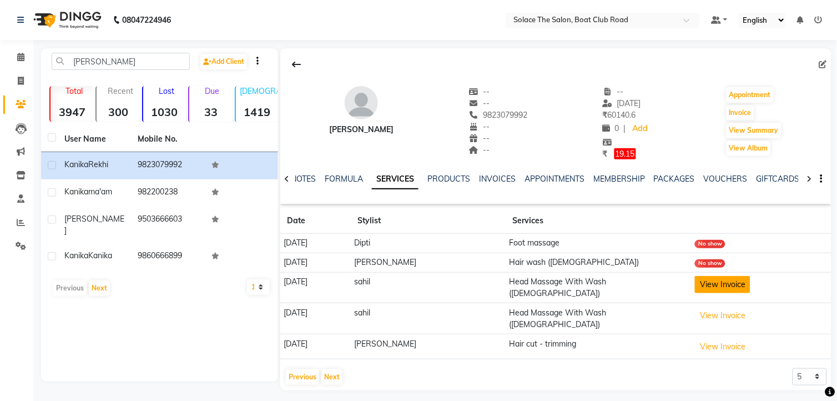
click at [703, 283] on button "View Invoice" at bounding box center [722, 284] width 55 height 17
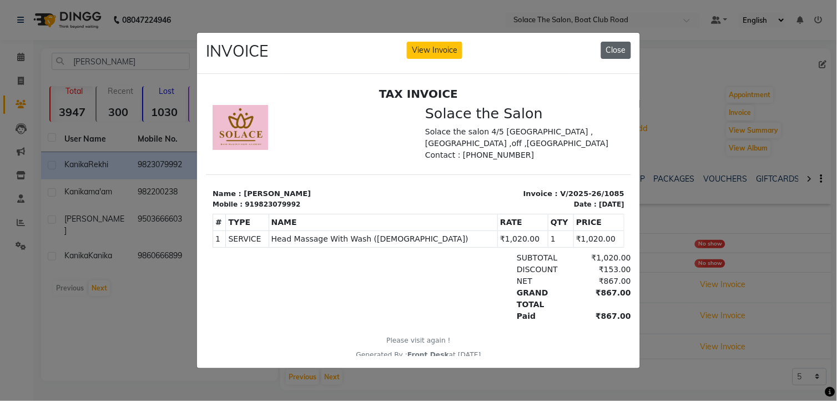
drag, startPoint x: 609, startPoint y: 39, endPoint x: 322, endPoint y: 26, distance: 287.1
click at [609, 42] on button "Close" at bounding box center [616, 50] width 30 height 17
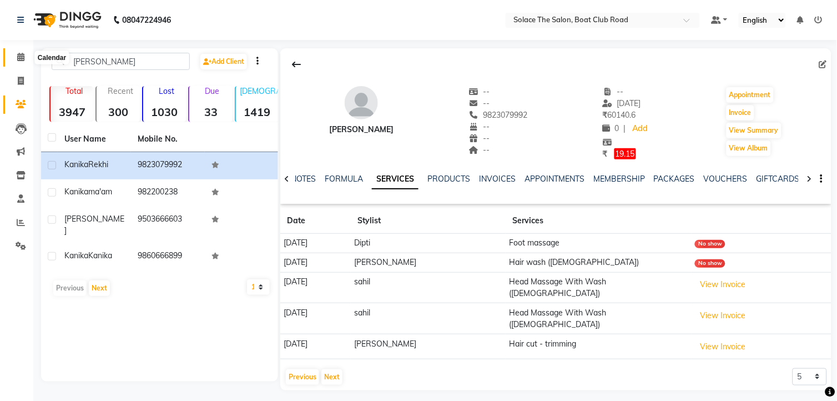
click at [21, 53] on icon at bounding box center [20, 57] width 7 height 8
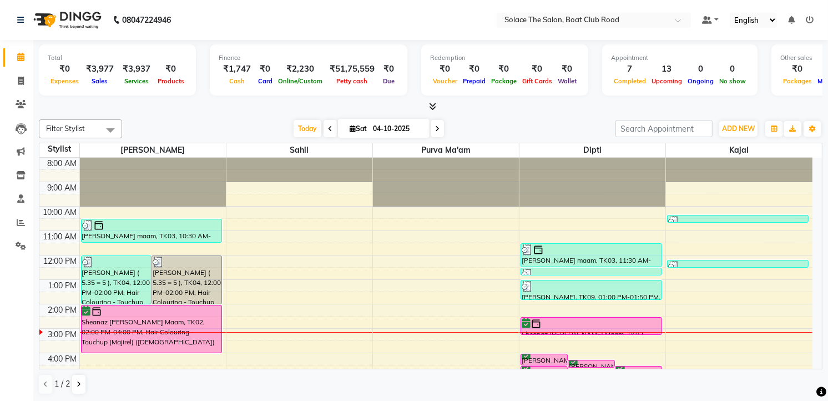
scroll to position [131, 0]
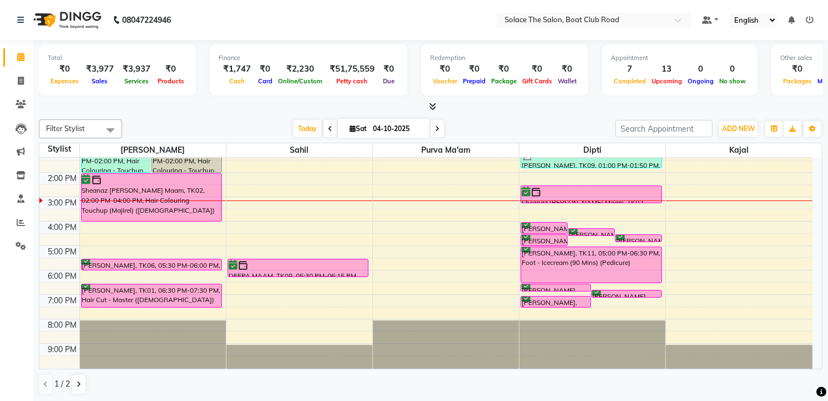
click at [434, 123] on span at bounding box center [436, 128] width 13 height 17
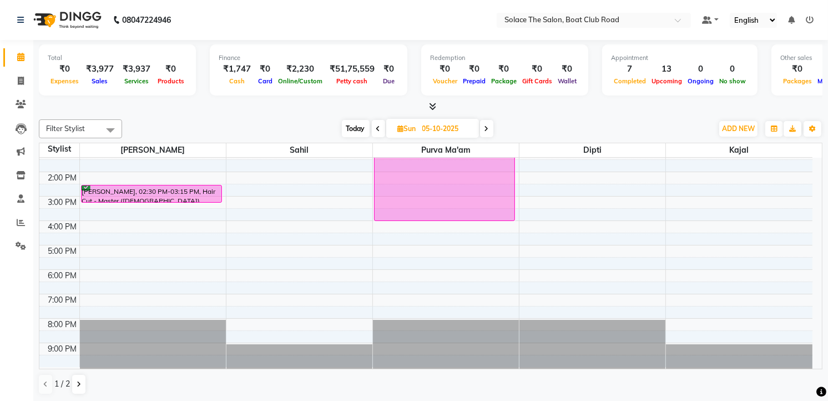
scroll to position [0, 0]
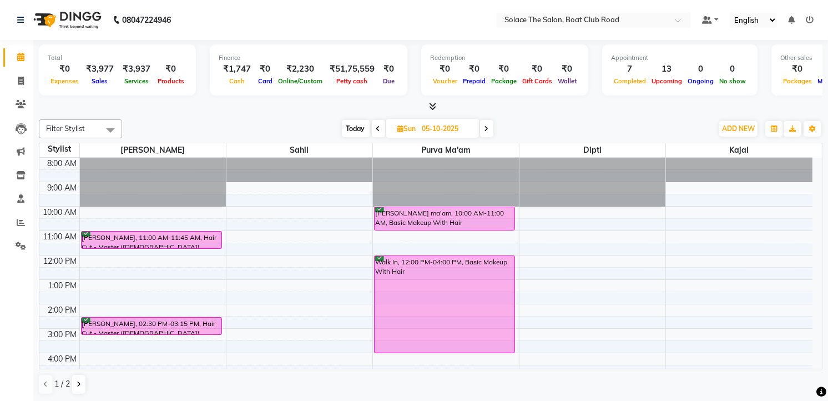
click at [378, 124] on span at bounding box center [378, 128] width 13 height 17
type input "04-10-2025"
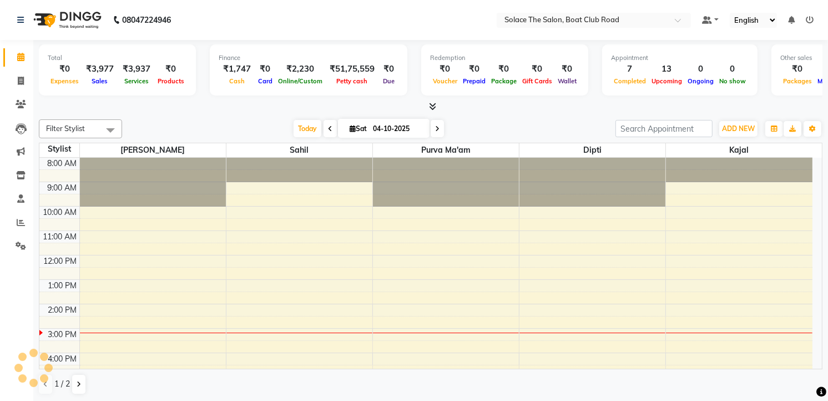
scroll to position [132, 0]
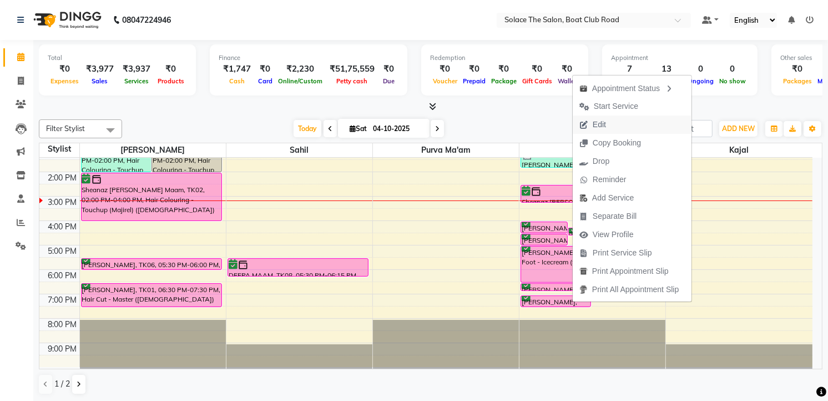
click at [621, 118] on button "Edit" at bounding box center [632, 124] width 119 height 18
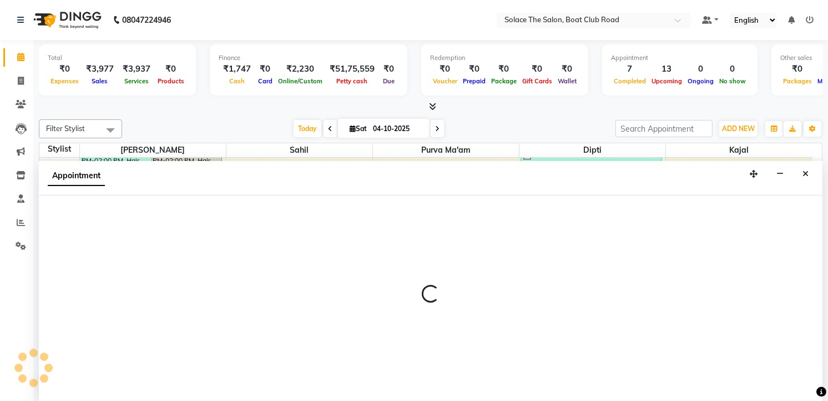
select select "tentative"
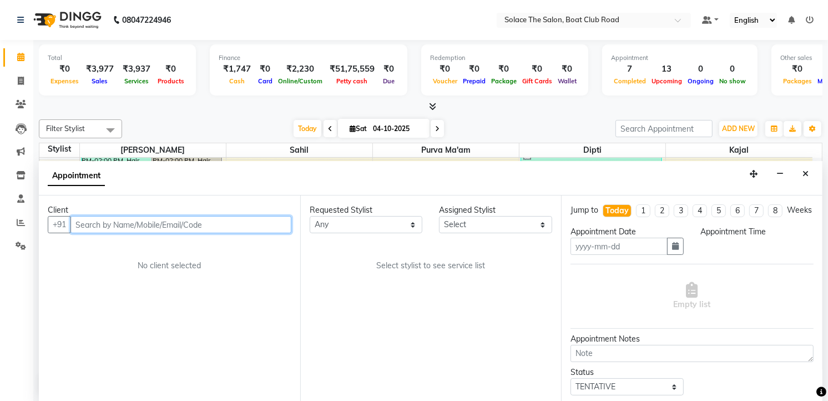
type input "04-10-2025"
select select "confirm booking"
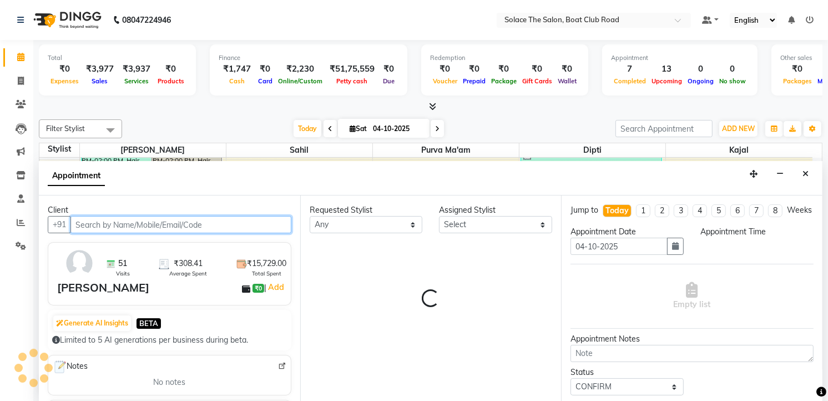
select select "9749"
select select "1110"
select select "720"
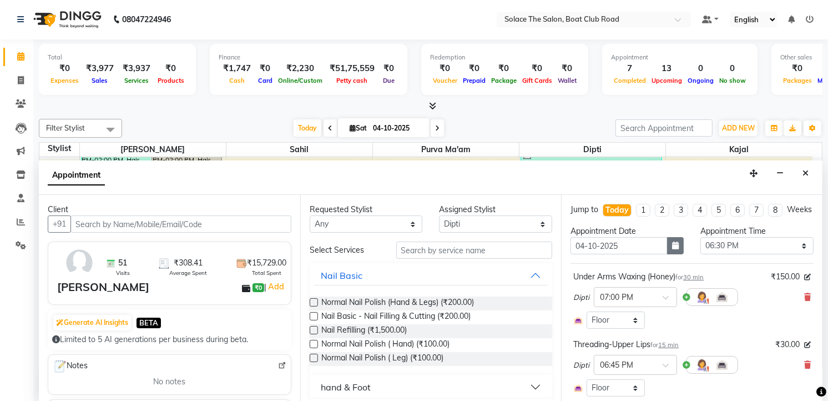
click at [677, 252] on button "button" at bounding box center [675, 245] width 17 height 17
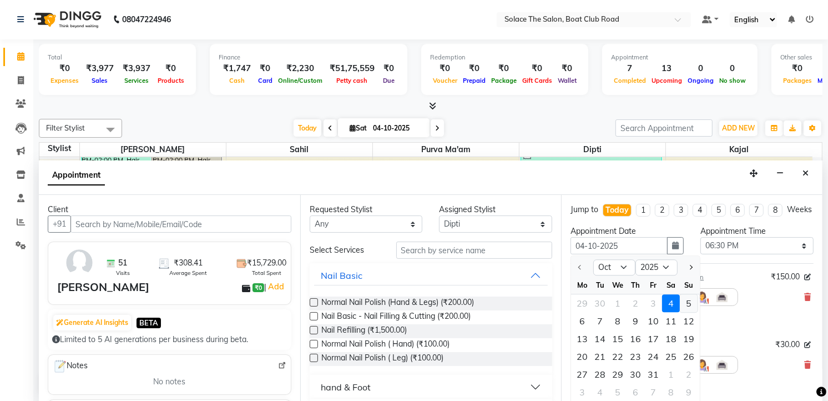
click at [690, 312] on div "5" at bounding box center [689, 304] width 18 height 18
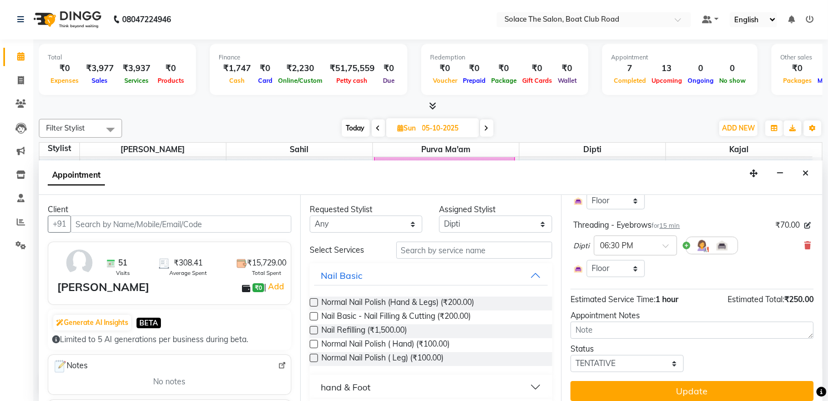
scroll to position [206, 0]
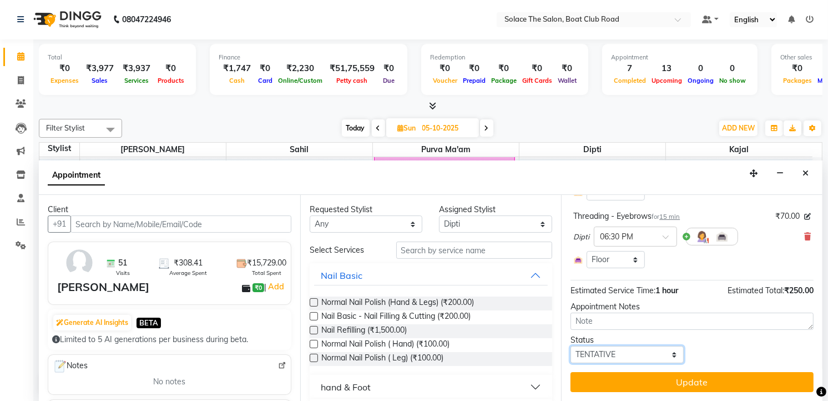
click at [650, 356] on select "Select TENTATIVE CONFIRM UPCOMING" at bounding box center [626, 354] width 113 height 17
click at [570, 346] on select "Select TENTATIVE CONFIRM UPCOMING" at bounding box center [626, 354] width 113 height 17
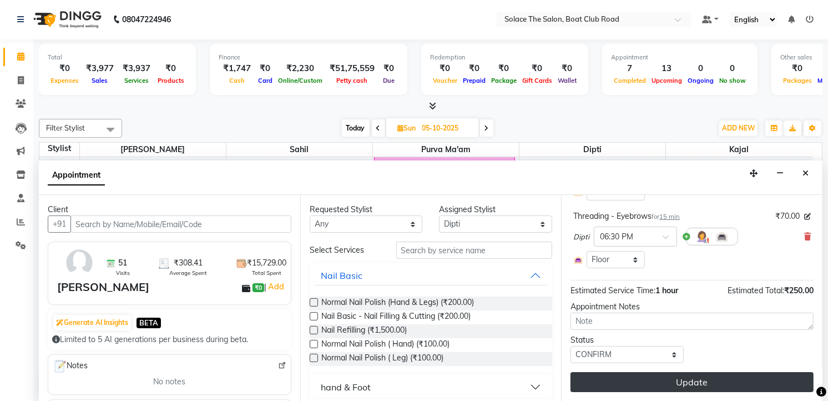
click at [691, 380] on button "Update" at bounding box center [691, 382] width 243 height 20
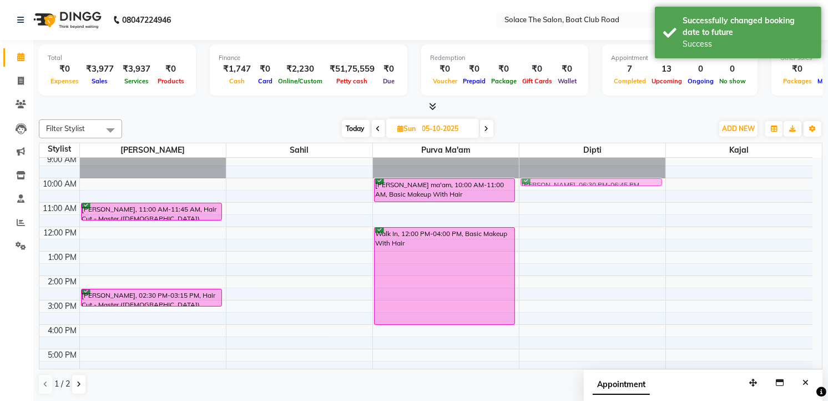
scroll to position [23, 0]
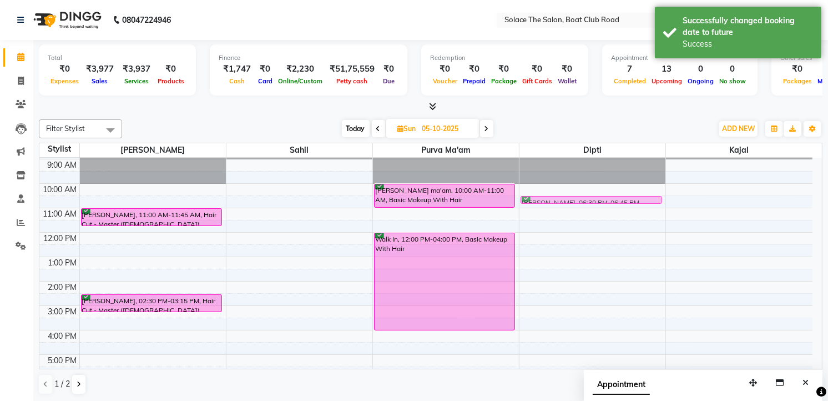
drag, startPoint x: 563, startPoint y: 285, endPoint x: 569, endPoint y: 197, distance: 87.8
click at [569, 197] on div "Juhi chandan, 06:30 PM-06:45 PM, Threading - Eyebrows Juhi chandan, 06:45 PM-07…" at bounding box center [592, 305] width 146 height 341
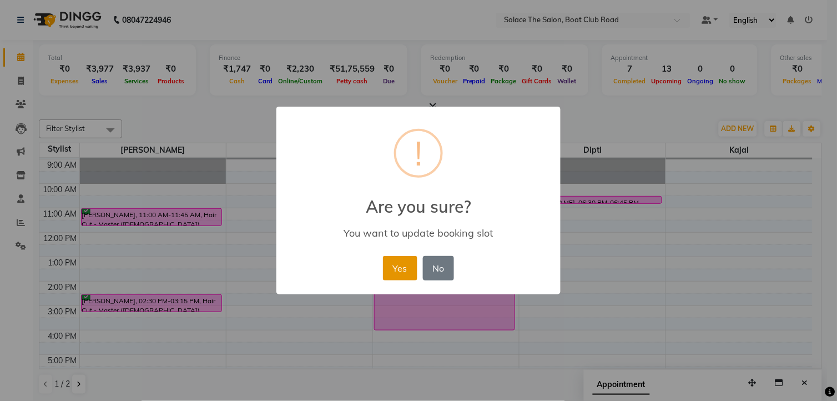
click at [408, 261] on button "Yes" at bounding box center [400, 268] width 34 height 24
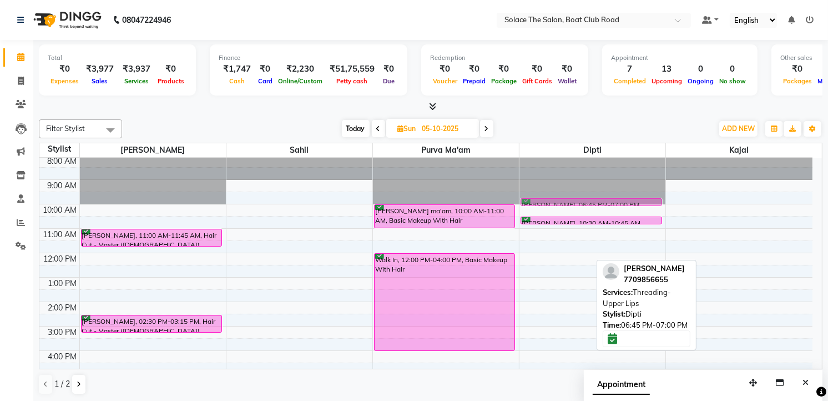
scroll to position [1, 0]
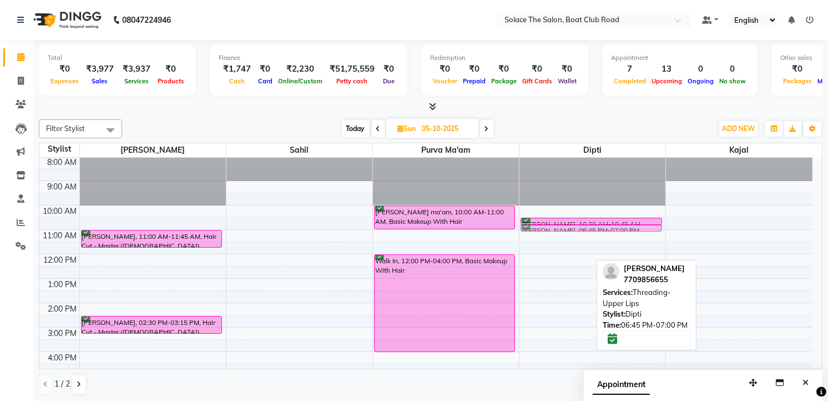
drag, startPoint x: 563, startPoint y: 291, endPoint x: 587, endPoint y: 218, distance: 76.7
click at [587, 156] on div "Juhi chandan, 06:45 PM-07:00 PM, Threading-Upper Lips Juhi chandan, 07:00 PM-07…" at bounding box center [590, 156] width 141 height 0
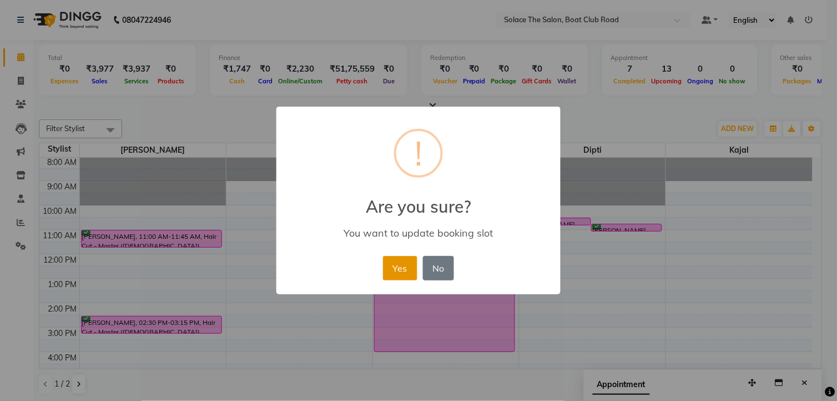
click at [399, 261] on button "Yes" at bounding box center [400, 268] width 34 height 24
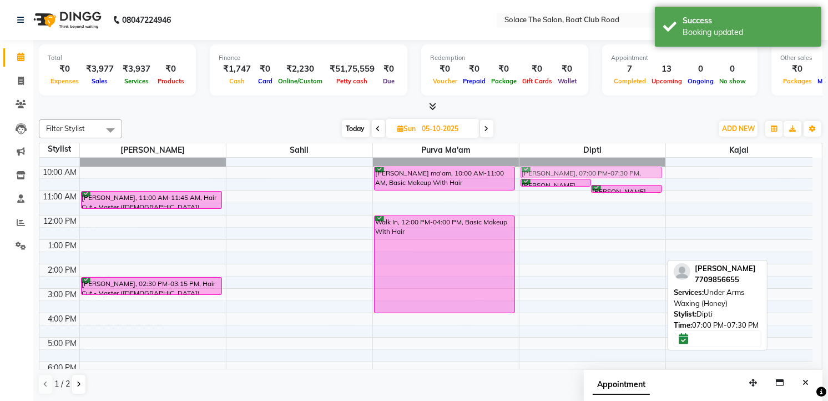
scroll to position [35, 0]
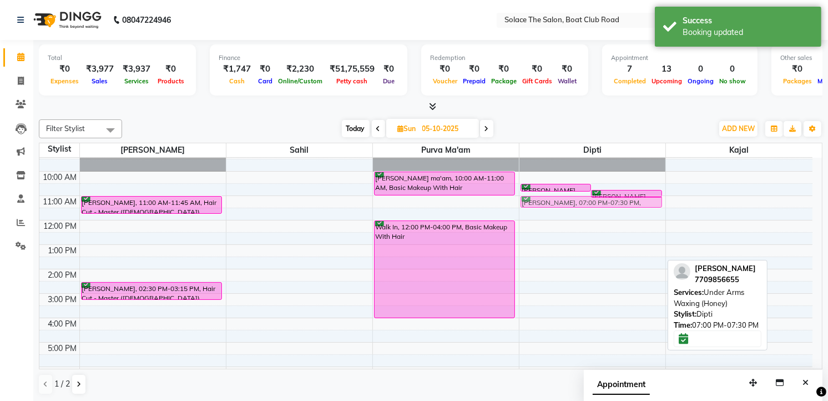
drag, startPoint x: 573, startPoint y: 297, endPoint x: 561, endPoint y: 200, distance: 97.3
click at [561, 200] on div "Juhi chandan, 10:30 AM-10:45 AM, Threading - Eyebrows Juhi chandan, 10:45 AM-11…" at bounding box center [592, 293] width 146 height 341
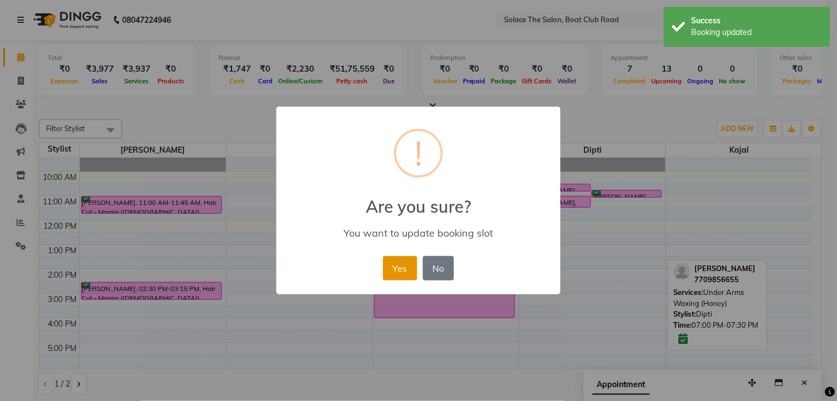
click at [406, 266] on button "Yes" at bounding box center [400, 268] width 34 height 24
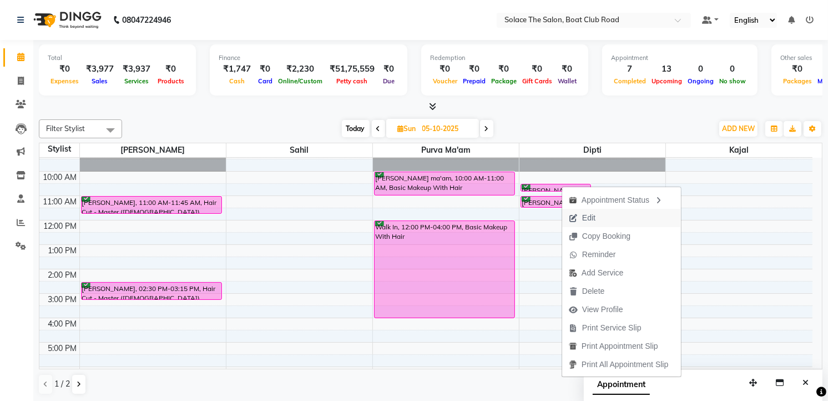
click at [606, 211] on button "Edit" at bounding box center [621, 218] width 119 height 18
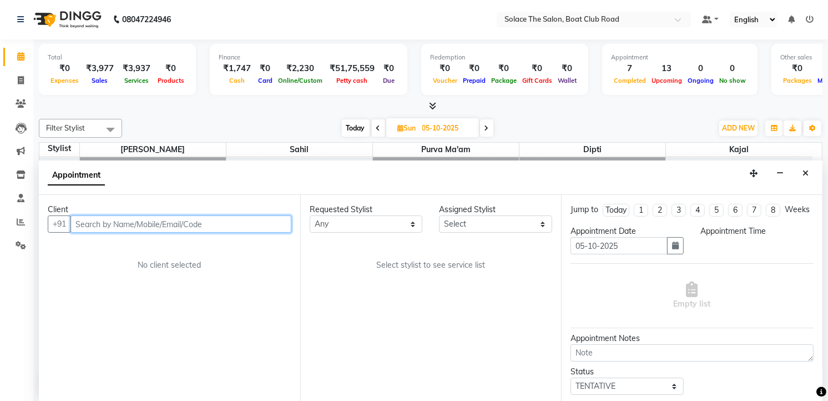
scroll to position [0, 0]
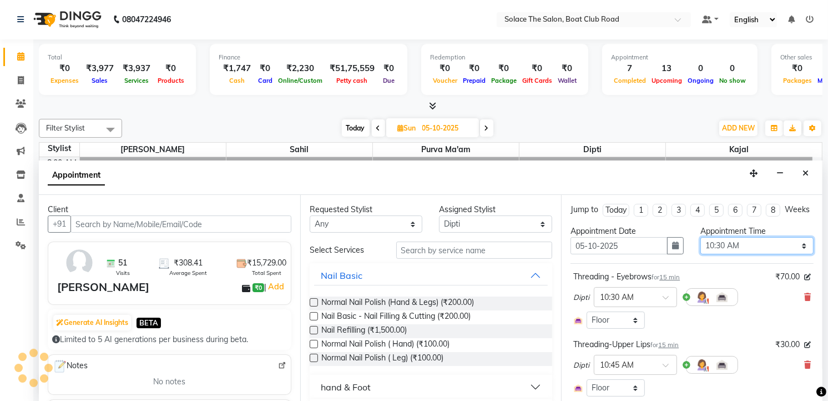
click at [773, 254] on select "Select 09:00 AM 09:15 AM 09:30 AM 09:45 AM 10:00 AM 10:15 AM 10:30 AM 10:45 AM …" at bounding box center [756, 245] width 113 height 17
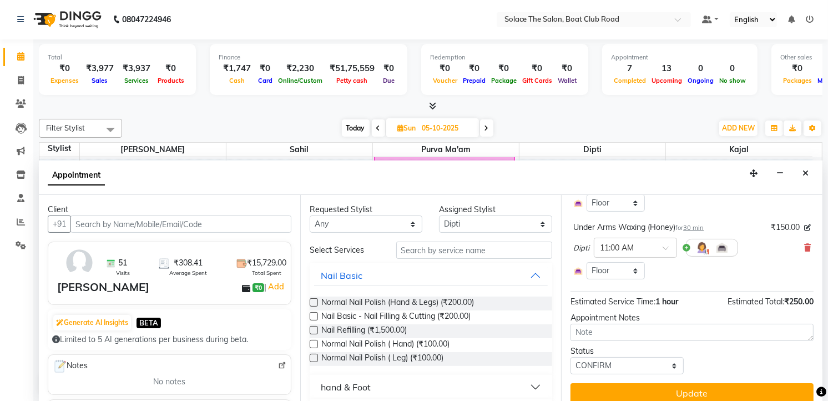
scroll to position [62, 0]
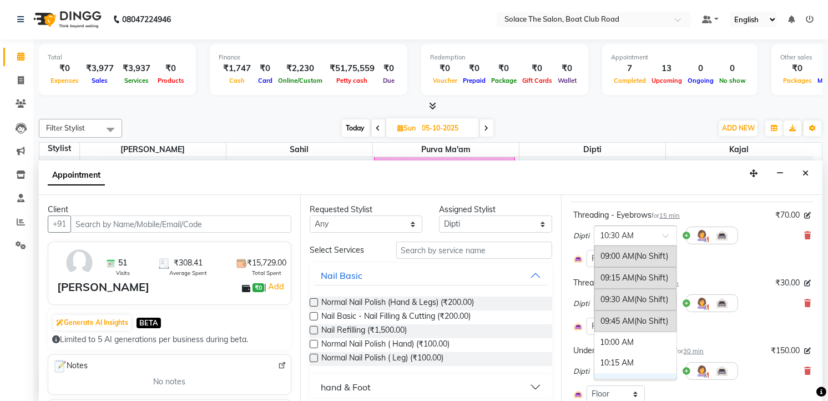
click at [667, 245] on span at bounding box center [669, 239] width 14 height 12
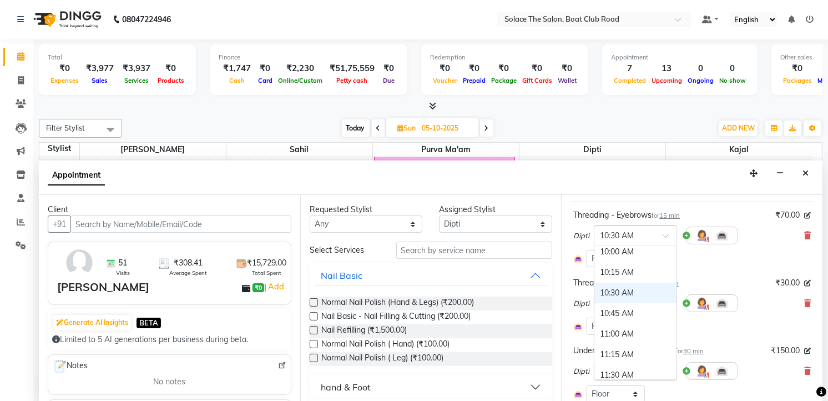
scroll to position [79, 0]
click at [626, 289] on div "10:15 AM" at bounding box center [635, 283] width 82 height 21
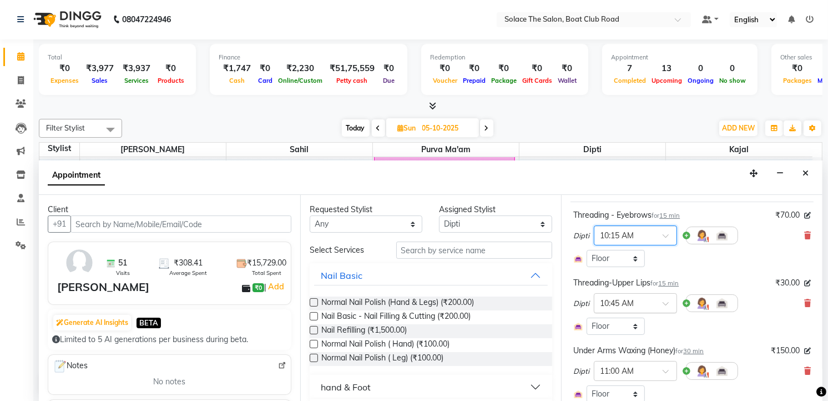
click at [663, 312] on span at bounding box center [669, 307] width 14 height 12
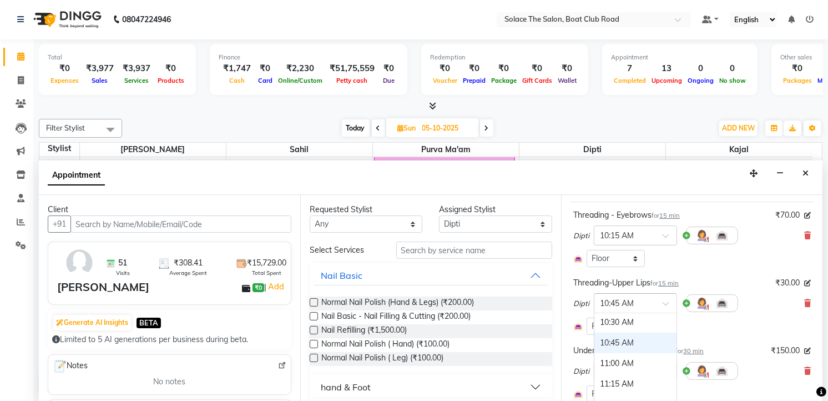
scroll to position [124, 0]
click at [630, 336] on div "10:30 AM" at bounding box center [635, 327] width 82 height 21
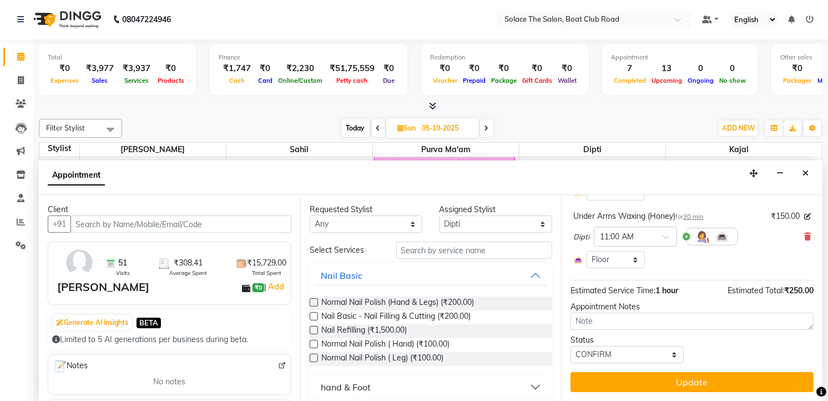
scroll to position [144, 0]
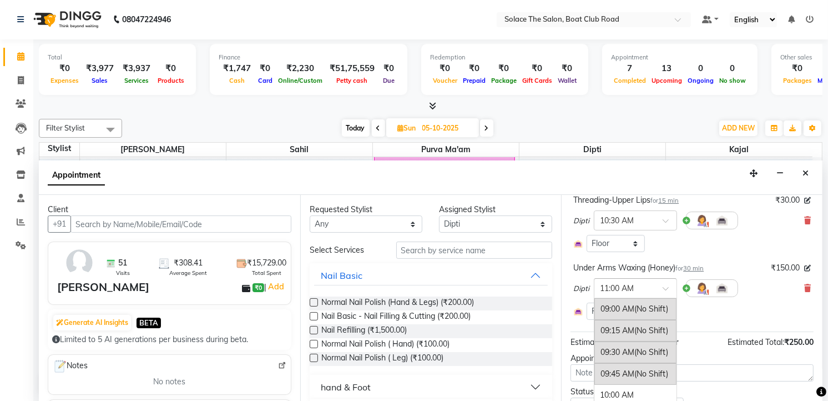
click at [657, 293] on div at bounding box center [635, 287] width 82 height 12
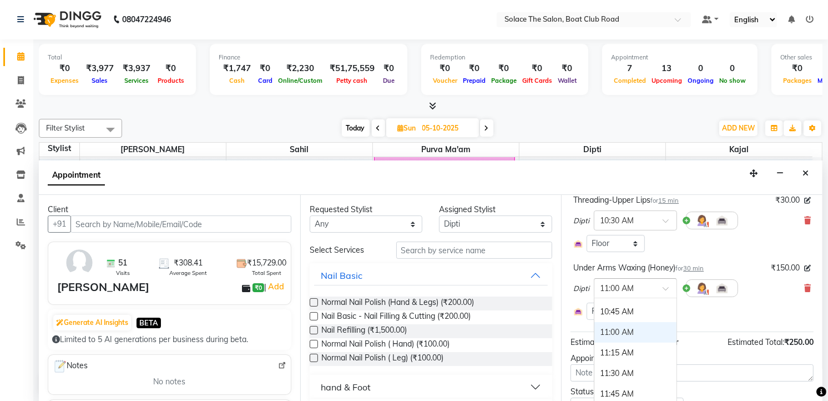
scroll to position [120, 0]
click at [618, 345] on div "10:45 AM" at bounding box center [635, 336] width 82 height 21
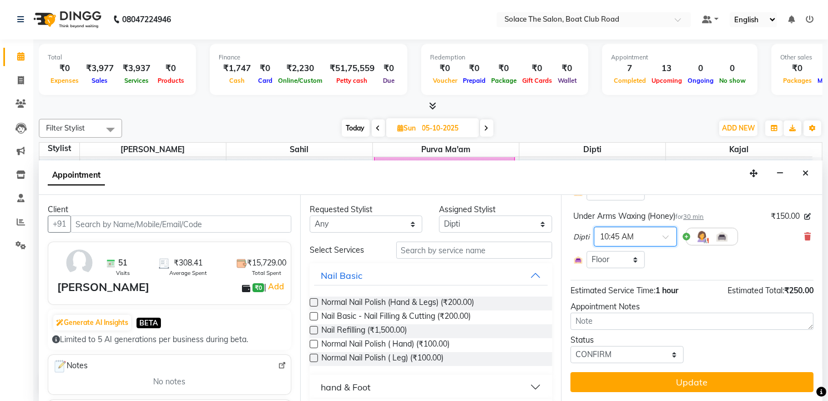
scroll to position [206, 0]
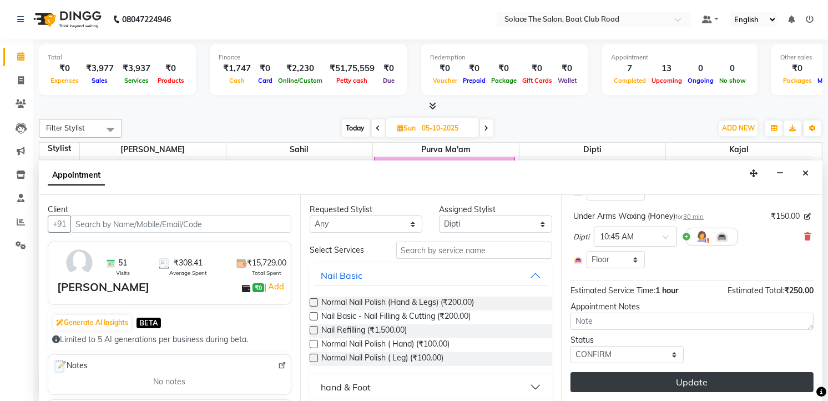
click at [655, 377] on button "Update" at bounding box center [691, 382] width 243 height 20
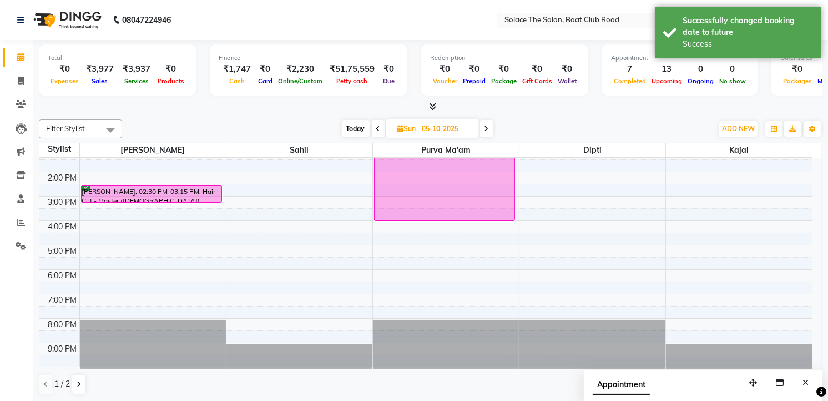
scroll to position [0, 0]
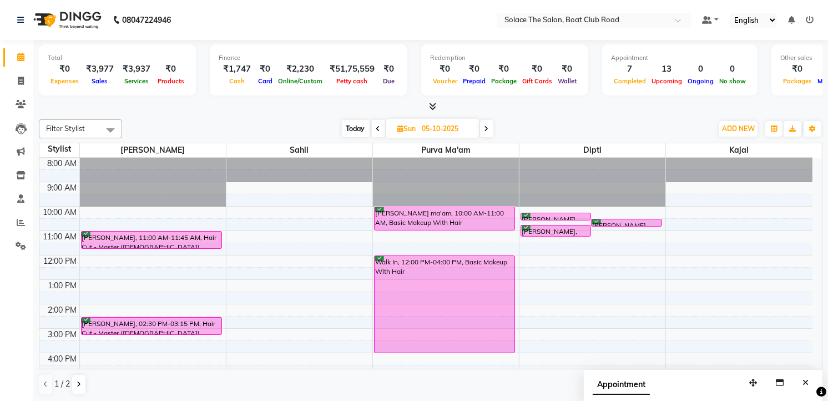
click at [358, 125] on span "Today" at bounding box center [356, 128] width 28 height 17
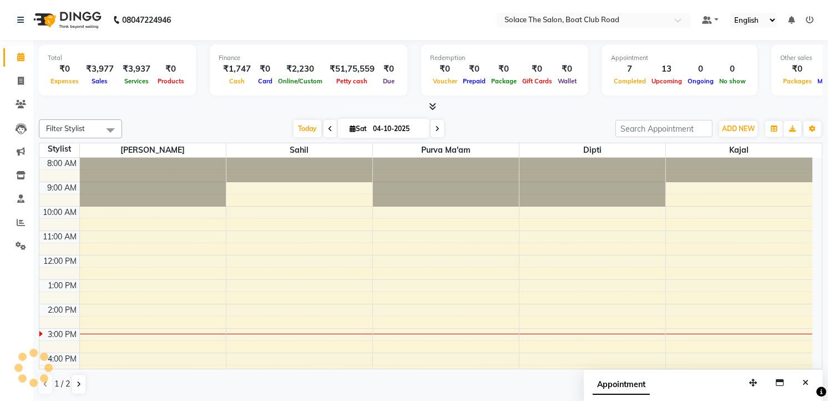
scroll to position [132, 0]
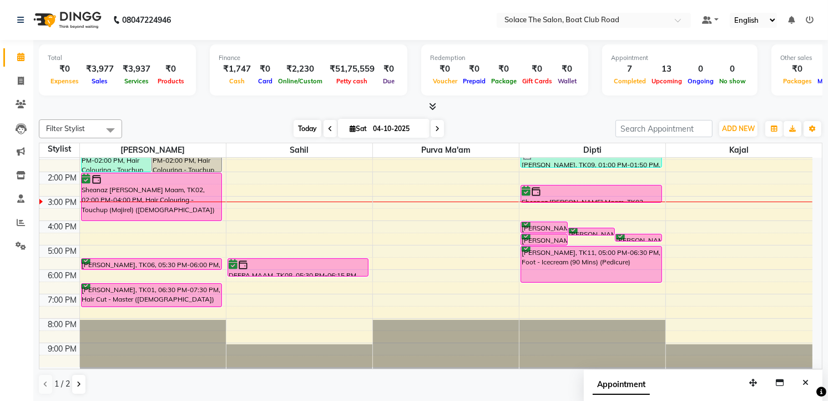
click at [300, 125] on span "Today" at bounding box center [307, 128] width 28 height 17
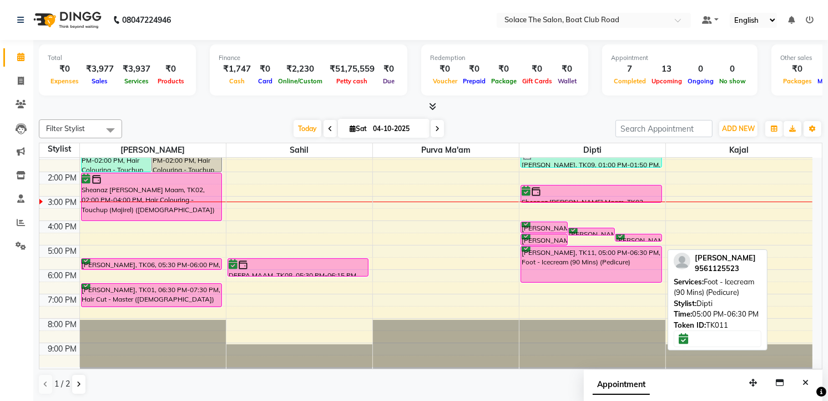
scroll to position [131, 0]
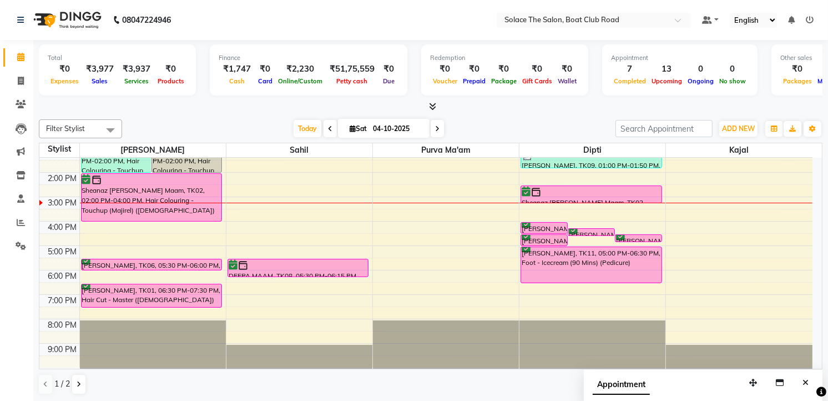
click at [525, 285] on div "8:00 AM 9:00 AM 10:00 AM 11:00 AM 12:00 PM 1:00 PM 2:00 PM 3:00 PM 4:00 PM 5:00…" at bounding box center [425, 196] width 773 height 341
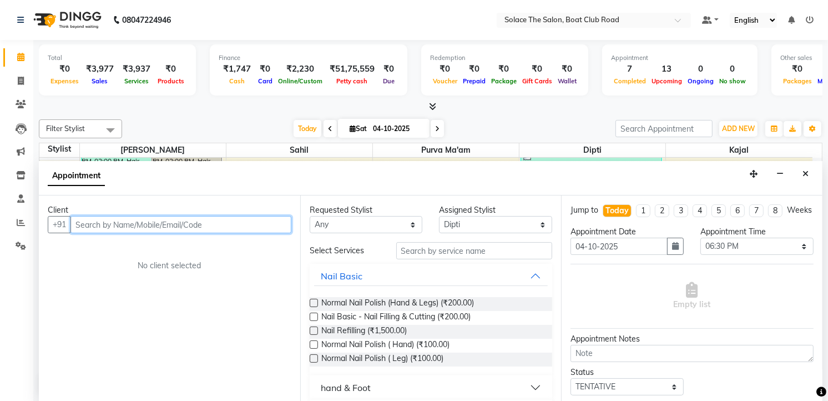
scroll to position [1, 0]
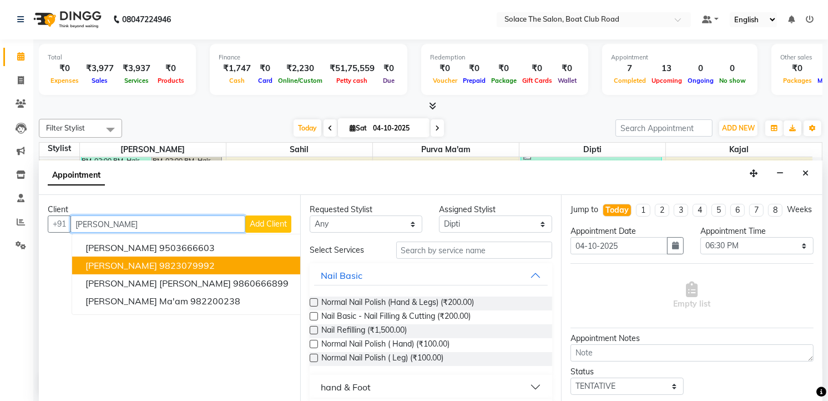
click at [159, 263] on ngb-highlight "9823079992" at bounding box center [186, 265] width 55 height 11
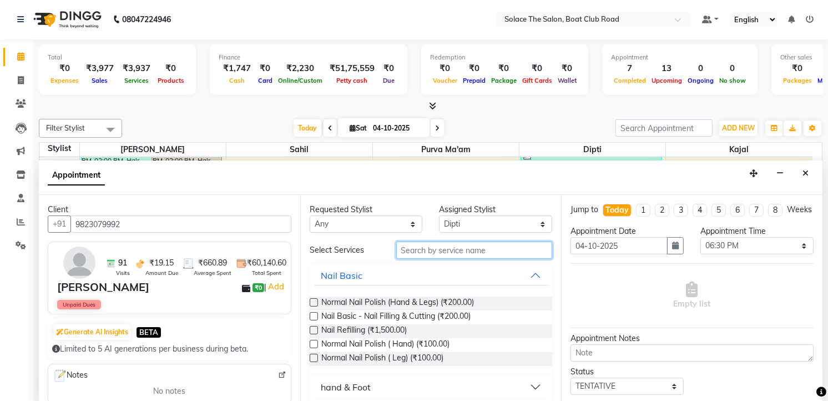
click at [465, 250] on input "text" at bounding box center [474, 249] width 156 height 17
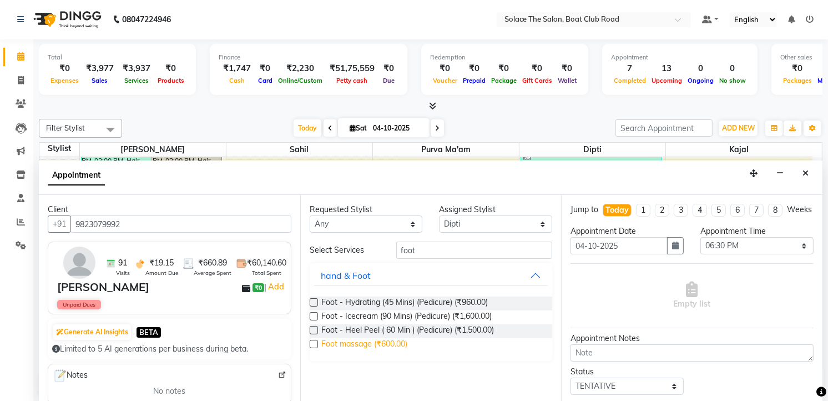
click at [377, 346] on span "Foot massage (₹600.00)" at bounding box center [364, 345] width 86 height 14
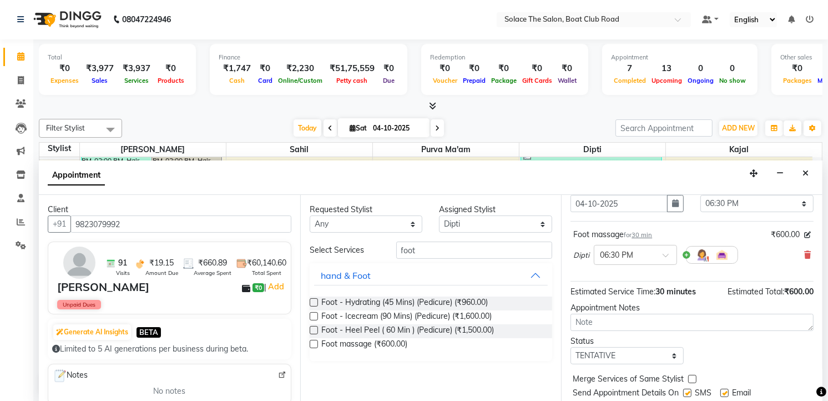
scroll to position [85, 0]
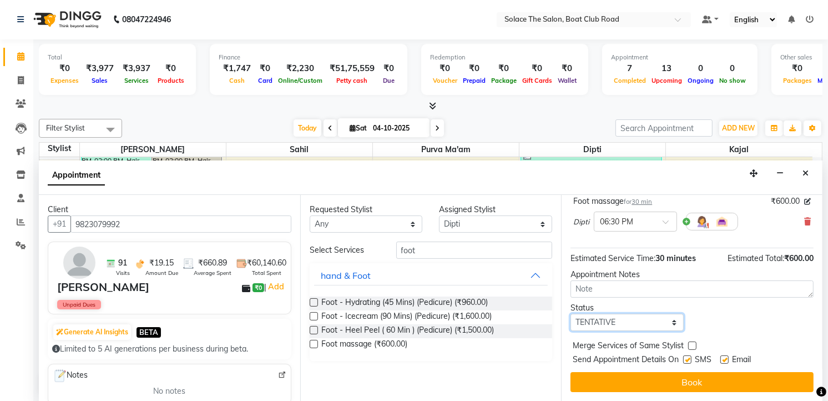
click at [664, 323] on select "Select TENTATIVE CONFIRM CHECK-IN UPCOMING" at bounding box center [626, 321] width 113 height 17
click at [570, 313] on select "Select TENTATIVE CONFIRM CHECK-IN UPCOMING" at bounding box center [626, 321] width 113 height 17
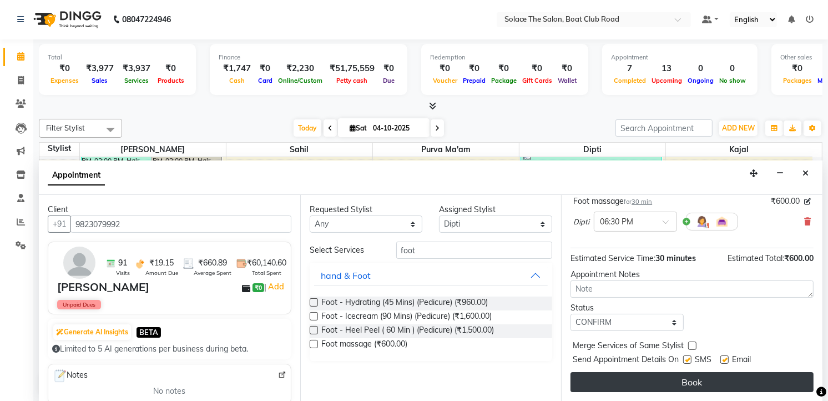
click at [691, 373] on button "Book" at bounding box center [691, 382] width 243 height 20
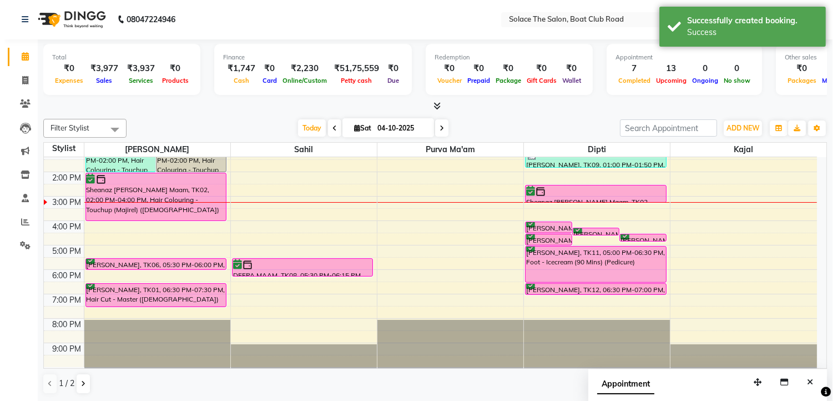
scroll to position [0, 0]
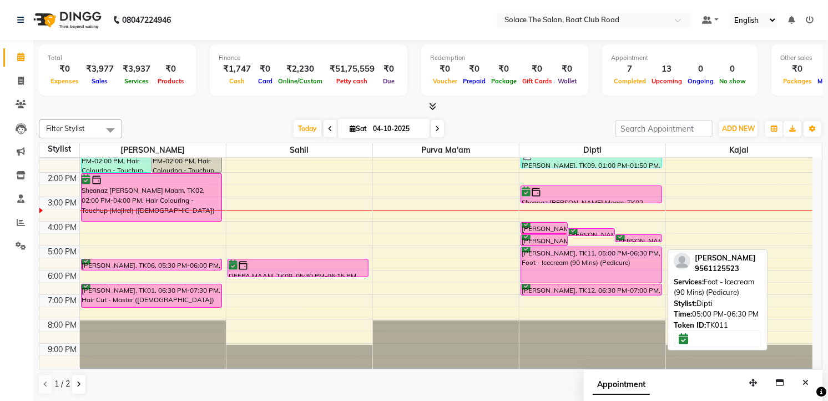
click at [561, 252] on div "[PERSON_NAME], TK11, 05:00 PM-06:30 PM, Foot - Icecream (90 Mins) (Pedicure)" at bounding box center [591, 265] width 140 height 36
click at [572, 259] on div "[PERSON_NAME], TK11, 05:00 PM-06:30 PM, Foot - Icecream (90 Mins) (Pedicure)" at bounding box center [591, 265] width 140 height 36
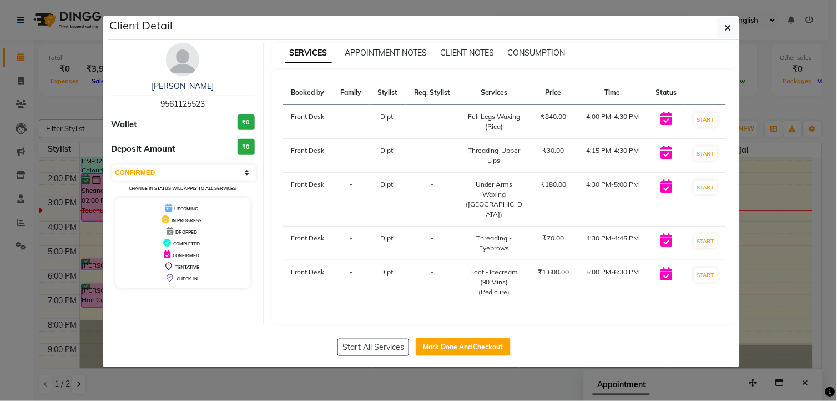
drag, startPoint x: 183, startPoint y: 62, endPoint x: 182, endPoint y: 71, distance: 9.5
click at [183, 62] on img at bounding box center [182, 59] width 33 height 33
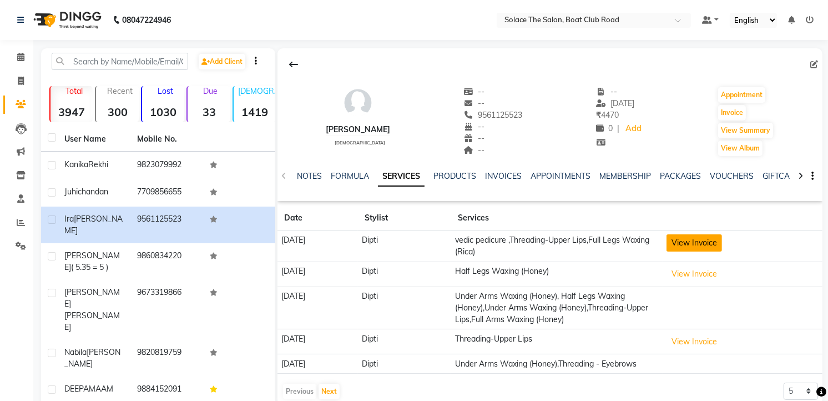
click at [719, 245] on button "View Invoice" at bounding box center [693, 242] width 55 height 17
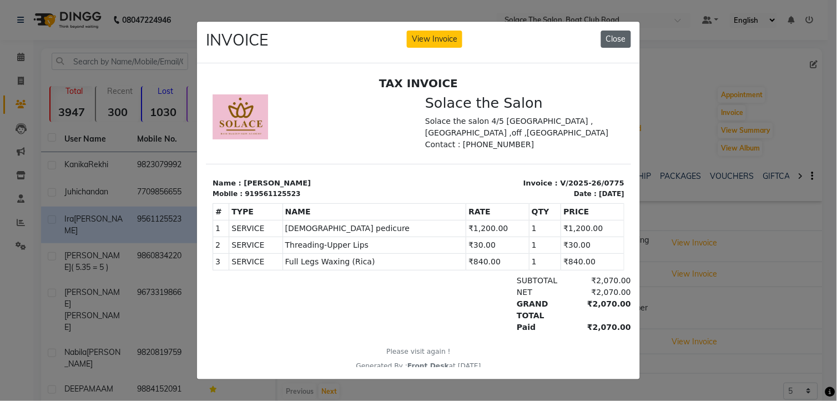
click at [616, 31] on button "Close" at bounding box center [616, 39] width 30 height 17
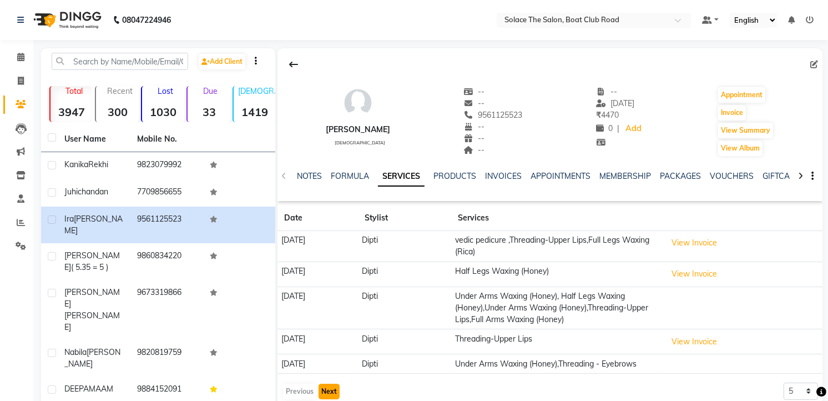
scroll to position [99, 0]
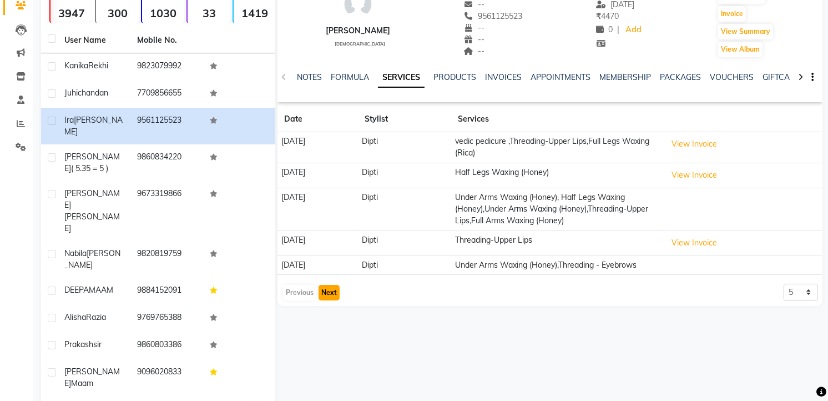
click at [326, 287] on button "Next" at bounding box center [328, 293] width 21 height 16
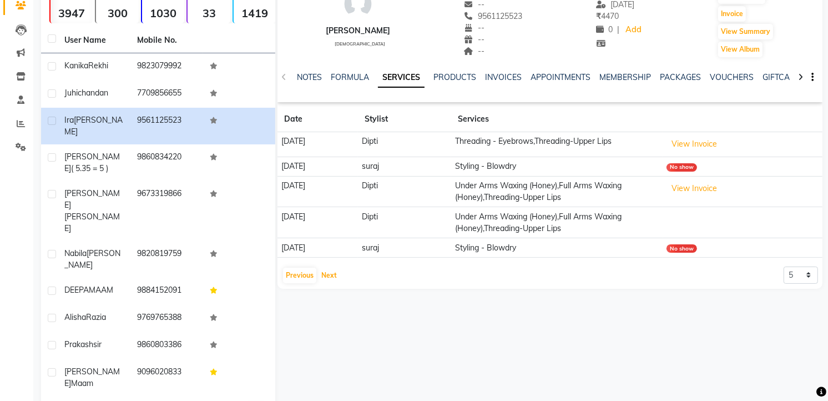
scroll to position [0, 0]
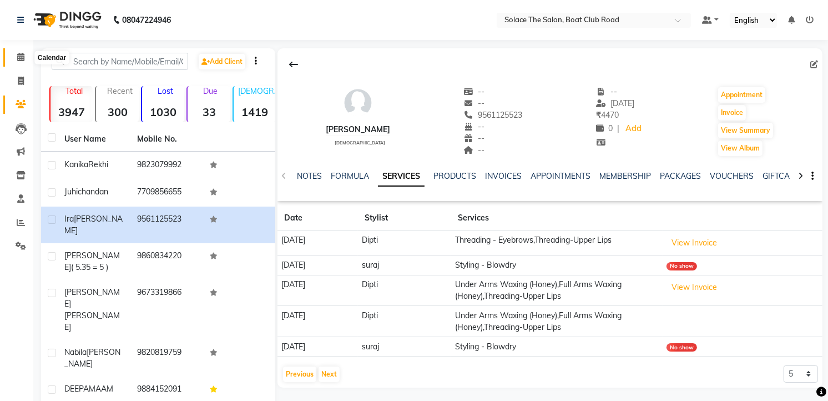
click at [19, 57] on icon at bounding box center [20, 57] width 7 height 8
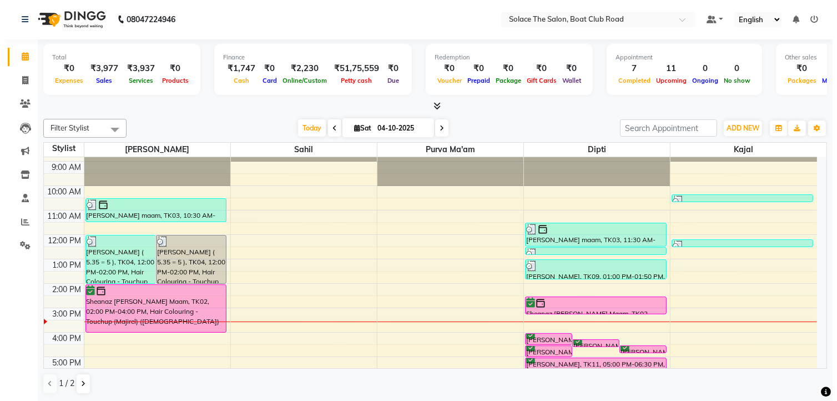
scroll to position [131, 0]
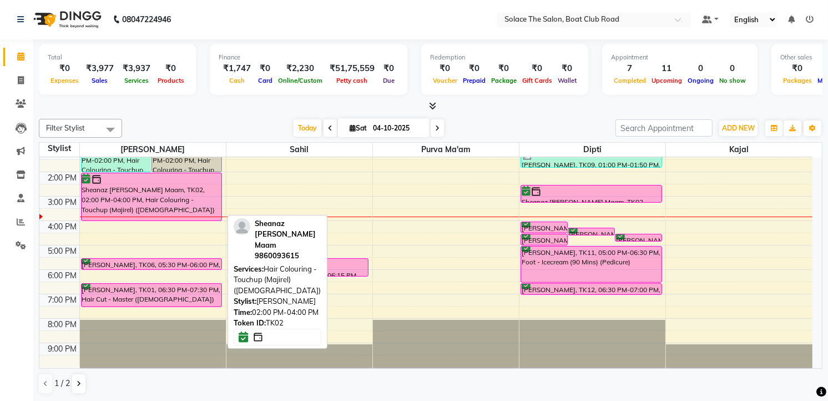
click at [173, 197] on div "Sheanaz [PERSON_NAME] Maam, TK02, 02:00 PM-04:00 PM, Hair Colouring - Touchup (…" at bounding box center [152, 196] width 140 height 47
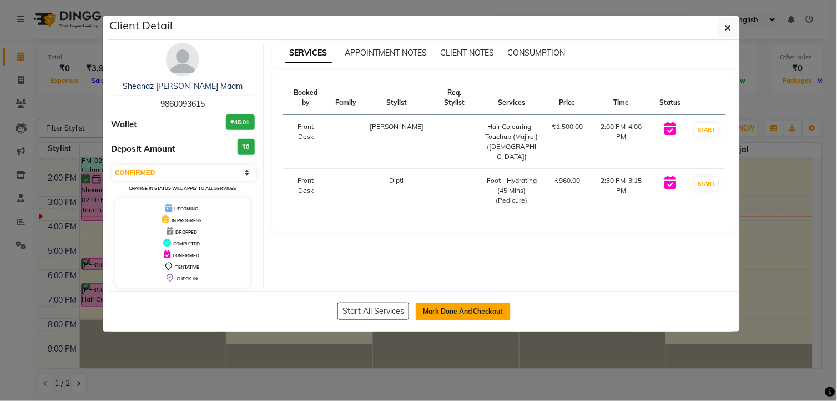
click at [465, 307] on button "Mark Done And Checkout" at bounding box center [463, 311] width 95 height 18
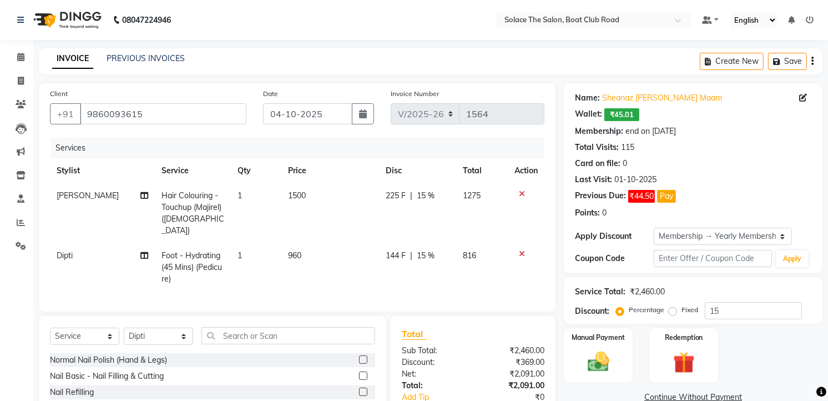
click at [205, 257] on span "Foot - Hydrating (45 Mins) (Pedicure)" at bounding box center [191, 266] width 60 height 33
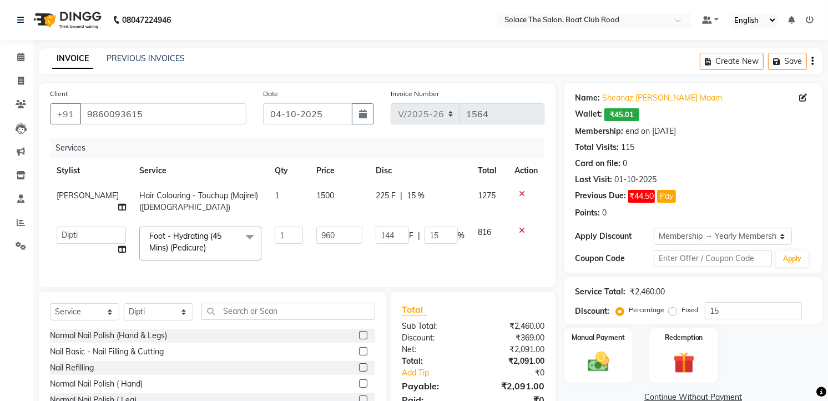
click at [239, 234] on span at bounding box center [250, 236] width 22 height 21
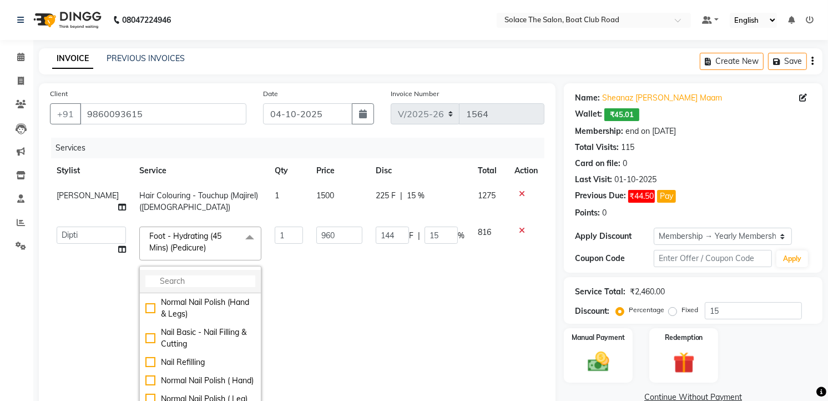
click at [196, 278] on input "multiselect-search" at bounding box center [200, 281] width 110 height 12
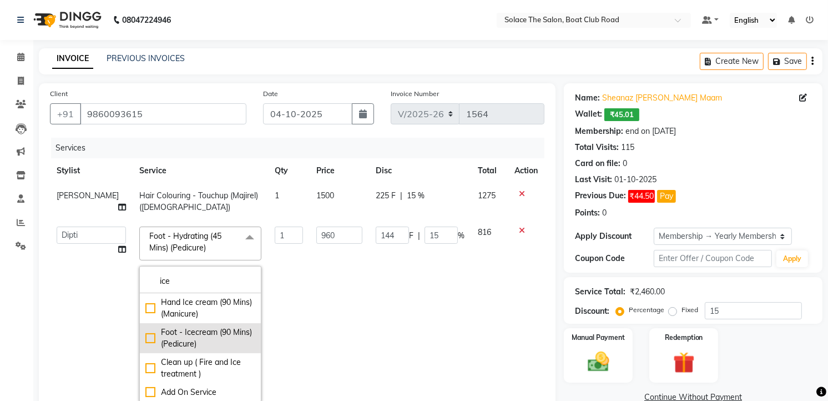
click at [175, 340] on div "Foot - Icecream (90 Mins) (Pedicure)" at bounding box center [200, 337] width 110 height 23
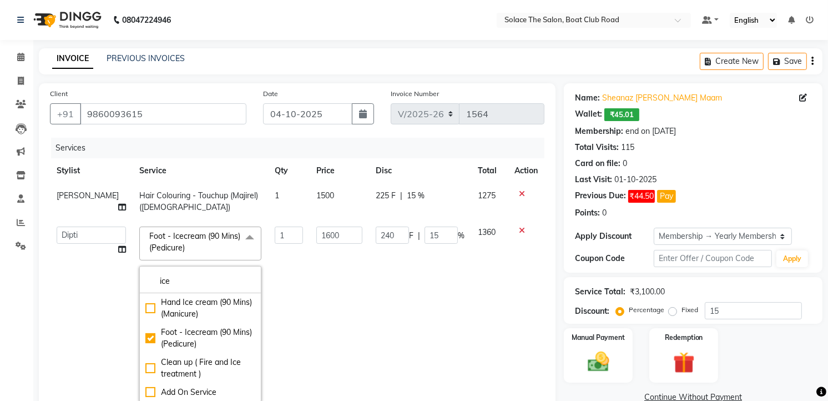
click at [310, 337] on td "1600" at bounding box center [339, 314] width 59 height 189
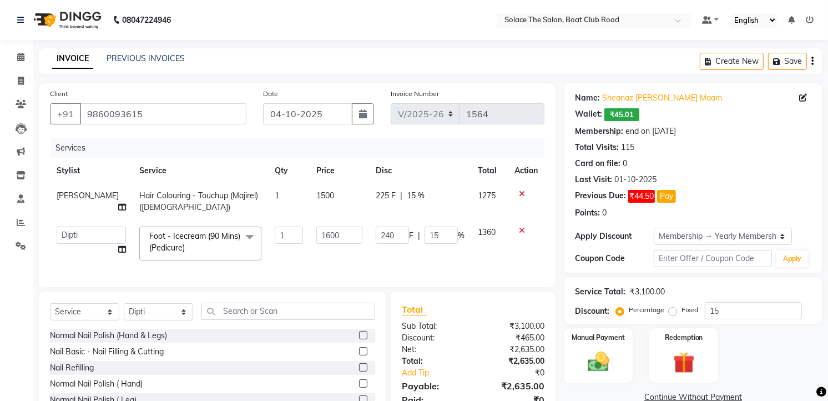
scroll to position [80, 0]
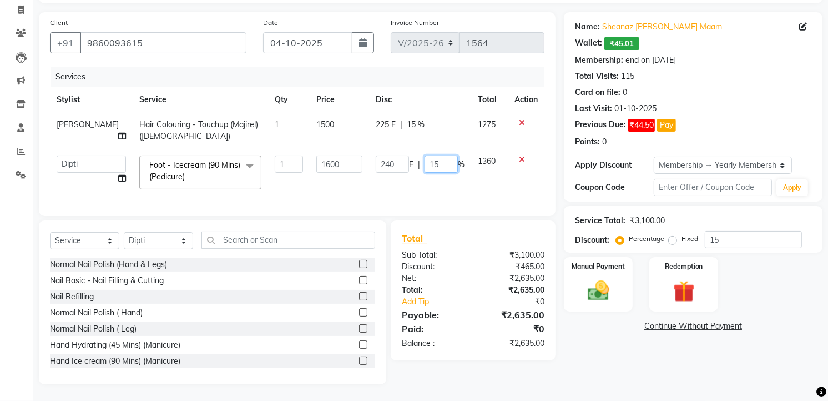
click at [442, 157] on input "15" at bounding box center [440, 163] width 33 height 17
click at [417, 119] on span "15 %" at bounding box center [416, 125] width 18 height 12
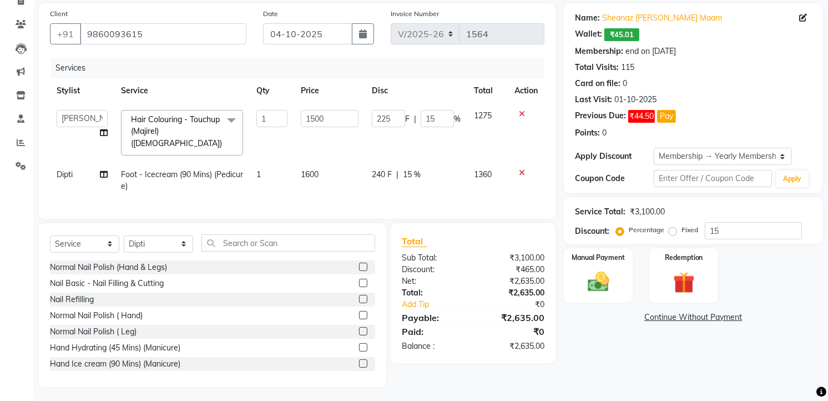
click at [417, 169] on span "15 %" at bounding box center [412, 175] width 18 height 12
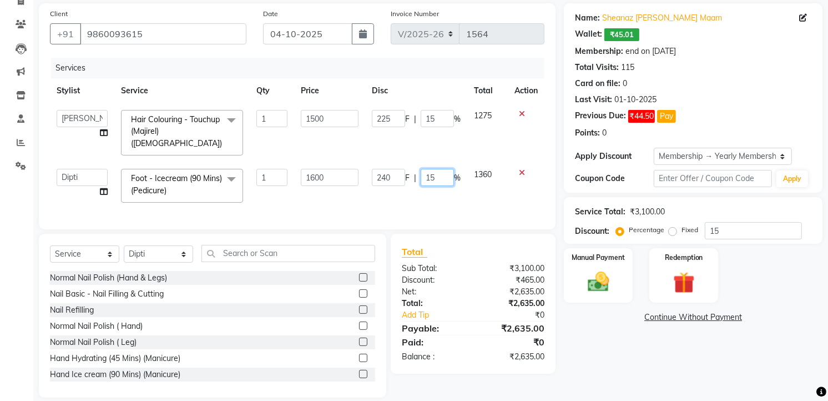
click at [437, 169] on input "15" at bounding box center [437, 177] width 33 height 17
click at [462, 191] on div "Services Stylist Service Qty Price Disc Total Action Ankita Atul Dipti Front De…" at bounding box center [297, 138] width 494 height 160
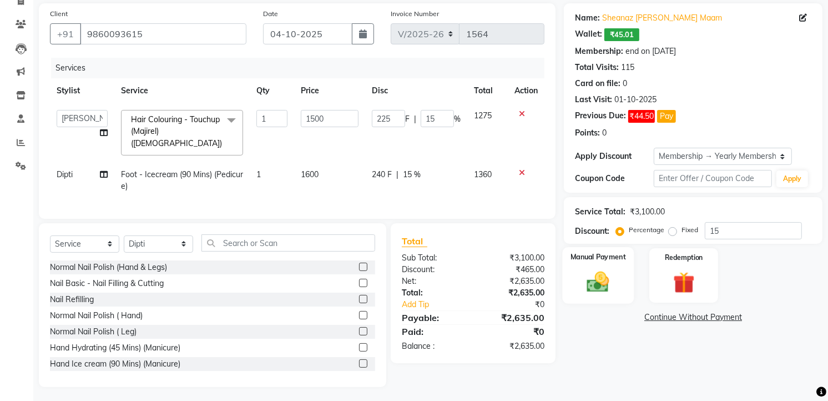
click at [605, 278] on img at bounding box center [598, 282] width 36 height 26
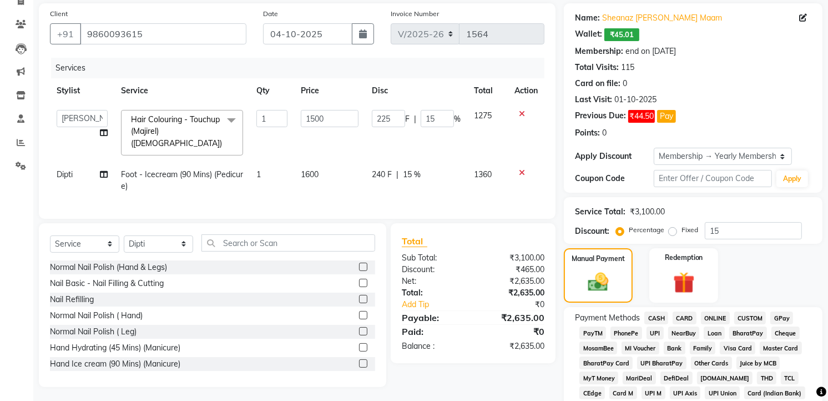
scroll to position [326, 0]
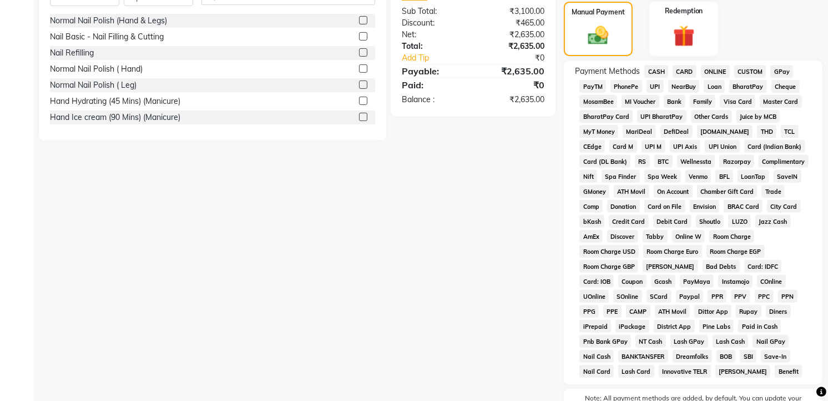
click at [652, 70] on span "CASH" at bounding box center [656, 71] width 24 height 13
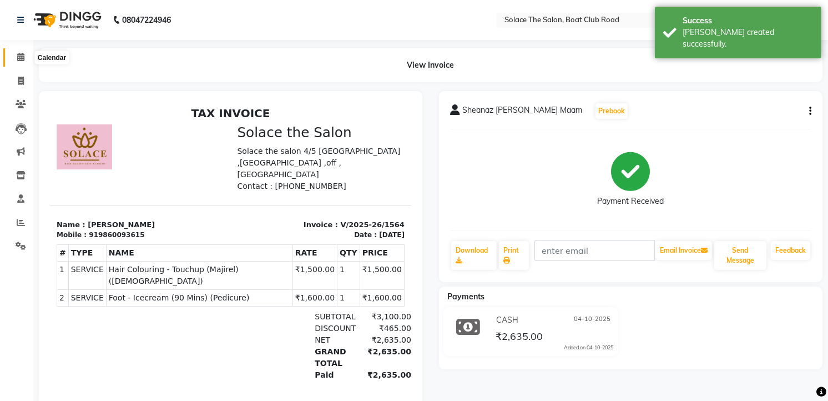
click at [16, 55] on span at bounding box center [20, 57] width 19 height 13
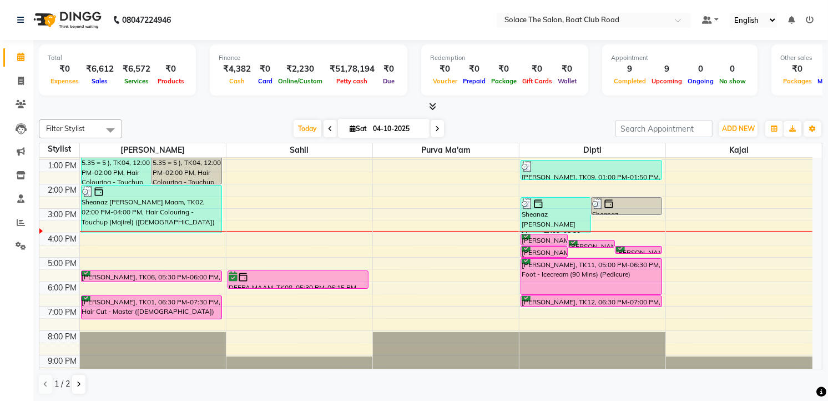
scroll to position [123, 0]
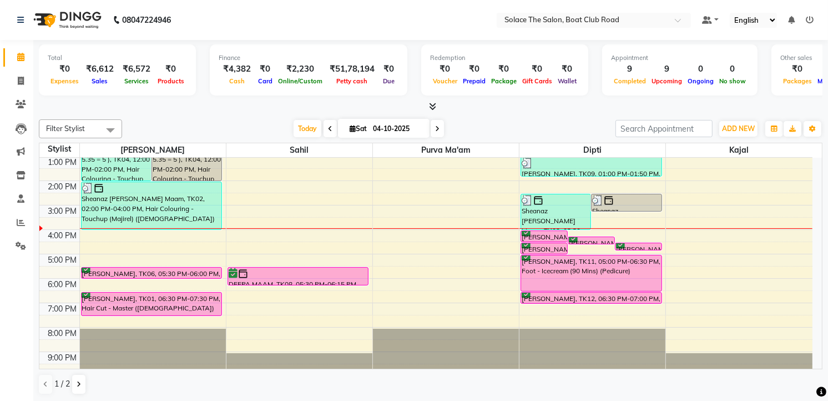
click at [435, 125] on icon at bounding box center [437, 128] width 4 height 7
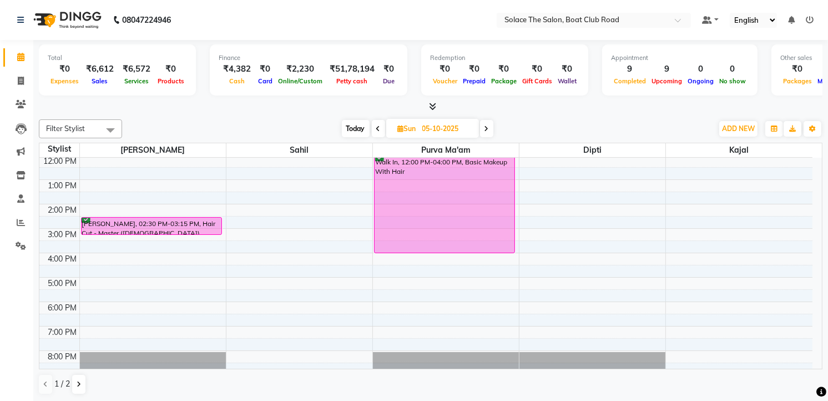
scroll to position [0, 0]
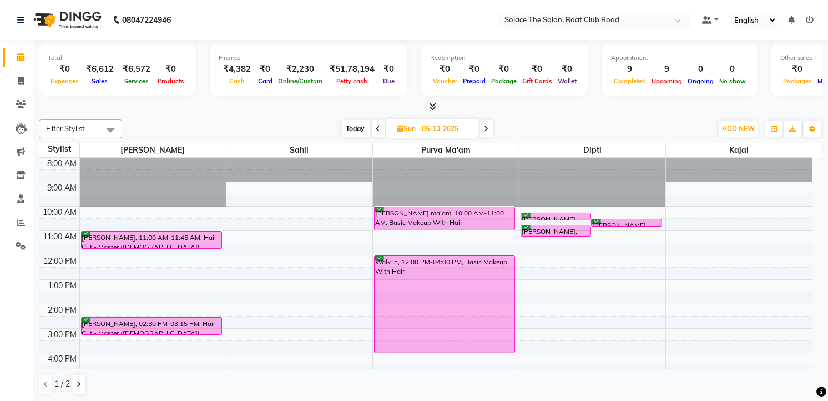
click at [351, 126] on span "Today" at bounding box center [356, 128] width 28 height 17
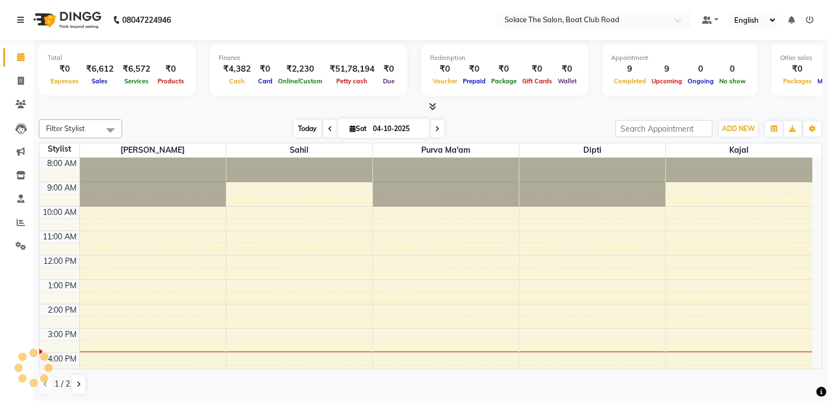
scroll to position [132, 0]
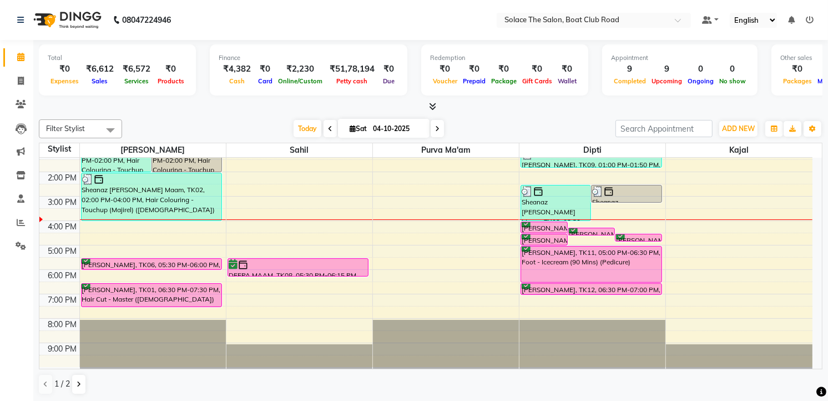
click at [435, 129] on icon at bounding box center [437, 128] width 4 height 7
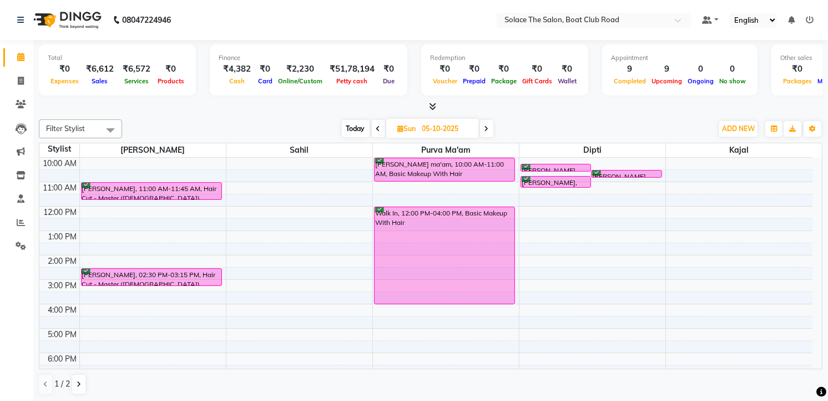
scroll to position [0, 0]
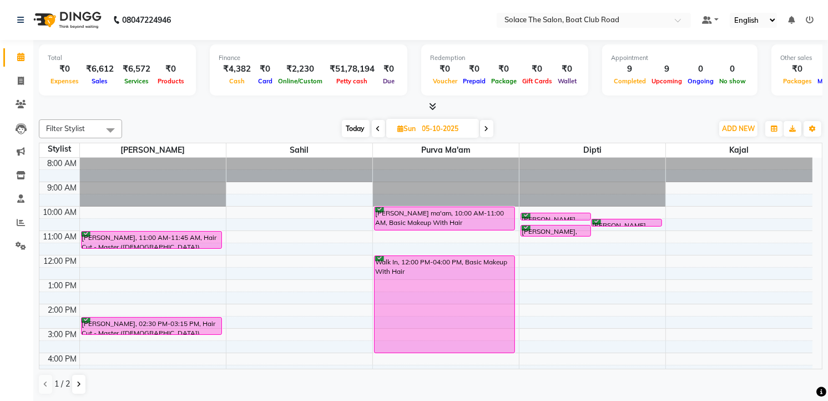
click at [355, 126] on span "Today" at bounding box center [356, 128] width 28 height 17
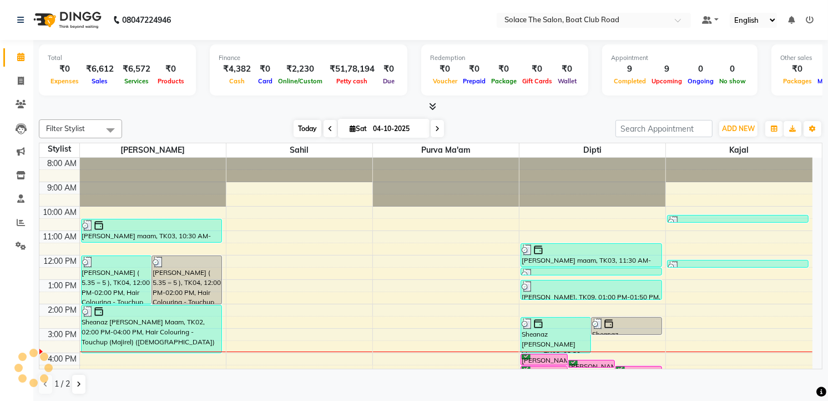
scroll to position [132, 0]
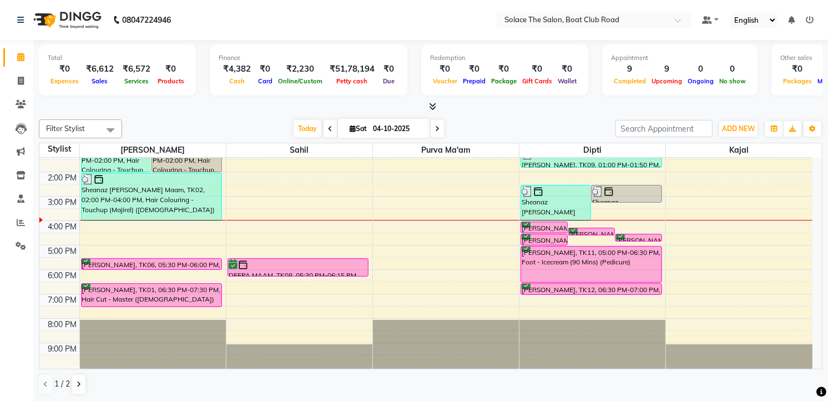
click at [433, 123] on span at bounding box center [436, 128] width 13 height 17
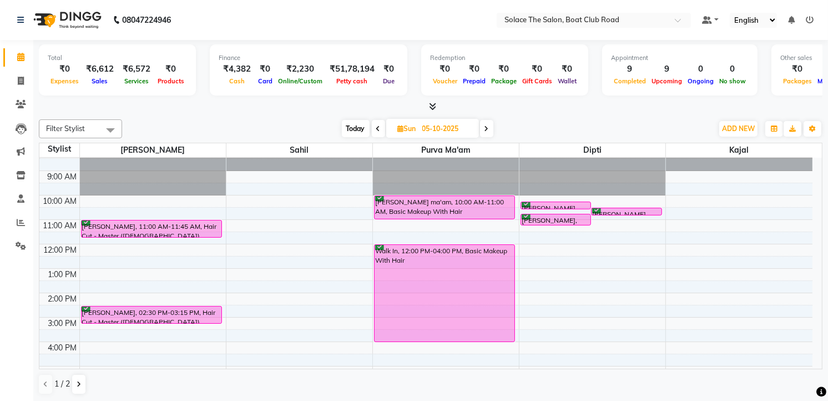
scroll to position [0, 0]
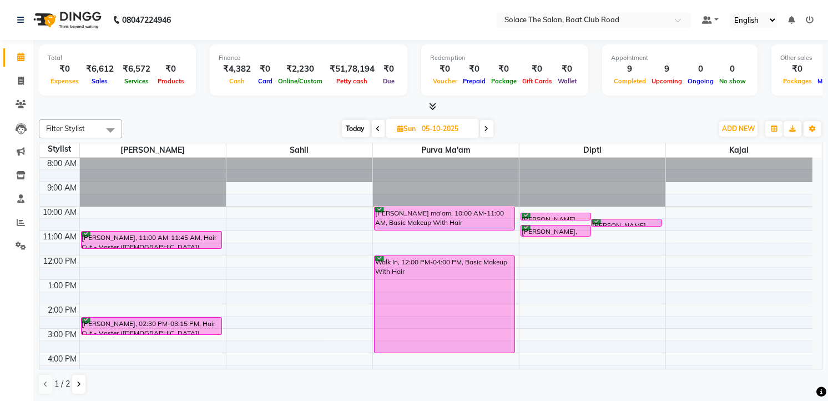
click at [353, 130] on span "Today" at bounding box center [356, 128] width 28 height 17
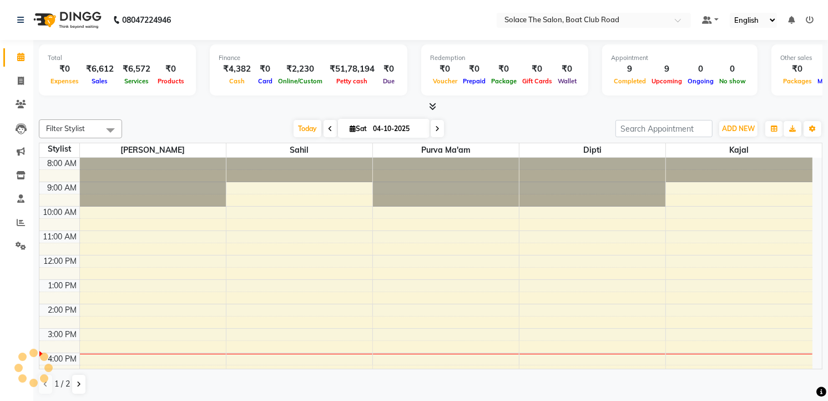
scroll to position [132, 0]
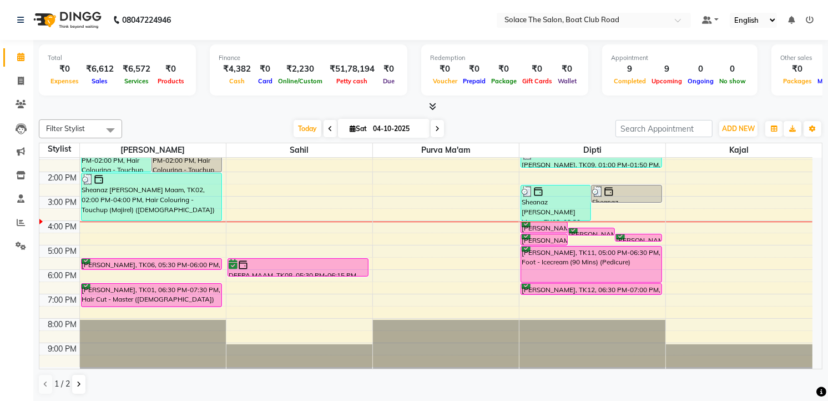
click at [435, 130] on icon at bounding box center [437, 128] width 4 height 7
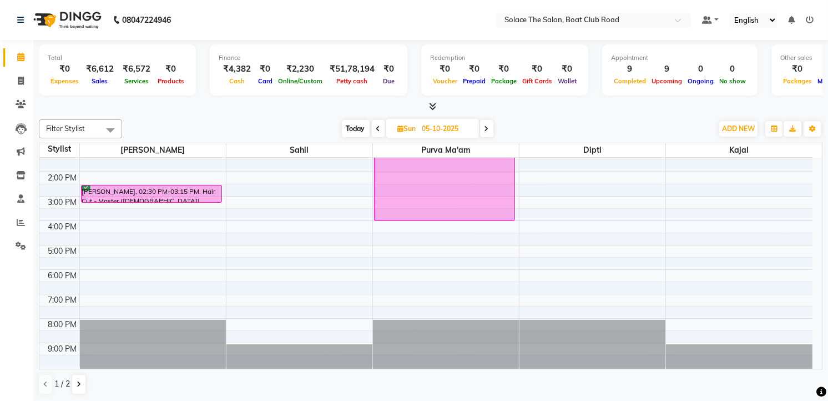
scroll to position [0, 0]
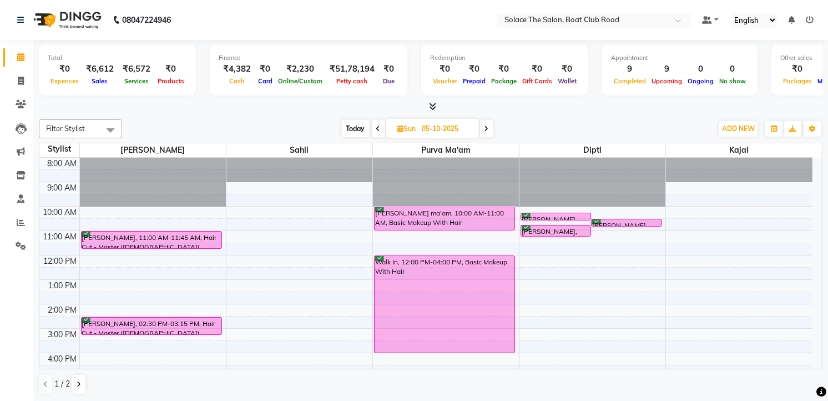
click at [353, 124] on span "Today" at bounding box center [356, 128] width 28 height 17
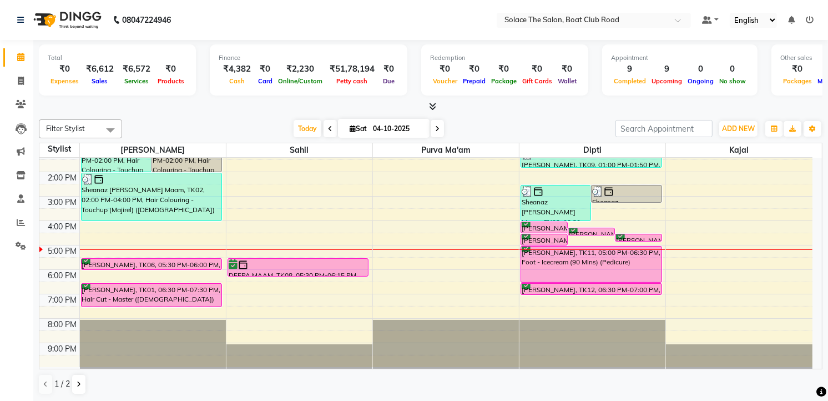
scroll to position [1, 0]
click at [19, 79] on icon at bounding box center [21, 80] width 6 height 8
click at [23, 79] on icon at bounding box center [21, 80] width 6 height 8
click at [21, 76] on icon at bounding box center [21, 80] width 6 height 8
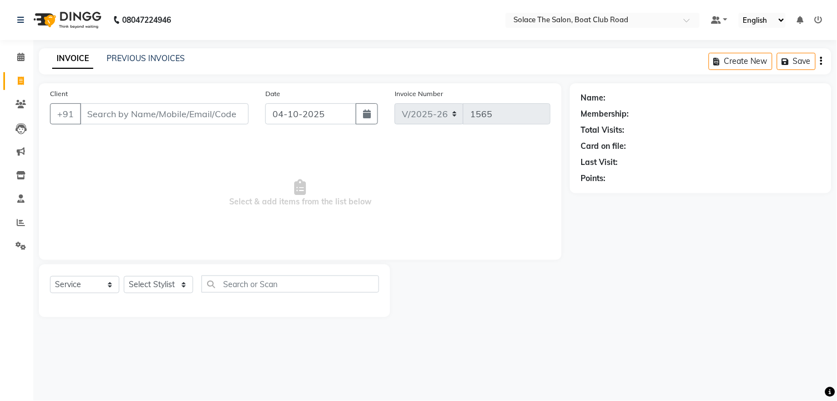
click at [100, 114] on input "Client" at bounding box center [164, 113] width 169 height 21
click at [16, 55] on span at bounding box center [20, 57] width 19 height 13
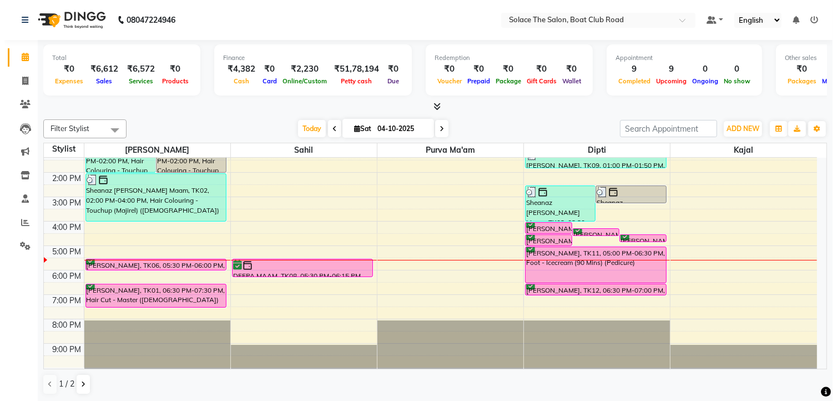
scroll to position [1, 0]
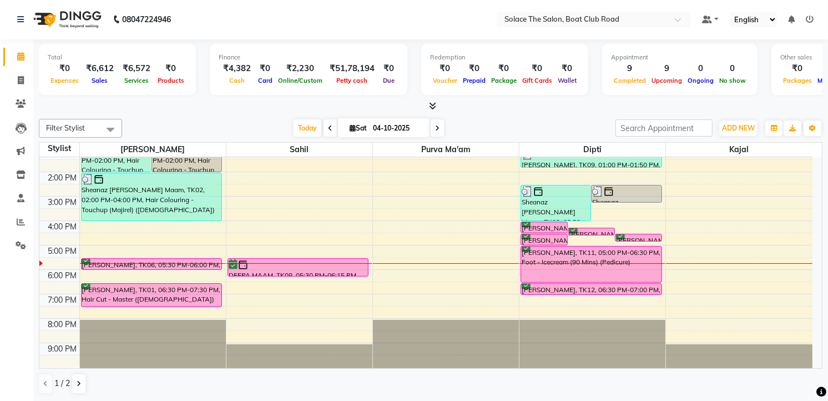
click at [139, 259] on div "[PERSON_NAME], TK06, 05:30 PM-06:00 PM, [PERSON_NAME] Styling ([DEMOGRAPHIC_DAT…" at bounding box center [152, 264] width 140 height 11
click at [185, 266] on ngb-modal-window "Client Detail Wallet Deposit Amount ₹0 SERVICES APPOINTMENT NOTES CLIENT NOTES …" at bounding box center [414, 200] width 828 height 401
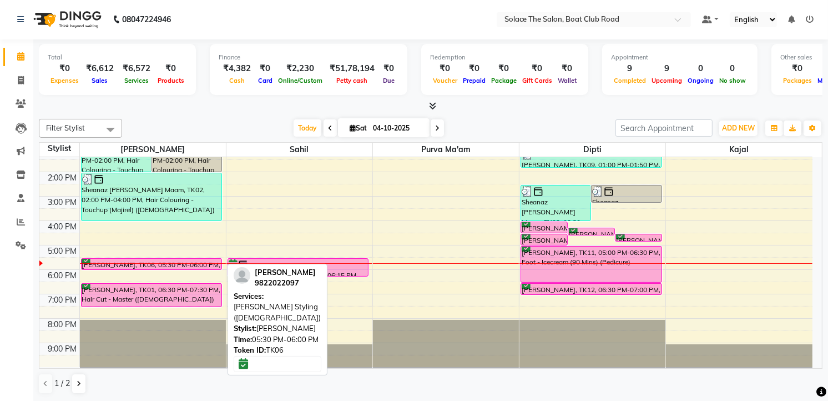
click at [179, 260] on div "[PERSON_NAME], TK06, 05:30 PM-06:00 PM, [PERSON_NAME] Styling ([DEMOGRAPHIC_DAT…" at bounding box center [152, 264] width 140 height 11
select select "6"
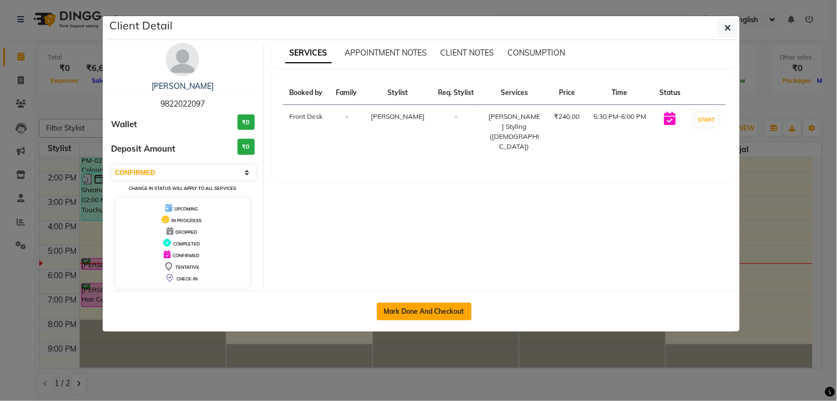
click at [408, 315] on button "Mark Done And Checkout" at bounding box center [424, 311] width 95 height 18
select select "585"
select select "service"
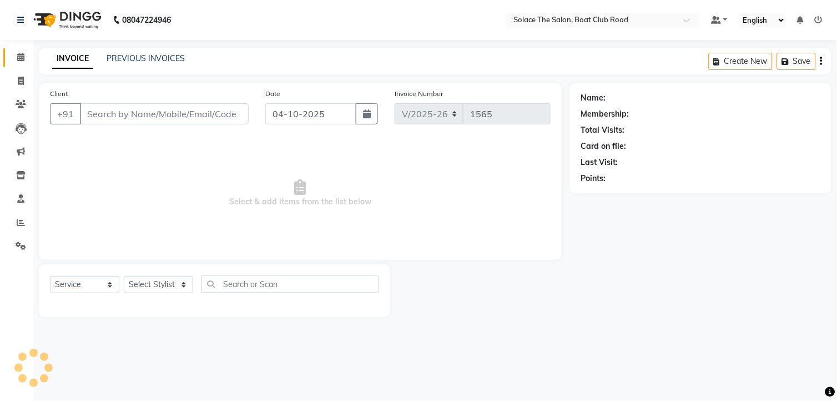
type input "9822022097"
select select "9746"
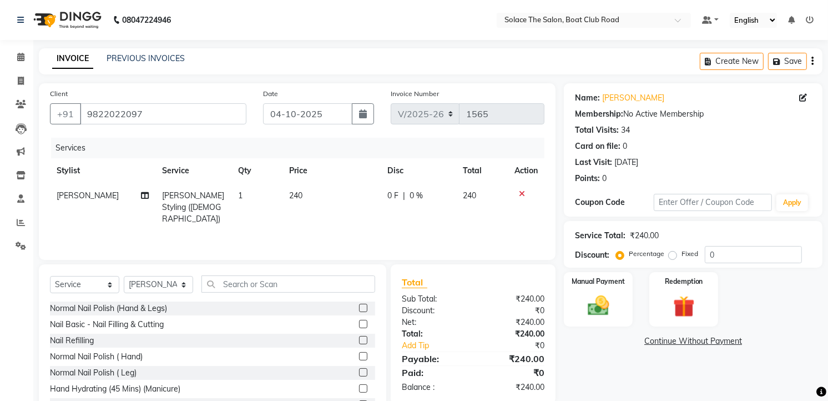
click at [424, 200] on div "0 F | 0 %" at bounding box center [418, 196] width 62 height 12
select select "9746"
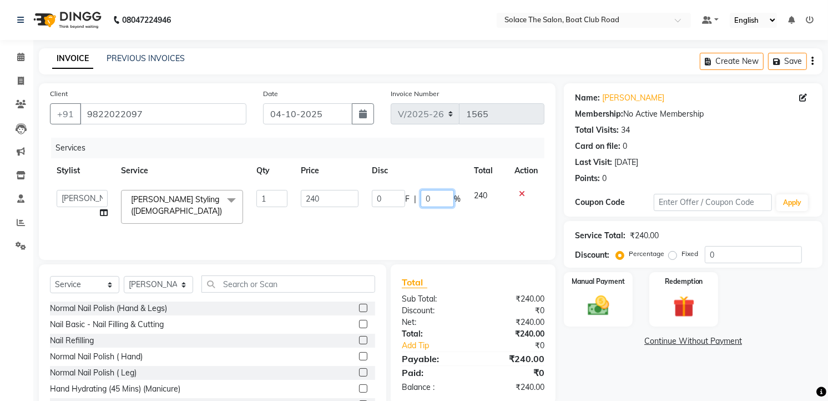
click at [429, 193] on input "0" at bounding box center [437, 198] width 33 height 17
type input "15"
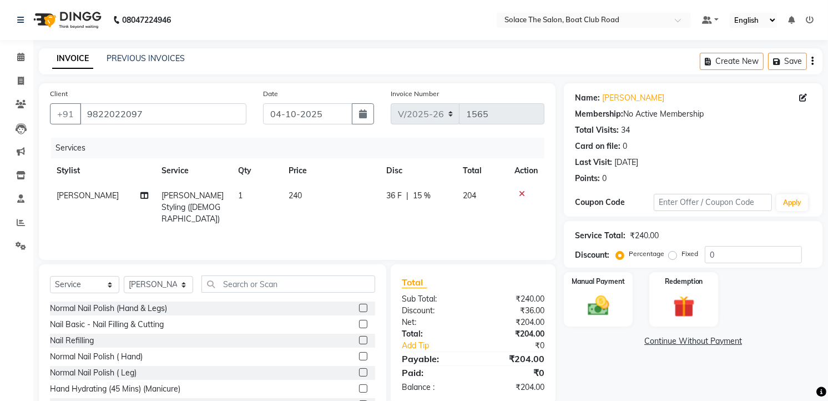
click at [445, 302] on div "Sub Total:" at bounding box center [433, 299] width 80 height 12
click at [594, 300] on img at bounding box center [598, 306] width 36 height 26
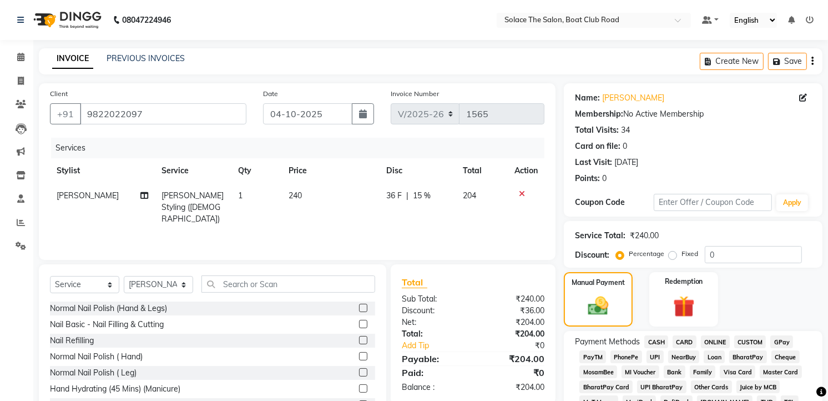
click at [788, 340] on span "GPay" at bounding box center [781, 341] width 23 height 13
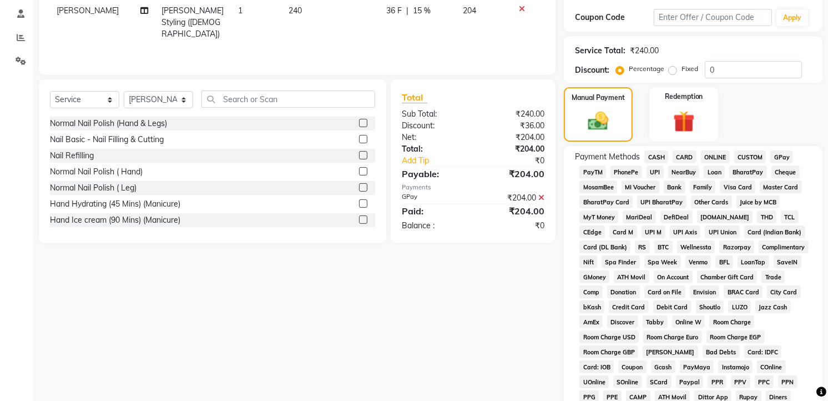
scroll to position [215, 0]
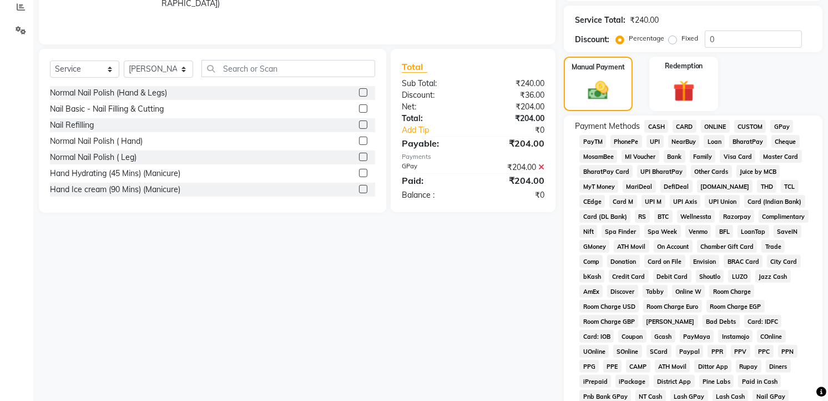
click at [781, 122] on span "GPay" at bounding box center [781, 126] width 23 height 13
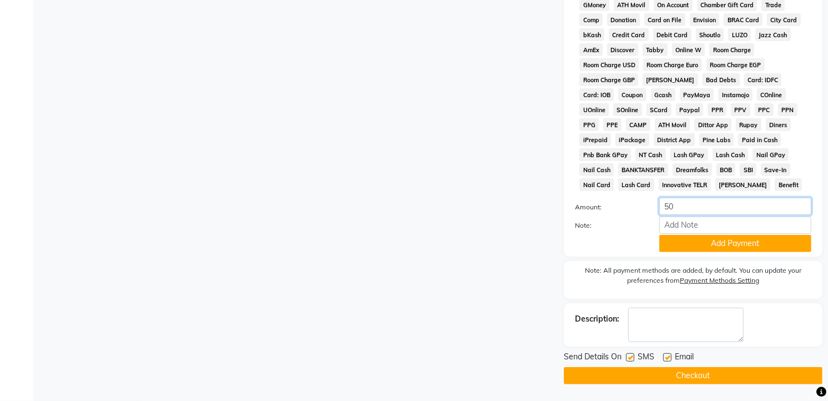
type input "50"
click at [681, 234] on div "Note:" at bounding box center [692, 225] width 253 height 19
click at [680, 235] on button "Add Payment" at bounding box center [735, 243] width 152 height 17
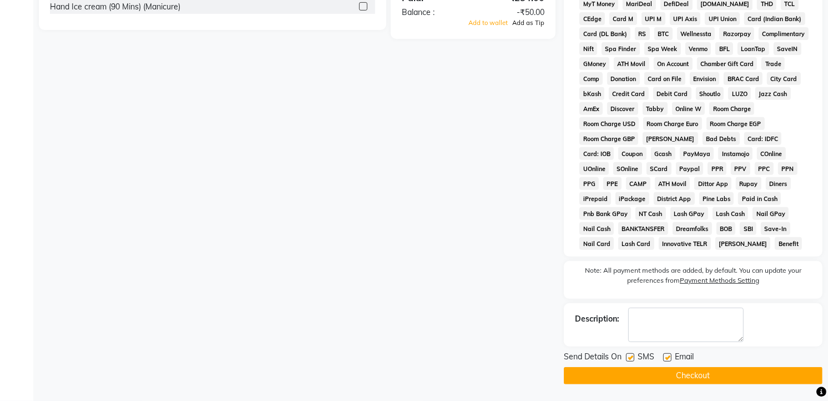
click at [520, 27] on span "Add as Tip" at bounding box center [528, 23] width 32 height 8
click at [624, 376] on button "Checkout" at bounding box center [693, 375] width 259 height 17
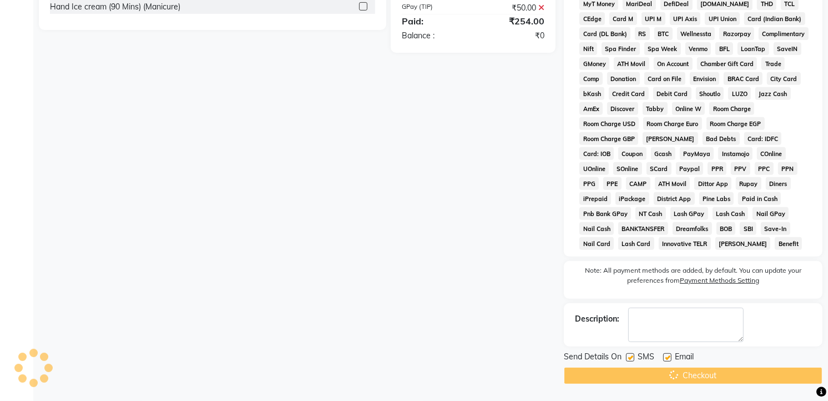
scroll to position [401, 0]
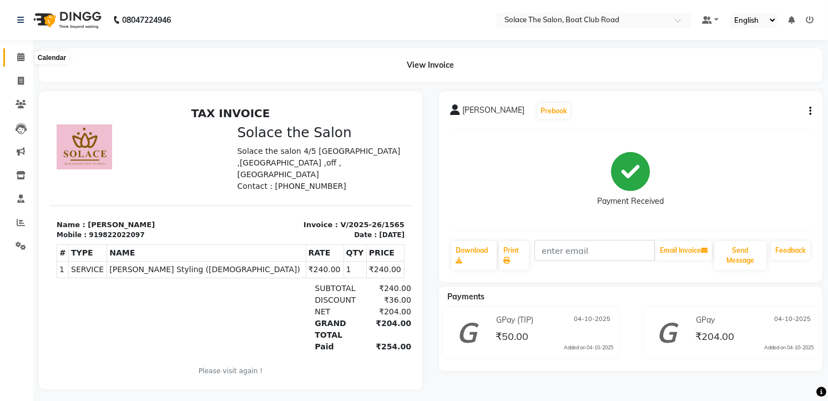
click at [21, 61] on icon at bounding box center [20, 57] width 7 height 8
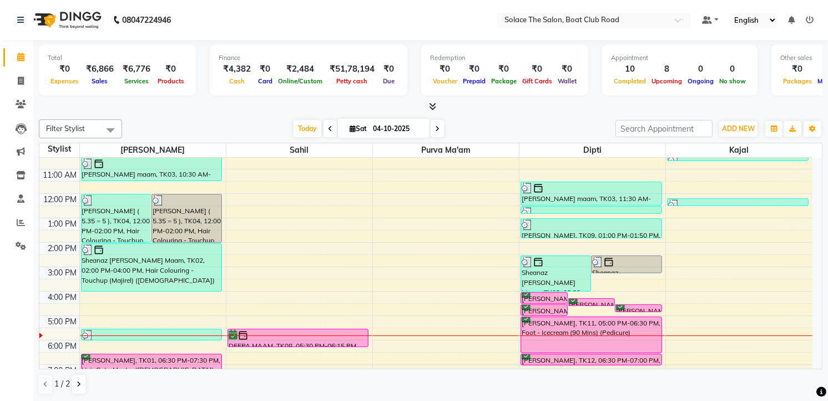
scroll to position [131, 0]
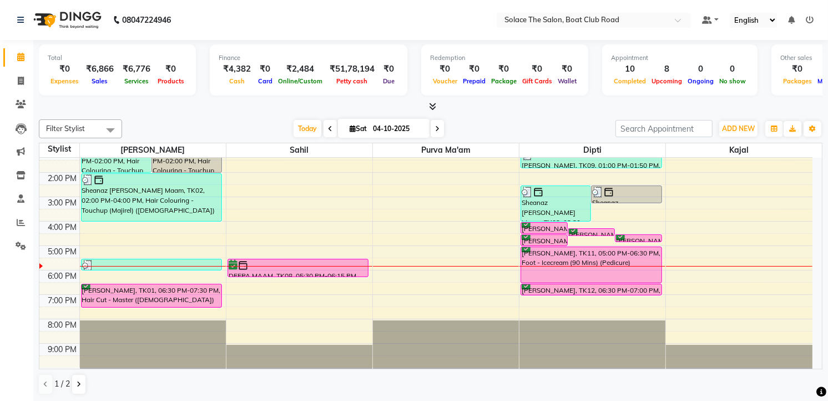
click at [435, 125] on icon at bounding box center [437, 128] width 4 height 7
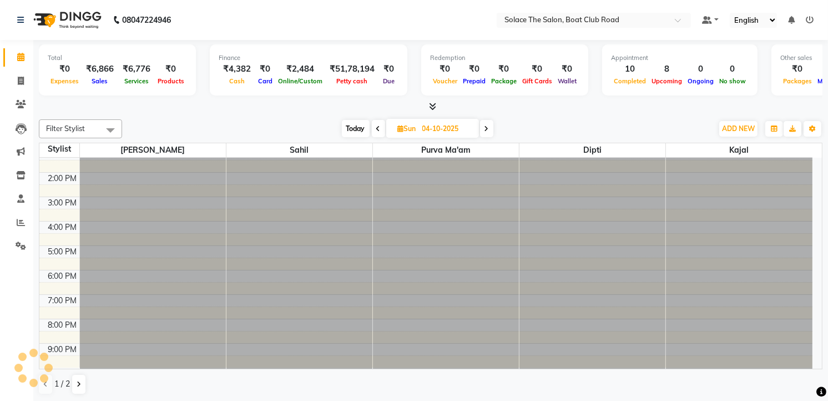
type input "05-10-2025"
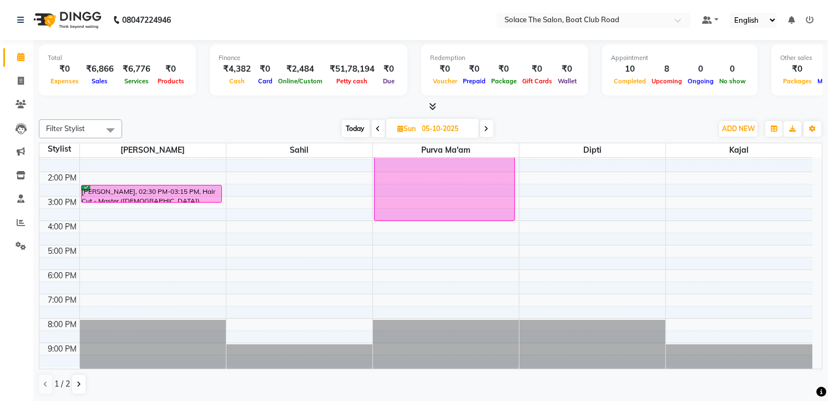
scroll to position [9, 0]
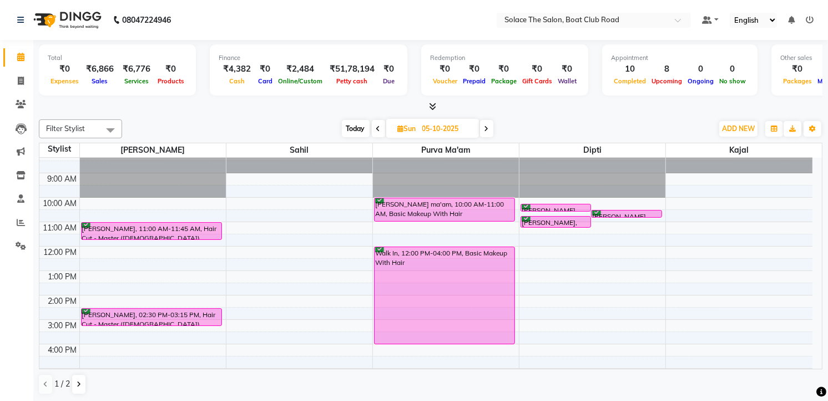
click at [352, 125] on span "Today" at bounding box center [356, 128] width 28 height 17
click at [395, 126] on span "Sun" at bounding box center [407, 128] width 24 height 8
select select "10"
select select "2025"
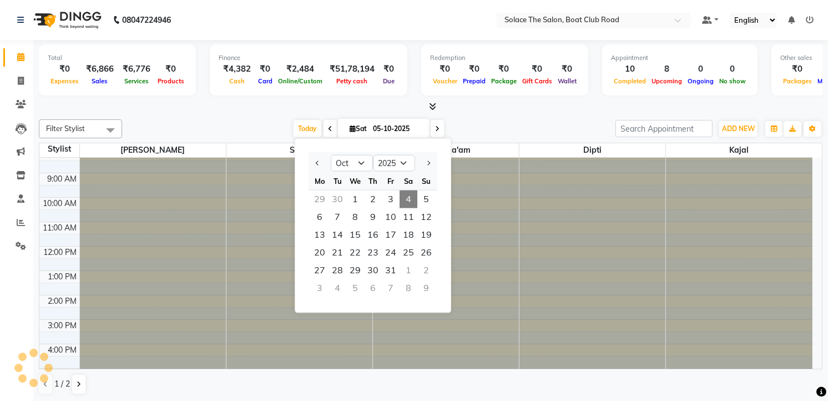
type input "04-10-2025"
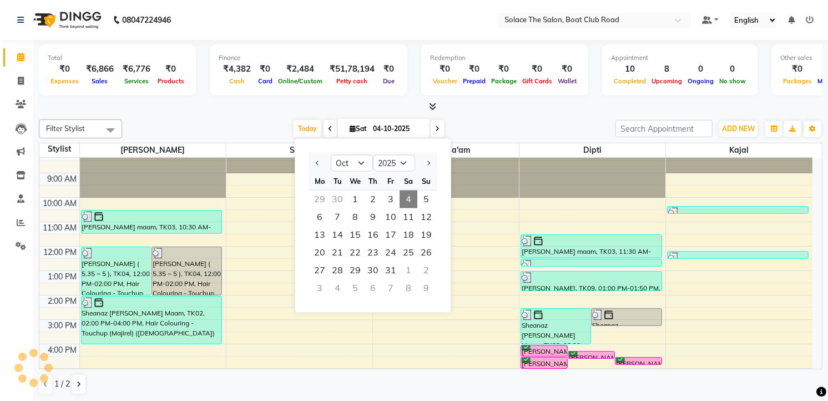
scroll to position [132, 0]
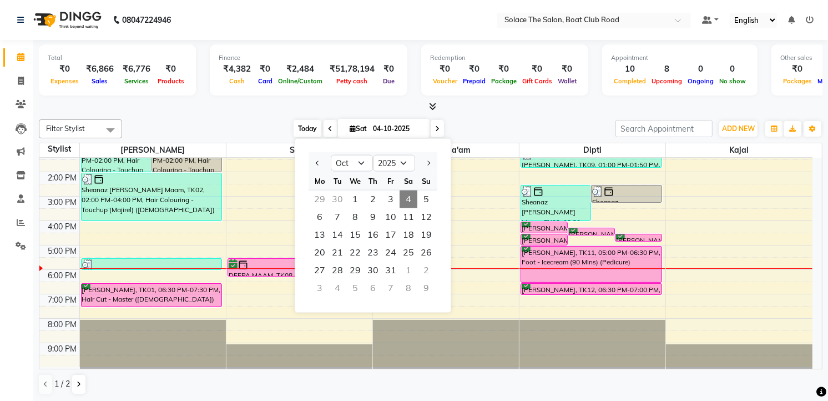
click at [303, 129] on span "Today" at bounding box center [307, 128] width 28 height 17
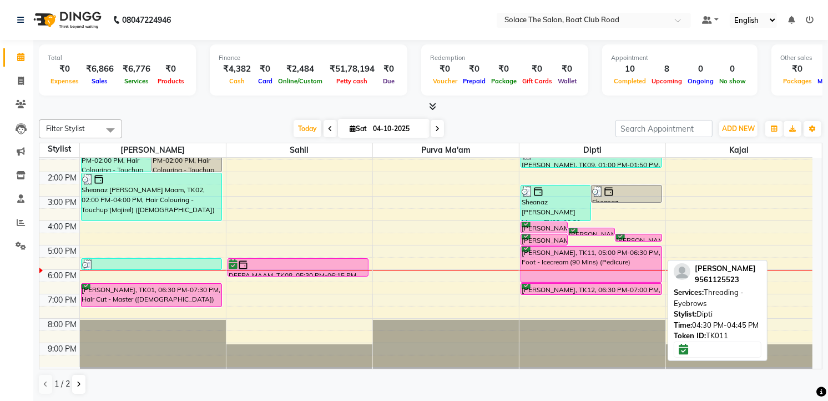
click at [546, 226] on div "[PERSON_NAME], TK11, 04:00 PM-04:30 PM, Full Legs Waxing ([GEOGRAPHIC_DATA])" at bounding box center [544, 227] width 46 height 11
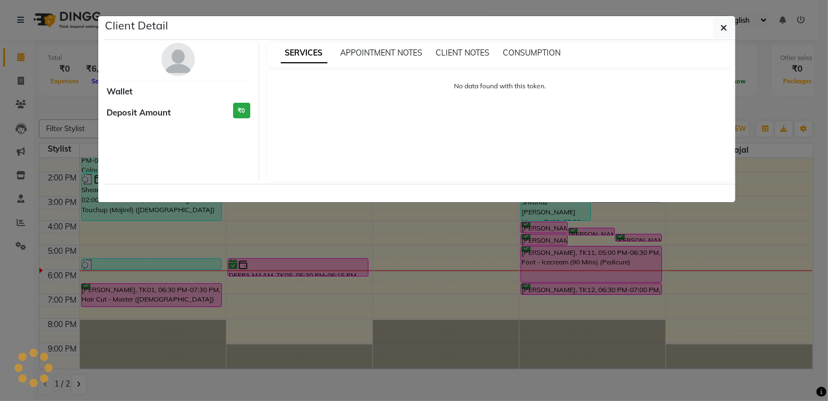
select select "6"
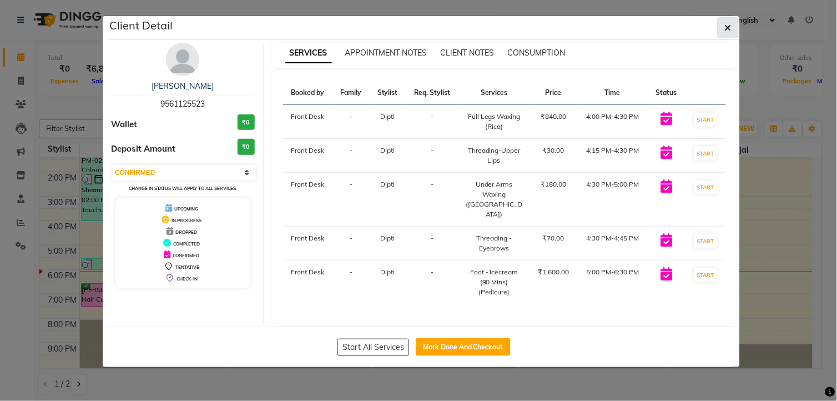
click at [727, 25] on icon "button" at bounding box center [728, 27] width 7 height 9
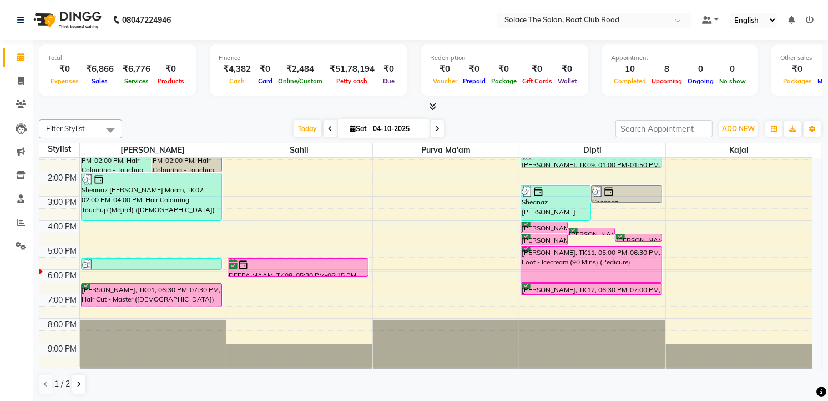
click at [230, 297] on div "8:00 AM 9:00 AM 10:00 AM 11:00 AM 12:00 PM 1:00 PM 2:00 PM 3:00 PM 4:00 PM 5:00…" at bounding box center [425, 196] width 773 height 341
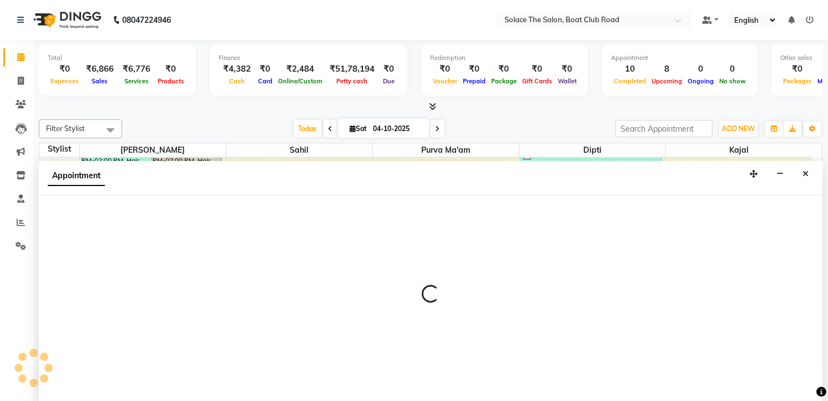
select select "74276"
select select "tentative"
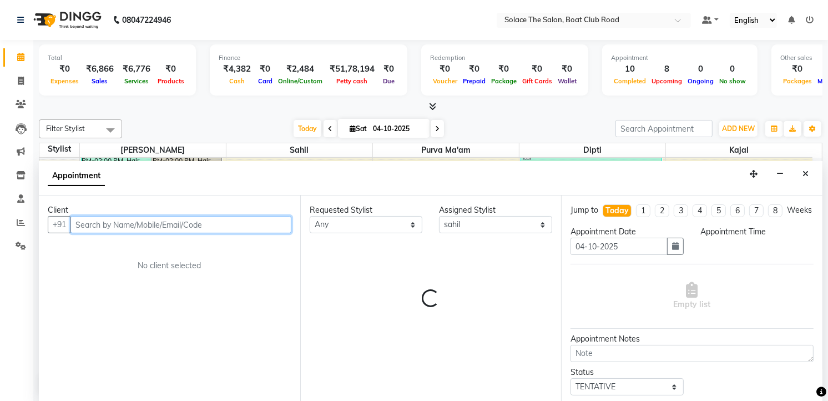
select select "1140"
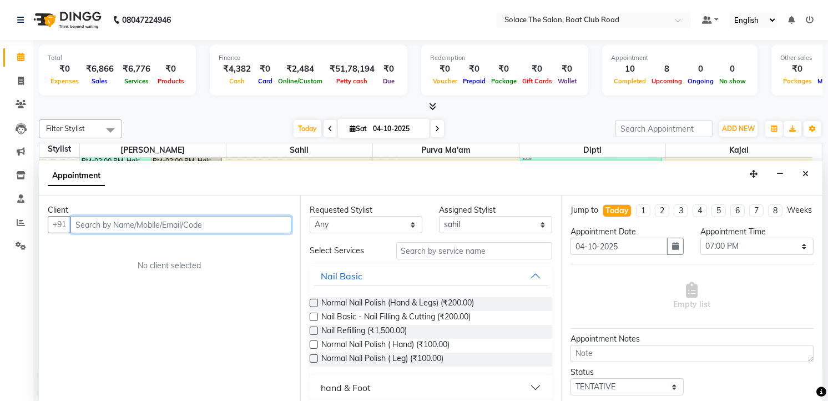
scroll to position [1, 0]
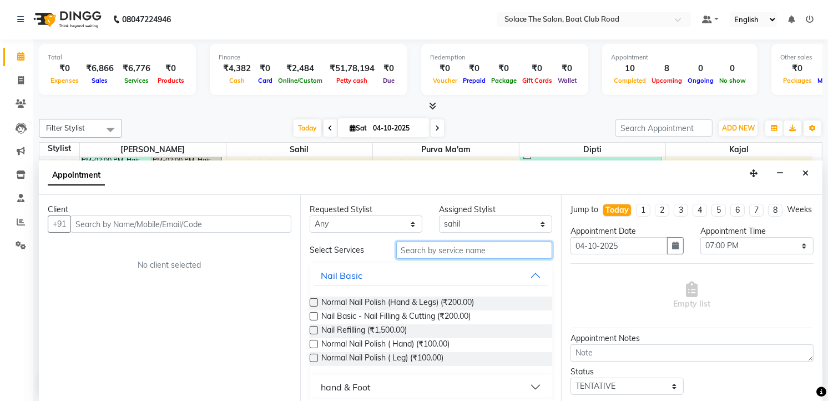
click at [408, 247] on input "text" at bounding box center [474, 249] width 156 height 17
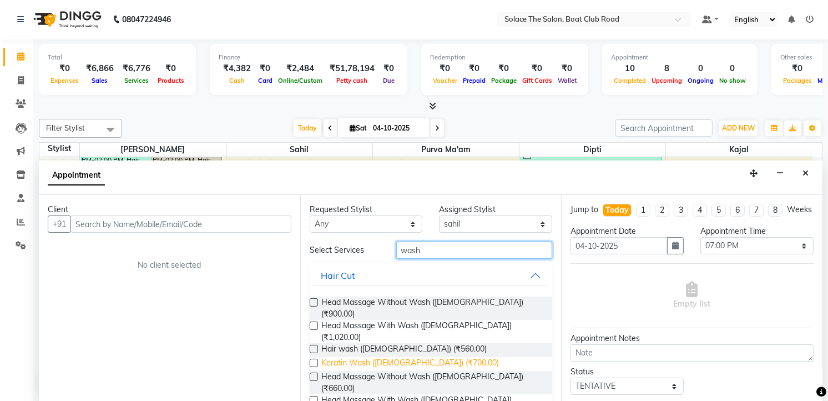
type input "wash"
click at [368, 357] on span "Keratin Wash ([DEMOGRAPHIC_DATA]) (₹700.00)" at bounding box center [410, 364] width 178 height 14
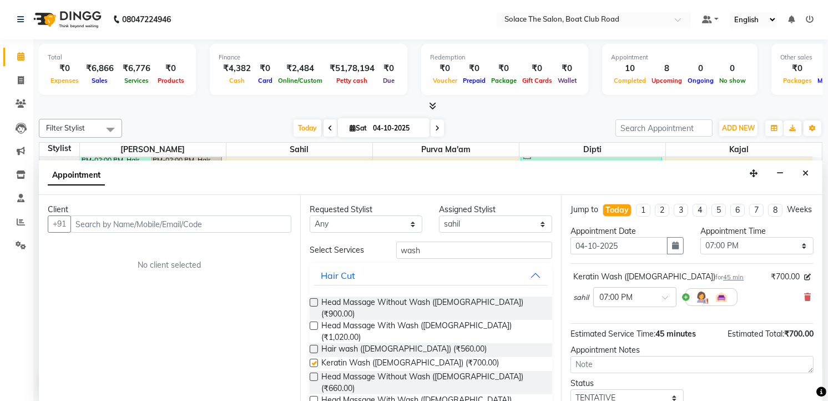
checkbox input "false"
click at [176, 222] on input "text" at bounding box center [180, 223] width 221 height 17
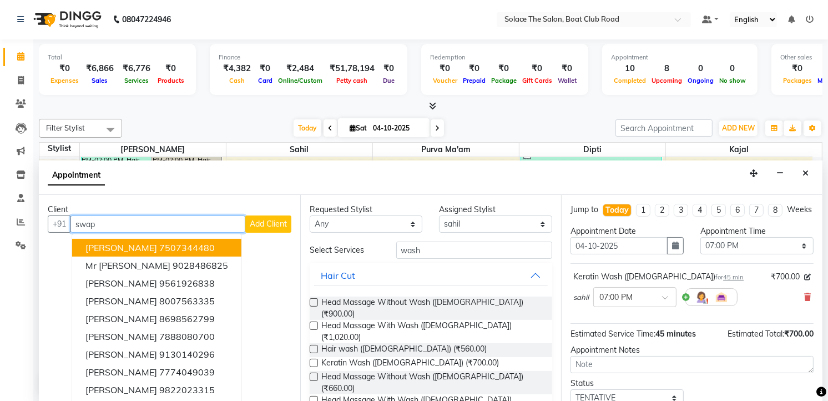
click at [169, 243] on ngb-highlight "7507344480" at bounding box center [186, 247] width 55 height 11
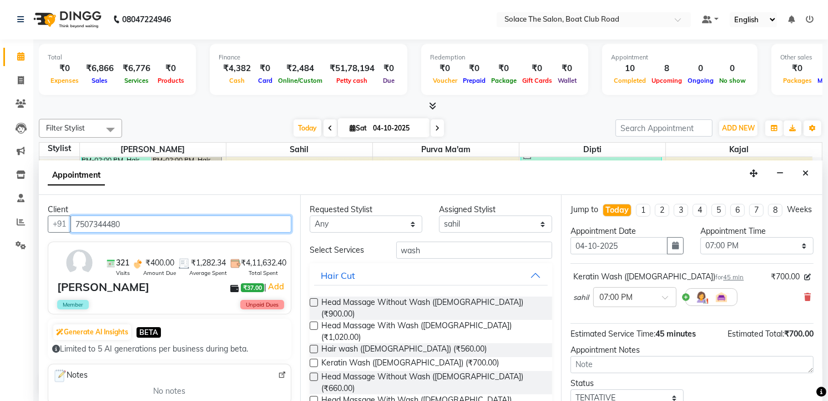
scroll to position [86, 0]
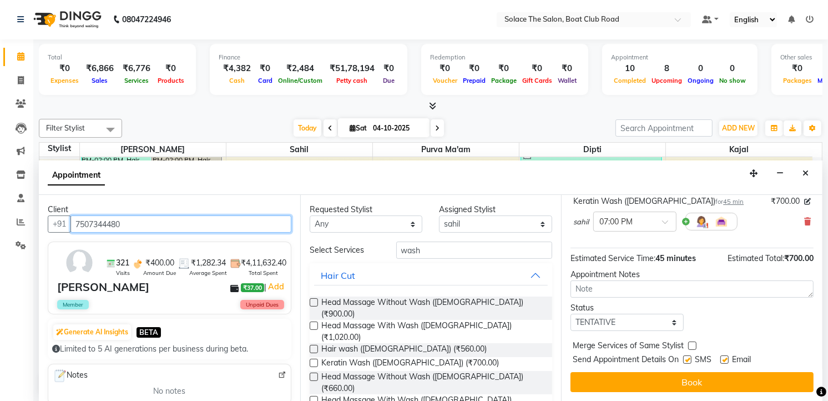
type input "7507344480"
click at [629, 323] on select "Select TENTATIVE CONFIRM CHECK-IN UPCOMING" at bounding box center [626, 321] width 113 height 17
click at [628, 323] on select "Select TENTATIVE CONFIRM CHECK-IN UPCOMING" at bounding box center [626, 321] width 113 height 17
click at [628, 322] on select "Select TENTATIVE CONFIRM CHECK-IN UPCOMING" at bounding box center [626, 321] width 113 height 17
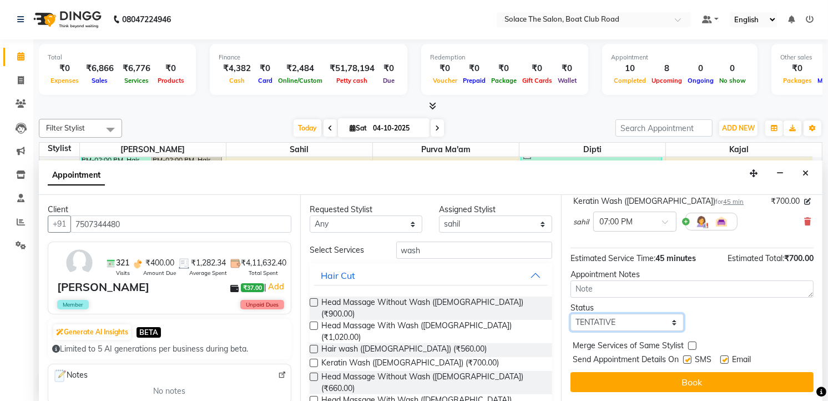
click at [625, 325] on select "Select TENTATIVE CONFIRM CHECK-IN UPCOMING" at bounding box center [626, 321] width 113 height 17
select select "confirm booking"
click at [570, 313] on select "Select TENTATIVE CONFIRM CHECK-IN UPCOMING" at bounding box center [626, 321] width 113 height 17
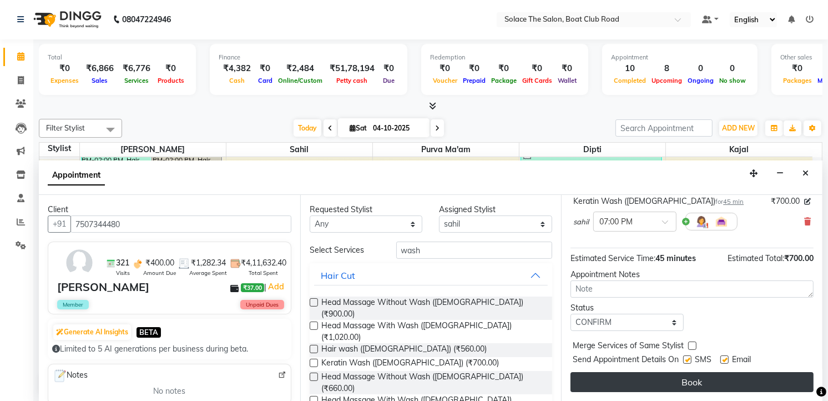
click at [665, 376] on button "Book" at bounding box center [691, 382] width 243 height 20
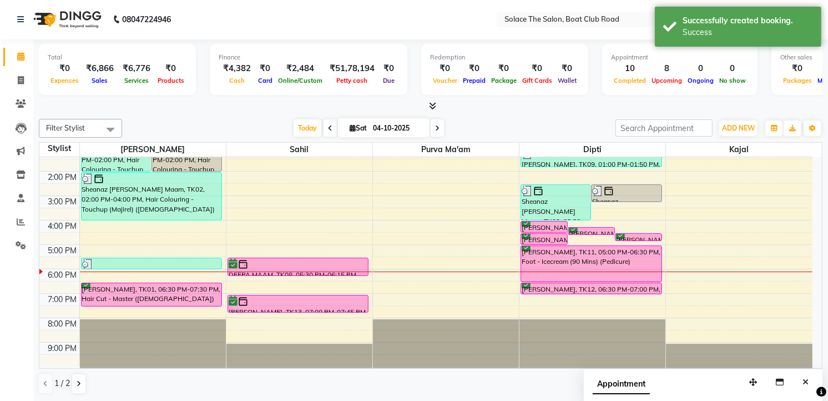
scroll to position [0, 0]
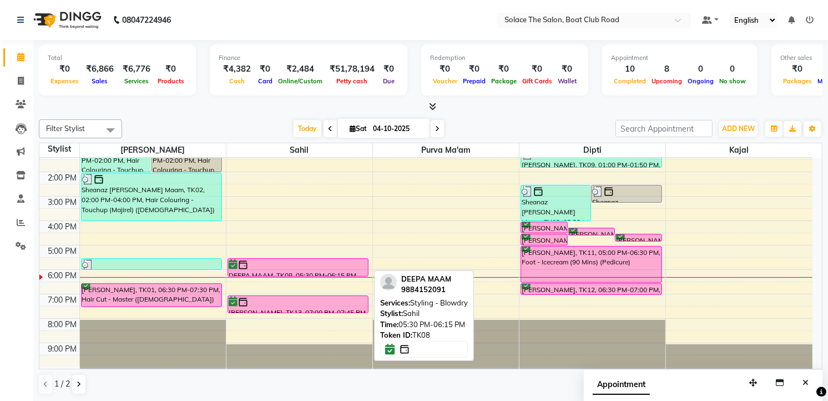
click at [278, 264] on div at bounding box center [298, 264] width 139 height 11
select select "6"
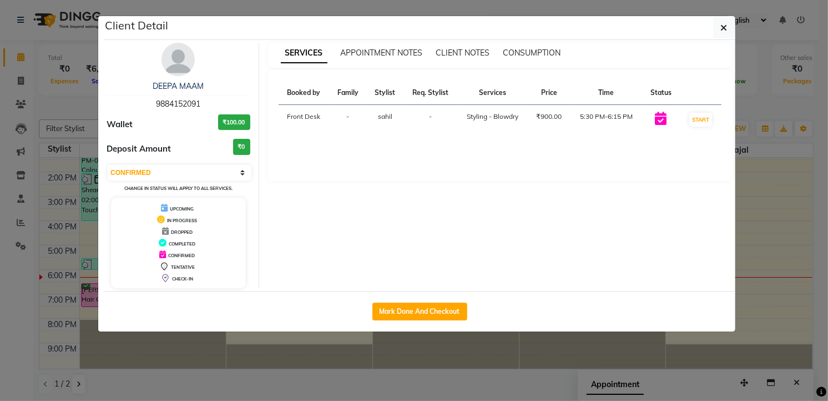
click at [311, 267] on div "Client Detail DEEPA MAAM 9884152091 Wallet ₹100.00 Deposit Amount ₹0 Select IN …" at bounding box center [419, 173] width 631 height 315
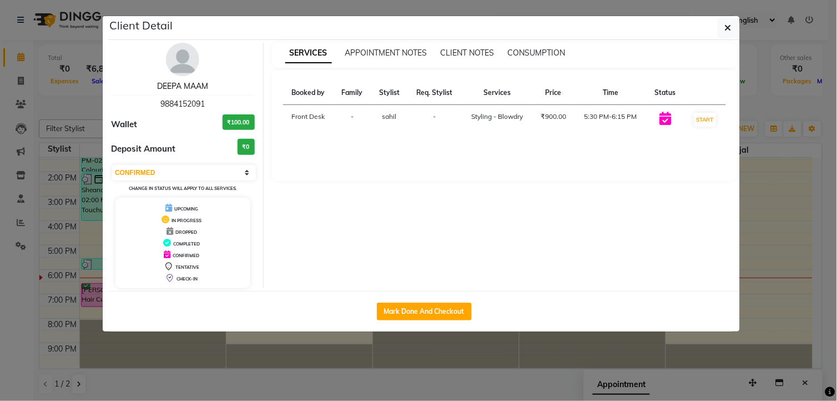
click at [198, 84] on link "DEEPA MAAM" at bounding box center [182, 86] width 51 height 10
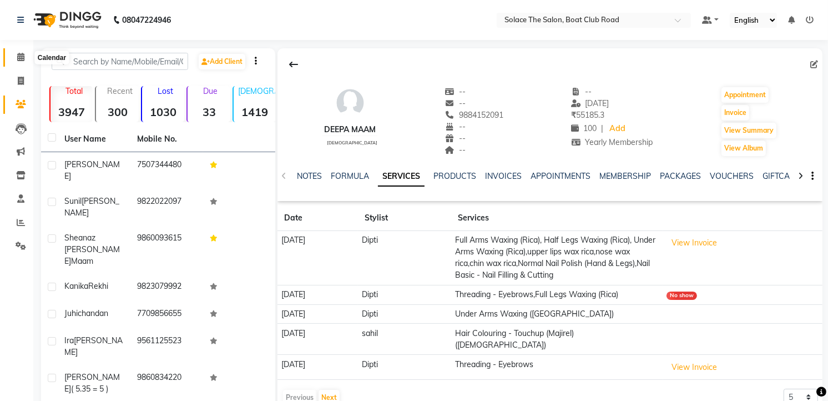
click at [24, 58] on span at bounding box center [20, 57] width 19 height 13
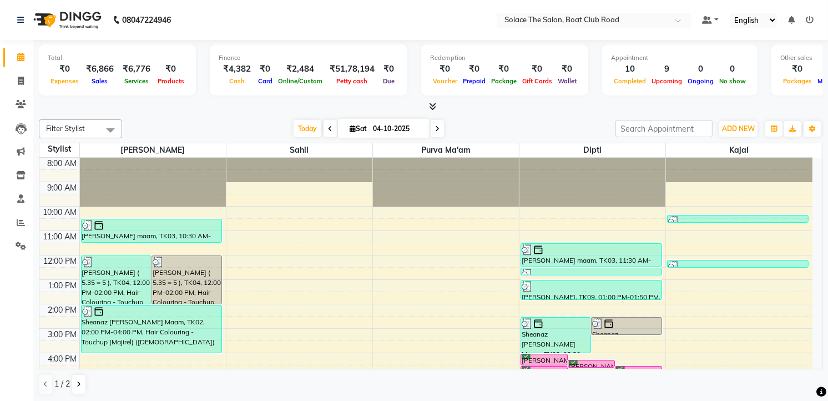
scroll to position [131, 0]
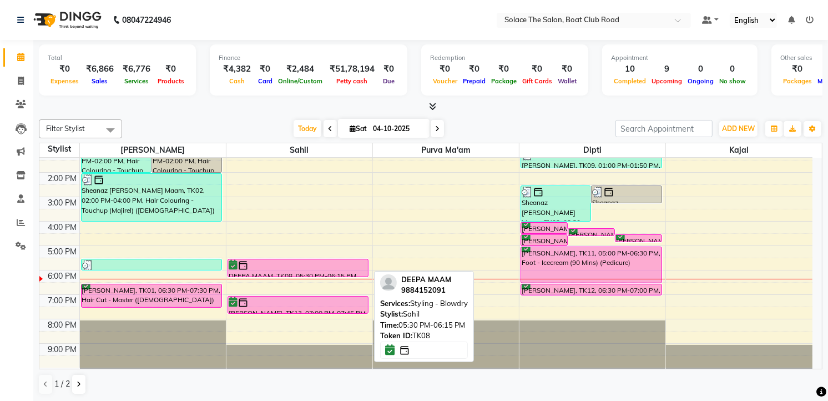
click at [290, 263] on div at bounding box center [298, 265] width 139 height 11
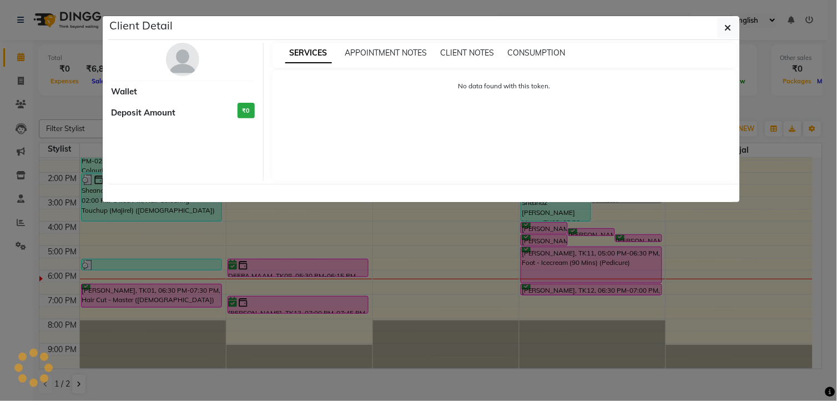
select select "6"
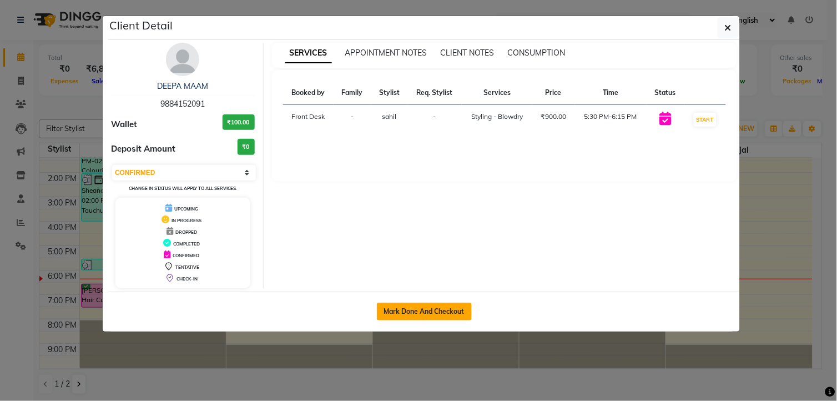
click at [447, 314] on button "Mark Done And Checkout" at bounding box center [424, 311] width 95 height 18
select select "585"
select select "service"
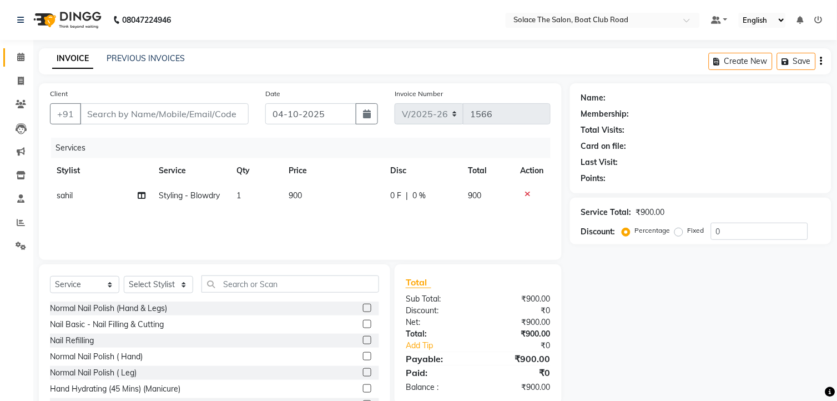
type input "9884152091"
select select "74276"
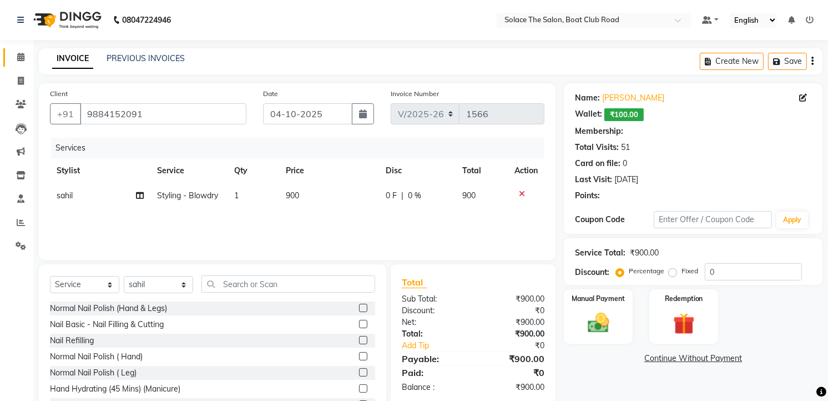
select select "1: Object"
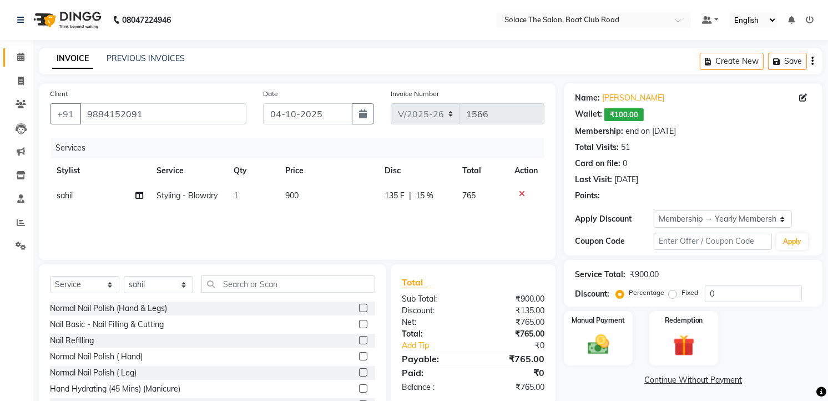
type input "15"
click at [190, 197] on span "Styling - Blowdry" at bounding box center [187, 195] width 61 height 10
select select "74276"
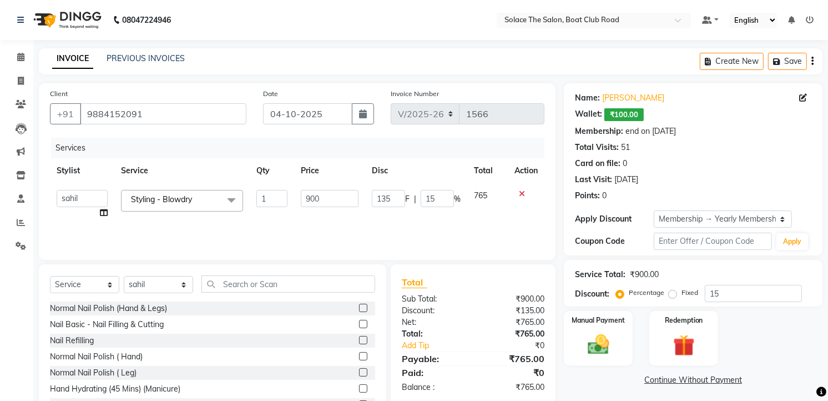
click at [190, 197] on span "Styling - Blowdry" at bounding box center [161, 199] width 61 height 10
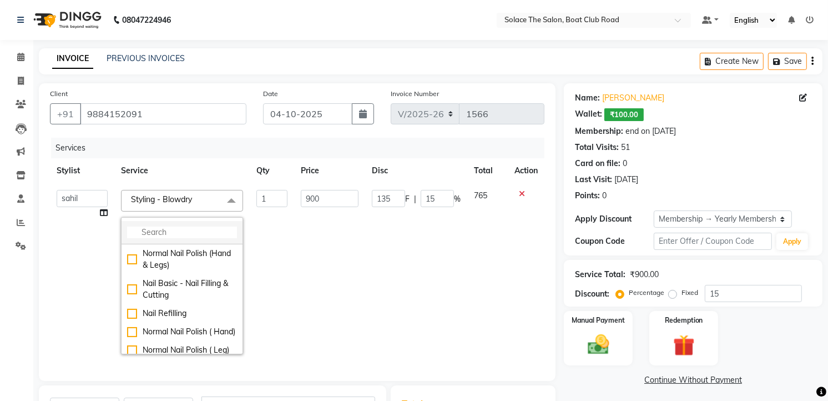
click at [154, 229] on input "multiselect-search" at bounding box center [182, 232] width 110 height 12
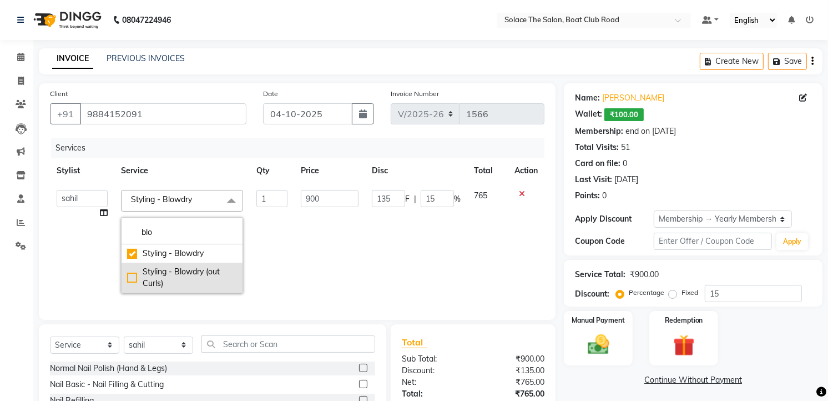
type input "blo"
click at [185, 281] on div "Styling - Blowdry (out Curls)" at bounding box center [182, 277] width 110 height 23
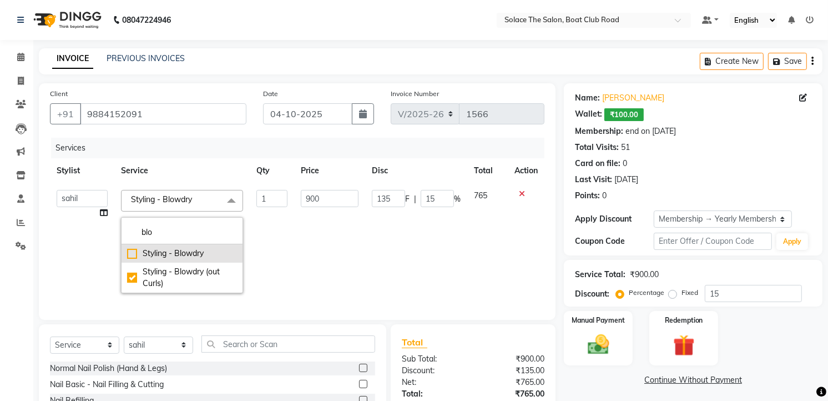
checkbox input "false"
checkbox input "true"
type input "1080"
type input "162"
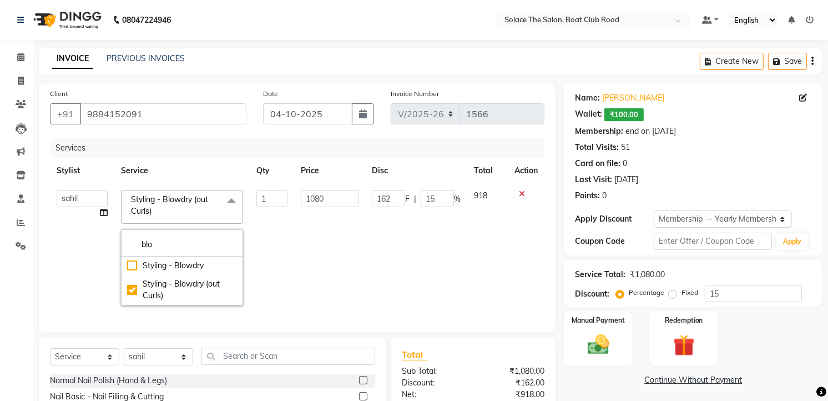
click at [492, 240] on td "918" at bounding box center [487, 247] width 41 height 129
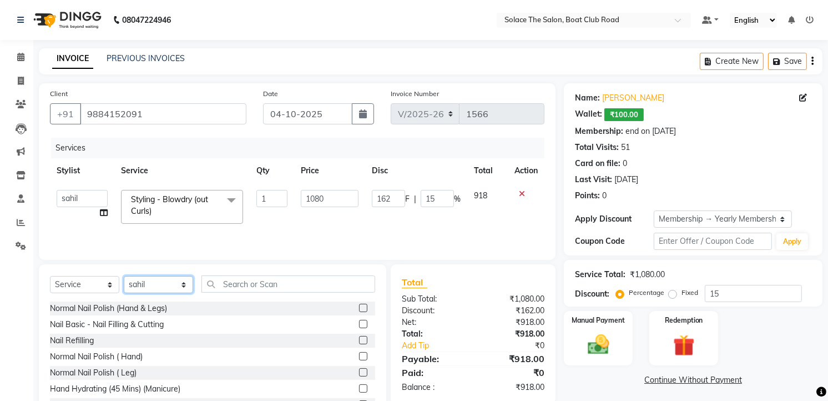
click at [168, 290] on select "Select Stylist [PERSON_NAME] [PERSON_NAME] [PERSON_NAME] Front Desk Kajal [PERS…" at bounding box center [158, 284] width 69 height 17
click at [168, 285] on select "Select Stylist [PERSON_NAME] [PERSON_NAME] [PERSON_NAME] Front Desk Kajal [PERS…" at bounding box center [158, 284] width 69 height 17
select select "23757"
click at [124, 276] on select "Select Stylist [PERSON_NAME] [PERSON_NAME] [PERSON_NAME] Front Desk Kajal [PERS…" at bounding box center [158, 284] width 69 height 17
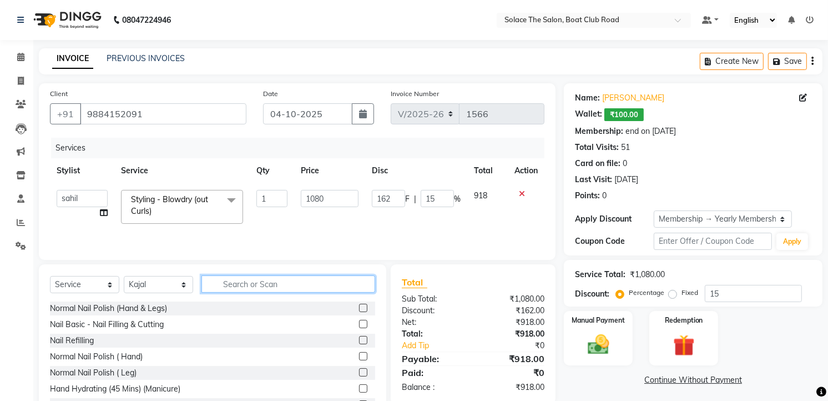
click at [246, 276] on input "text" at bounding box center [288, 283] width 174 height 17
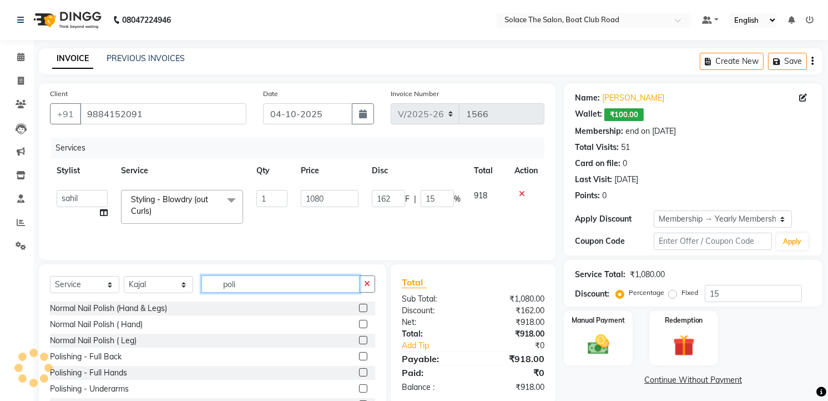
type input "poli"
click at [359, 305] on label at bounding box center [363, 307] width 8 height 8
click at [359, 305] on input "checkbox" at bounding box center [362, 308] width 7 height 7
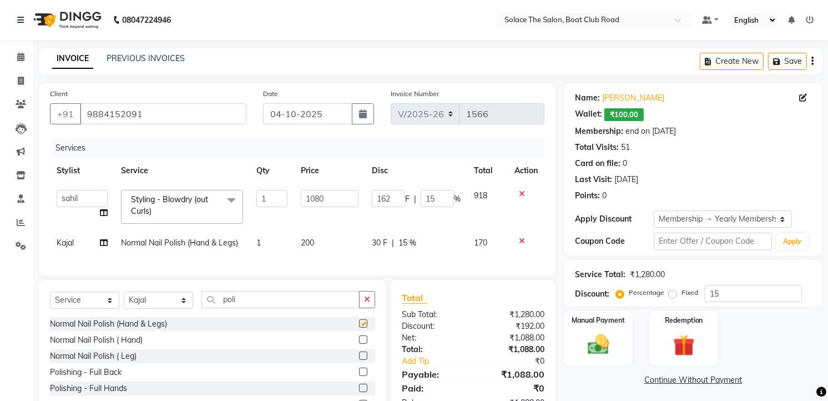
checkbox input "false"
click at [357, 241] on td "200" at bounding box center [329, 242] width 70 height 25
select select "23757"
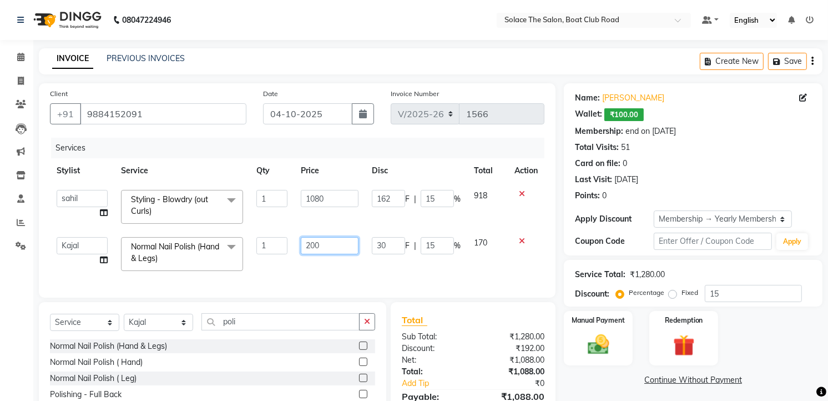
click at [357, 241] on input "200" at bounding box center [329, 245] width 57 height 17
type input "2"
type input "200"
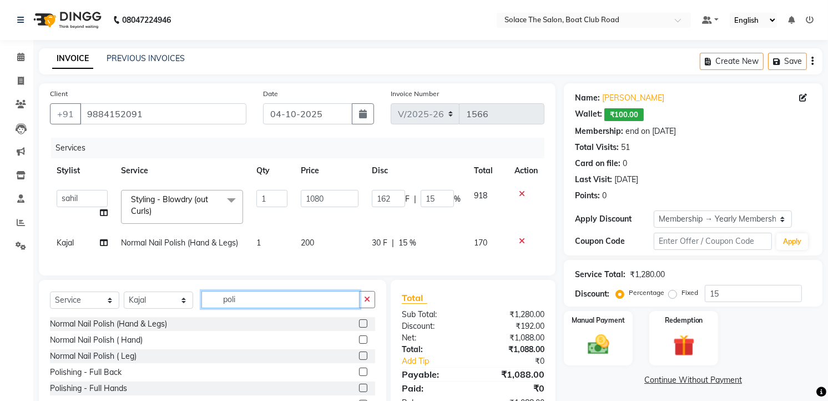
click at [286, 317] on div "Select Service Product Membership Package Voucher Prepaid Gift Card Select Styl…" at bounding box center [212, 304] width 325 height 26
click at [283, 308] on input "poli" at bounding box center [280, 299] width 158 height 17
type input "p"
type input "cut"
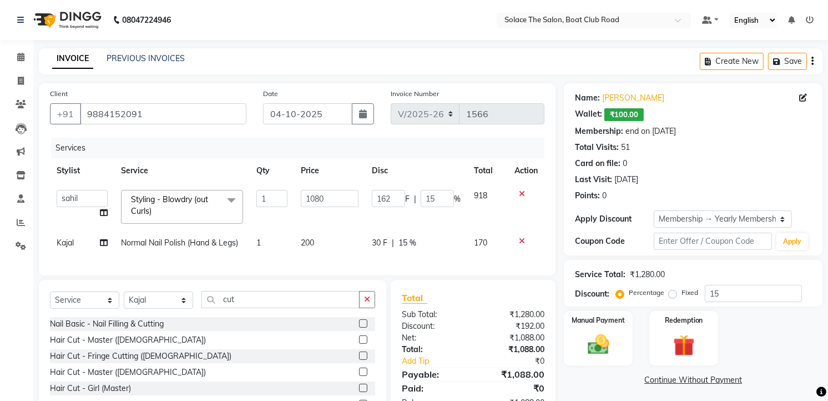
click at [359, 327] on label at bounding box center [363, 323] width 8 height 8
click at [359, 327] on input "checkbox" at bounding box center [362, 323] width 7 height 7
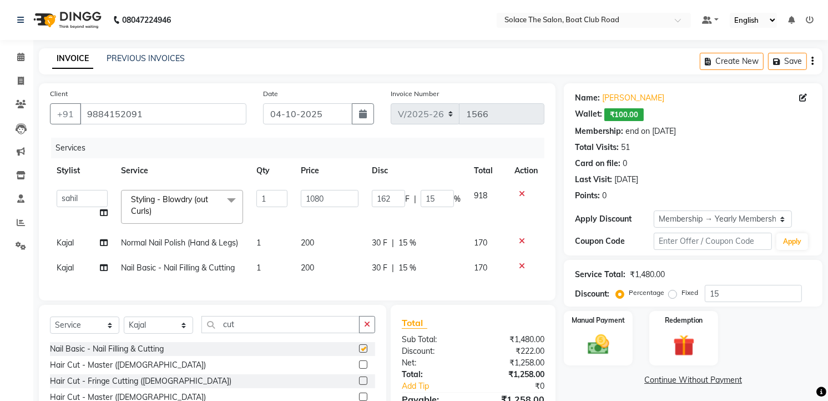
checkbox input "false"
click at [339, 280] on td "200" at bounding box center [329, 267] width 70 height 25
select select "23757"
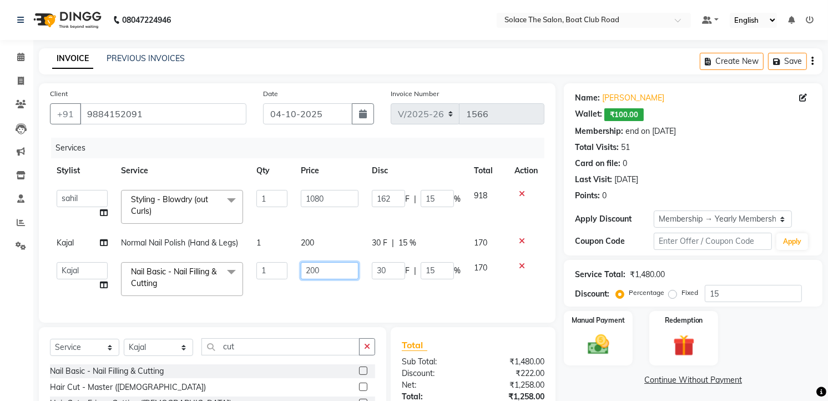
click at [337, 270] on input "200" at bounding box center [329, 270] width 57 height 17
type input "2"
type input "100"
click at [472, 350] on div "Total Sub Total: ₹1,480.00 Discount: ₹222.00 Net: ₹1,258.00 Total: ₹1,258.00 Ad…" at bounding box center [473, 397] width 143 height 118
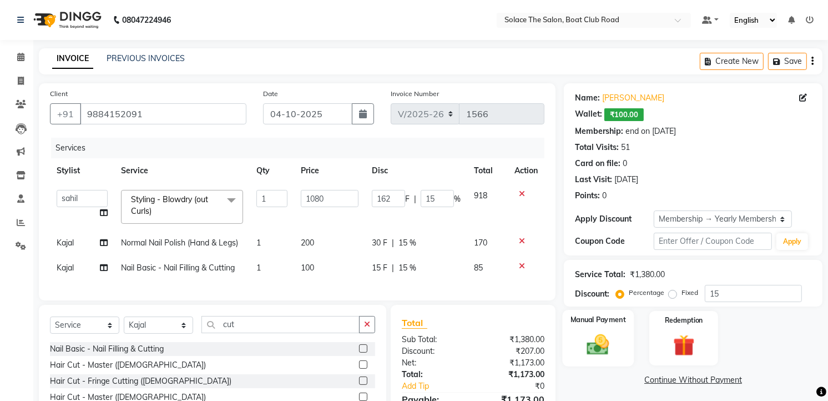
click at [596, 332] on img at bounding box center [598, 345] width 36 height 26
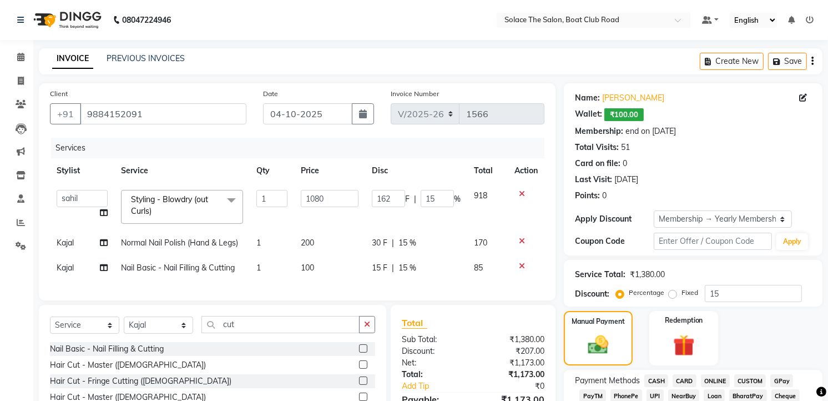
scroll to position [93, 0]
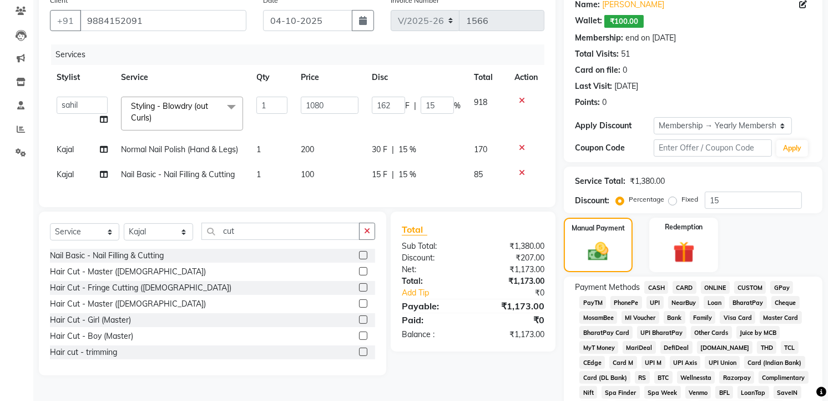
click at [657, 283] on span "CASH" at bounding box center [656, 287] width 24 height 13
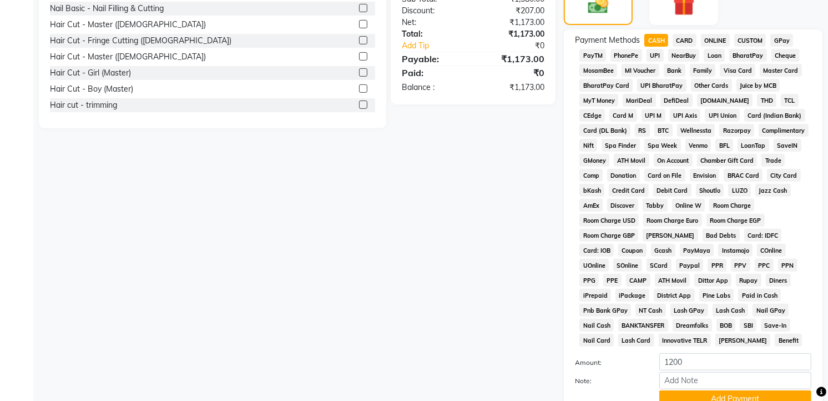
click at [752, 310] on span "Nail GPay" at bounding box center [770, 309] width 36 height 13
type input "1173"
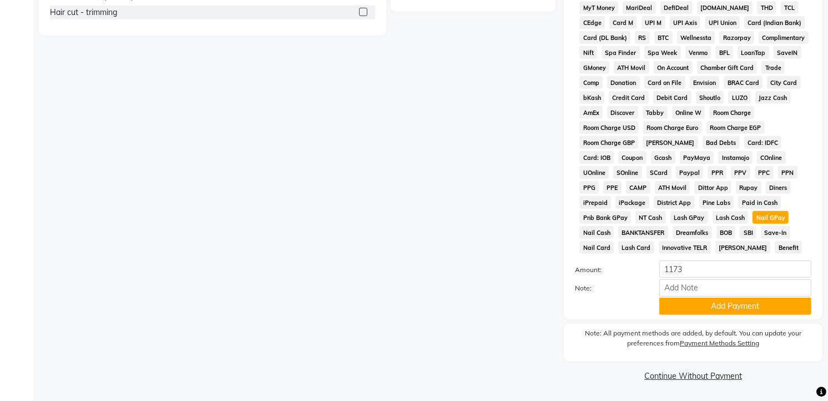
click at [695, 304] on button "Add Payment" at bounding box center [735, 305] width 152 height 17
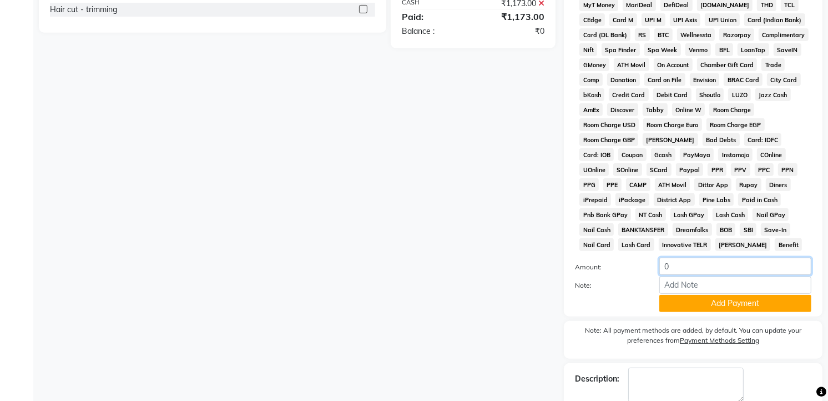
click at [667, 265] on input "0" at bounding box center [735, 265] width 152 height 17
click at [669, 264] on input "0" at bounding box center [735, 265] width 152 height 17
click at [542, 7] on icon at bounding box center [541, 3] width 6 height 8
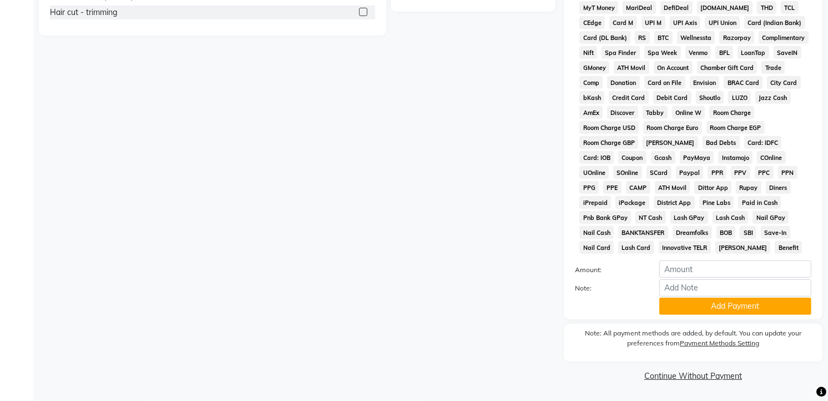
scroll to position [128, 0]
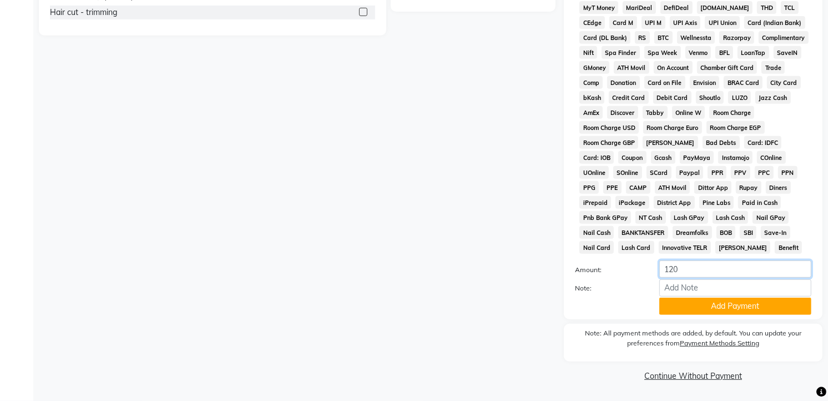
type input "1200"
click at [702, 308] on button "Add Payment" at bounding box center [735, 305] width 152 height 17
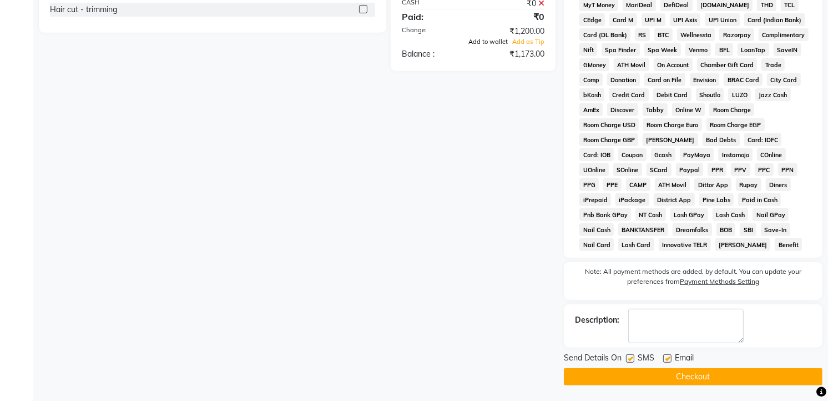
scroll to position [251, 0]
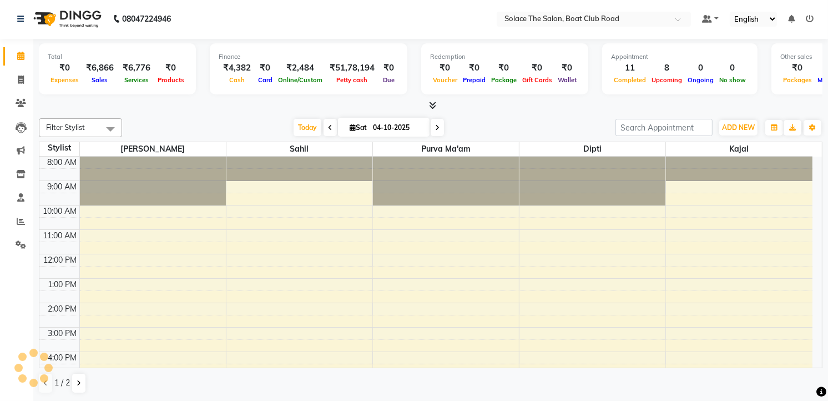
click at [469, 64] on div "₹0" at bounding box center [474, 68] width 28 height 13
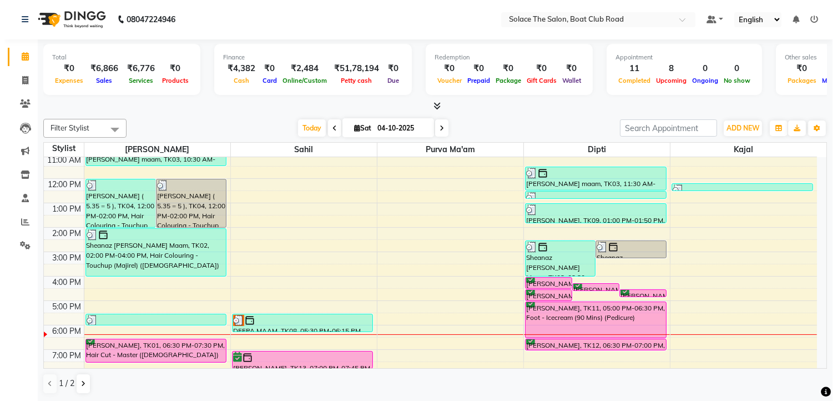
scroll to position [131, 0]
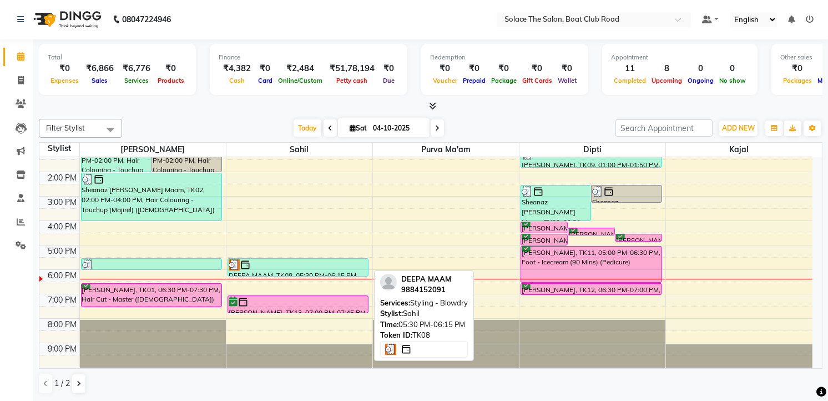
click at [307, 259] on div at bounding box center [298, 264] width 139 height 11
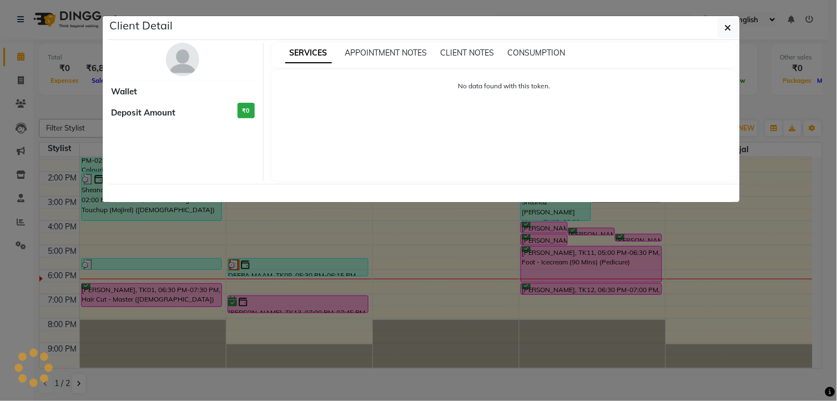
select select "3"
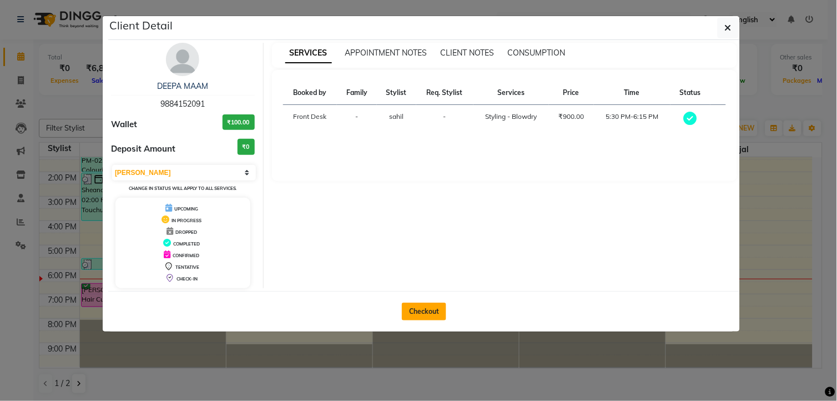
click at [429, 304] on button "Checkout" at bounding box center [424, 311] width 44 height 18
select select "service"
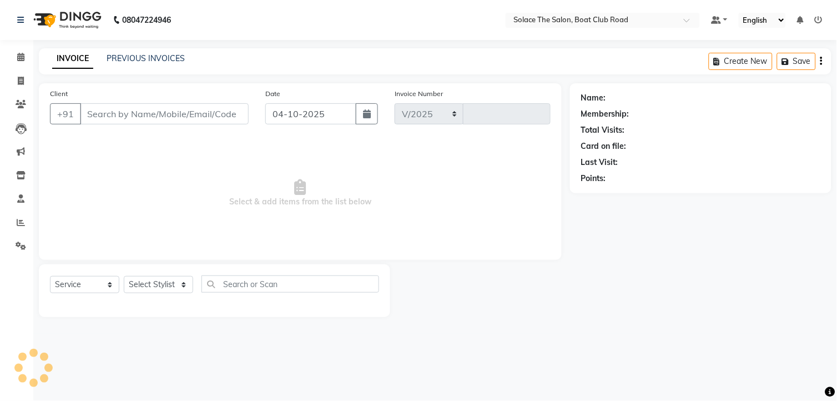
select select "585"
type input "1566"
type input "9884152091"
select select "74276"
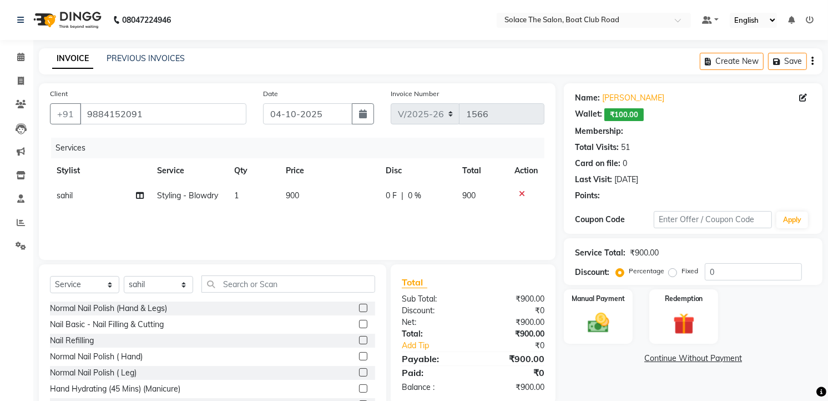
select select "1: Object"
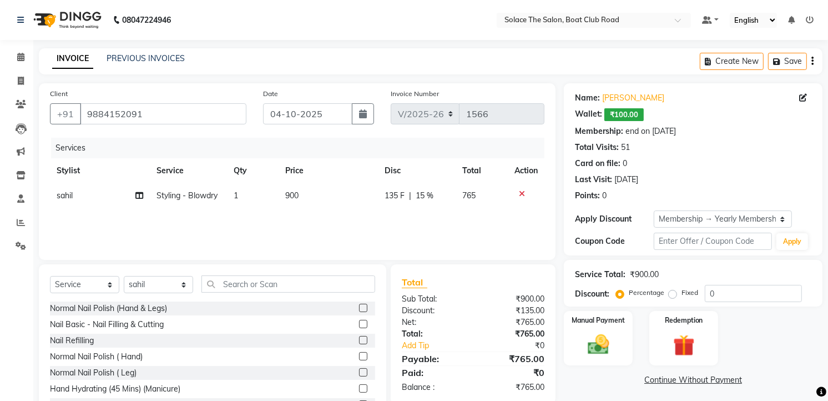
type input "15"
click at [219, 198] on td "Styling - Blowdry" at bounding box center [188, 195] width 77 height 25
select select "74276"
click at [219, 198] on span "Styling - Blowdry x" at bounding box center [182, 201] width 122 height 22
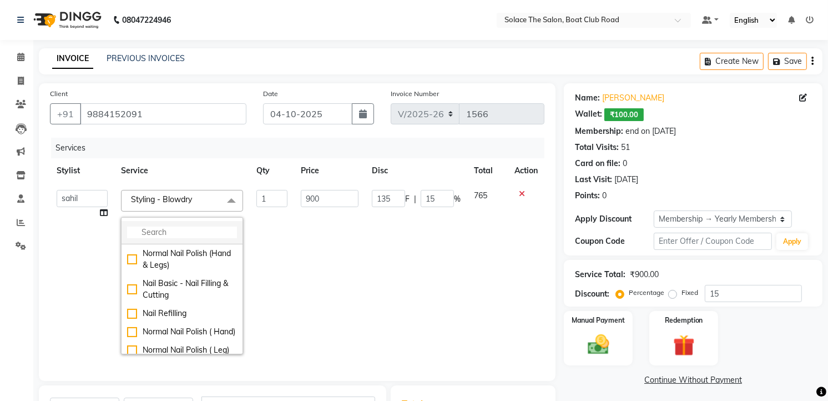
click at [161, 226] on li at bounding box center [181, 232] width 121 height 23
click at [156, 229] on input "multiselect-search" at bounding box center [182, 232] width 110 height 12
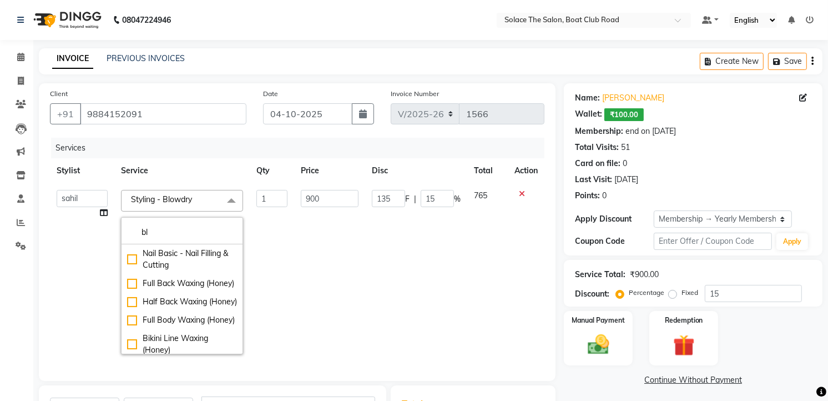
type input "blo"
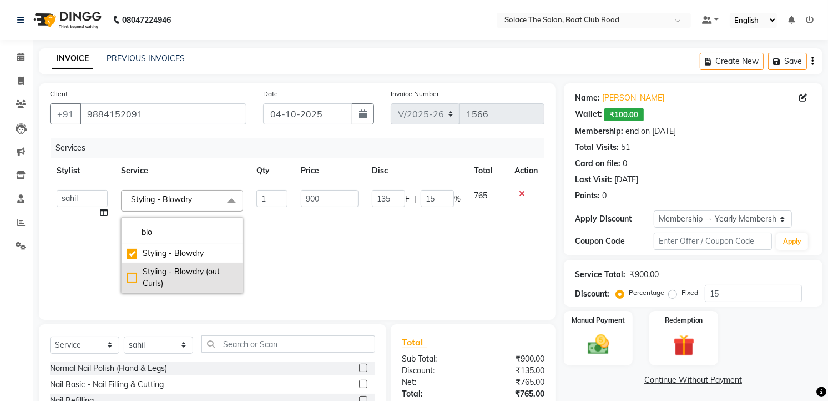
click at [178, 275] on div "Styling - Blowdry (out Curls)" at bounding box center [182, 277] width 110 height 23
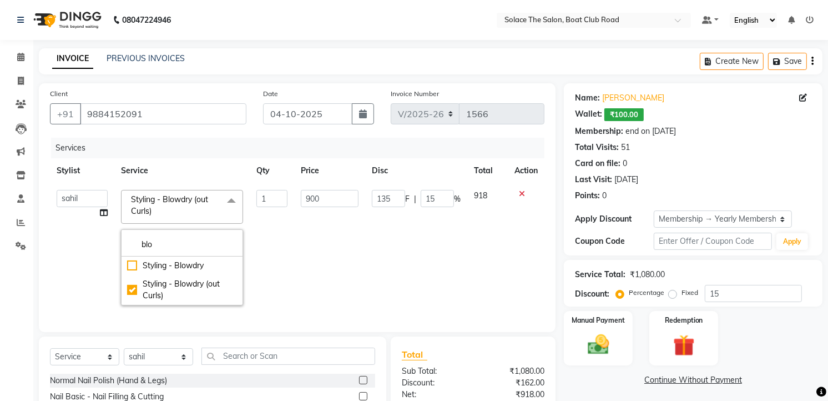
click at [303, 254] on td "900" at bounding box center [329, 247] width 70 height 129
type input "1080"
type input "162"
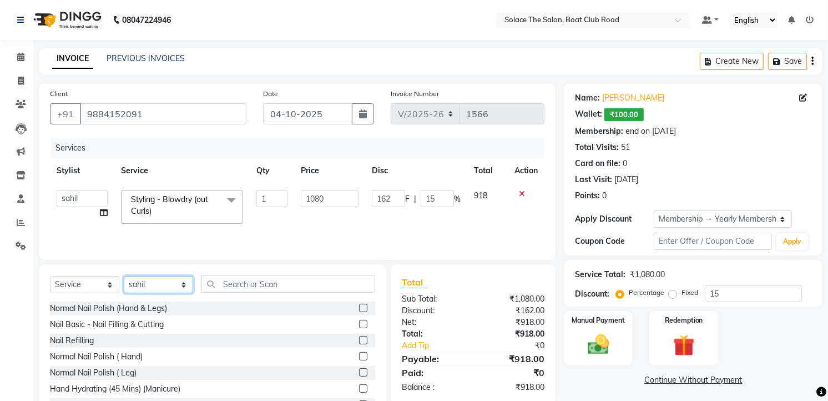
click at [165, 279] on select "Select Stylist [PERSON_NAME] [PERSON_NAME] [PERSON_NAME] Front Desk Kajal [PERS…" at bounding box center [158, 284] width 69 height 17
click at [165, 280] on select "Select Stylist [PERSON_NAME] [PERSON_NAME] [PERSON_NAME] Front Desk Kajal [PERS…" at bounding box center [158, 284] width 69 height 17
select select "23757"
click at [124, 276] on select "Select Stylist [PERSON_NAME] [PERSON_NAME] [PERSON_NAME] Front Desk Kajal [PERS…" at bounding box center [158, 284] width 69 height 17
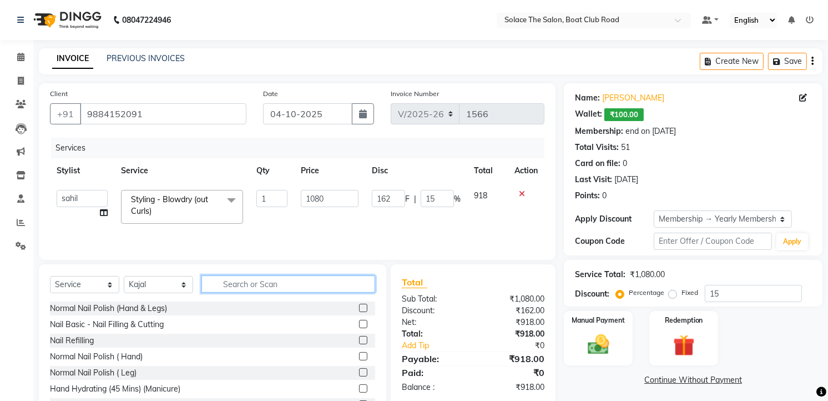
click at [256, 280] on input "text" at bounding box center [288, 283] width 174 height 17
type input "pol"
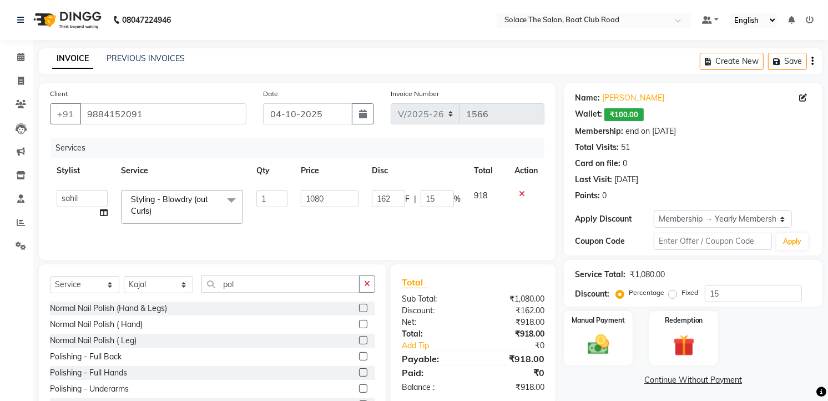
click at [359, 308] on label at bounding box center [363, 307] width 8 height 8
click at [359, 308] on input "checkbox" at bounding box center [362, 308] width 7 height 7
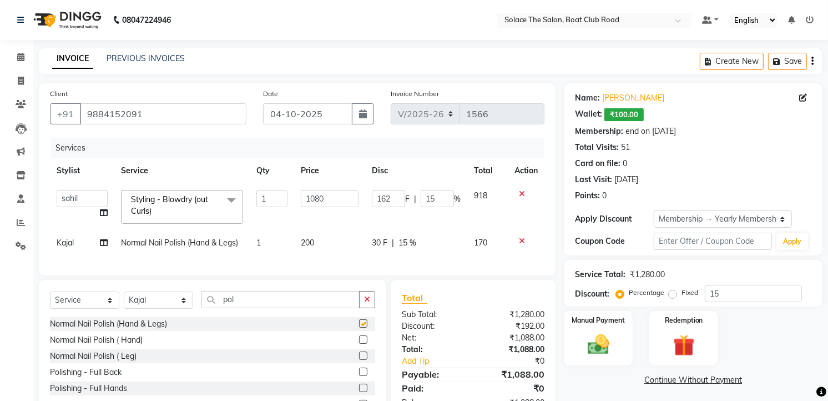
checkbox input "false"
click at [292, 307] on input "pol" at bounding box center [280, 299] width 158 height 17
type input "p"
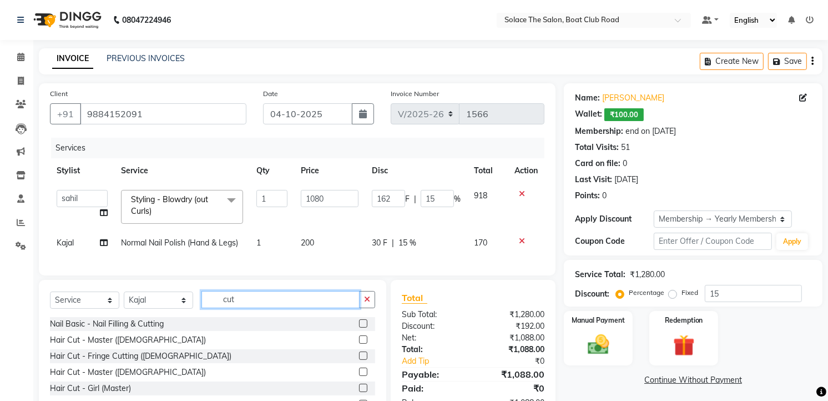
type input "cut"
click at [359, 327] on label at bounding box center [363, 323] width 8 height 8
click at [359, 327] on input "checkbox" at bounding box center [362, 323] width 7 height 7
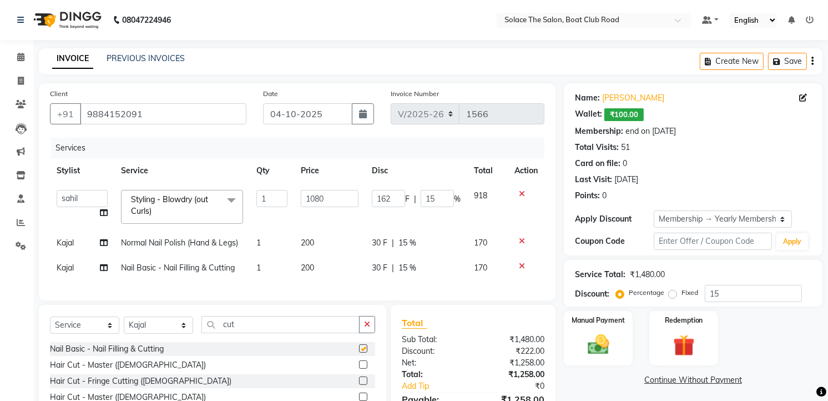
checkbox input "false"
click at [338, 273] on td "200" at bounding box center [329, 267] width 70 height 25
select select "23757"
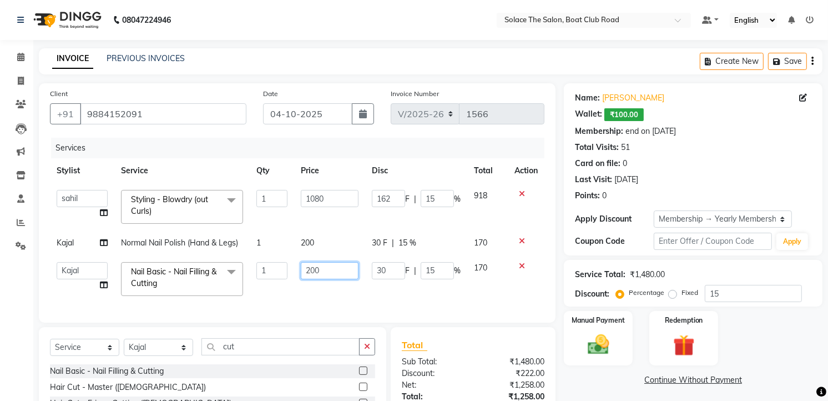
click at [338, 265] on input "200" at bounding box center [329, 270] width 57 height 17
type input "2"
type input "100"
click at [611, 336] on img at bounding box center [598, 345] width 36 height 26
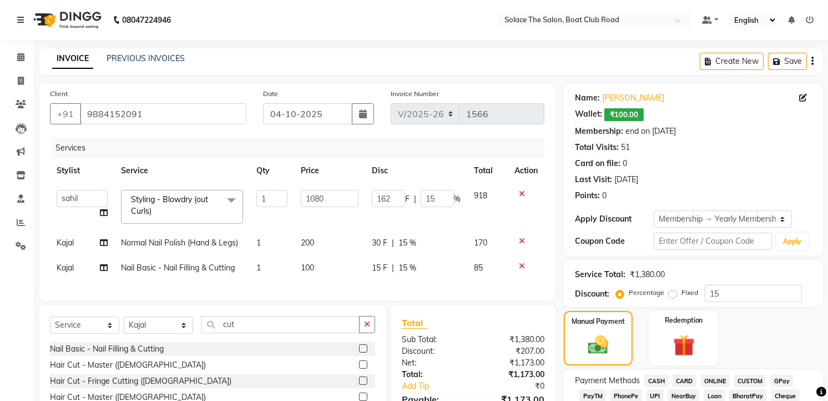
click at [659, 374] on span "CASH" at bounding box center [656, 380] width 24 height 13
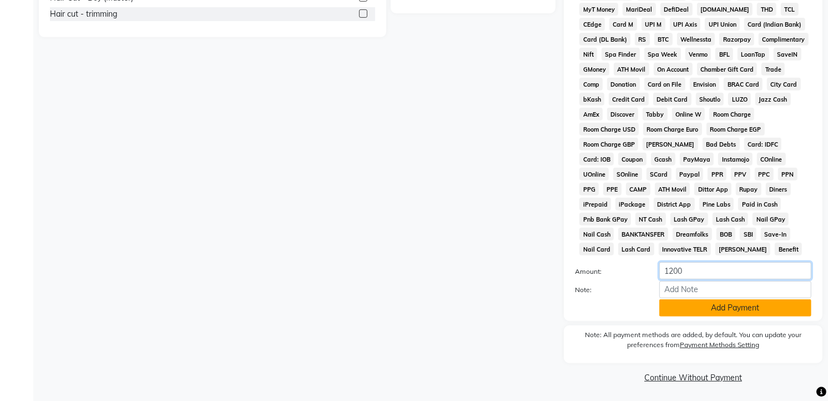
type input "1200"
click at [692, 311] on button "Add Payment" at bounding box center [735, 307] width 152 height 17
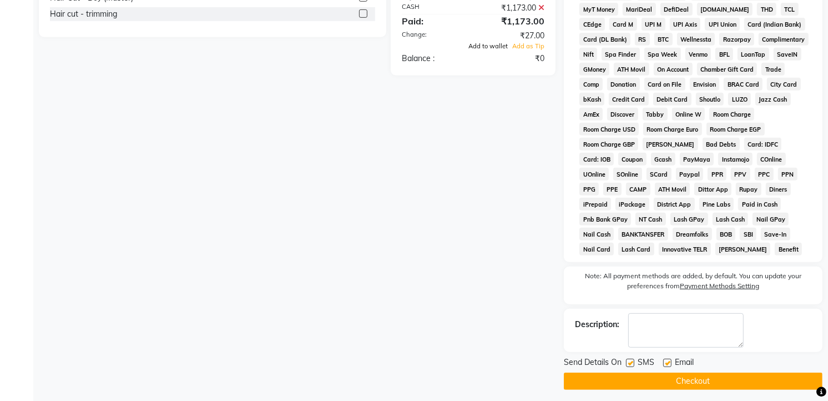
click at [490, 50] on span "Add to wallet" at bounding box center [487, 46] width 39 height 8
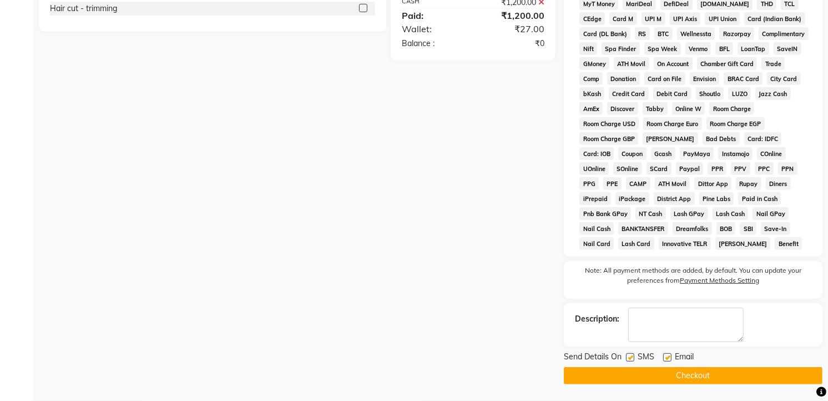
click at [661, 371] on button "Checkout" at bounding box center [693, 375] width 259 height 17
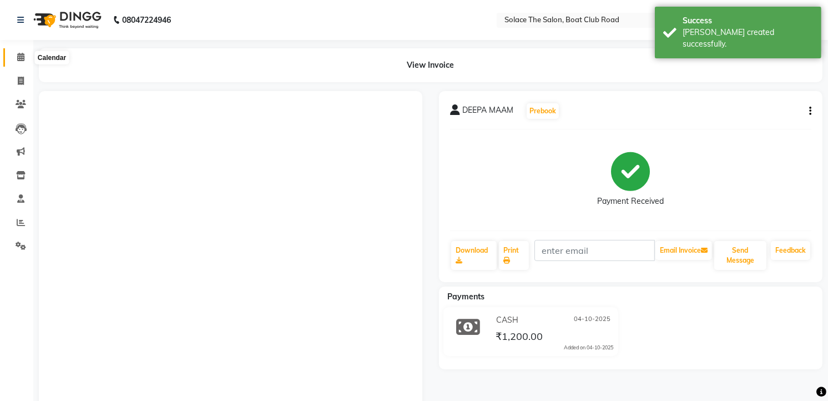
click at [17, 54] on icon at bounding box center [20, 57] width 7 height 8
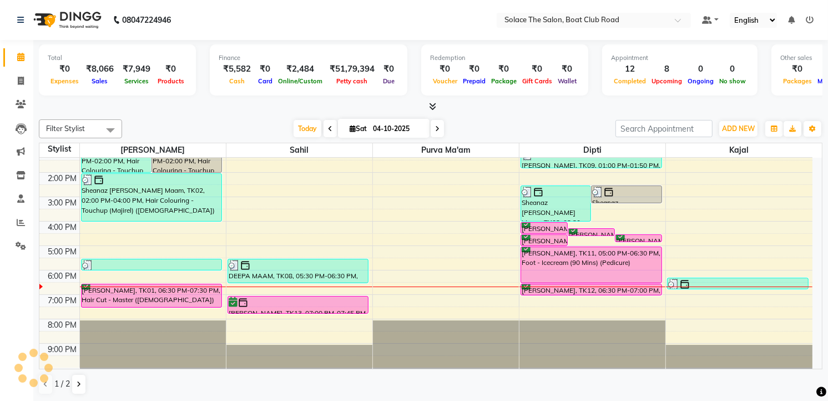
scroll to position [1, 0]
click at [435, 130] on icon at bounding box center [437, 128] width 4 height 7
type input "05-10-2025"
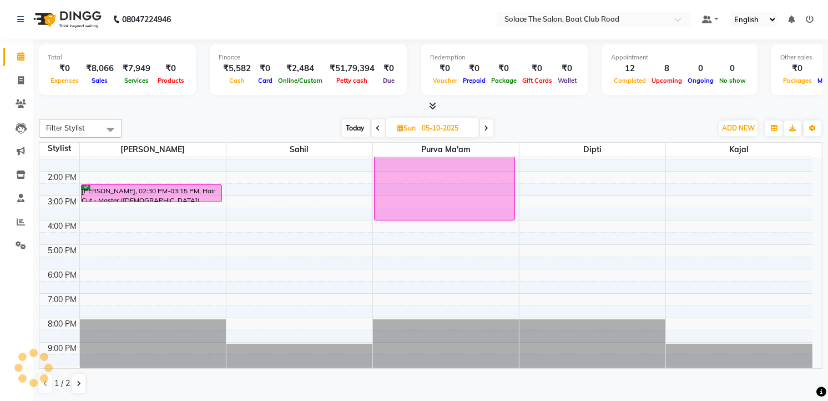
scroll to position [0, 0]
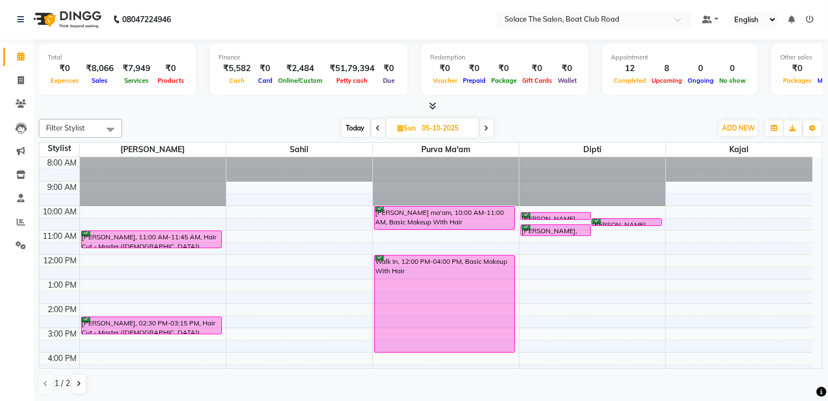
click at [402, 131] on span "[DATE]" at bounding box center [432, 127] width 93 height 19
click at [401, 126] on icon at bounding box center [401, 127] width 6 height 7
select select "10"
select select "2025"
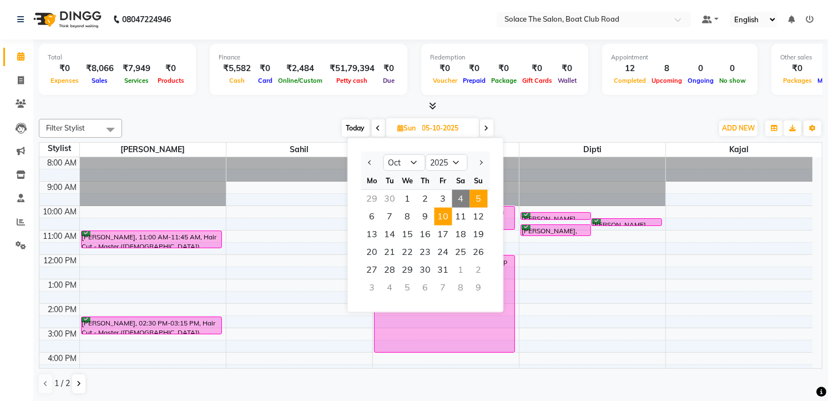
click at [448, 212] on span "10" at bounding box center [443, 216] width 18 height 18
type input "[DATE]"
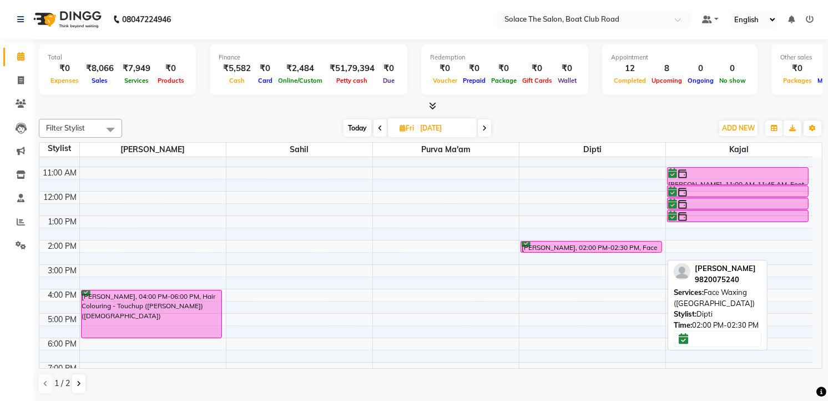
scroll to position [123, 0]
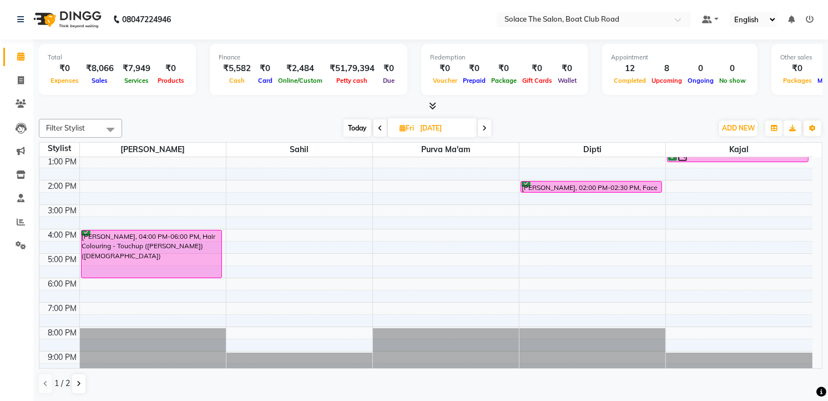
click at [223, 241] on div "8:00 AM 9:00 AM 10:00 AM 11:00 AM 12:00 PM 1:00 PM 2:00 PM 3:00 PM 4:00 PM 5:00…" at bounding box center [425, 204] width 773 height 341
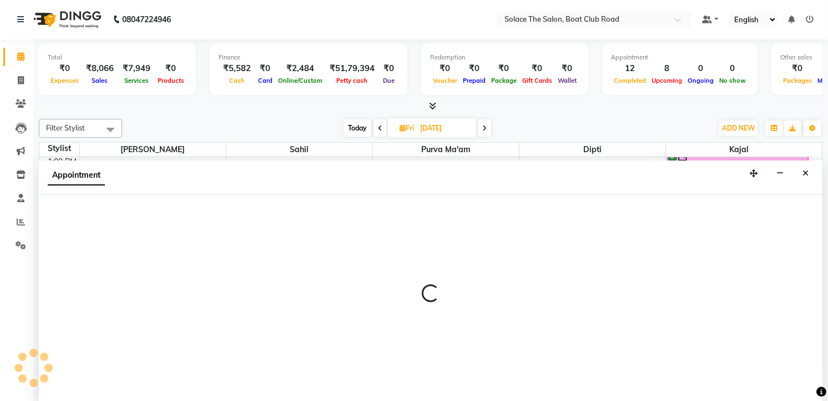
select select "9746"
select select "tentative"
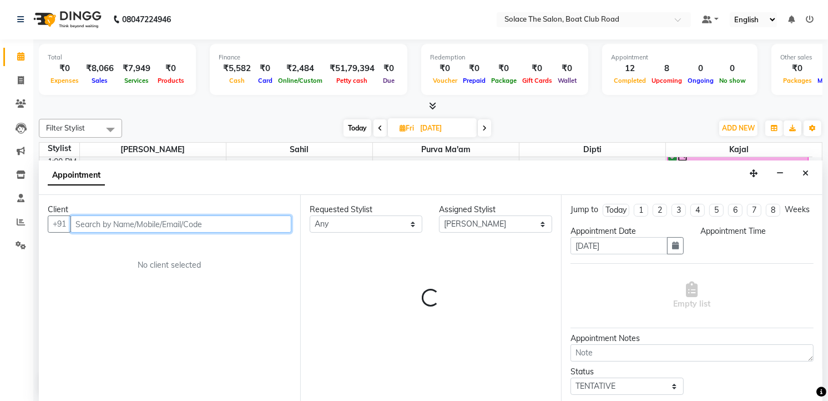
select select "960"
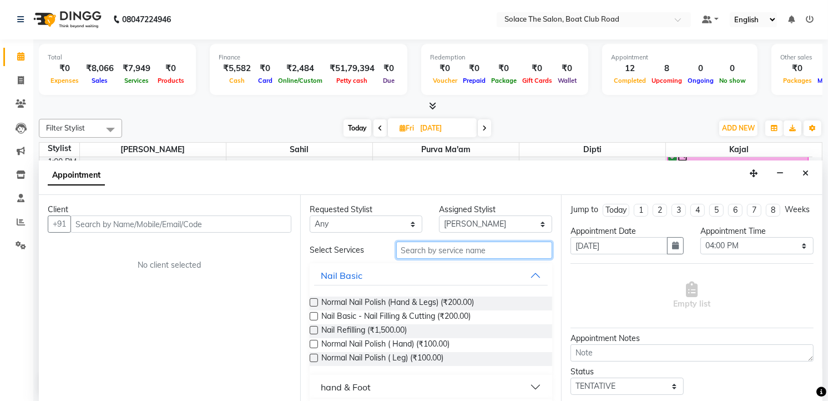
click at [438, 247] on input "text" at bounding box center [474, 249] width 156 height 17
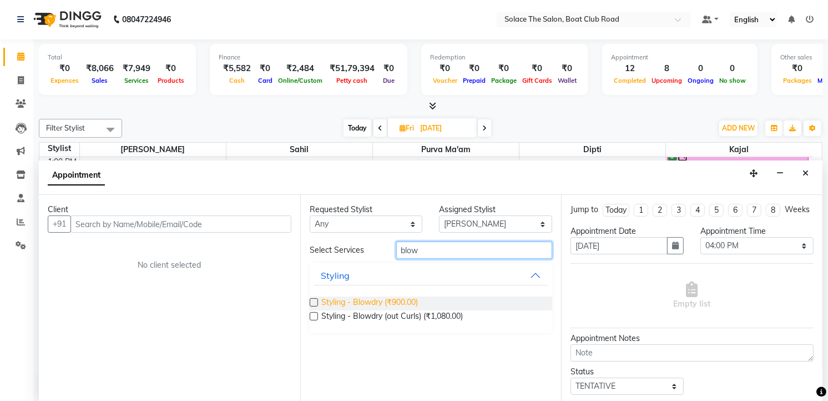
type input "blow"
click at [409, 298] on span "Styling - Blowdry (₹900.00)" at bounding box center [369, 303] width 97 height 14
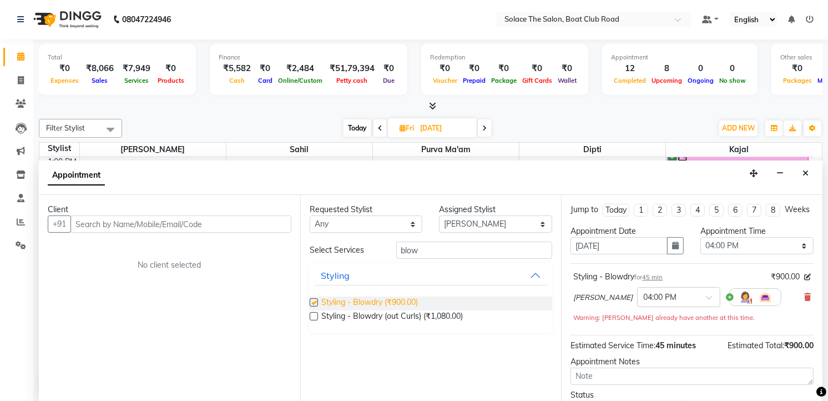
checkbox input "false"
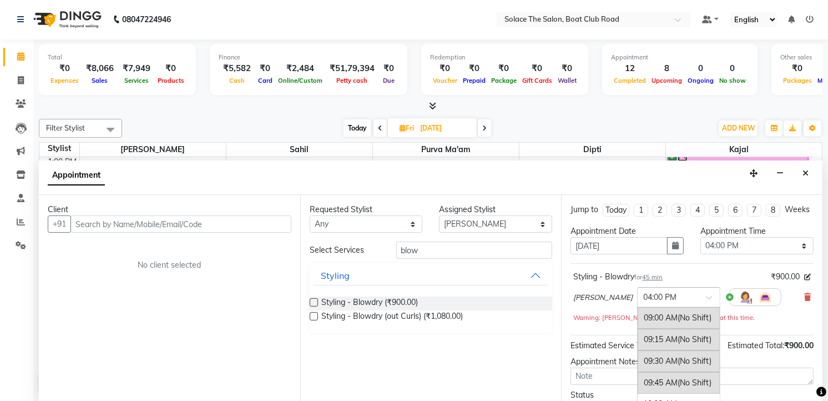
click at [647, 302] on input "text" at bounding box center [667, 296] width 49 height 12
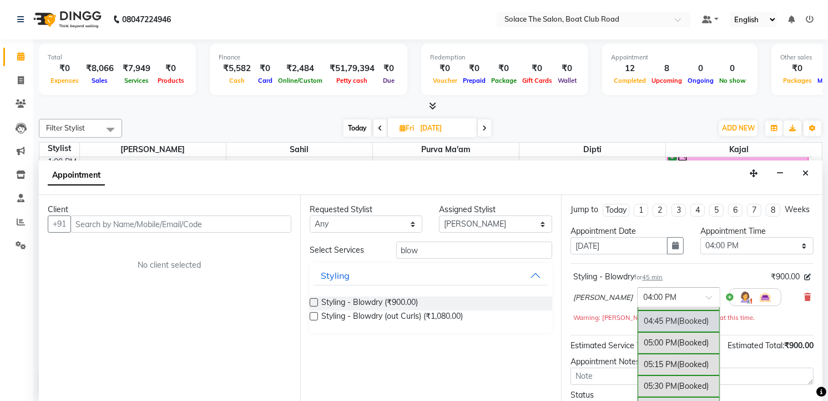
scroll to position [579, 0]
click at [637, 367] on div "04:30 PM (Booked)" at bounding box center [678, 361] width 82 height 22
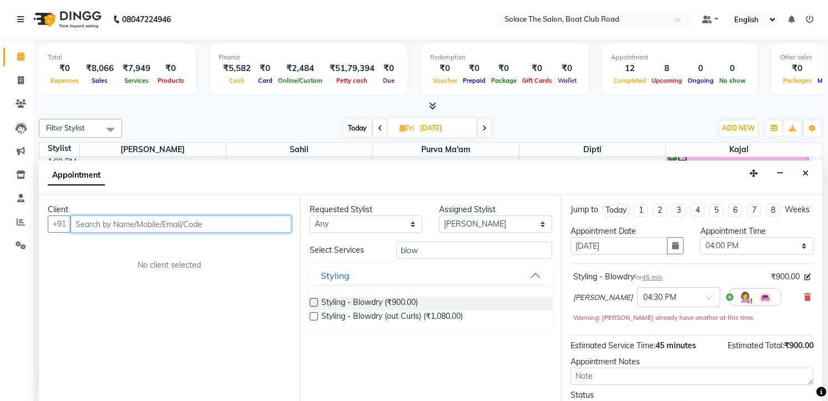
click at [185, 222] on input "text" at bounding box center [180, 223] width 221 height 17
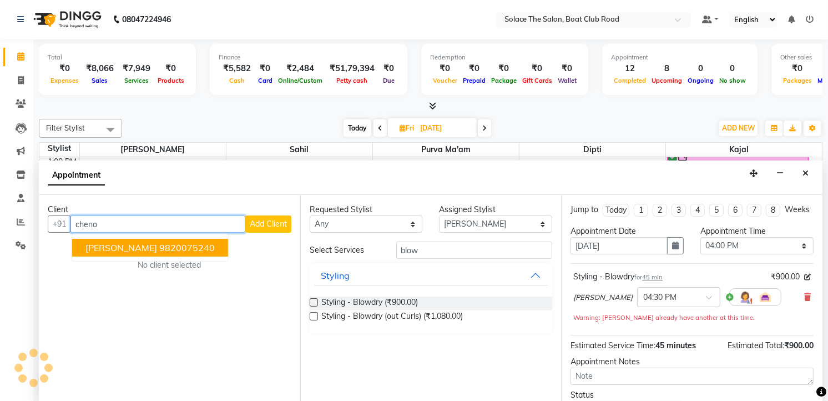
click at [151, 254] on button "[PERSON_NAME] 9820075240" at bounding box center [150, 248] width 156 height 18
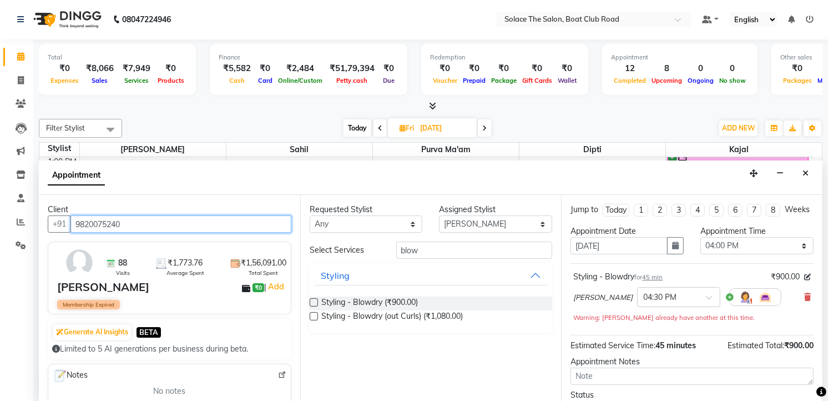
scroll to position [98, 0]
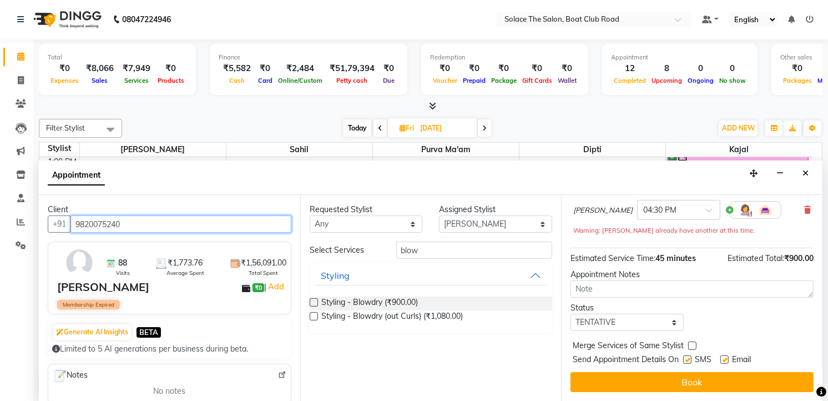
type input "9820075240"
click at [626, 320] on select "Select TENTATIVE CONFIRM UPCOMING" at bounding box center [626, 321] width 113 height 17
drag, startPoint x: 624, startPoint y: 318, endPoint x: 610, endPoint y: 342, distance: 28.1
click at [624, 318] on select "Select TENTATIVE CONFIRM UPCOMING" at bounding box center [626, 321] width 113 height 17
click at [607, 325] on select "Select TENTATIVE CONFIRM UPCOMING" at bounding box center [626, 321] width 113 height 17
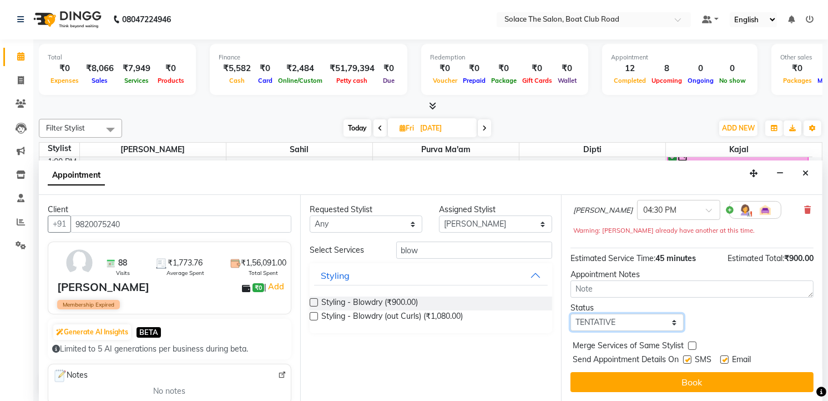
select select "confirm booking"
click at [570, 313] on select "Select TENTATIVE CONFIRM UPCOMING" at bounding box center [626, 321] width 113 height 17
click at [622, 370] on div "Jump to [DATE] 1 2 3 4 5 6 7 8 Weeks Appointment Date [DATE] Appointment Time S…" at bounding box center [691, 298] width 261 height 206
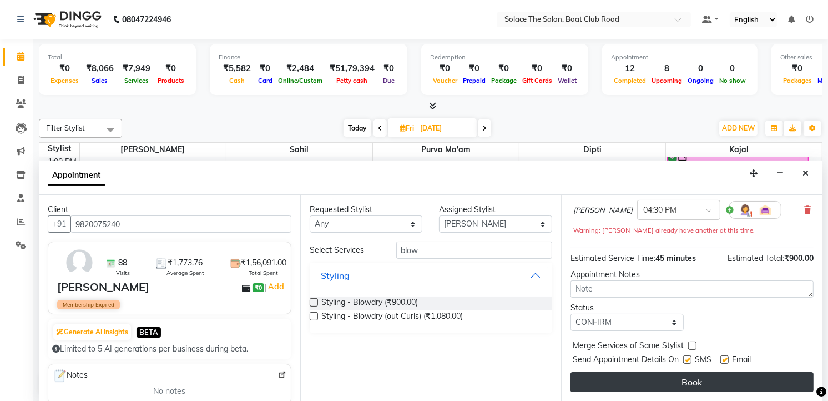
click at [627, 378] on button "Book" at bounding box center [691, 382] width 243 height 20
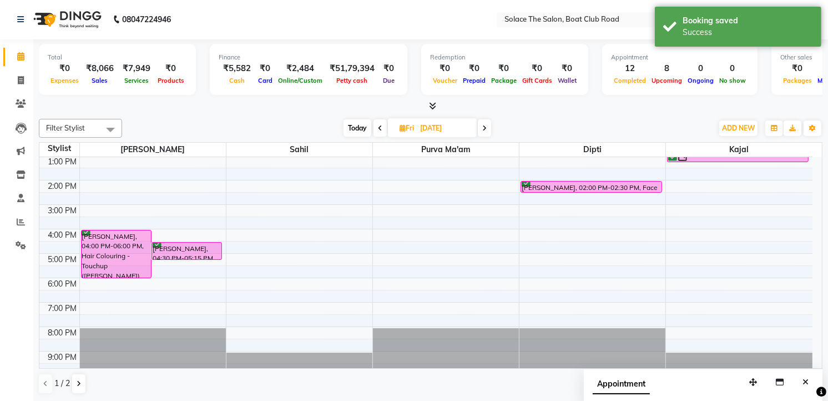
scroll to position [0, 0]
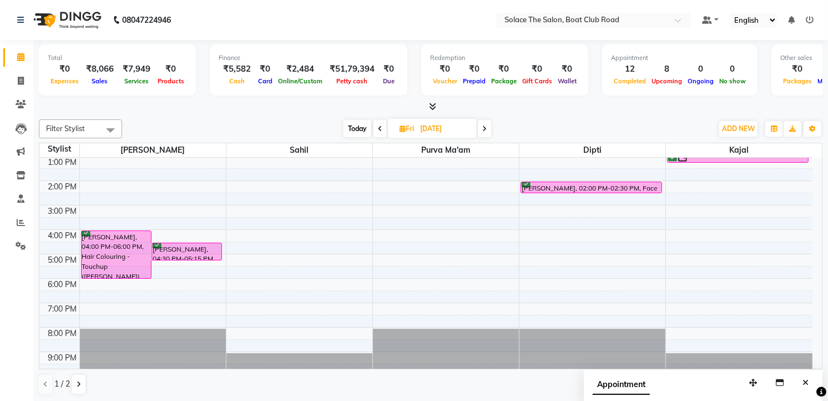
click at [350, 125] on span "Today" at bounding box center [357, 128] width 28 height 17
type input "04-10-2025"
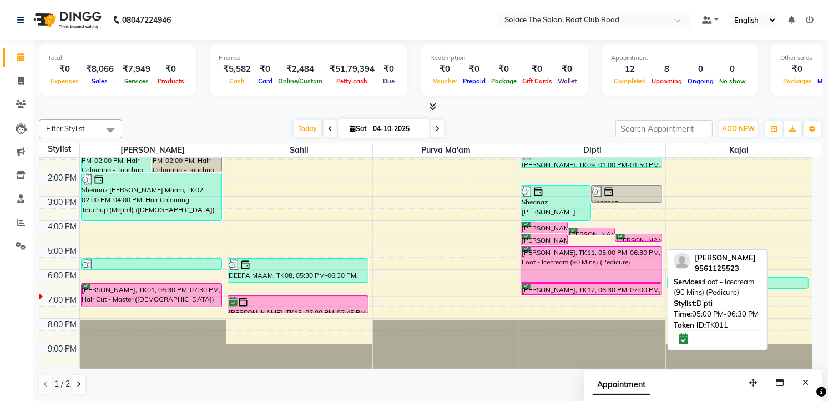
scroll to position [1, 0]
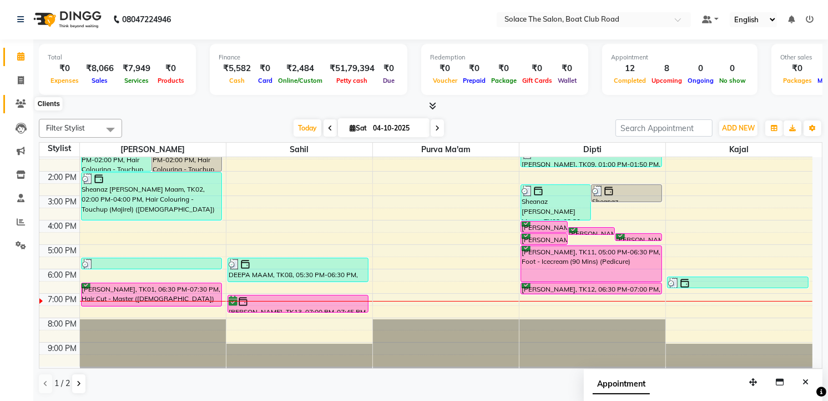
click at [21, 102] on icon at bounding box center [21, 103] width 11 height 8
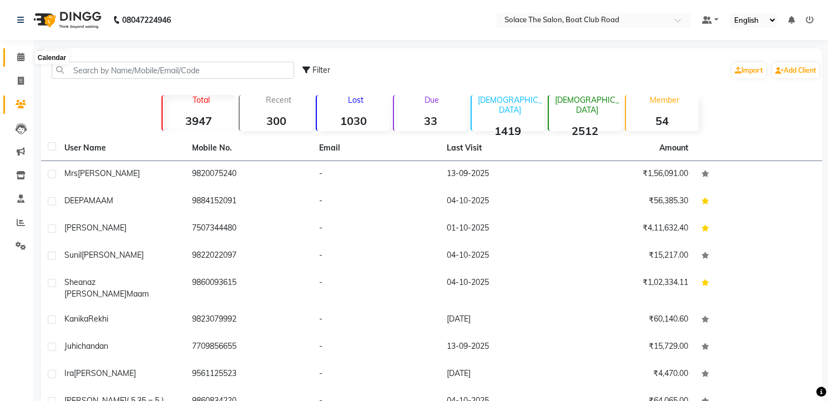
click at [25, 55] on span at bounding box center [20, 57] width 19 height 13
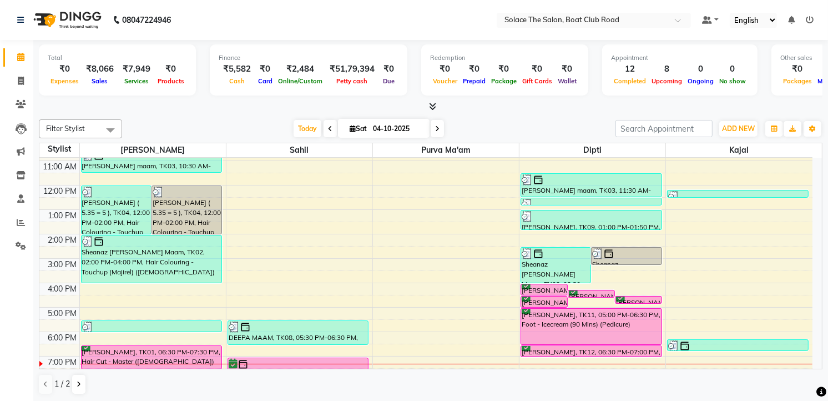
scroll to position [131, 0]
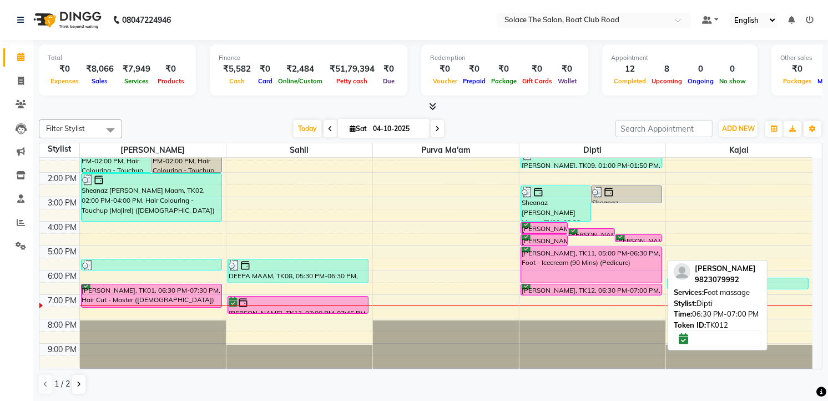
click at [561, 286] on div "[PERSON_NAME], TK12, 06:30 PM-07:00 PM, Foot massage" at bounding box center [591, 289] width 140 height 11
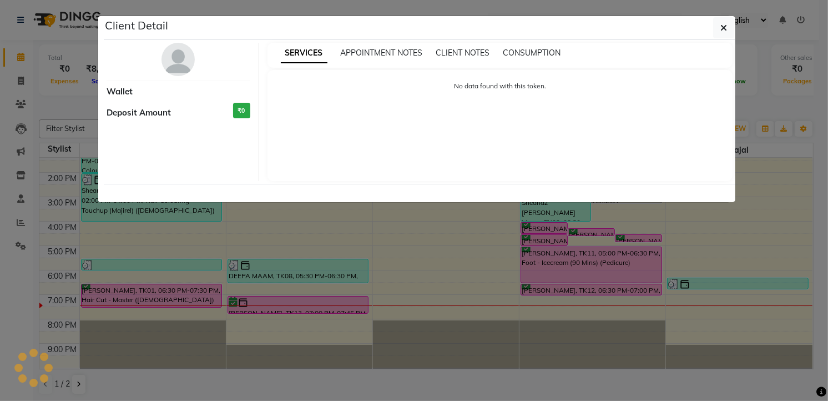
select select "6"
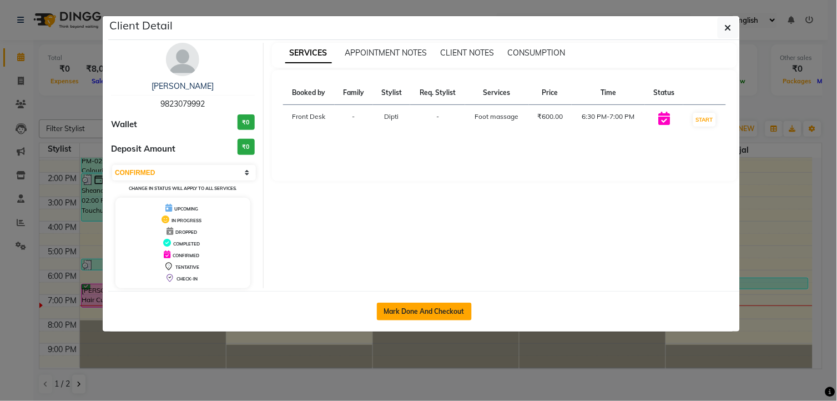
click at [430, 307] on button "Mark Done And Checkout" at bounding box center [424, 311] width 95 height 18
select select "service"
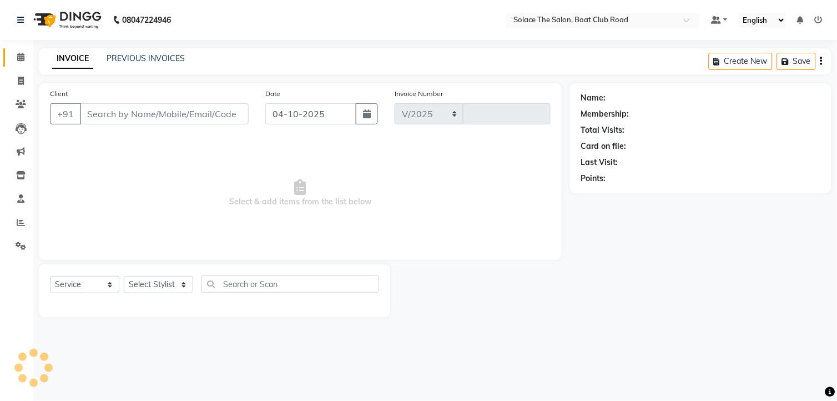
select select "585"
type input "1567"
type input "9823079992"
select select "9749"
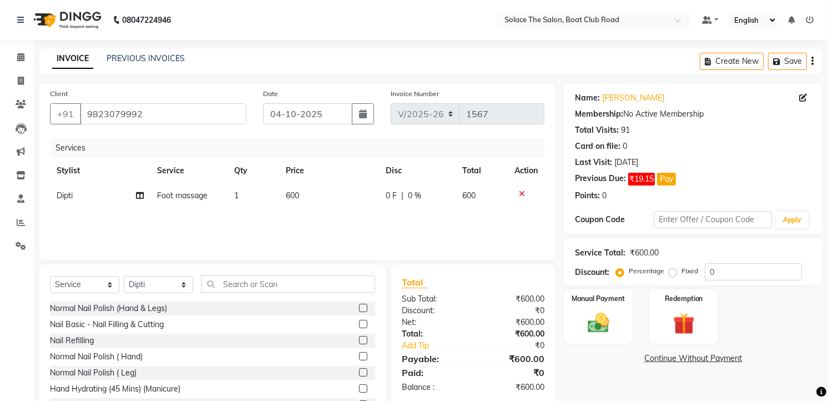
click at [443, 208] on div "Services Stylist Service Qty Price Disc Total Action [PERSON_NAME] Foot massage…" at bounding box center [297, 193] width 494 height 111
click at [441, 195] on div "0 F | 0 %" at bounding box center [417, 196] width 63 height 12
select select "9749"
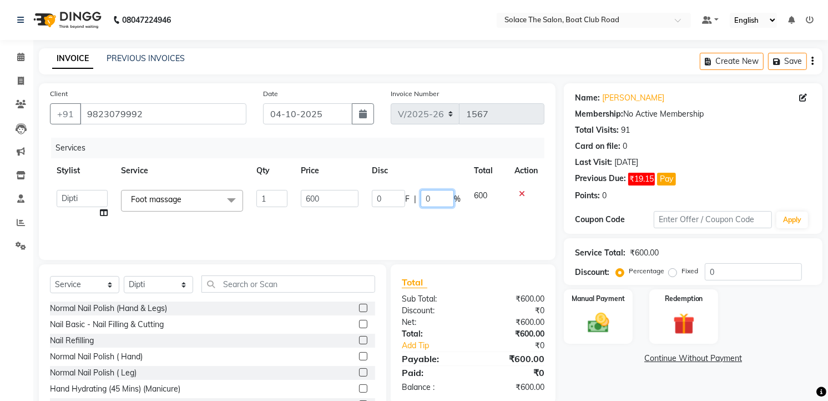
click at [441, 195] on input "0" at bounding box center [437, 198] width 33 height 17
type input "15"
click at [447, 306] on div "Discount:" at bounding box center [433, 311] width 80 height 12
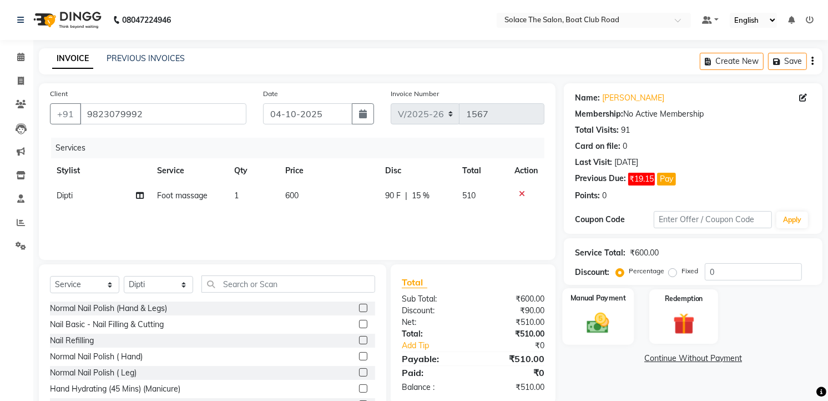
click at [592, 316] on img at bounding box center [598, 323] width 36 height 26
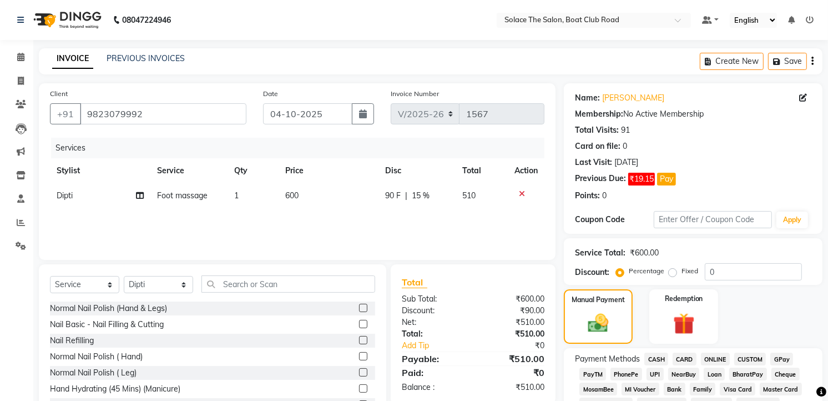
scroll to position [308, 0]
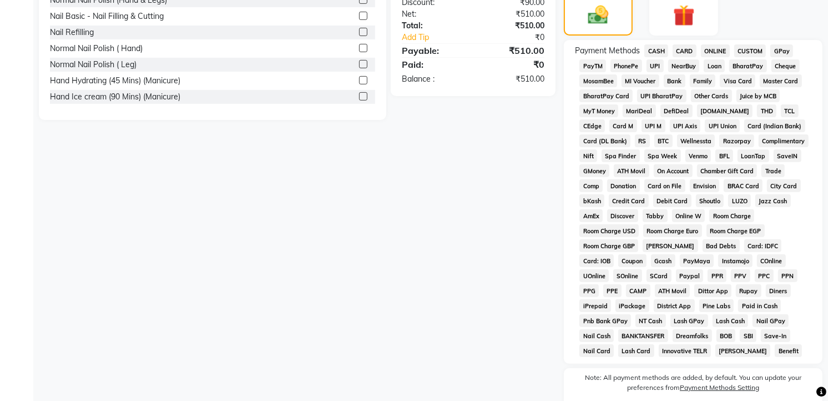
click at [783, 53] on span "GPay" at bounding box center [781, 50] width 23 height 13
click at [719, 400] on button "Add Payment" at bounding box center [735, 409] width 152 height 17
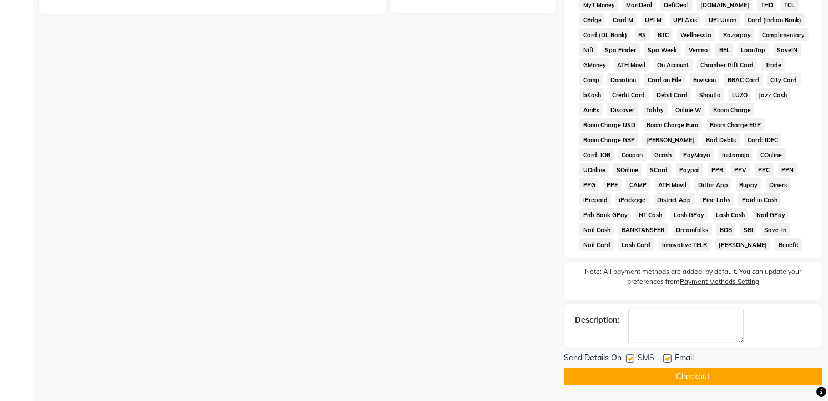
click at [656, 377] on button "Checkout" at bounding box center [693, 376] width 259 height 17
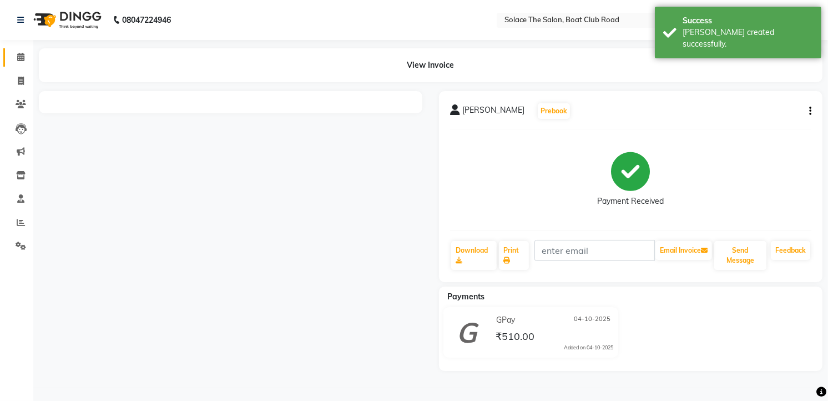
click at [24, 55] on span at bounding box center [20, 57] width 19 height 13
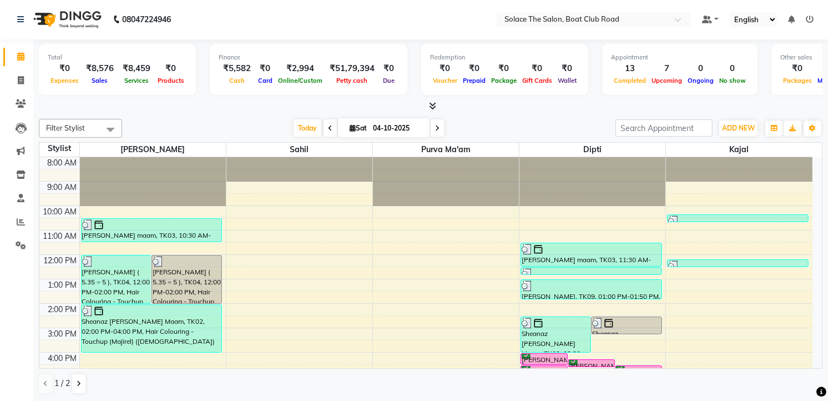
scroll to position [123, 0]
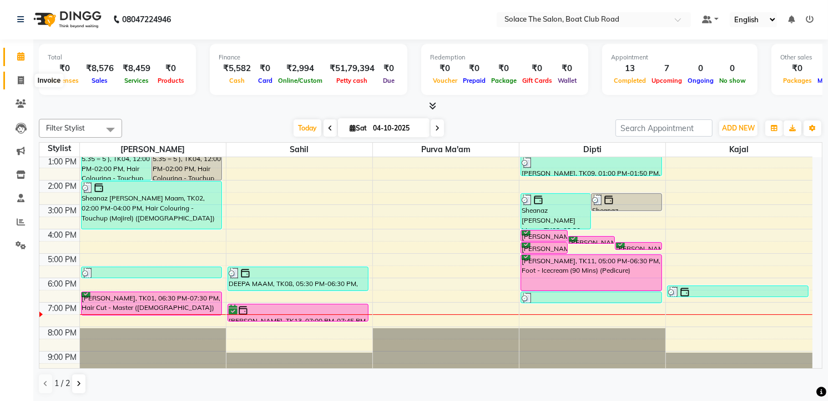
click at [21, 74] on span at bounding box center [20, 80] width 19 height 13
select select "585"
select select "service"
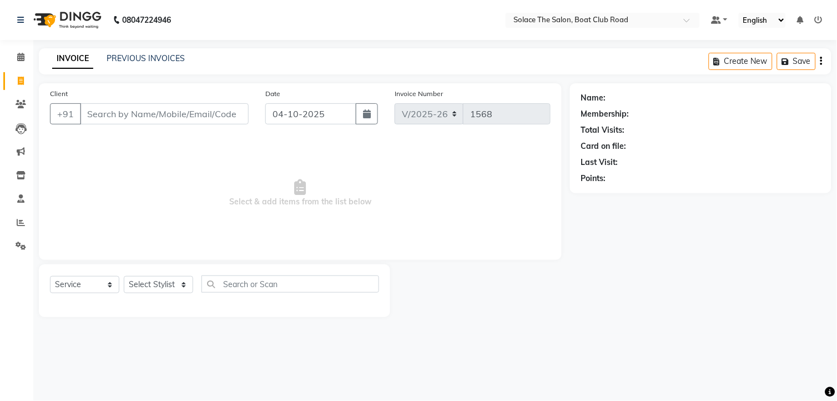
click at [114, 112] on input "Client" at bounding box center [164, 113] width 169 height 21
type input "riya"
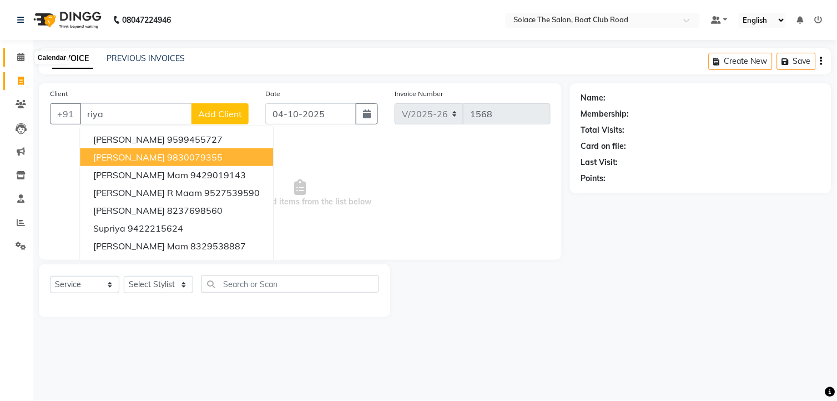
click at [21, 58] on icon at bounding box center [20, 57] width 7 height 8
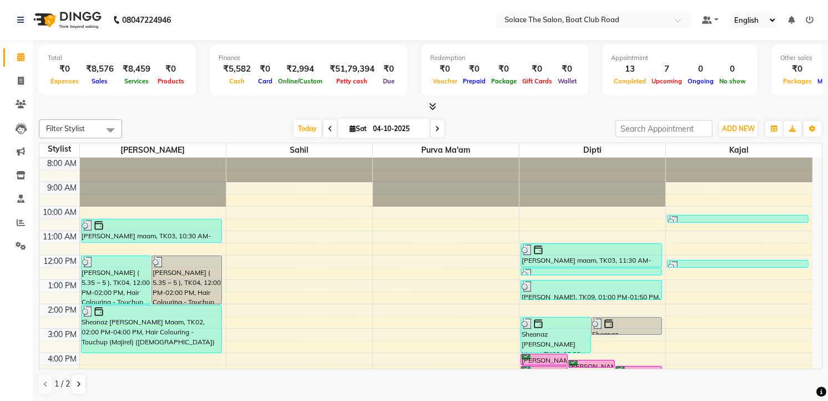
scroll to position [131, 0]
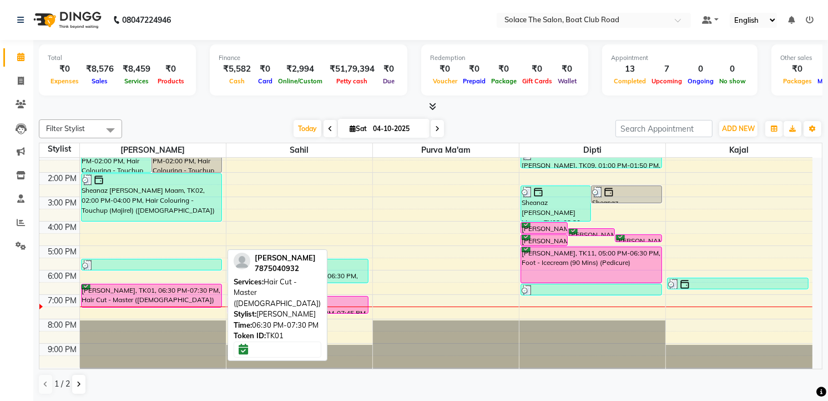
click at [200, 288] on div "[PERSON_NAME], TK01, 06:30 PM-07:30 PM, Hair Cut - Master ([DEMOGRAPHIC_DATA])" at bounding box center [152, 295] width 140 height 23
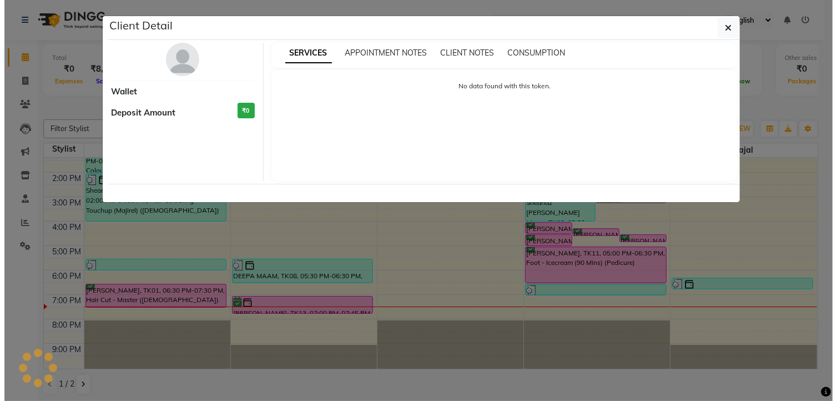
select select "6"
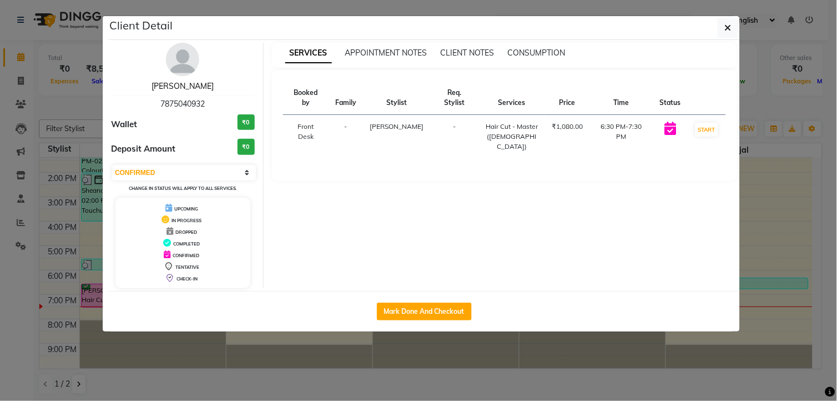
click at [185, 87] on link "[PERSON_NAME]" at bounding box center [182, 86] width 62 height 10
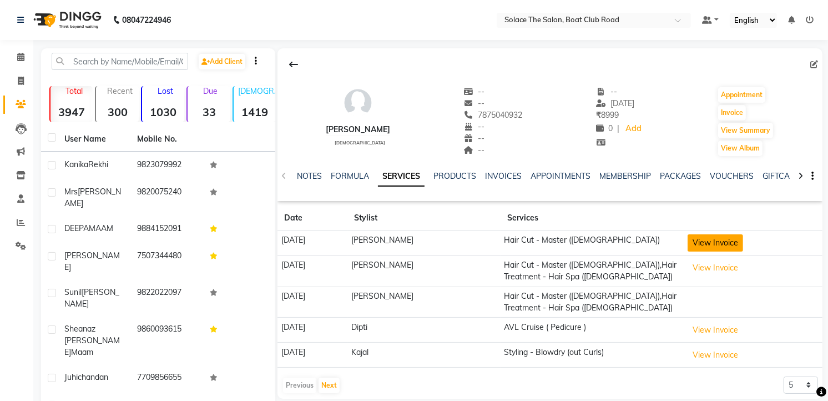
click at [710, 237] on button "View Invoice" at bounding box center [714, 242] width 55 height 17
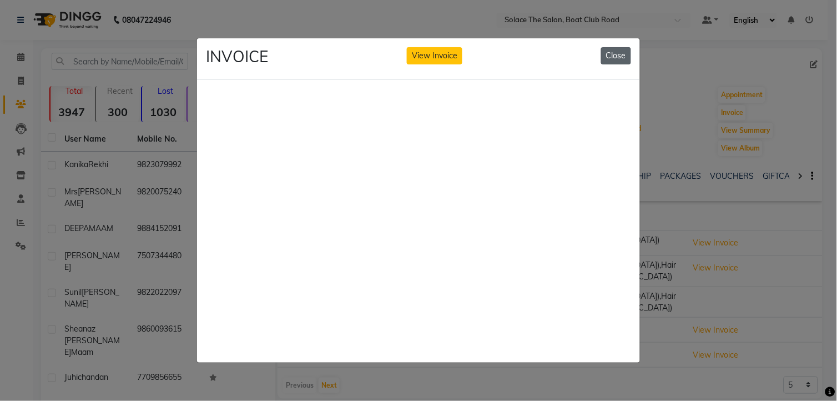
click at [625, 48] on button "Close" at bounding box center [616, 55] width 30 height 17
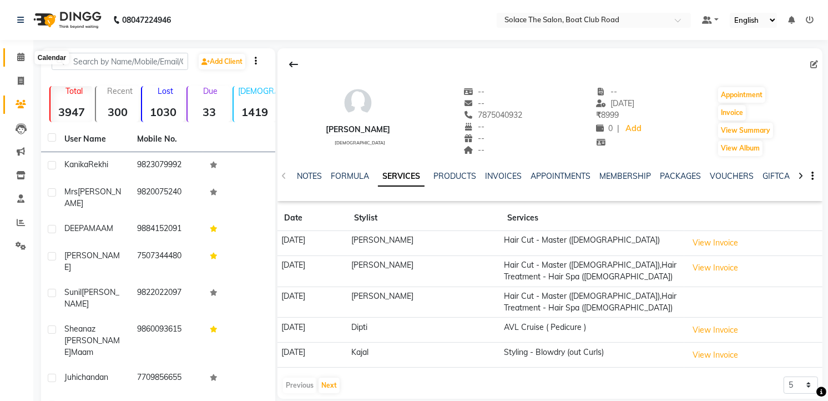
click at [19, 59] on icon at bounding box center [20, 57] width 7 height 8
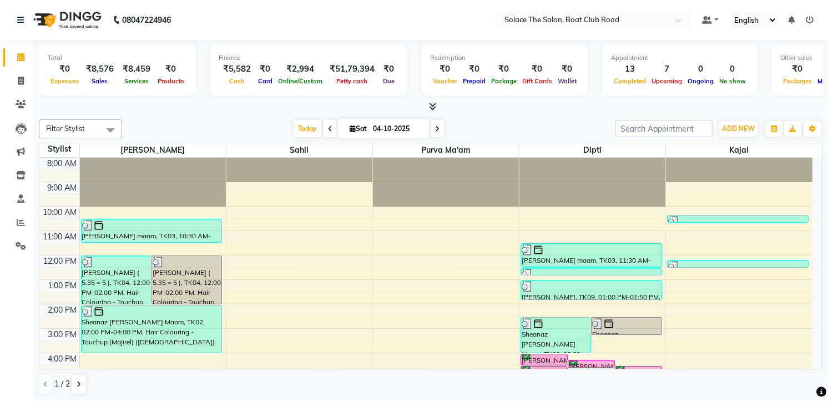
scroll to position [131, 0]
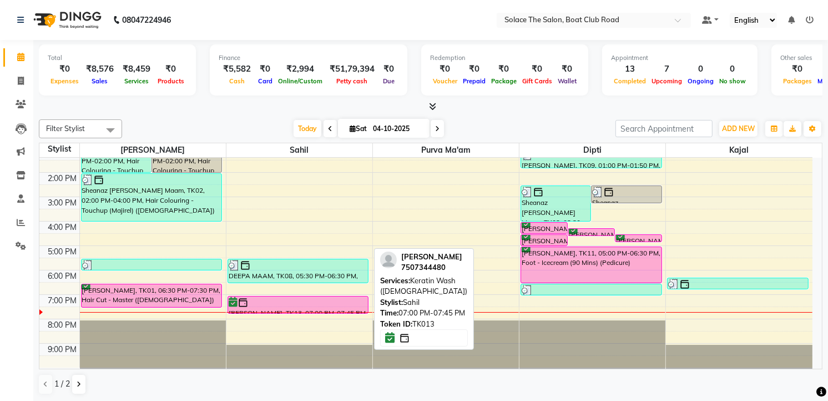
click at [275, 298] on div at bounding box center [298, 302] width 139 height 11
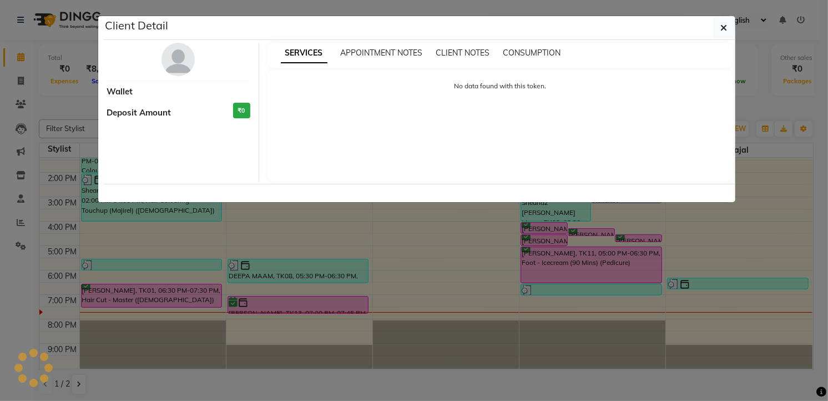
select select "6"
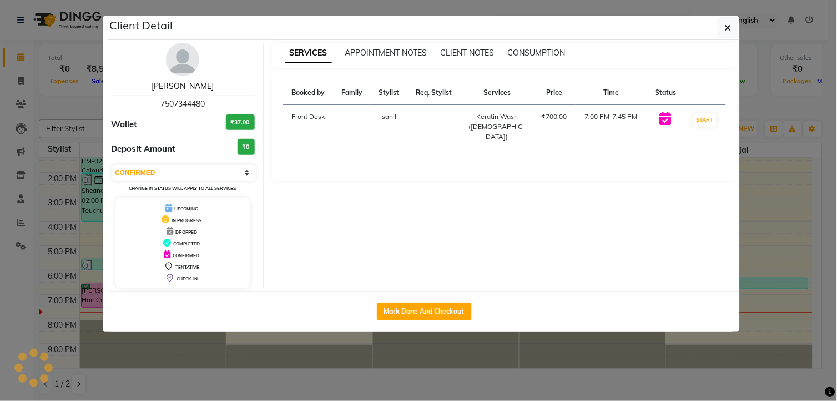
click at [185, 87] on link "[PERSON_NAME]" at bounding box center [182, 86] width 62 height 10
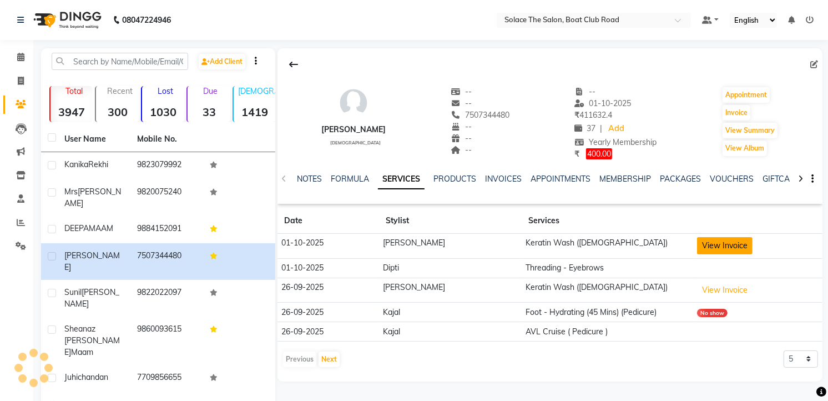
click at [708, 245] on button "View Invoice" at bounding box center [724, 245] width 55 height 17
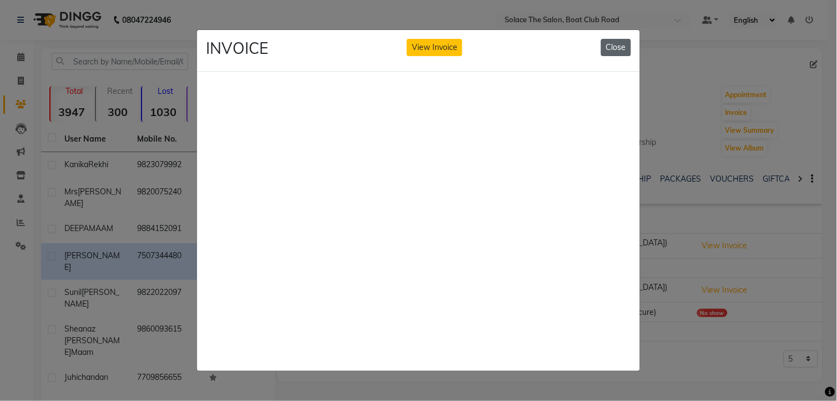
click at [619, 42] on button "Close" at bounding box center [616, 47] width 30 height 17
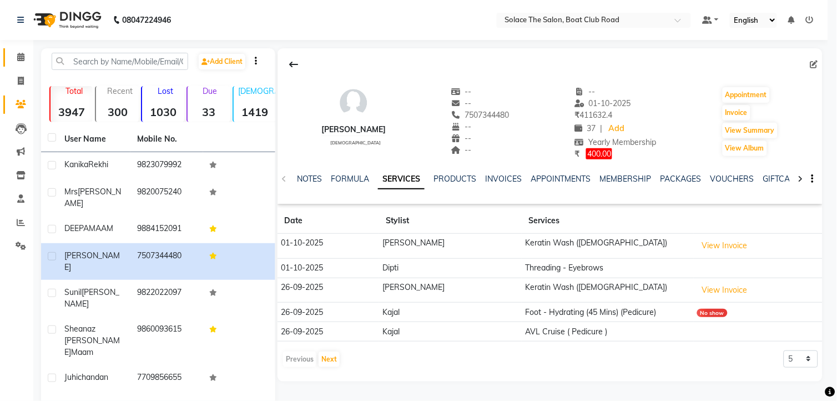
click at [18, 60] on icon at bounding box center [20, 57] width 7 height 8
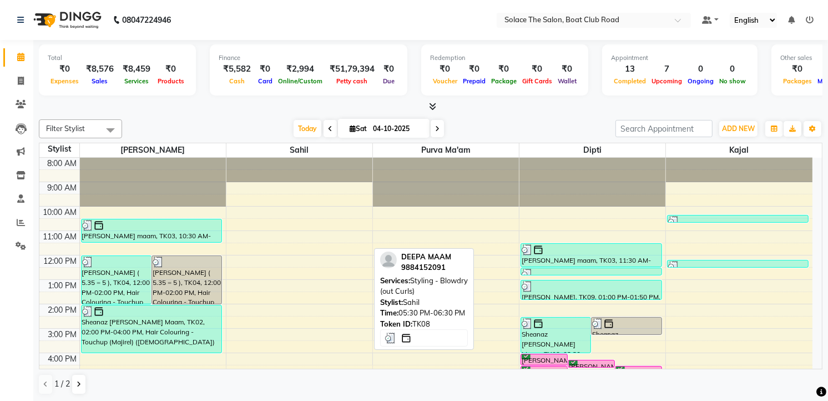
scroll to position [131, 0]
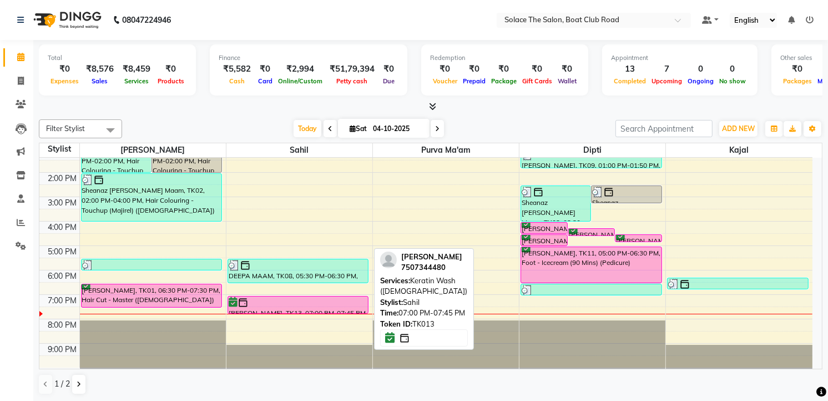
click at [281, 304] on div at bounding box center [298, 302] width 139 height 11
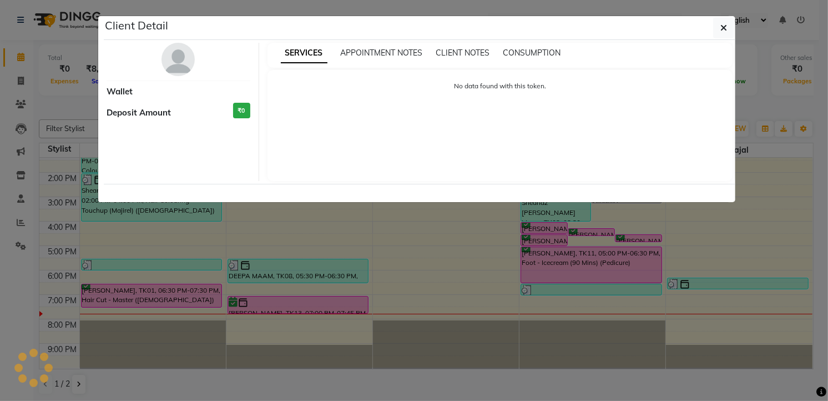
select select "6"
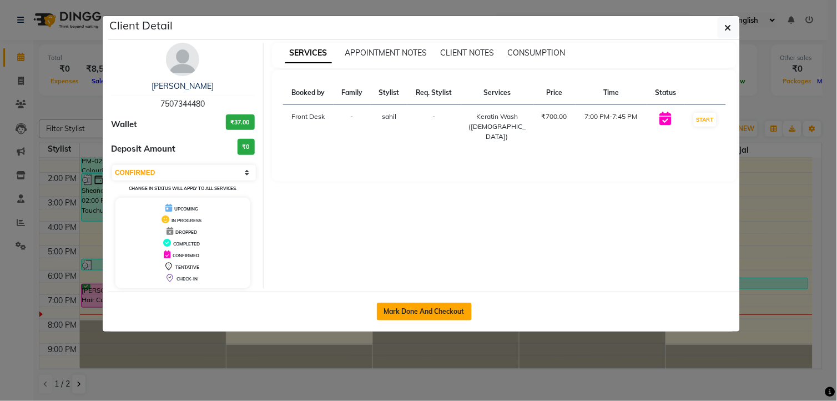
click at [457, 315] on button "Mark Done And Checkout" at bounding box center [424, 311] width 95 height 18
select select "service"
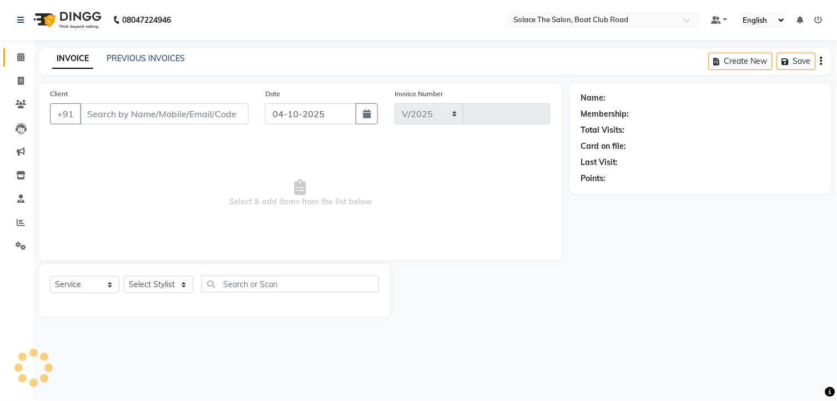
select select "585"
type input "1568"
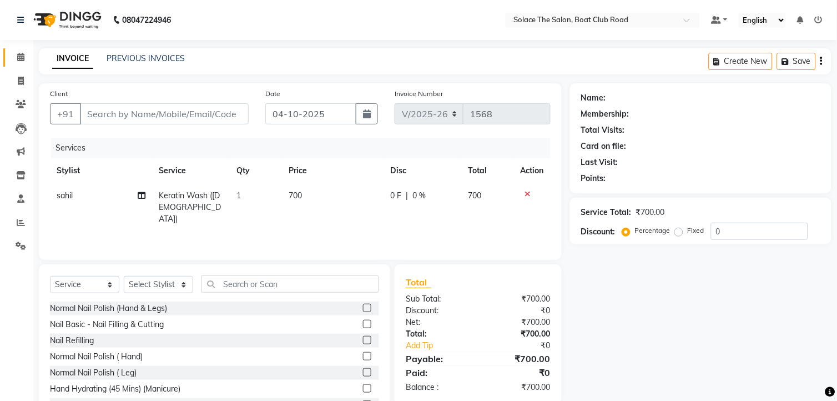
type input "7507344480"
select select "74276"
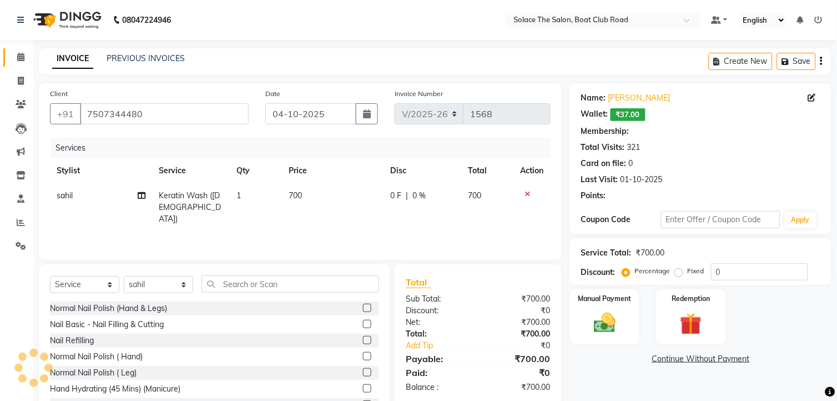
select select "1: Object"
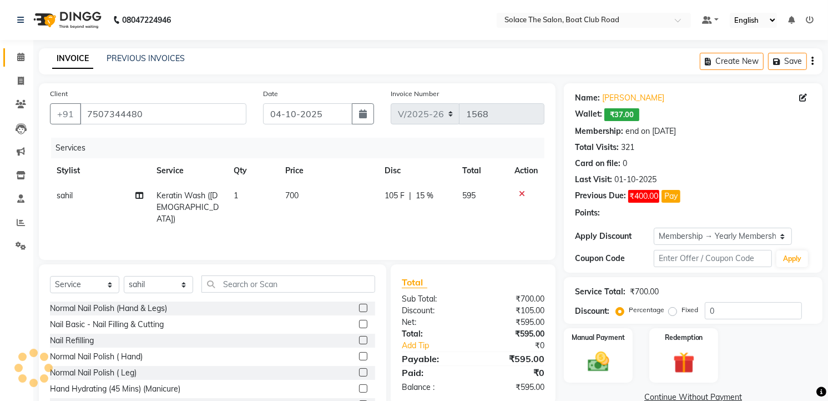
type input "15"
click at [441, 196] on div "105 F | 15 %" at bounding box center [416, 196] width 64 height 12
select select "74276"
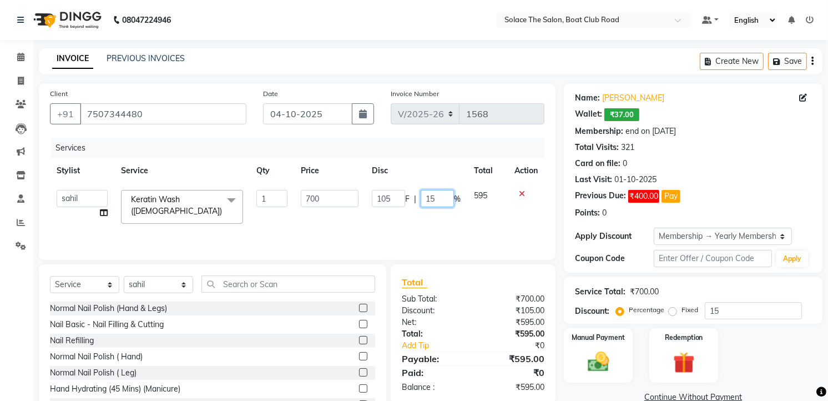
click at [441, 196] on input "15" at bounding box center [437, 198] width 33 height 17
type input "1"
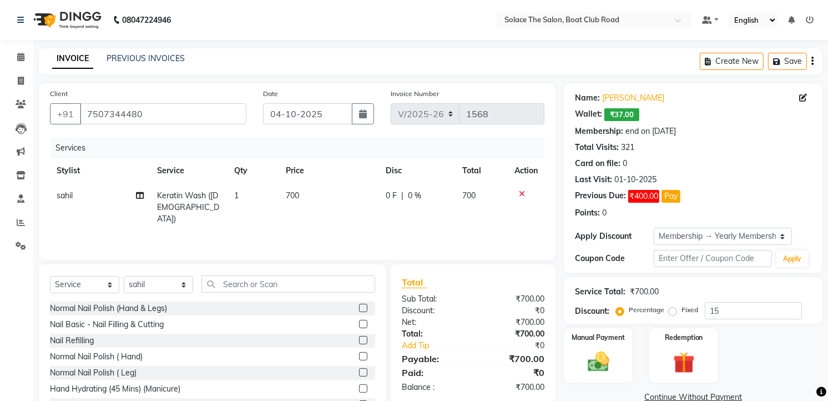
click at [346, 197] on td "700" at bounding box center [329, 207] width 100 height 48
select select "74276"
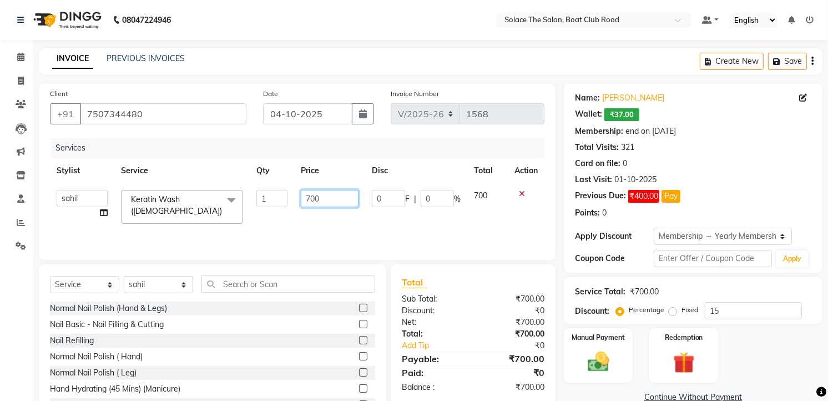
click at [346, 197] on input "700" at bounding box center [329, 198] width 57 height 17
type input "7"
type input "600"
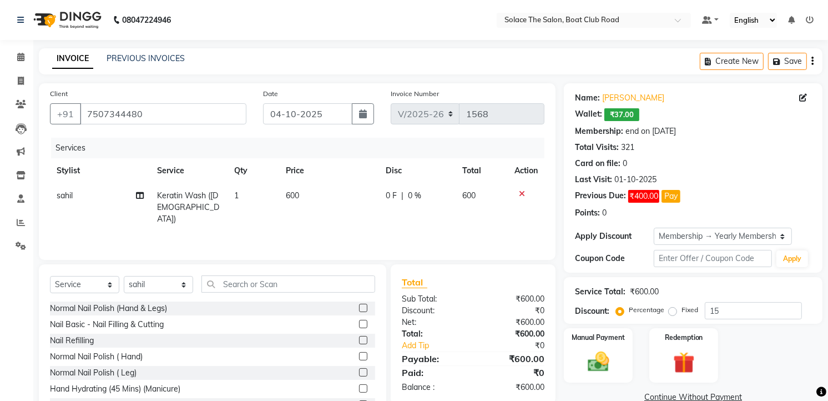
click at [467, 290] on div "Total Sub Total: ₹600.00 Discount: ₹0 Net: ₹600.00 Total: ₹600.00 Add Tip ₹0 Pa…" at bounding box center [473, 334] width 143 height 118
click at [600, 353] on img at bounding box center [598, 362] width 36 height 26
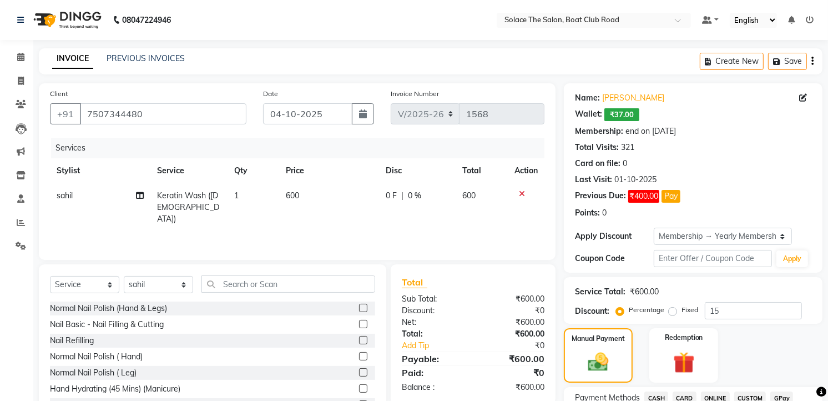
click at [650, 391] on span "CASH" at bounding box center [656, 397] width 24 height 13
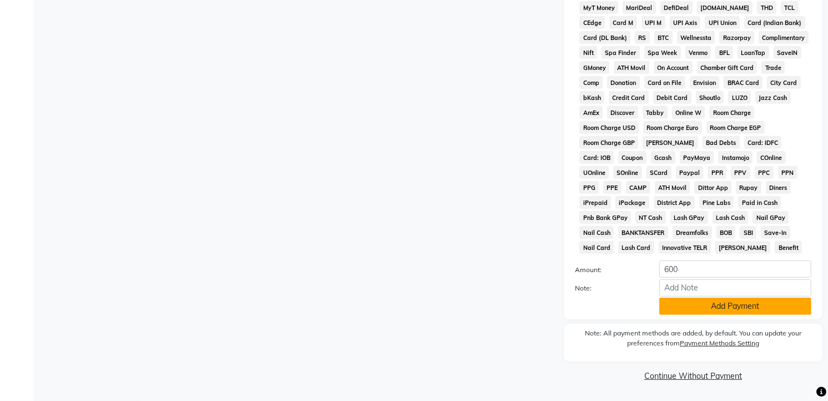
click at [691, 304] on button "Add Payment" at bounding box center [735, 305] width 152 height 17
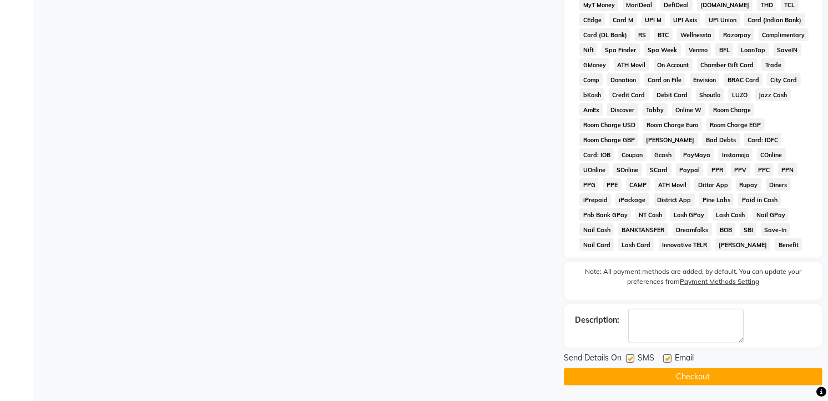
click at [662, 381] on button "Checkout" at bounding box center [693, 376] width 259 height 17
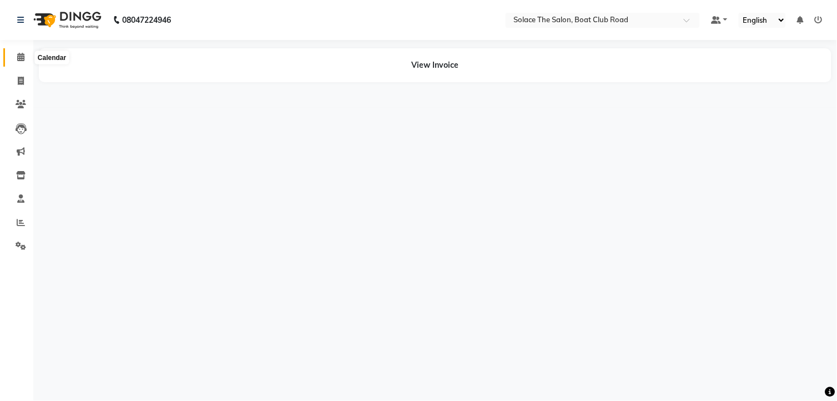
click at [20, 57] on icon at bounding box center [20, 57] width 7 height 8
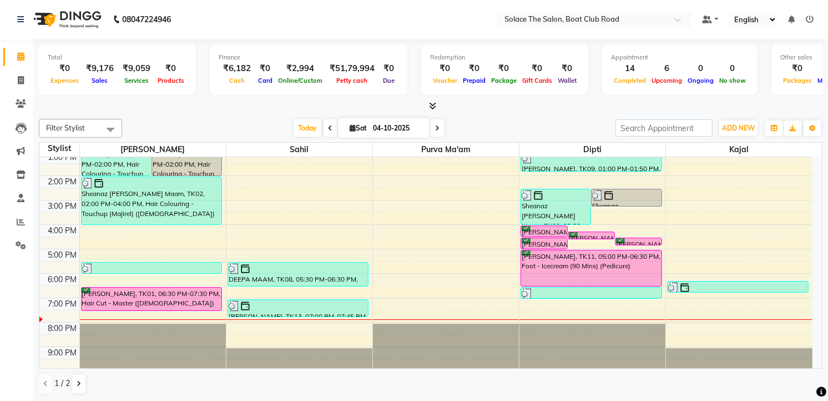
scroll to position [131, 0]
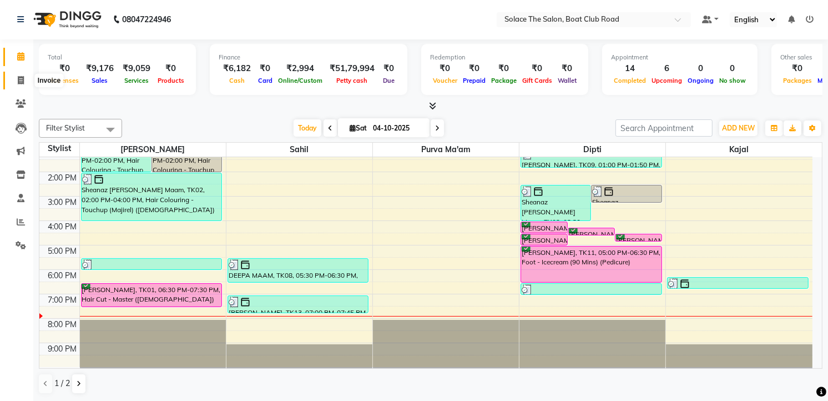
click at [18, 82] on icon at bounding box center [21, 80] width 6 height 8
select select "service"
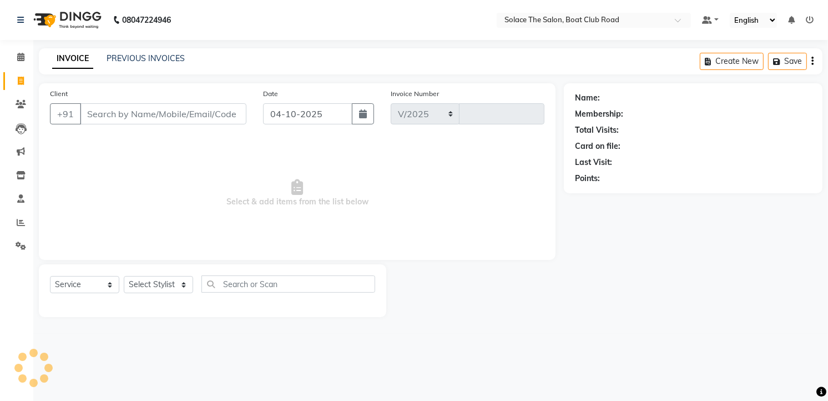
select select "585"
type input "1569"
click at [103, 111] on input "ri" at bounding box center [164, 113] width 169 height 21
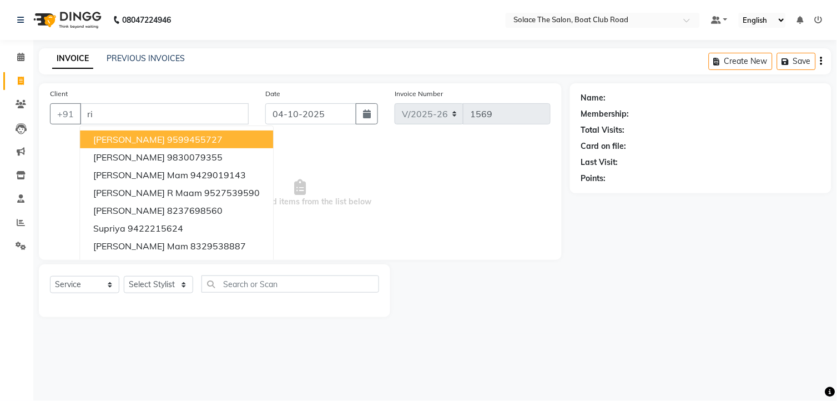
type input "r"
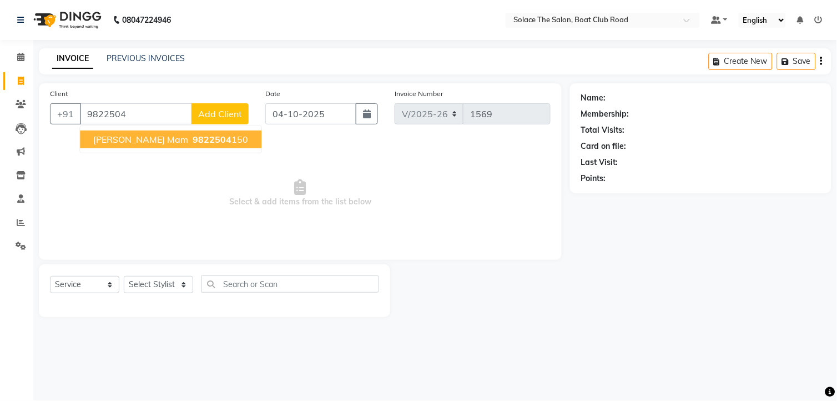
click at [134, 139] on button "[PERSON_NAME] mam 9822504 150" at bounding box center [170, 139] width 181 height 18
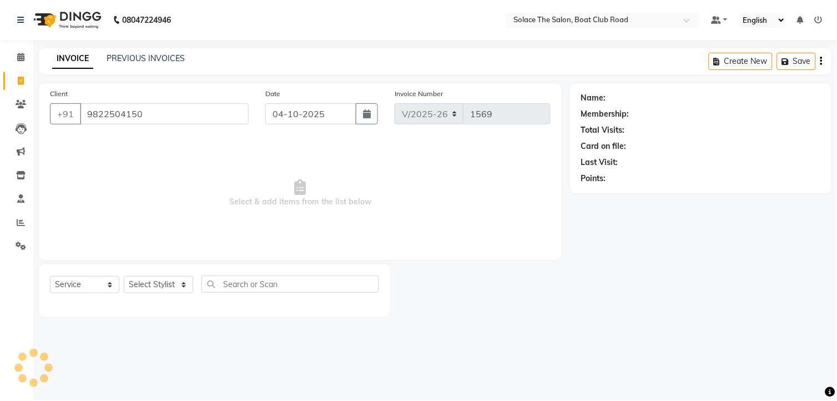
type input "9822504150"
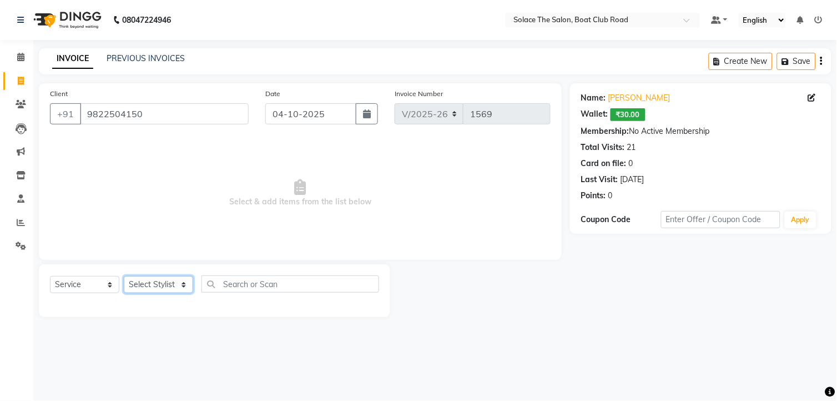
click at [163, 287] on select "Select Stylist [PERSON_NAME] [PERSON_NAME] [PERSON_NAME] Front Desk Kajal [PERS…" at bounding box center [158, 284] width 69 height 17
click at [164, 280] on select "Select Stylist [PERSON_NAME] [PERSON_NAME] [PERSON_NAME] Front Desk Kajal [PERS…" at bounding box center [158, 284] width 69 height 17
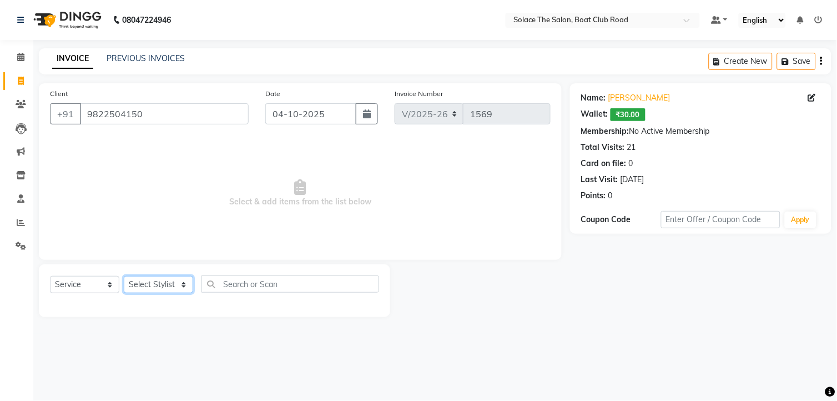
select select "23757"
click at [124, 276] on select "Select Stylist [PERSON_NAME] [PERSON_NAME] [PERSON_NAME] Front Desk Kajal [PERS…" at bounding box center [158, 284] width 69 height 17
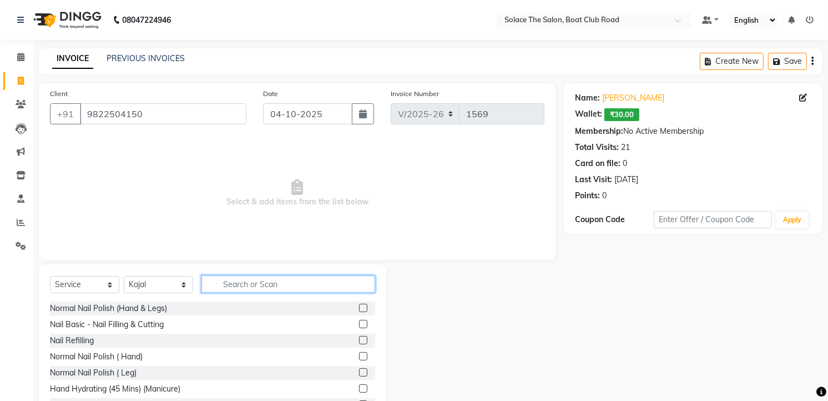
click at [261, 281] on input "text" at bounding box center [288, 283] width 174 height 17
type input "thr"
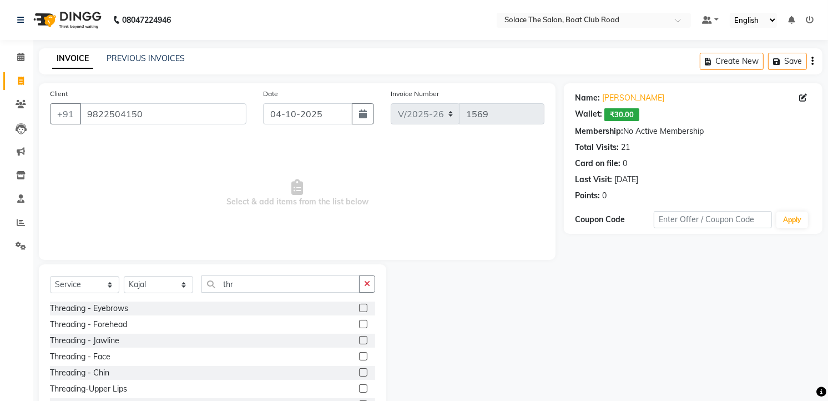
click at [359, 308] on label at bounding box center [363, 307] width 8 height 8
click at [359, 308] on input "checkbox" at bounding box center [362, 308] width 7 height 7
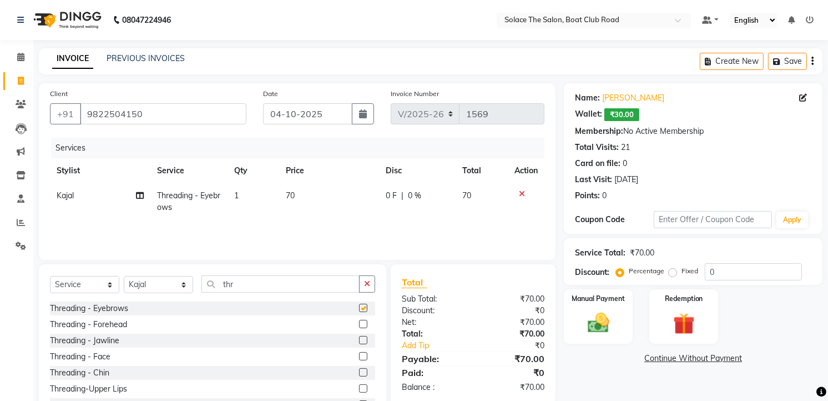
checkbox input "false"
click at [359, 386] on label at bounding box center [363, 388] width 8 height 8
click at [359, 386] on input "checkbox" at bounding box center [362, 388] width 7 height 7
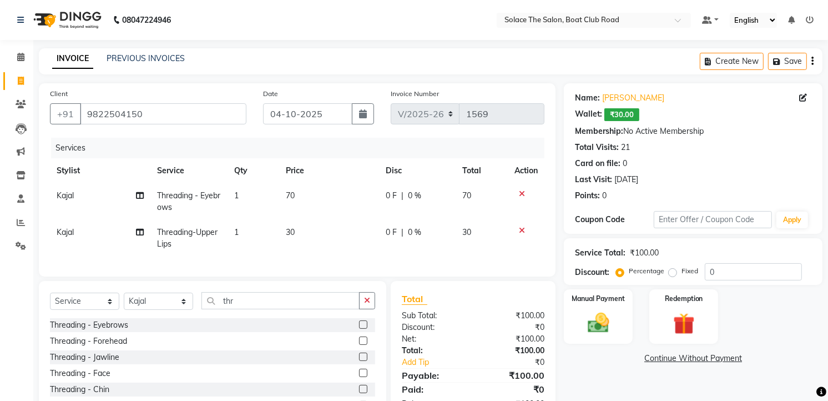
checkbox input "false"
click at [310, 307] on input "thr" at bounding box center [280, 300] width 158 height 17
type input "t"
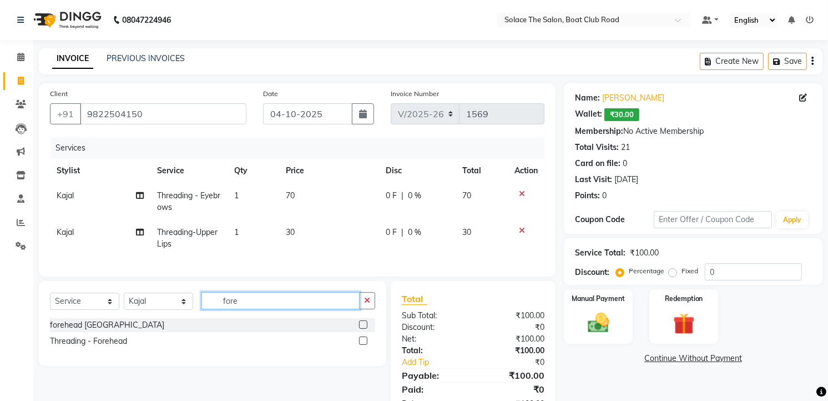
type input "fore"
click at [362, 345] on label at bounding box center [363, 340] width 8 height 8
click at [362, 345] on input "checkbox" at bounding box center [362, 340] width 7 height 7
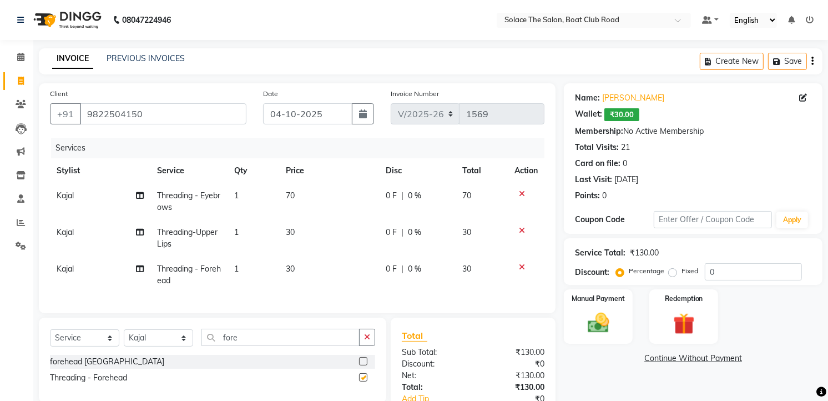
checkbox input "false"
click at [600, 318] on img at bounding box center [598, 323] width 36 height 26
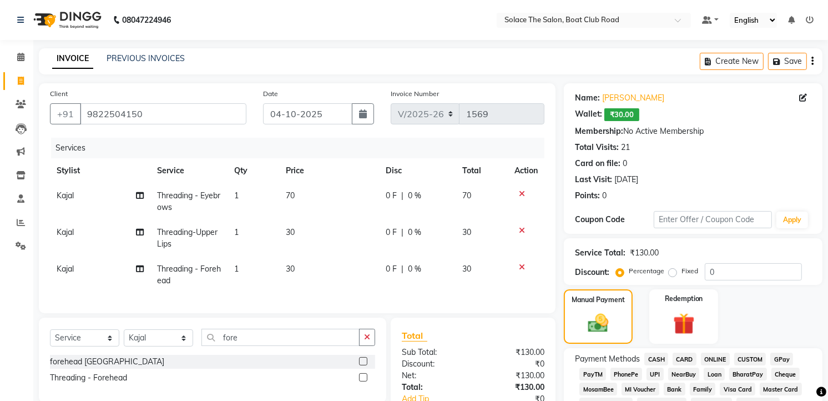
click at [659, 358] on span "CASH" at bounding box center [656, 358] width 24 height 13
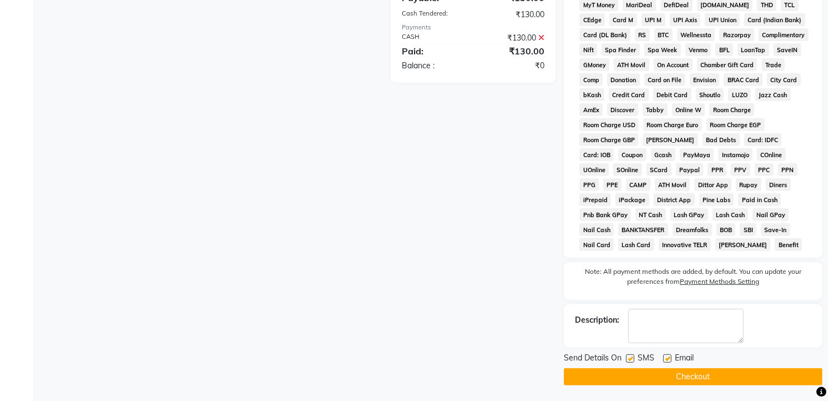
click at [673, 380] on button "Checkout" at bounding box center [693, 376] width 259 height 17
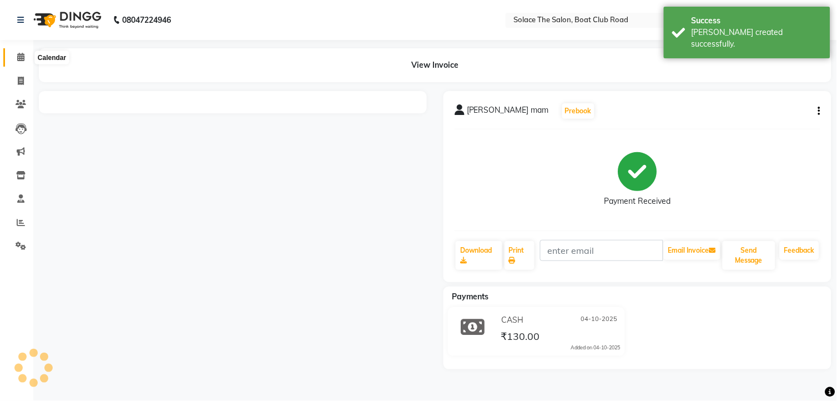
click at [21, 53] on icon at bounding box center [20, 57] width 7 height 8
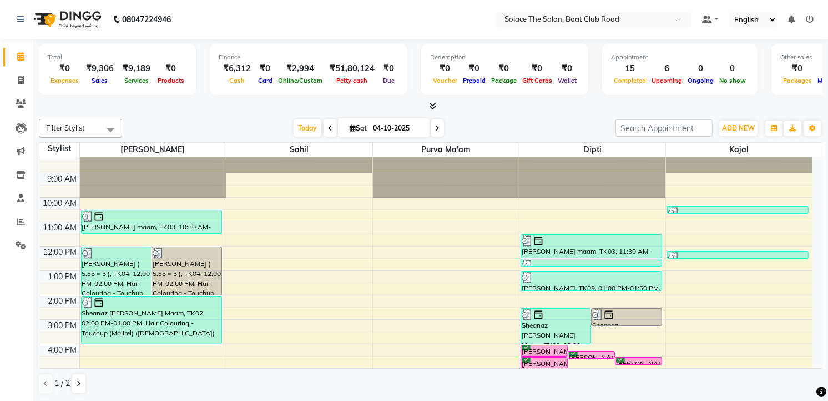
scroll to position [131, 0]
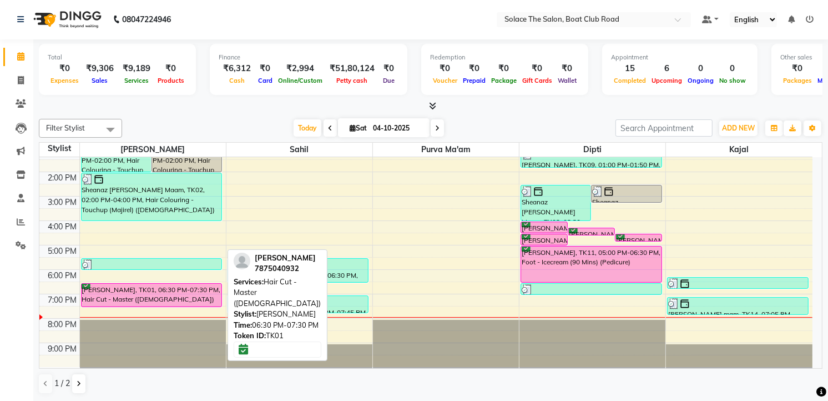
click at [206, 301] on div "[PERSON_NAME], TK01, 06:30 PM-07:30 PM, Hair Cut - Master ([DEMOGRAPHIC_DATA])" at bounding box center [152, 294] width 140 height 23
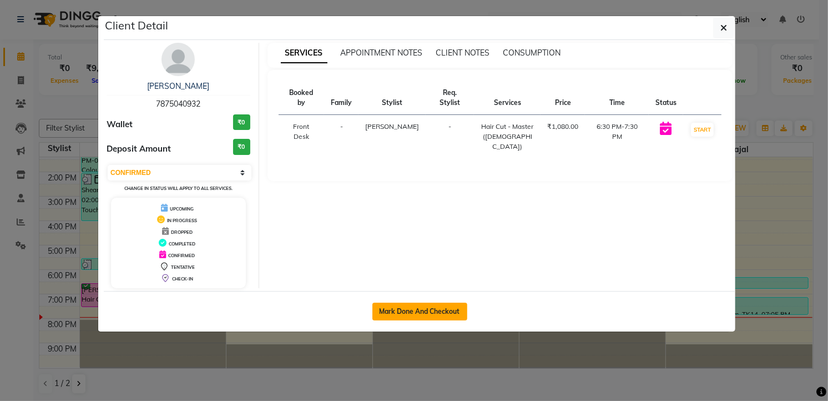
click at [392, 308] on button "Mark Done And Checkout" at bounding box center [419, 311] width 95 height 18
select select "service"
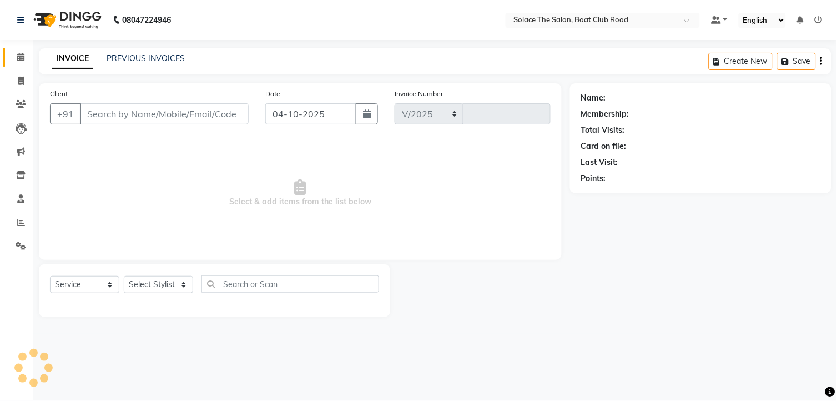
select select "585"
type input "1570"
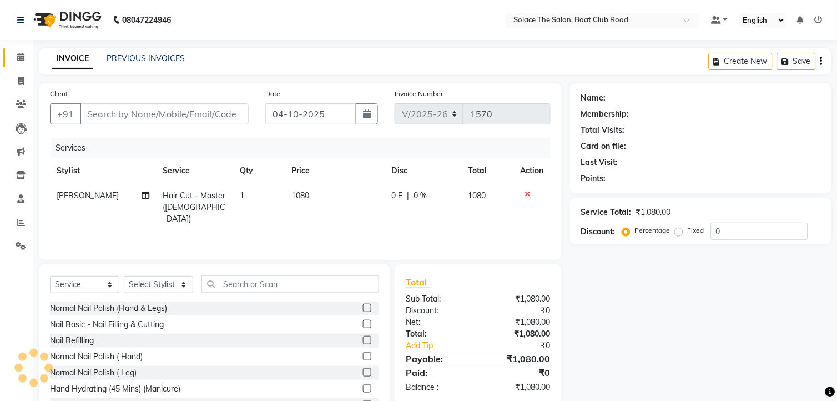
type input "7875040932"
select select "9746"
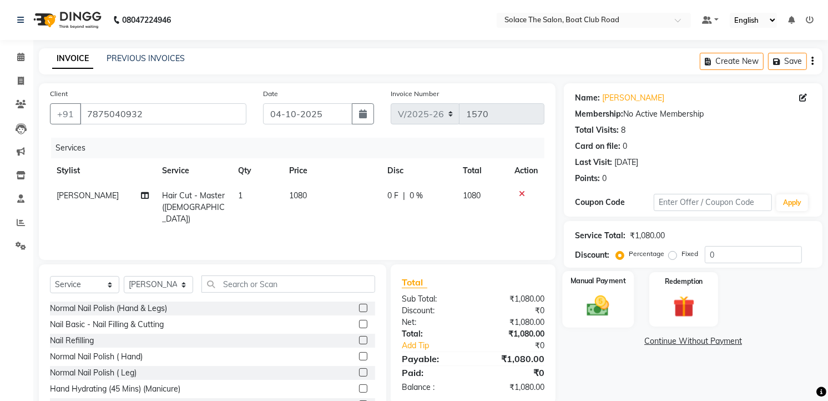
click at [592, 303] on img at bounding box center [598, 306] width 36 height 26
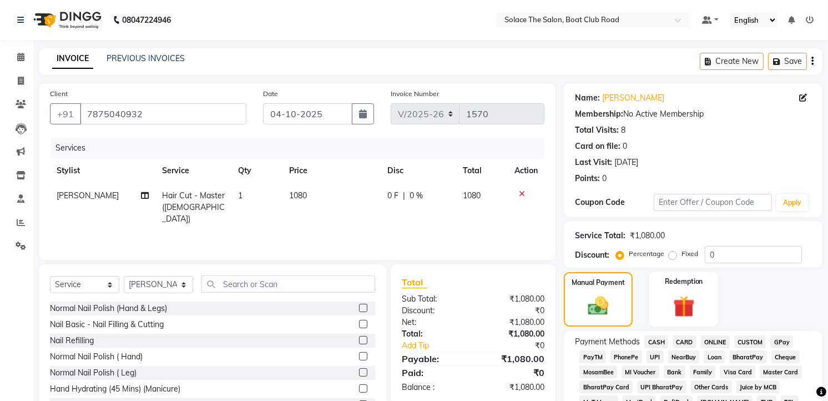
click at [777, 337] on span "GPay" at bounding box center [781, 341] width 23 height 13
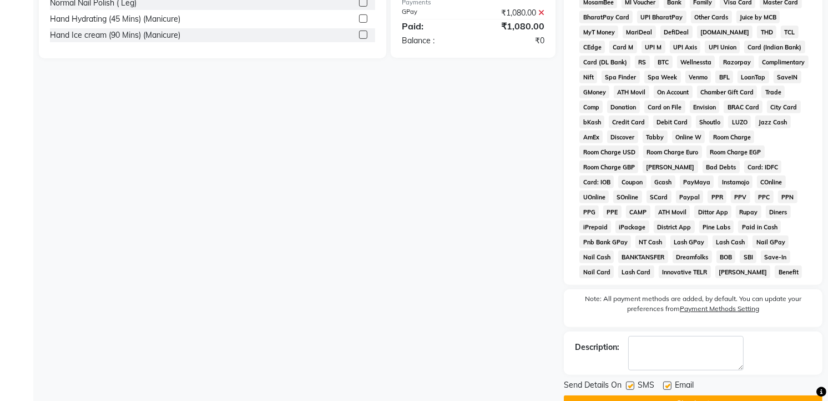
click at [683, 369] on div "Description:" at bounding box center [693, 352] width 259 height 43
click at [707, 203] on span "PPR" at bounding box center [716, 196] width 19 height 13
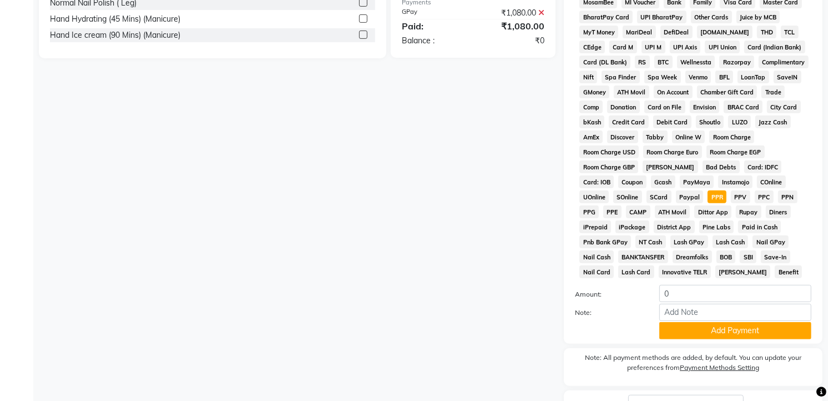
scroll to position [401, 0]
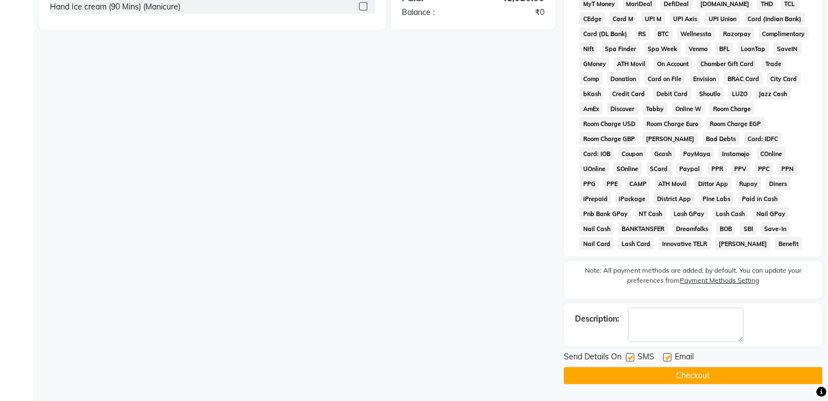
click at [675, 372] on button "Checkout" at bounding box center [693, 375] width 259 height 17
click at [675, 372] on div "Checkout" at bounding box center [693, 375] width 259 height 17
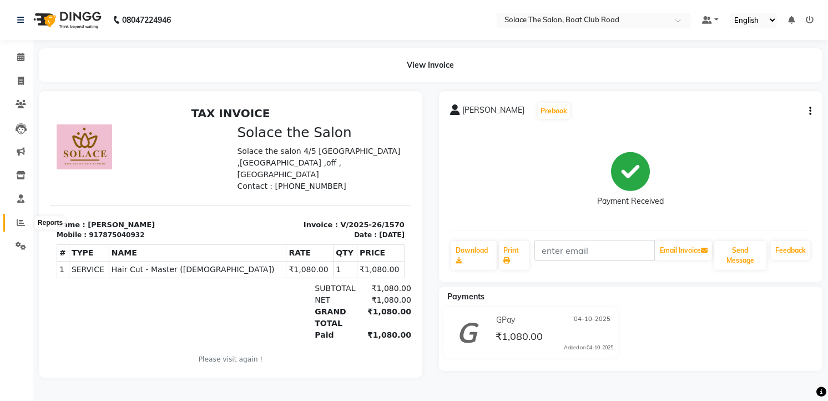
click at [19, 222] on icon at bounding box center [21, 222] width 8 height 8
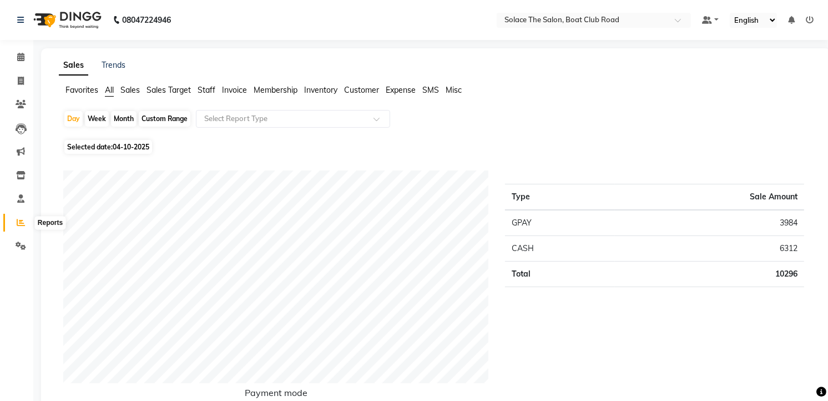
click at [20, 221] on icon at bounding box center [21, 222] width 8 height 8
click at [21, 220] on icon at bounding box center [21, 222] width 8 height 8
click at [25, 61] on span at bounding box center [20, 57] width 19 height 13
click at [23, 58] on icon at bounding box center [20, 57] width 7 height 8
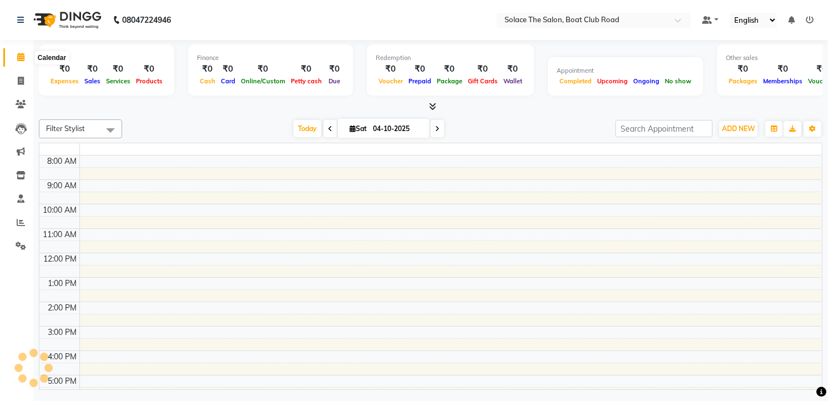
click at [20, 53] on icon at bounding box center [20, 57] width 7 height 8
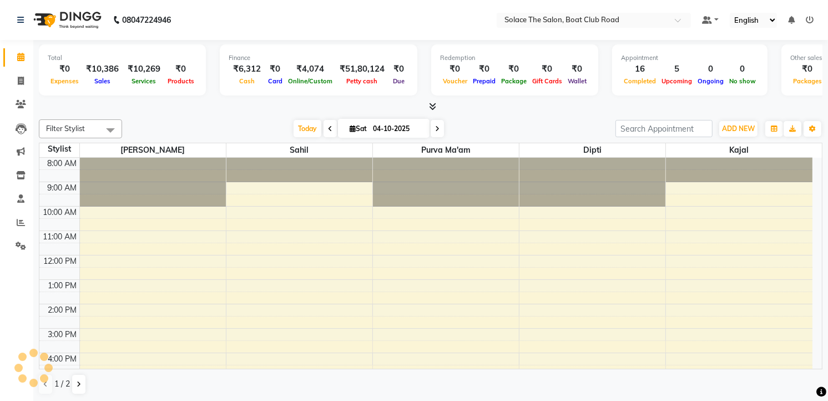
click at [350, 131] on icon at bounding box center [353, 128] width 6 height 7
select select "10"
select select "2025"
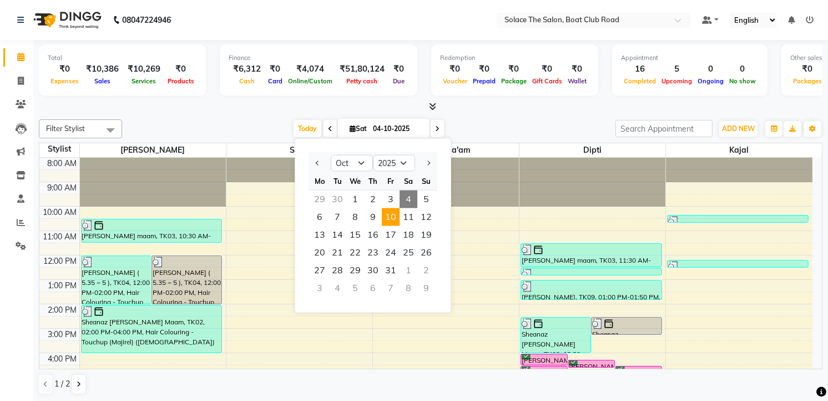
click at [391, 218] on span "10" at bounding box center [391, 217] width 18 height 18
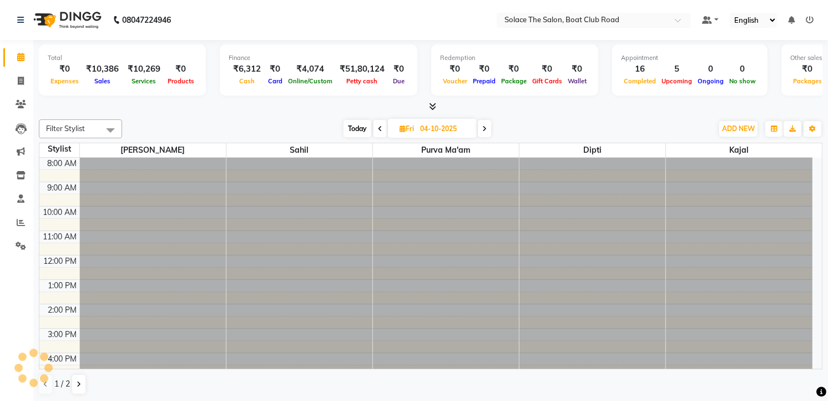
type input "[DATE]"
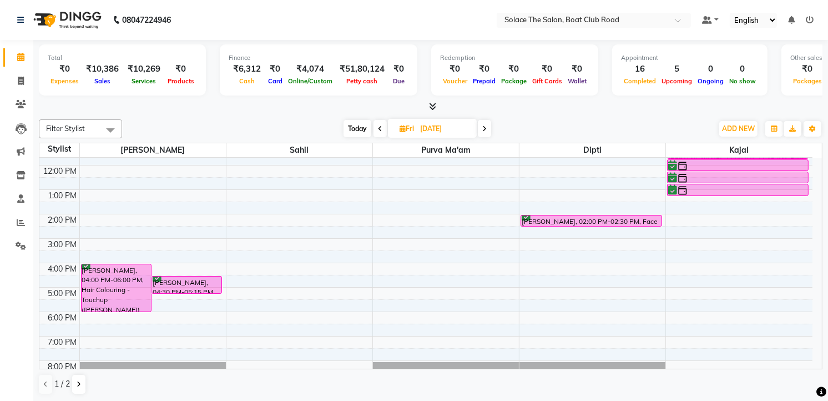
scroll to position [131, 0]
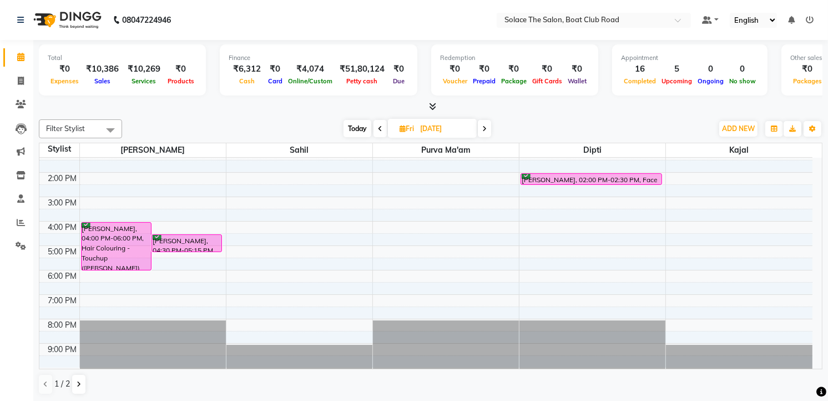
click at [529, 225] on div "8:00 AM 9:00 AM 10:00 AM 11:00 AM 12:00 PM 1:00 PM 2:00 PM 3:00 PM 4:00 PM 5:00…" at bounding box center [425, 196] width 773 height 341
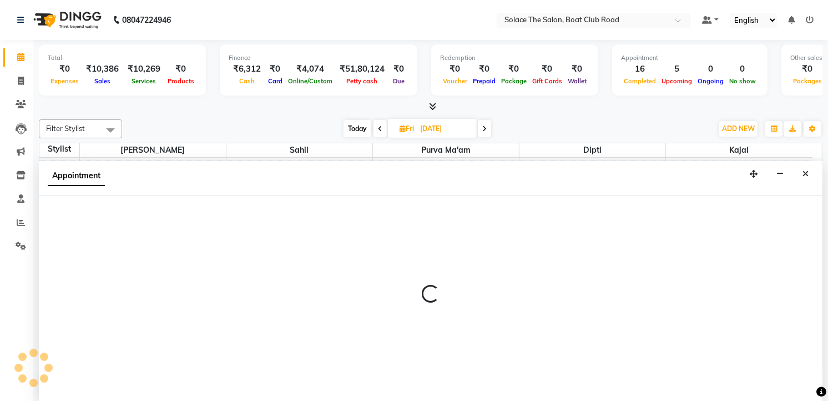
select select "9749"
select select "tentative"
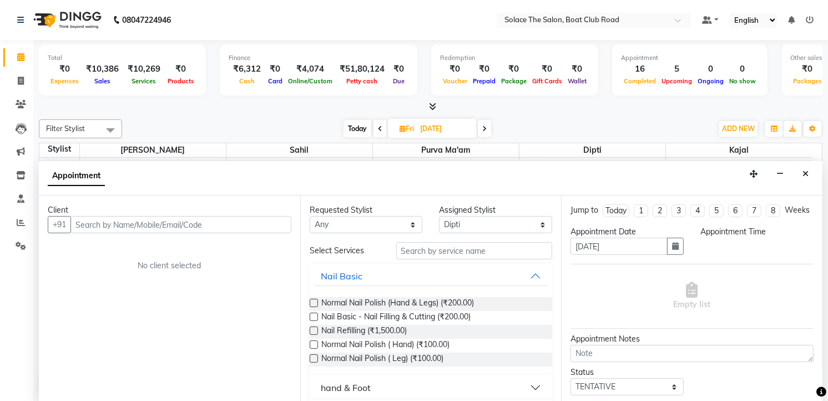
click at [417, 248] on input "text" at bounding box center [474, 250] width 156 height 17
select select "960"
type input "ara"
